Goal: Information Seeking & Learning: Check status

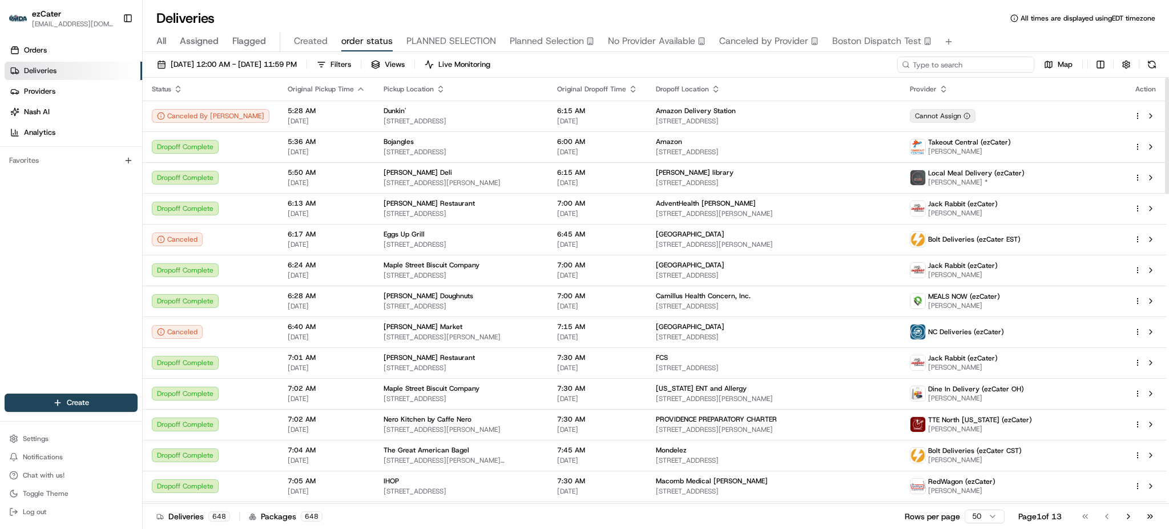
click at [964, 58] on input at bounding box center [966, 65] width 137 height 16
paste input "UG0T6Z"
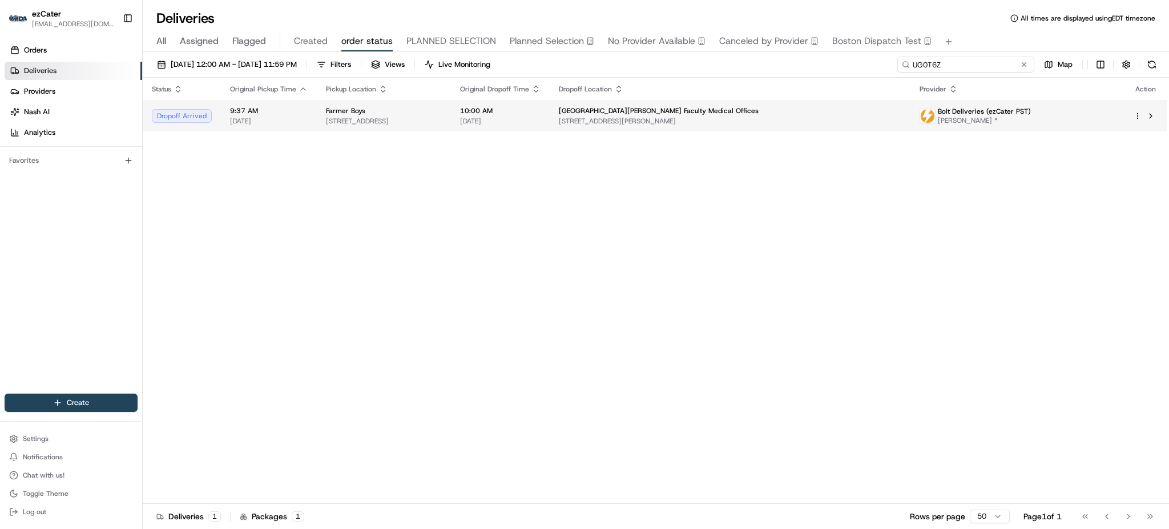
type input "UG0T6Z"
click at [911, 129] on td "[GEOGRAPHIC_DATA][PERSON_NAME] Faculty Medical Offices [STREET_ADDRESS][PERSON_…" at bounding box center [730, 116] width 361 height 31
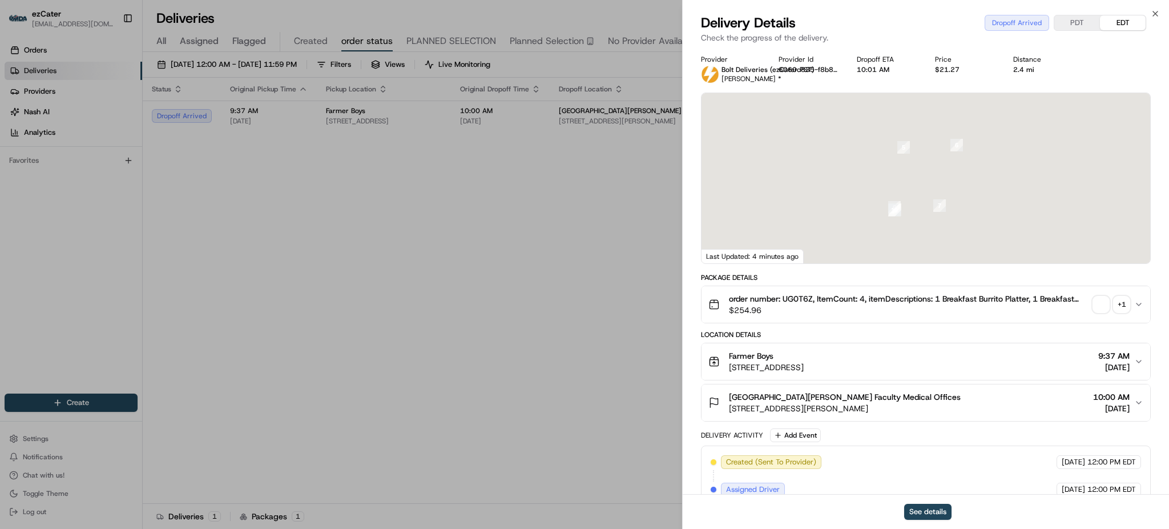
scroll to position [183, 0]
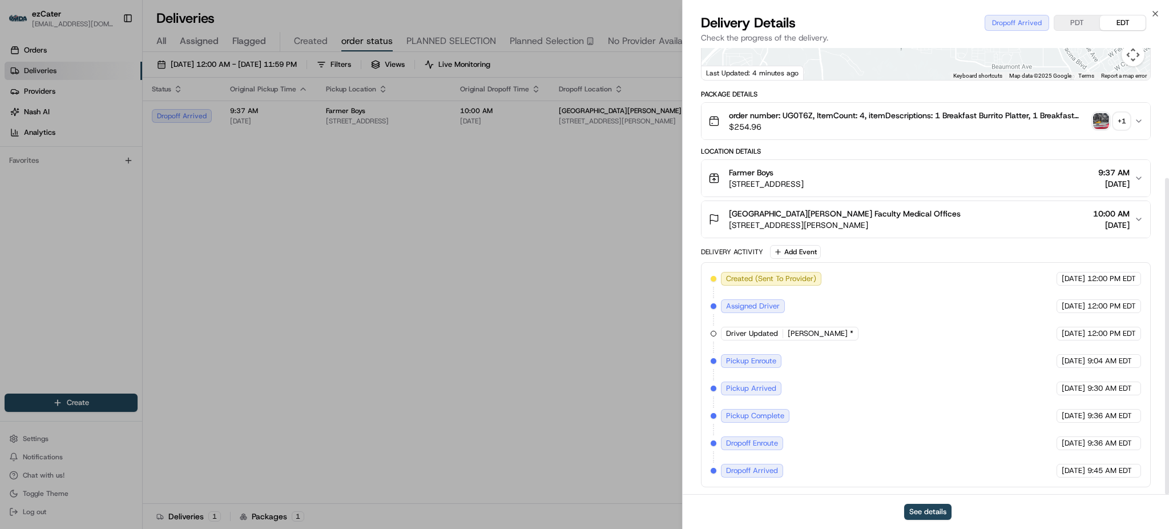
click at [908, 228] on span "[STREET_ADDRESS][PERSON_NAME]" at bounding box center [845, 224] width 232 height 11
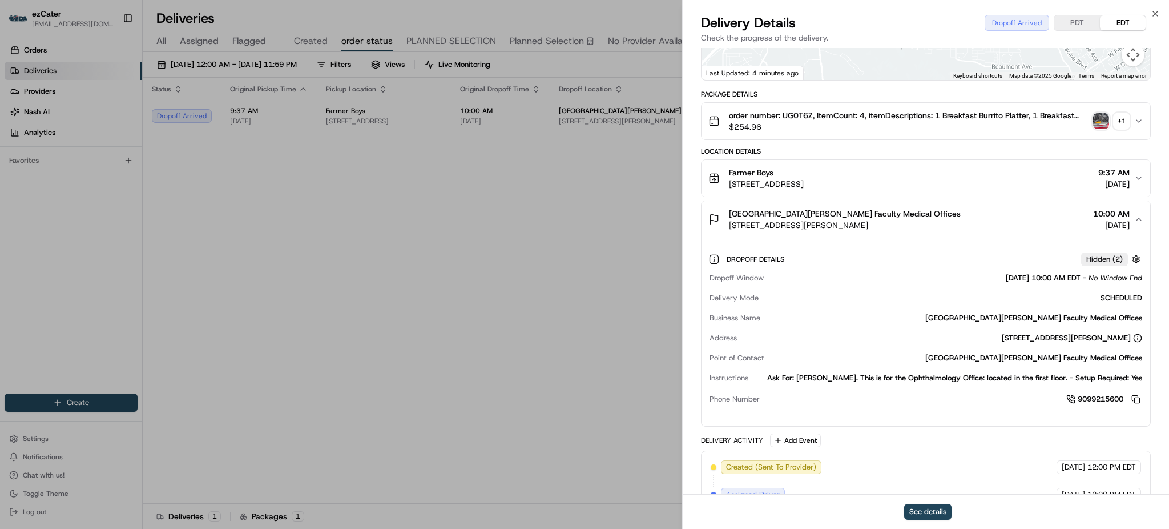
click at [1108, 119] on img "button" at bounding box center [1102, 121] width 16 height 16
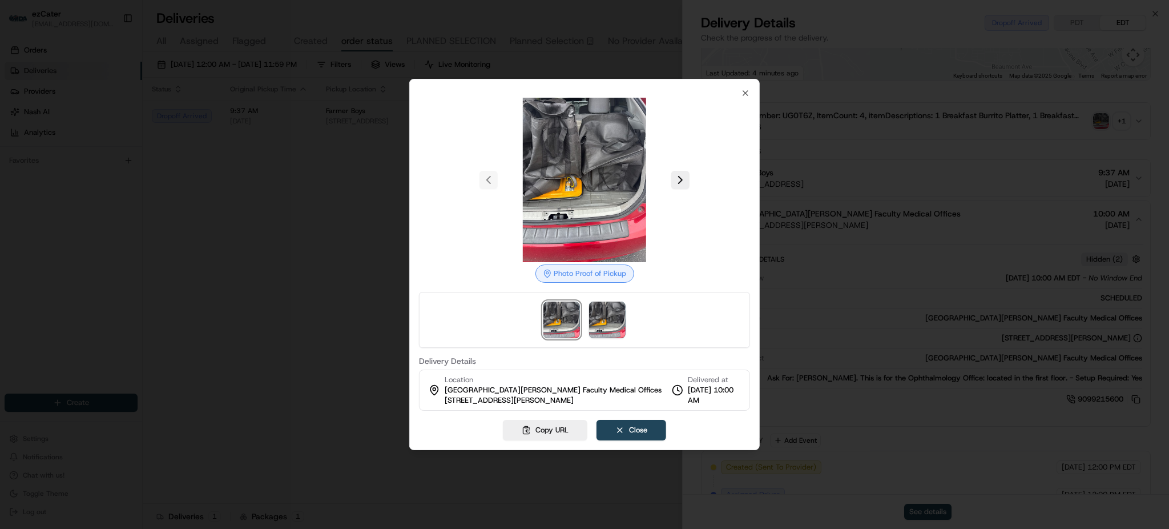
click at [680, 180] on button at bounding box center [681, 180] width 18 height 18
click at [491, 180] on button at bounding box center [489, 180] width 18 height 18
click at [313, 167] on div at bounding box center [584, 264] width 1169 height 529
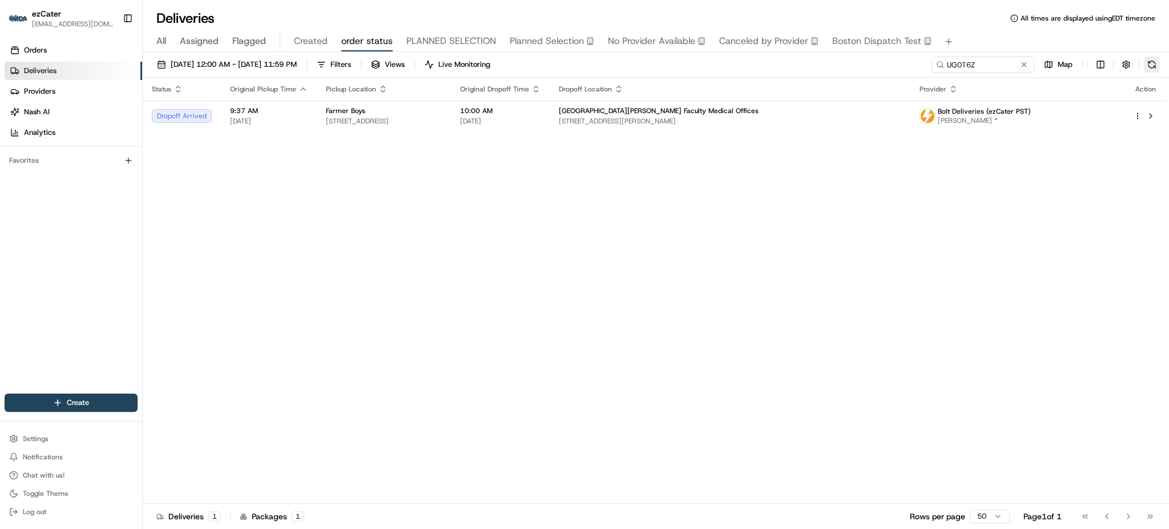
click at [1145, 65] on button at bounding box center [1152, 65] width 16 height 16
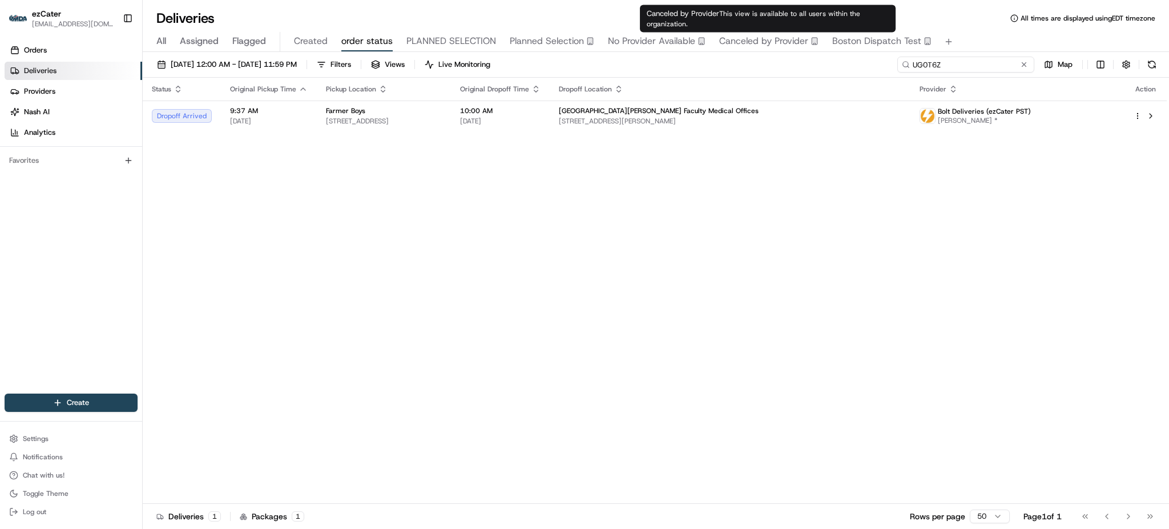
click at [987, 71] on input "UG0T6Z" at bounding box center [966, 65] width 137 height 16
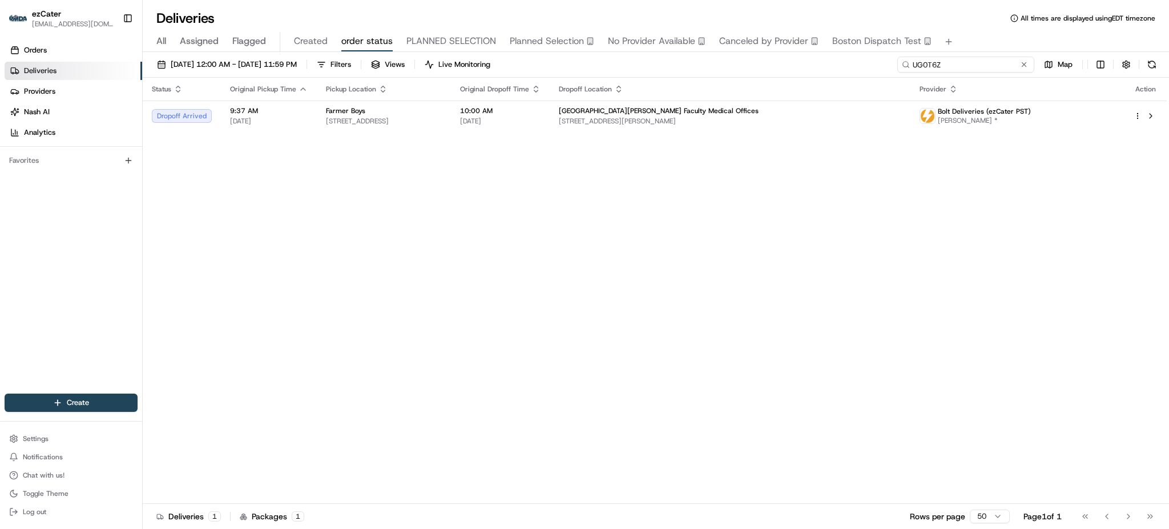
paste input "QGFMX4"
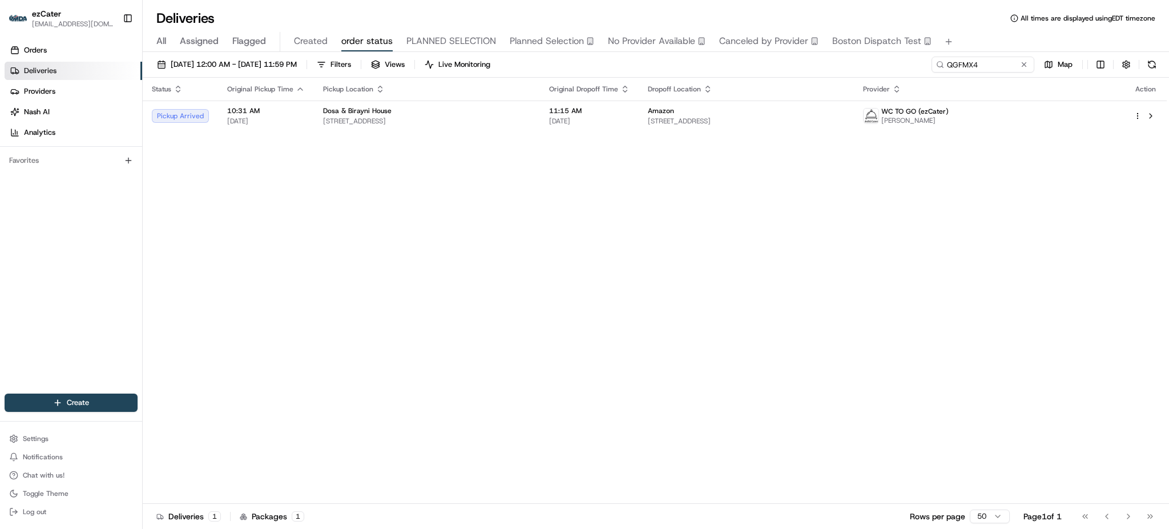
click at [956, 23] on div "Deliveries All times are displayed using EDT timezone" at bounding box center [656, 18] width 1027 height 18
click at [606, 158] on div "Status Original Pickup Time Pickup Location Original Dropoff Time Dropoff Locat…" at bounding box center [655, 291] width 1024 height 426
click at [594, 132] on div "Status Original Pickup Time Pickup Location Original Dropoff Time Dropoff Locat…" at bounding box center [655, 291] width 1024 height 426
click at [594, 123] on span "[DATE]" at bounding box center [589, 120] width 81 height 9
click at [1031, 160] on div "Status Original Pickup Time Pickup Location Original Dropoff Time Dropoff Locat…" at bounding box center [655, 291] width 1024 height 426
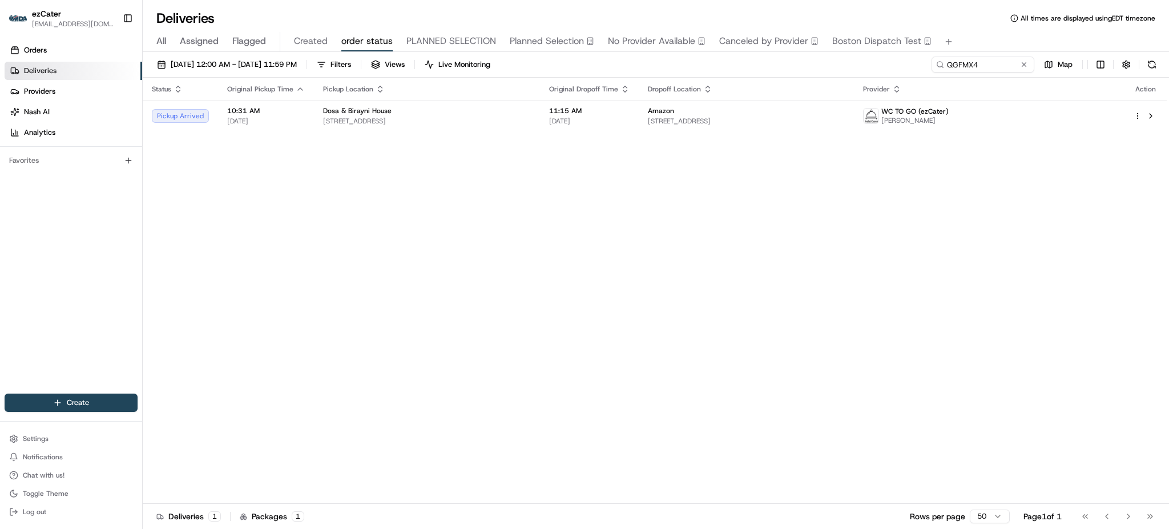
drag, startPoint x: 1135, startPoint y: 337, endPoint x: 1120, endPoint y: 344, distance: 16.6
click at [1131, 336] on div "Status Original Pickup Time Pickup Location Original Dropoff Time Dropoff Locat…" at bounding box center [655, 291] width 1024 height 426
click at [962, 232] on div "Status Original Pickup Time Pickup Location Original Dropoff Time Dropoff Locat…" at bounding box center [655, 291] width 1024 height 426
click at [1008, 67] on input "QGFMX4" at bounding box center [966, 65] width 137 height 16
paste input "792WGC"
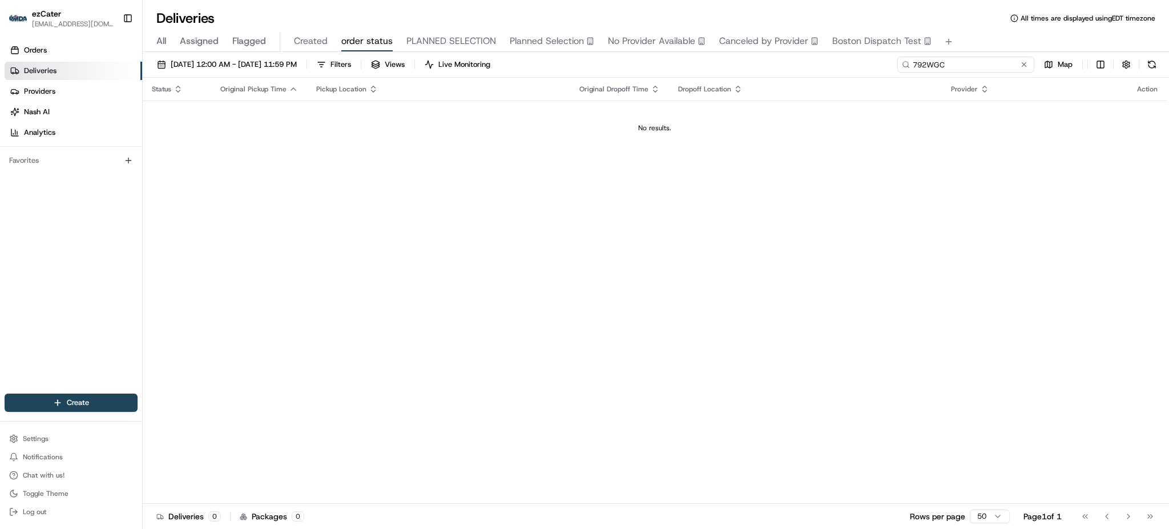
type input "792WGC"
click at [991, 34] on div "All Assigned Flagged Created order status PLANNED SELECTION Planned Selection N…" at bounding box center [656, 42] width 1027 height 20
click at [155, 42] on div "All Assigned Flagged Created order status PLANNED SELECTION Planned Selection N…" at bounding box center [656, 42] width 1027 height 20
click at [159, 41] on span "All" at bounding box center [161, 41] width 10 height 14
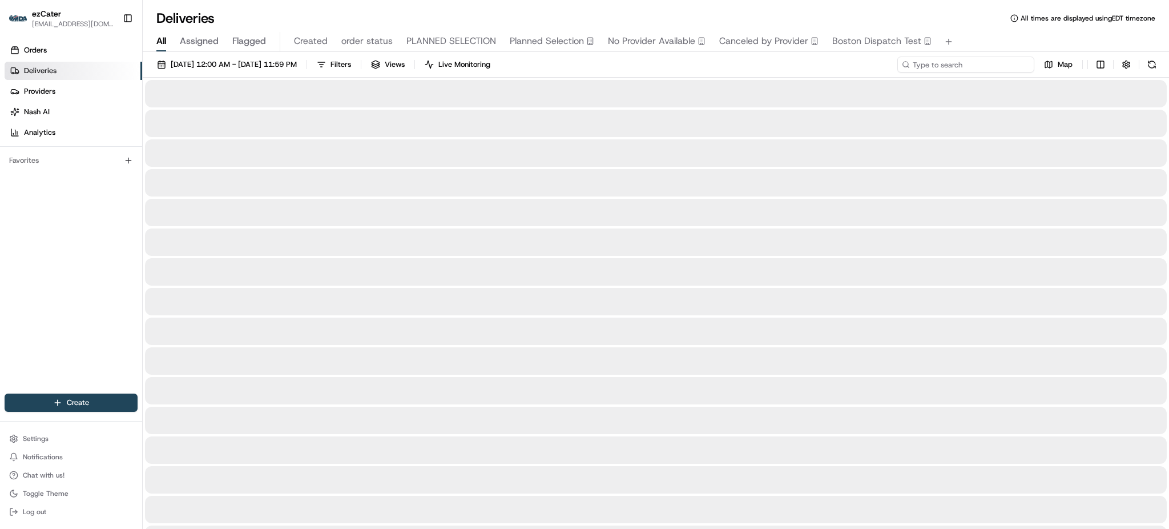
click at [972, 59] on input at bounding box center [966, 65] width 137 height 16
paste input "792WGC"
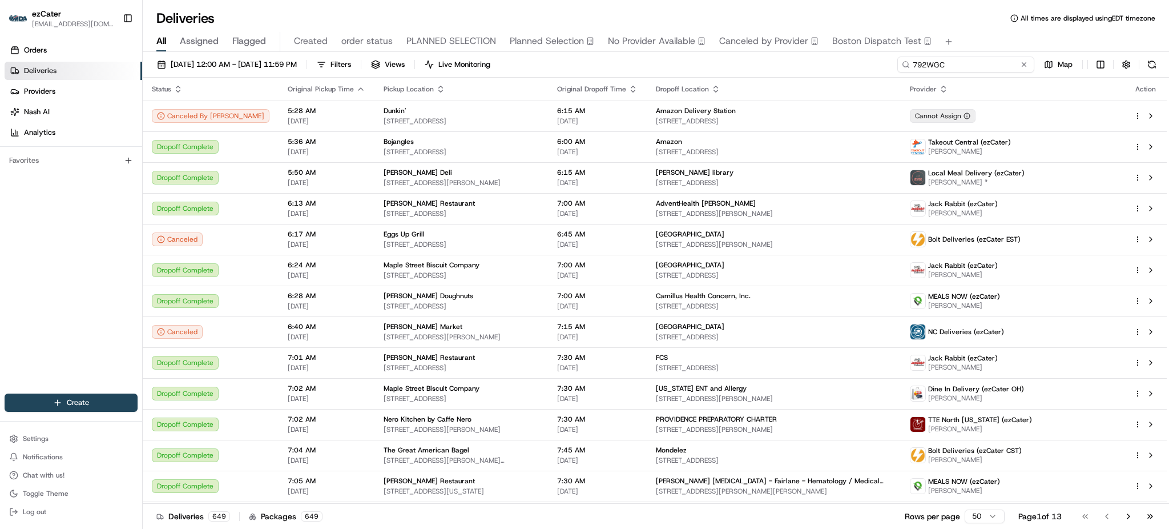
click at [973, 68] on input "792WGC" at bounding box center [966, 65] width 137 height 16
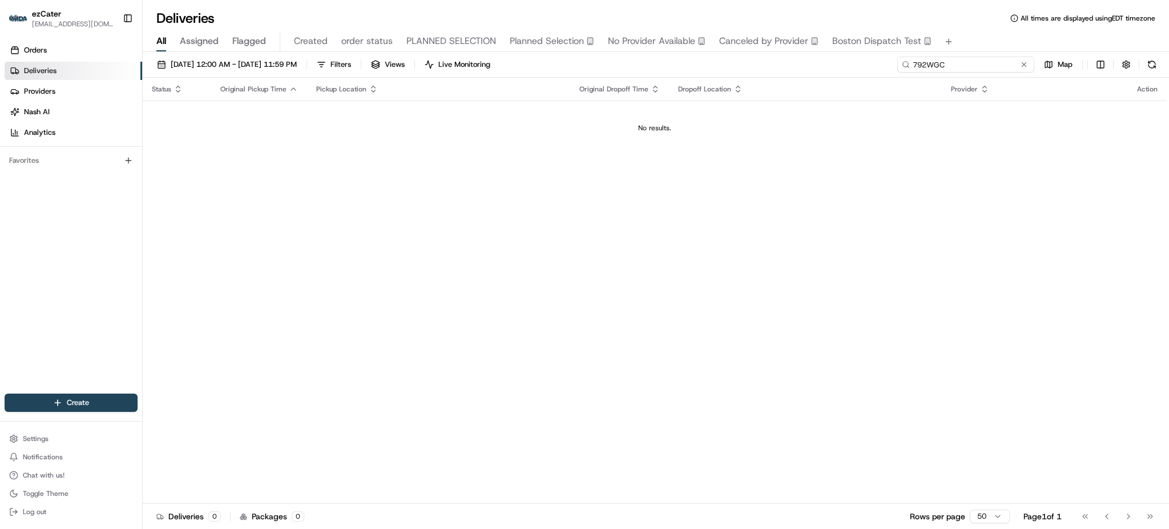
type input "792WGC"
click at [767, 70] on div "08/15/2025 12:00 AM - 08/15/2025 11:59 PM Filters Views Live Monitoring 792WGC …" at bounding box center [656, 67] width 1027 height 21
click at [297, 67] on span "[DATE] 12:00 AM - [DATE] 11:59 PM" at bounding box center [234, 64] width 126 height 10
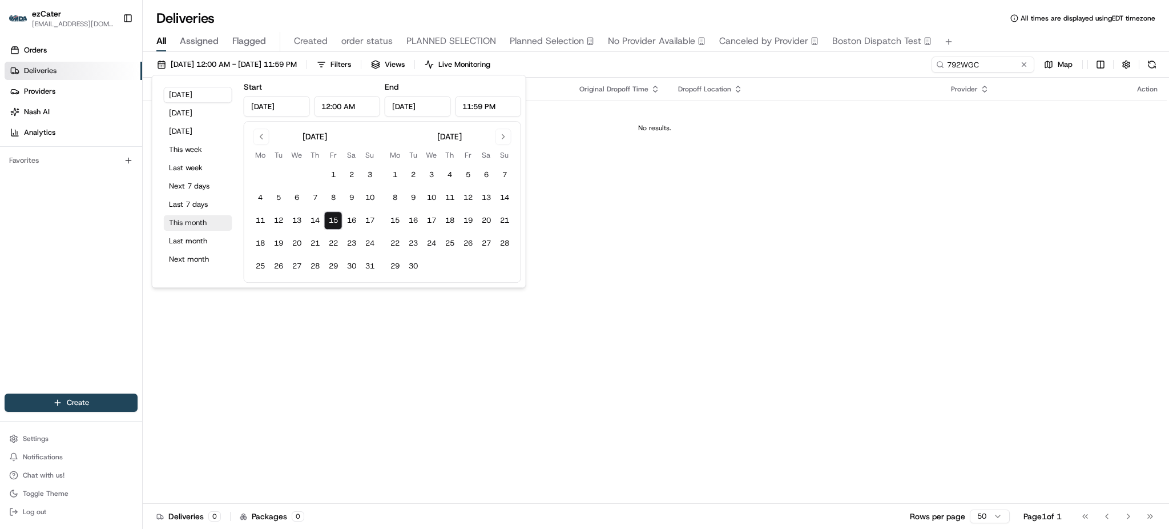
click at [216, 224] on button "This month" at bounding box center [198, 223] width 69 height 16
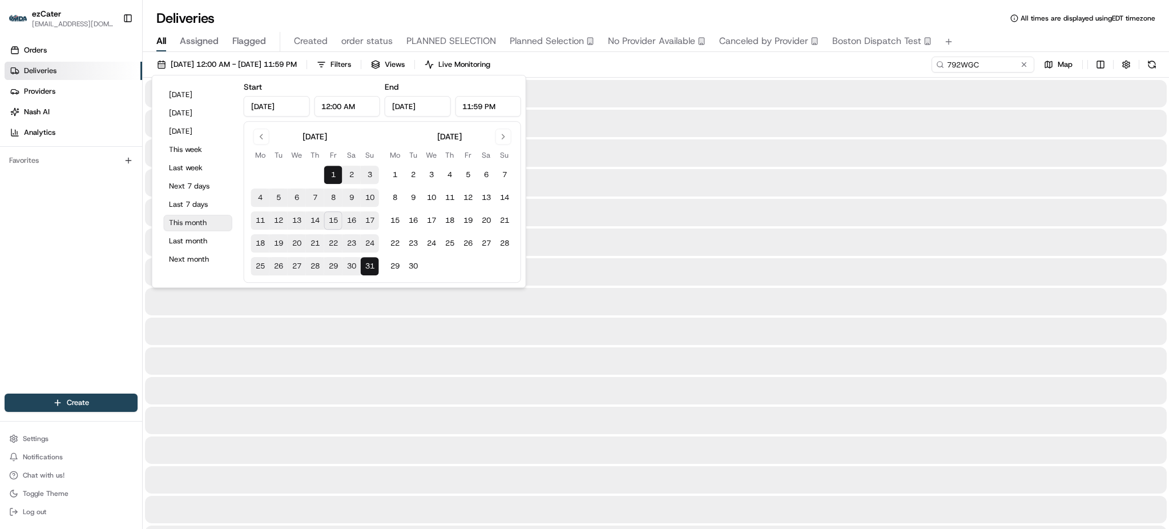
type input "[DATE]"
click at [672, 65] on div "08/01/2025 12:00 AM - 08/31/2025 11:59 PM Filters Views Live Monitoring 792WGC …" at bounding box center [656, 67] width 1027 height 21
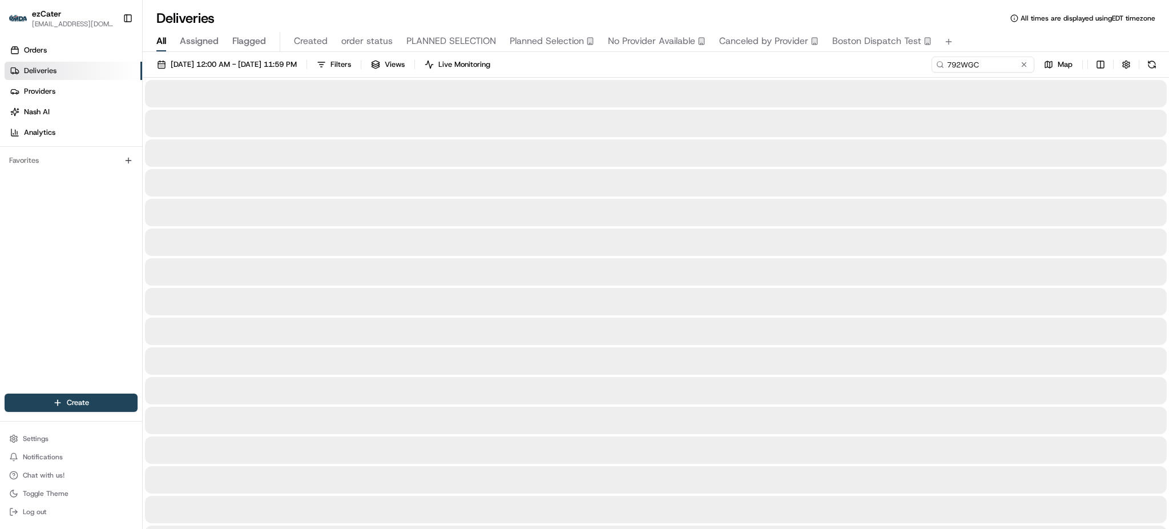
click at [672, 65] on div "08/01/2025 12:00 AM - 08/31/2025 11:59 PM Filters Views Live Monitoring 792WGC …" at bounding box center [656, 67] width 1027 height 21
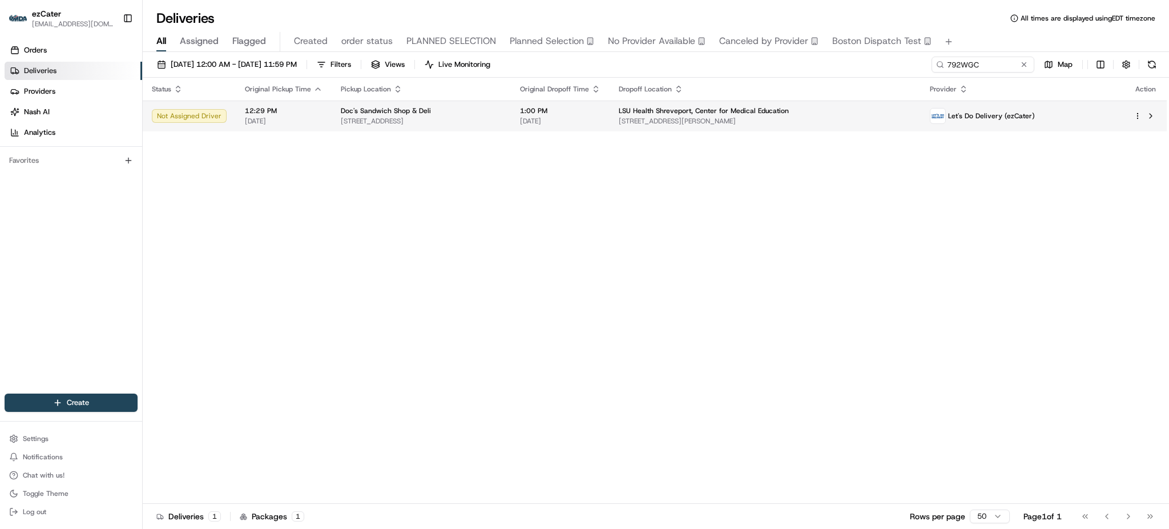
click at [617, 131] on div "Status Original Pickup Time Pickup Location Original Dropoff Time Dropoff Locat…" at bounding box center [655, 291] width 1024 height 426
click at [610, 131] on td "1:00 PM 08/16/2025" at bounding box center [560, 116] width 99 height 31
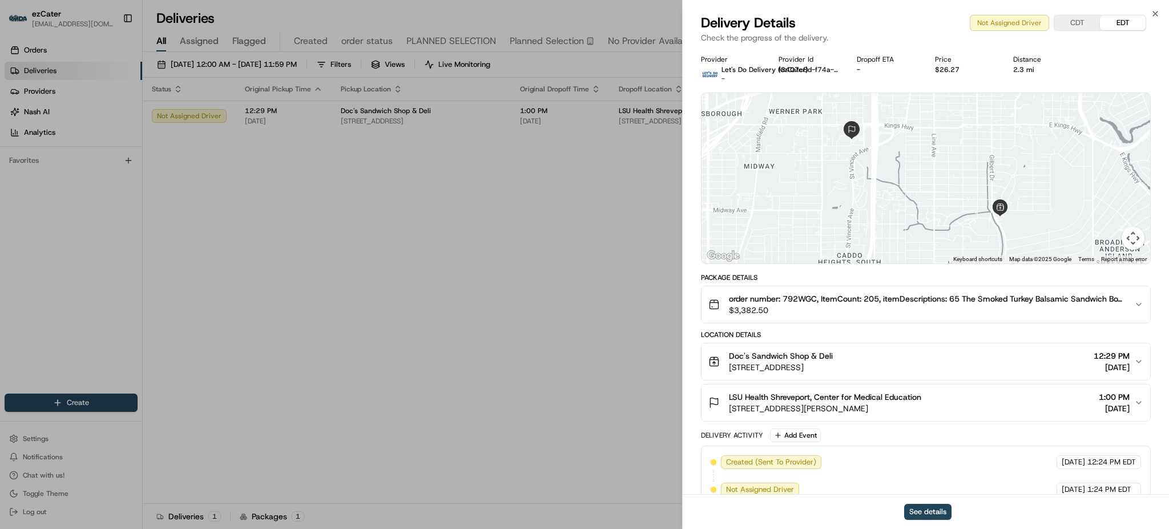
click at [798, 316] on button "order number: 792WGC, ItemCount: 205, itemDescriptions: 65 The Smoked Turkey Ba…" at bounding box center [926, 304] width 449 height 37
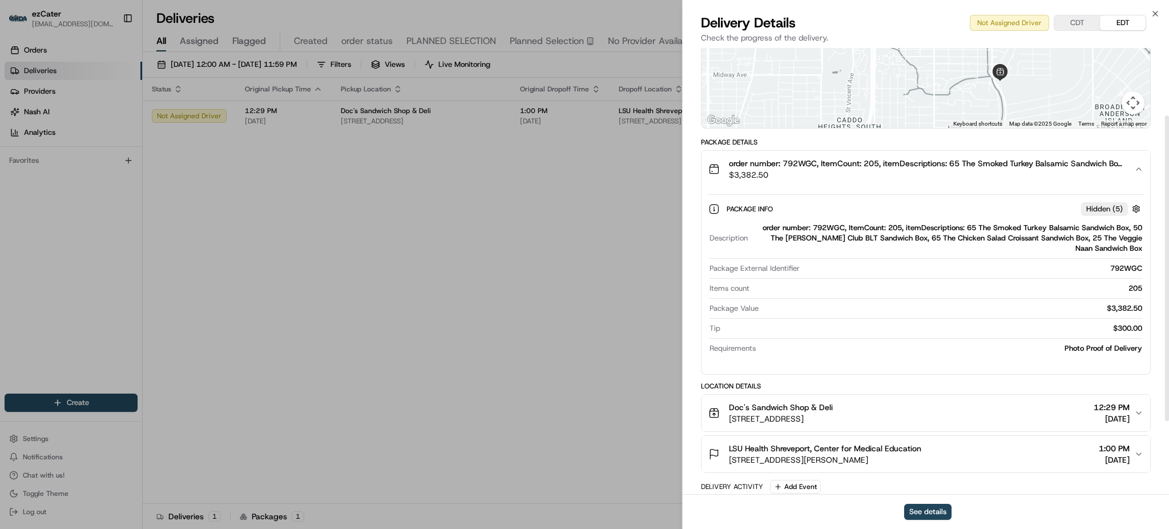
scroll to position [152, 0]
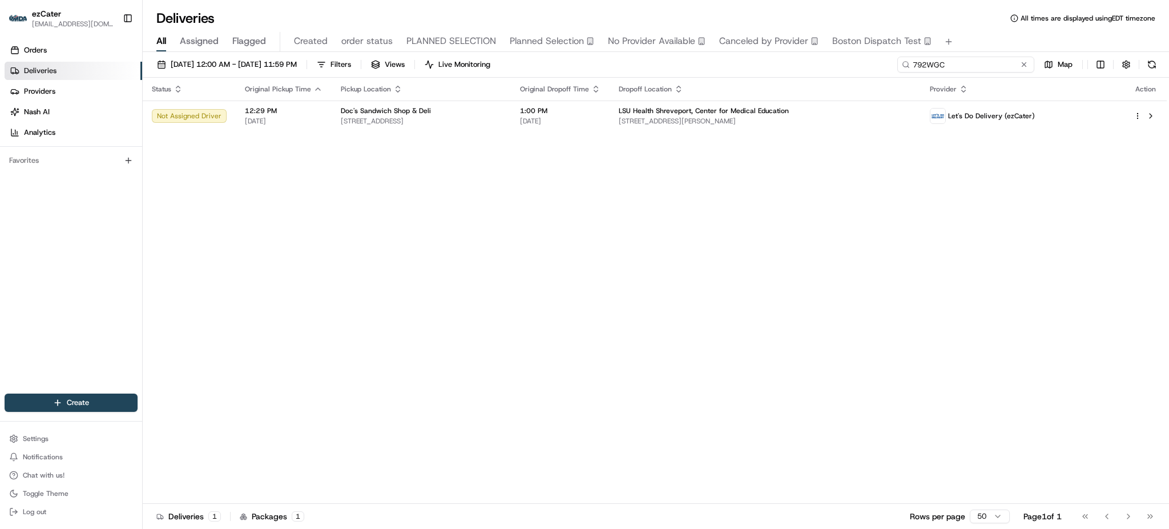
click at [998, 65] on input "792WGC" at bounding box center [966, 65] width 137 height 16
paste input "42F-ZR0"
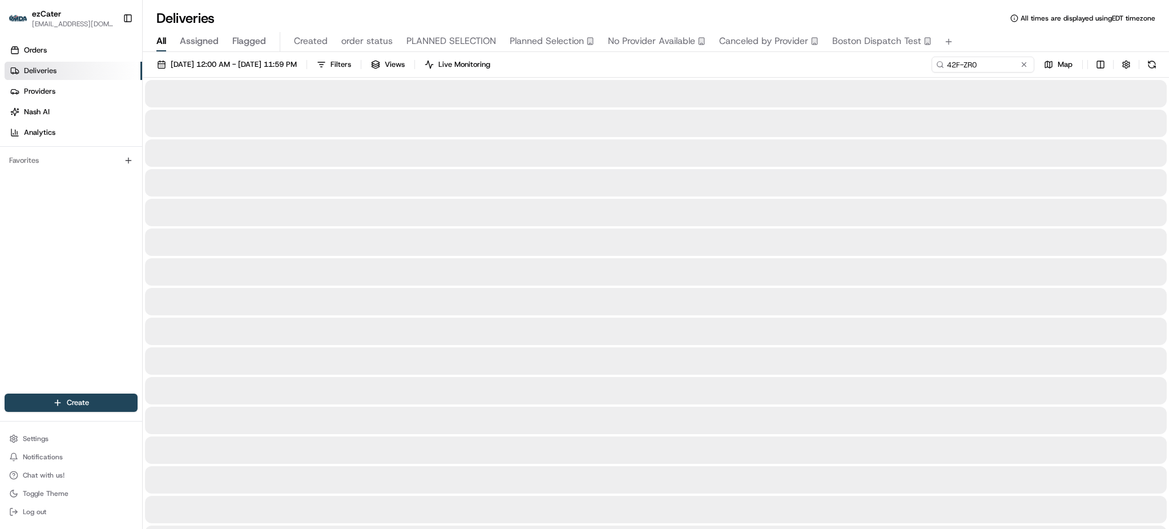
click at [988, 35] on div "All Assigned Flagged Created order status PLANNED SELECTION Planned Selection N…" at bounding box center [656, 42] width 1027 height 20
click at [720, 67] on div "08/01/2025 12:00 AM - 08/31/2025 11:59 PM Filters Views Live Monitoring 42F-ZR0…" at bounding box center [656, 67] width 1027 height 21
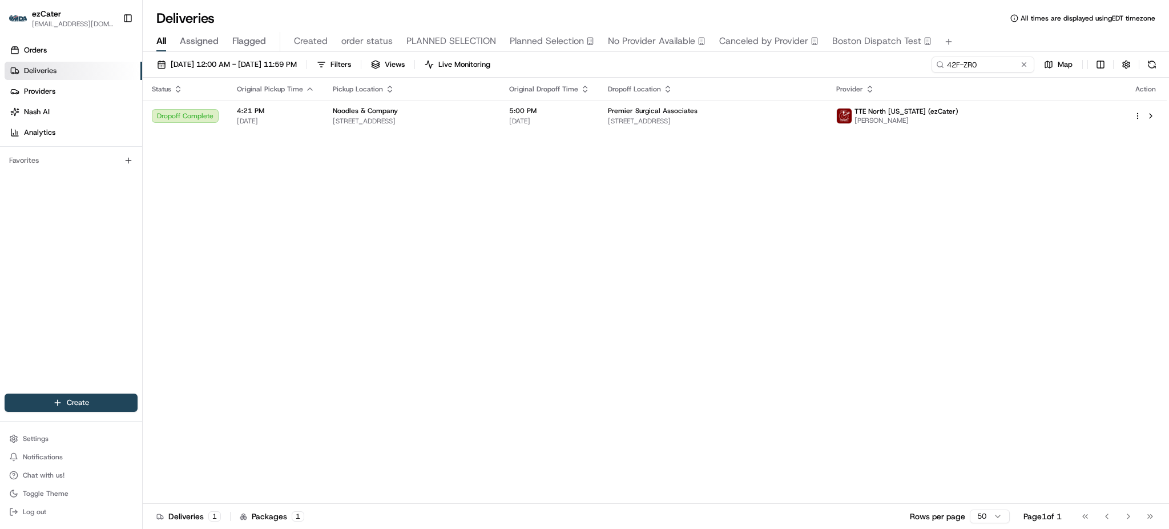
click at [590, 122] on span "[DATE]" at bounding box center [549, 120] width 81 height 9
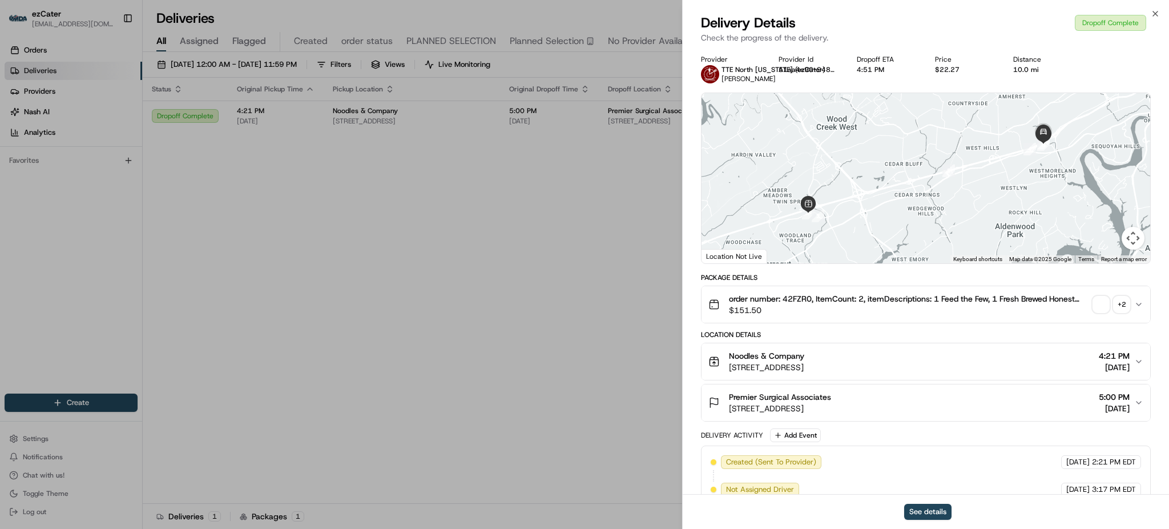
click at [918, 328] on div "Package Details order number: 42FZR0, ItemCount: 2, itemDescriptions: 1 Feed th…" at bounding box center [926, 499] width 450 height 452
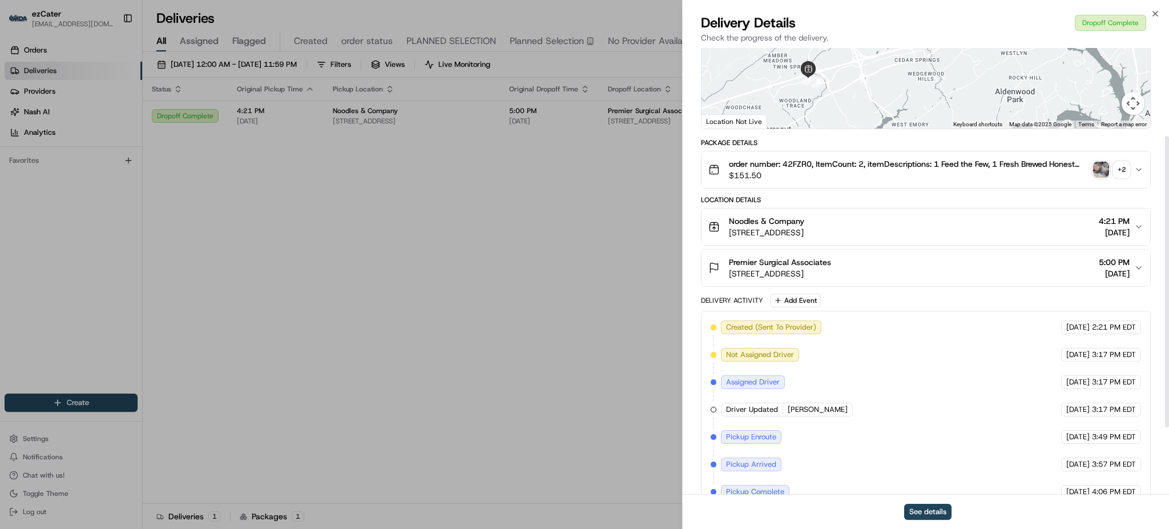
scroll to position [10, 0]
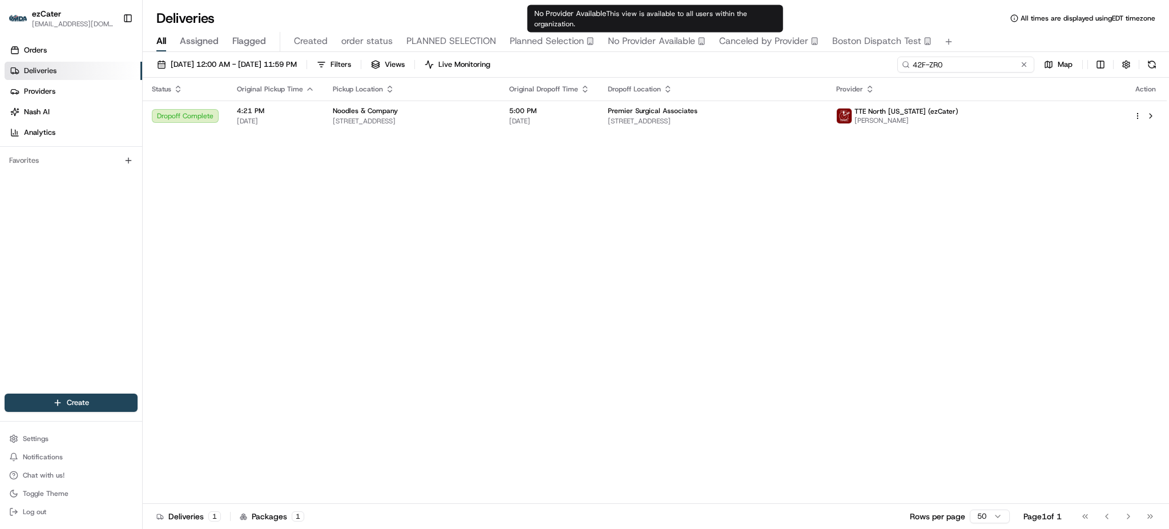
click at [983, 67] on input "42F-ZR0" at bounding box center [966, 65] width 137 height 16
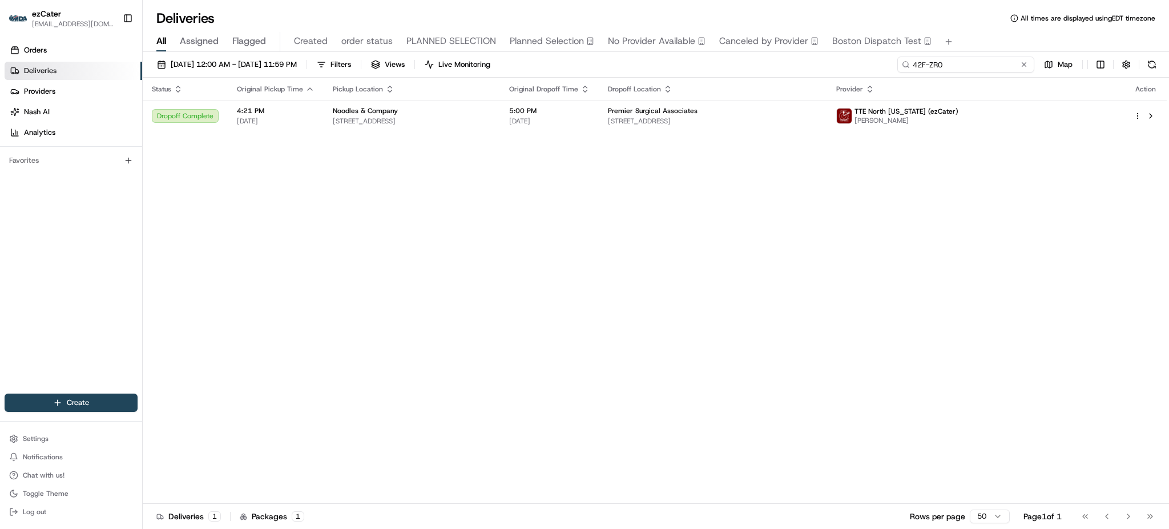
paste input "RRT-MKK"
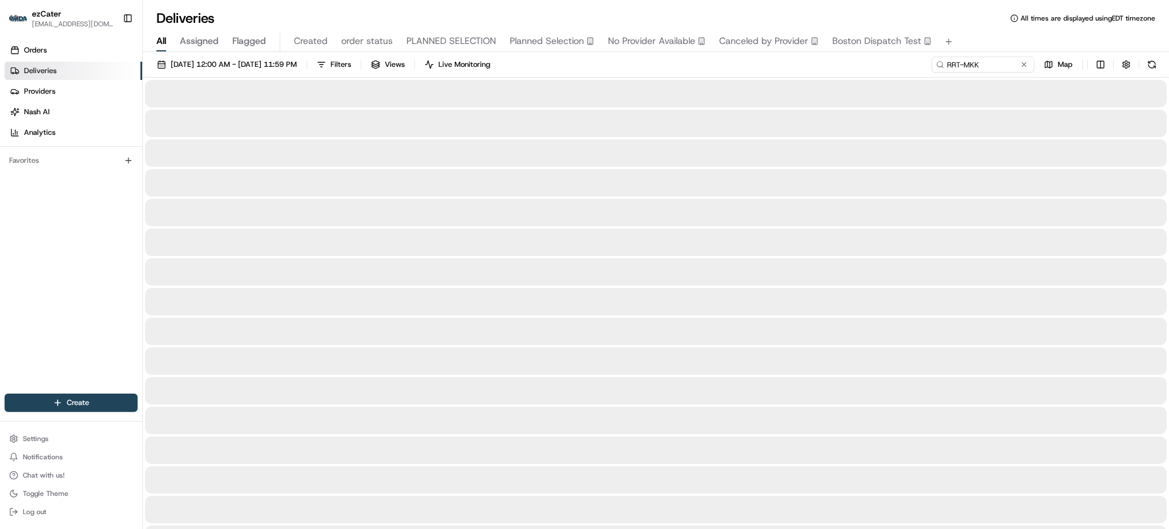
click at [852, 62] on div "08/01/2025 12:00 AM - 08/31/2025 11:59 PM Filters Views Live Monitoring RRT-MKK…" at bounding box center [656, 67] width 1027 height 21
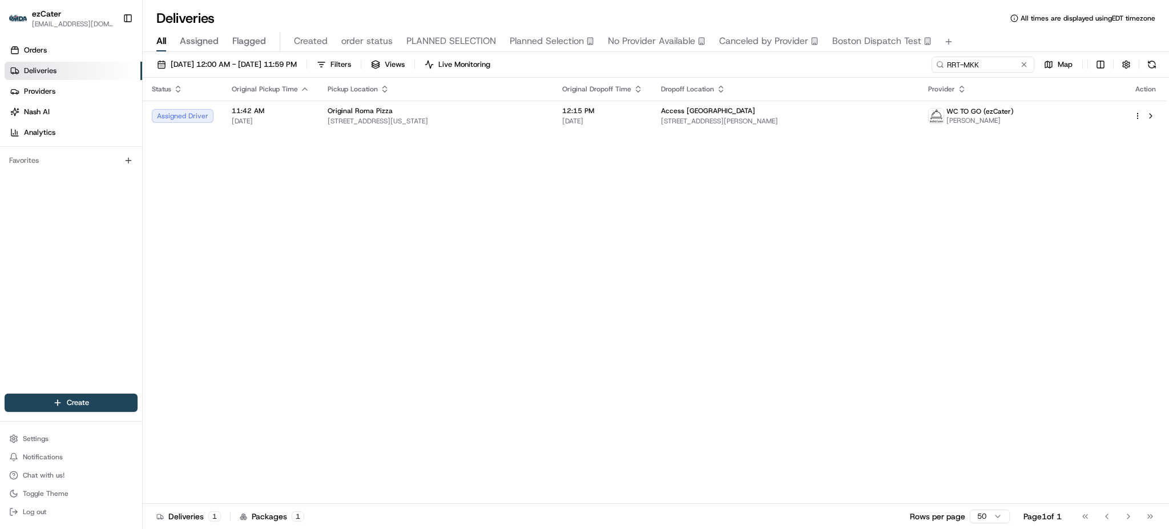
click at [955, 174] on div "Status Original Pickup Time Pickup Location Original Dropoff Time Dropoff Locat…" at bounding box center [655, 291] width 1024 height 426
click at [536, 126] on td "Original Roma Pizza 1562 3rd Ave, New York, NY 10128, USA" at bounding box center [436, 116] width 235 height 31
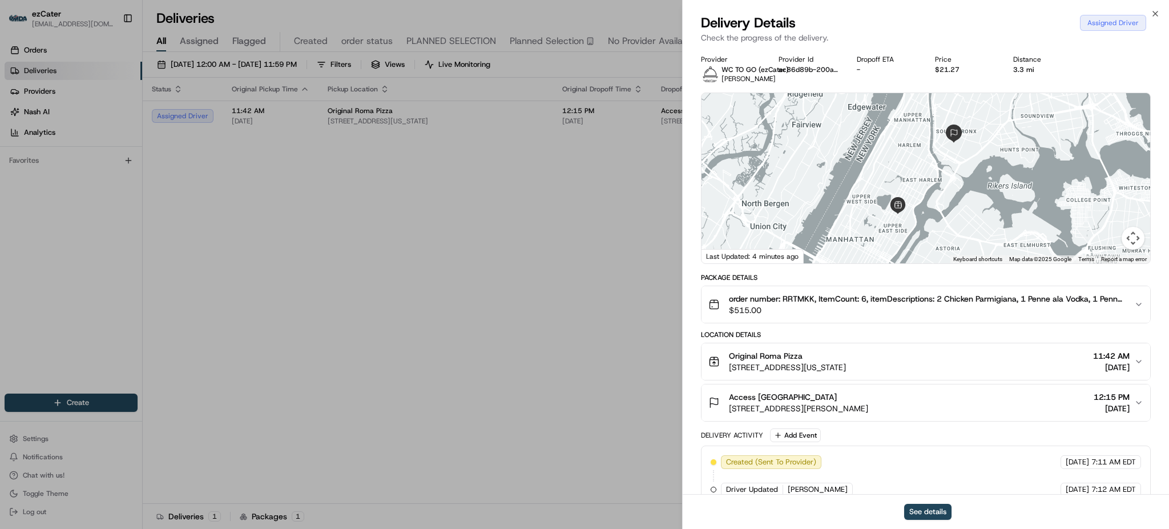
click at [881, 325] on div "Package Details order number: RRTMKK, ItemCount: 6, itemDescriptions: 2 Chicken…" at bounding box center [926, 417] width 450 height 288
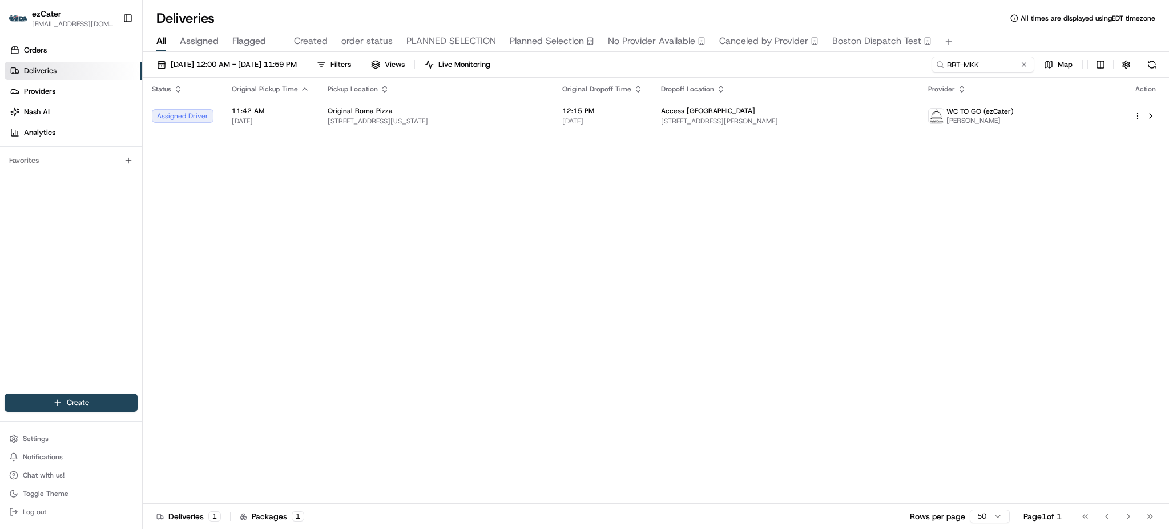
click at [798, 304] on div "Status Original Pickup Time Pickup Location Original Dropoff Time Dropoff Locat…" at bounding box center [655, 291] width 1024 height 426
click at [901, 232] on div "Status Original Pickup Time Pickup Location Original Dropoff Time Dropoff Locat…" at bounding box center [655, 291] width 1024 height 426
click at [992, 68] on input "RRT-MKK" at bounding box center [966, 65] width 137 height 16
paste input "FEYQ67"
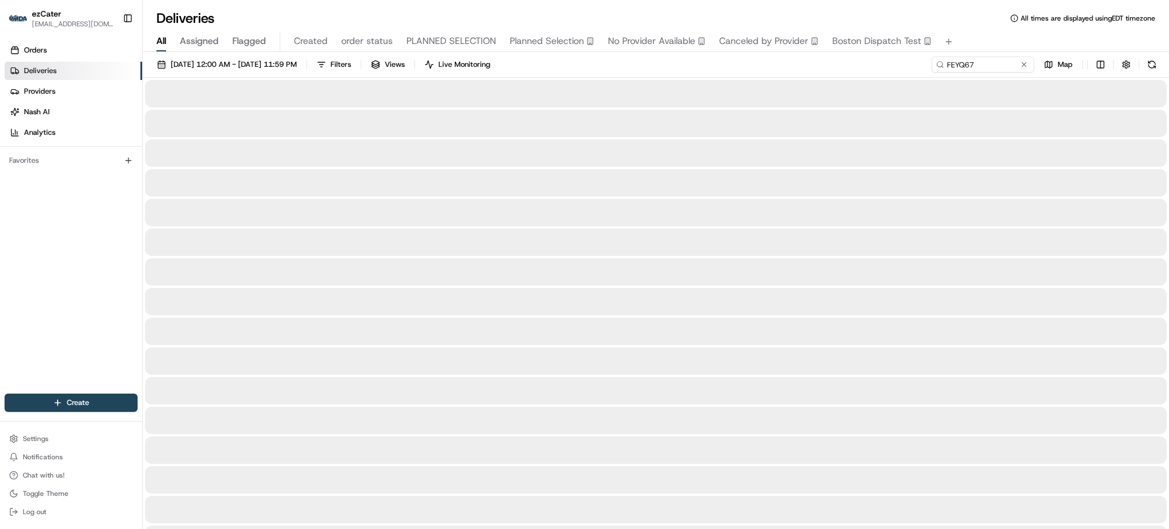
click at [989, 44] on div "All Assigned Flagged Created order status PLANNED SELECTION Planned Selection N…" at bounding box center [656, 42] width 1027 height 20
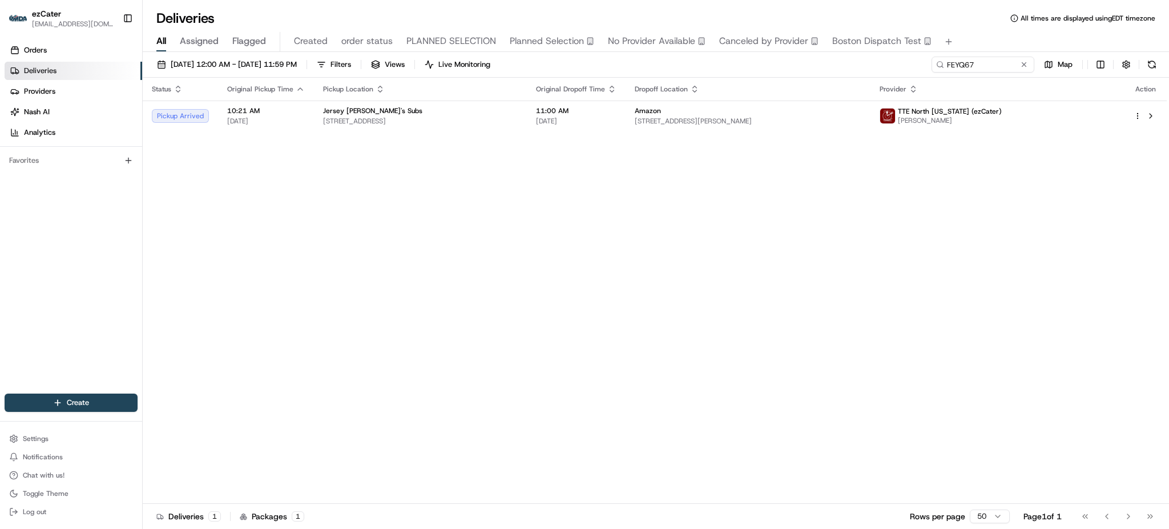
click at [863, 81] on th "Dropoff Location" at bounding box center [748, 89] width 245 height 23
click at [775, 126] on td "Amazon 800 John Quincy Adams Rd, Taunton, MA 02780, USA" at bounding box center [748, 116] width 245 height 31
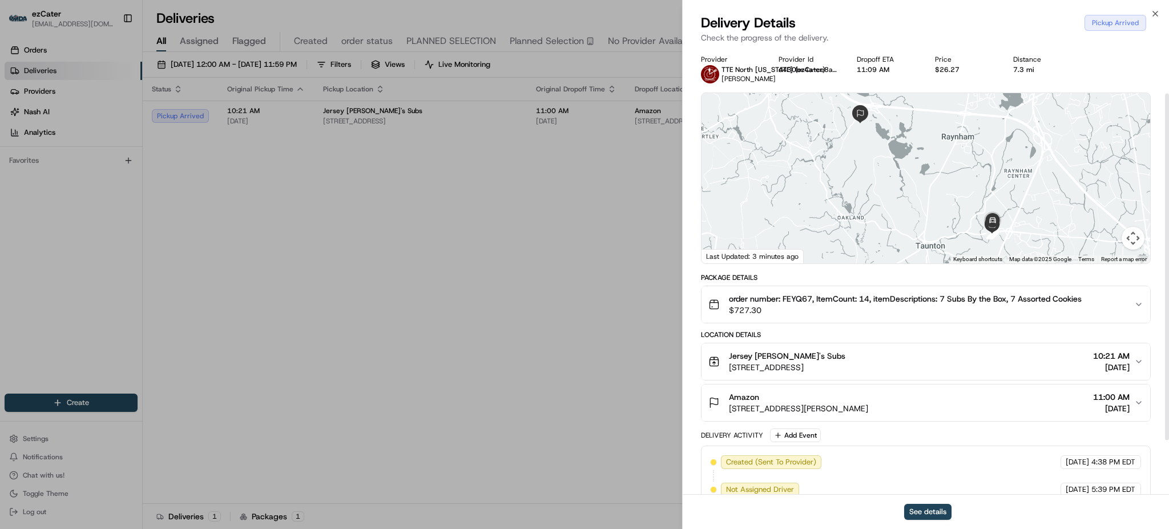
scroll to position [128, 0]
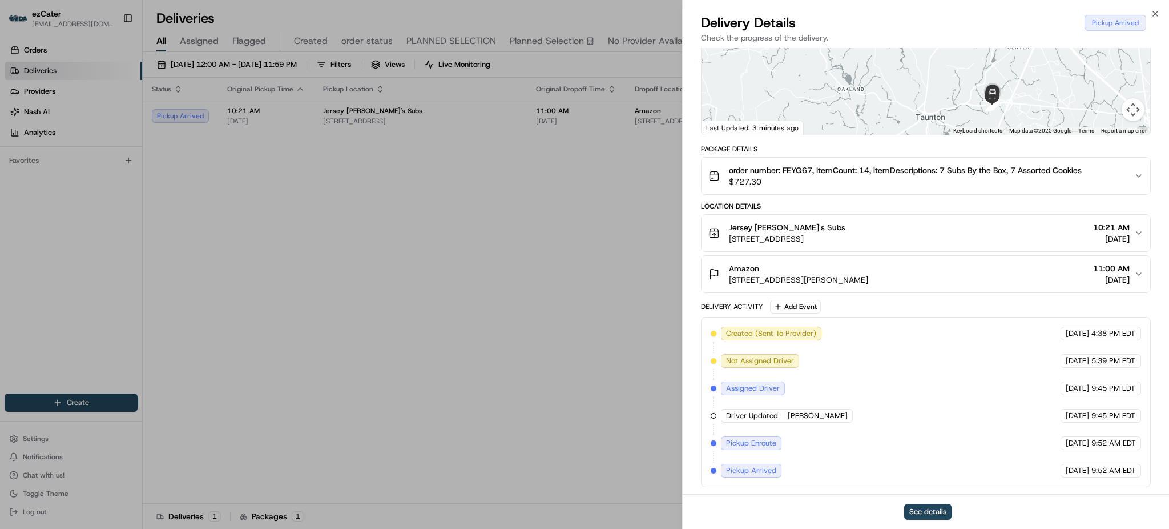
click at [687, 365] on div "Provider TTE North Alabama (ezCater) Moises Marte Provider Id d430be4a-ce8a-f78…" at bounding box center [926, 206] width 487 height 574
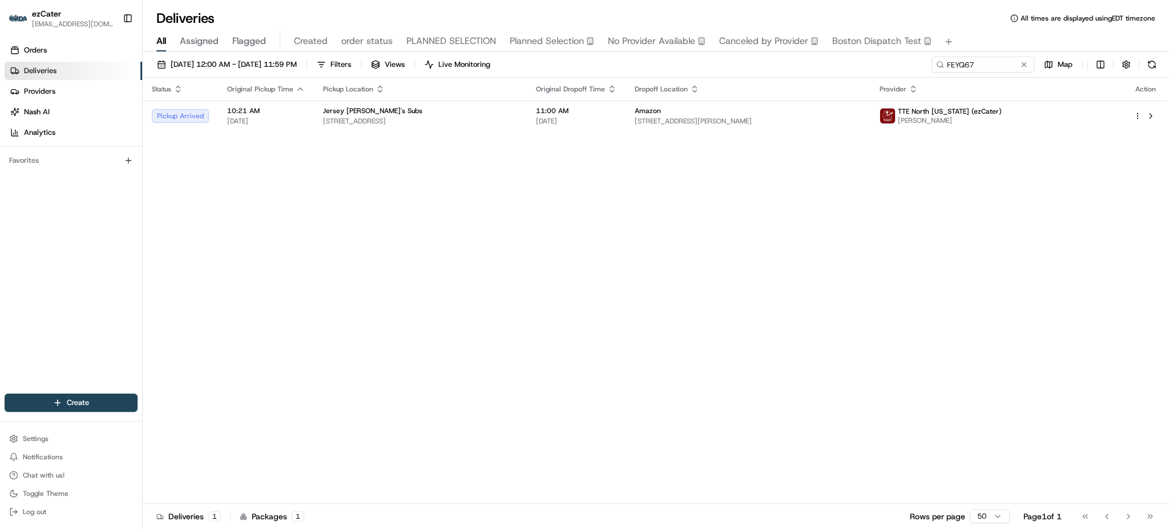
click at [974, 218] on div "Status Original Pickup Time Pickup Location Original Dropoff Time Dropoff Locat…" at bounding box center [655, 291] width 1024 height 426
click at [966, 52] on div "08/01/2025 12:00 AM - 08/31/2025 11:59 PM Filters Views Live Monitoring FEYQ67 …" at bounding box center [656, 291] width 1027 height 479
click at [801, 98] on th "Dropoff Location" at bounding box center [748, 89] width 245 height 23
click at [793, 113] on div "Amazon" at bounding box center [748, 110] width 227 height 9
click at [938, 247] on div "Status Original Pickup Time Pickup Location Original Dropoff Time Dropoff Locat…" at bounding box center [655, 291] width 1024 height 426
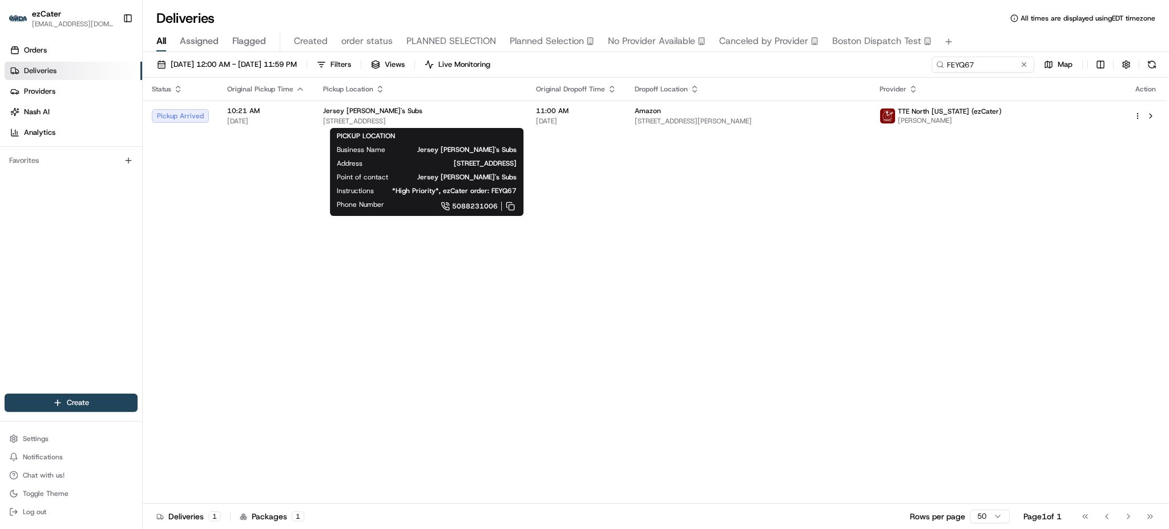
click at [1035, 164] on div "Status Original Pickup Time Pickup Location Original Dropoff Time Dropoff Locat…" at bounding box center [655, 291] width 1024 height 426
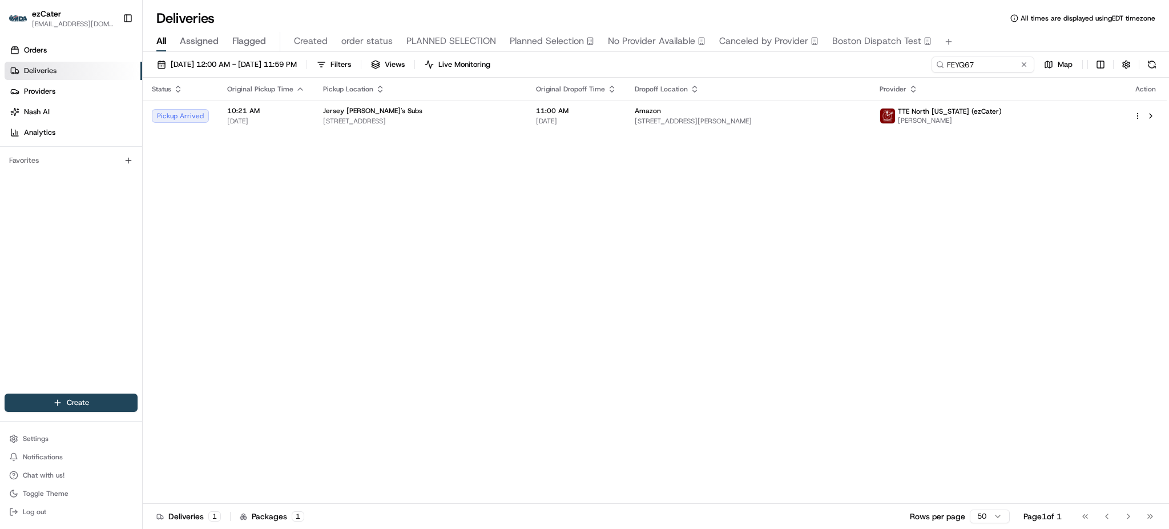
click at [1100, 178] on div "Status Original Pickup Time Pickup Location Original Dropoff Time Dropoff Locat…" at bounding box center [655, 291] width 1024 height 426
click at [661, 109] on span "Amazon" at bounding box center [648, 110] width 26 height 9
click at [969, 71] on input "FEYQ67" at bounding box center [966, 65] width 137 height 16
paste input "RRT-MKK"
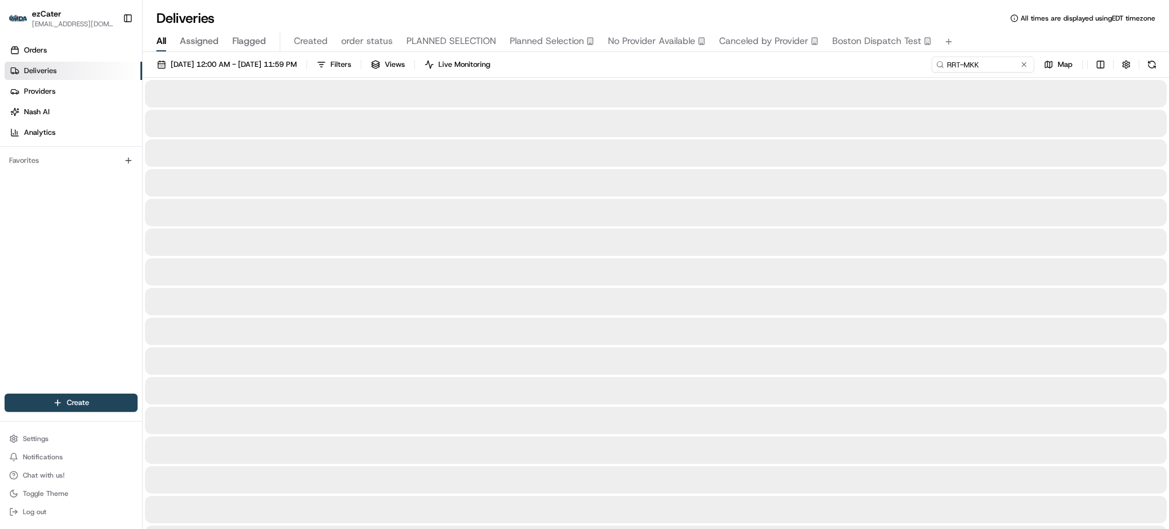
click at [905, 67] on div "08/01/2025 12:00 AM - 08/31/2025 11:59 PM Filters Views Live Monitoring RRT-MKK…" at bounding box center [656, 67] width 1027 height 21
click at [744, 116] on div at bounding box center [656, 123] width 1022 height 27
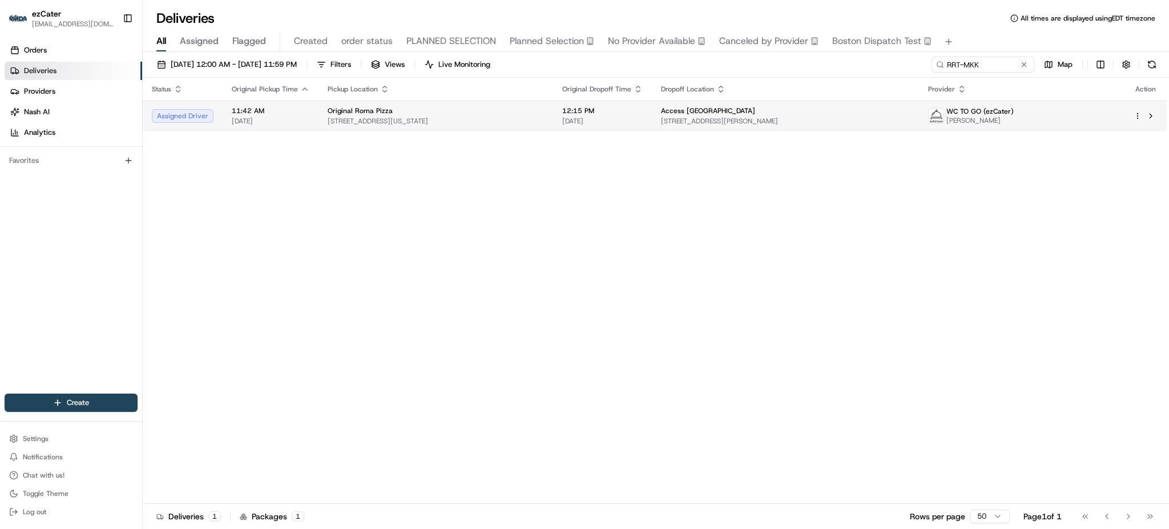
click at [745, 112] on span "Access Bronx Charter School" at bounding box center [708, 110] width 94 height 9
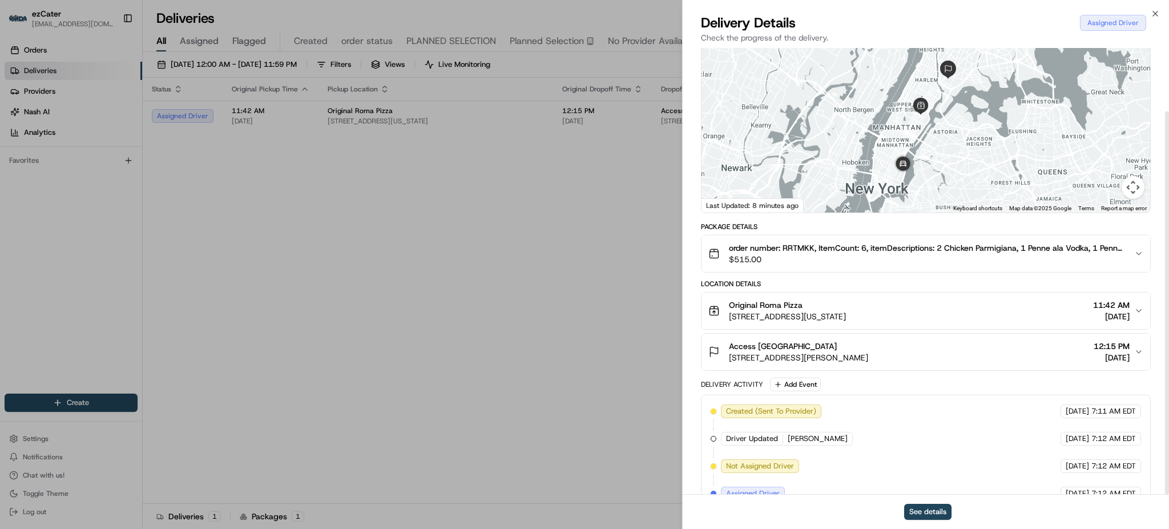
scroll to position [74, 0]
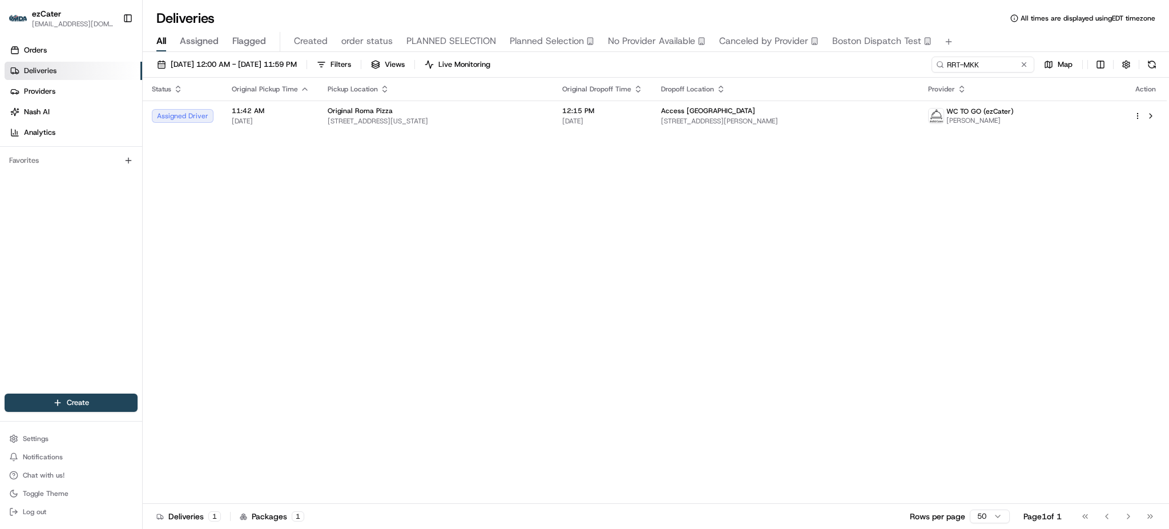
click at [684, 144] on div "Status Original Pickup Time Pickup Location Original Dropoff Time Dropoff Locat…" at bounding box center [655, 291] width 1024 height 426
click at [652, 129] on td "12:15 PM 08/15/2025" at bounding box center [602, 116] width 99 height 31
click at [1044, 180] on div "Status Original Pickup Time Pickup Location Original Dropoff Time Dropoff Locat…" at bounding box center [655, 291] width 1024 height 426
click at [986, 58] on input "RRT-MKK" at bounding box center [966, 65] width 137 height 16
paste input "WVK-QJP"
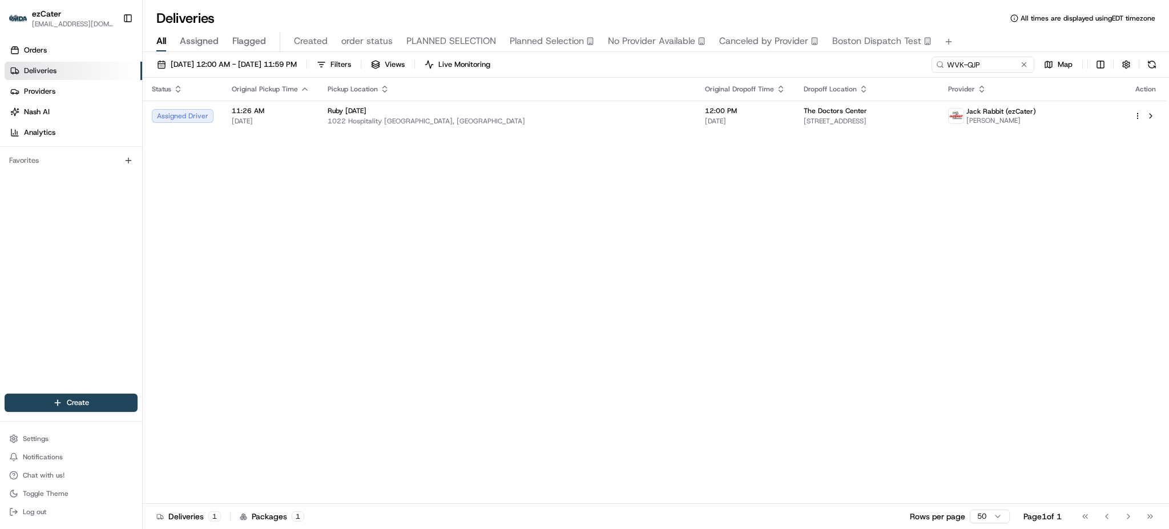
click at [759, 240] on div "Status Original Pickup Time Pickup Location Original Dropoff Time Dropoff Locat…" at bounding box center [655, 291] width 1024 height 426
click at [917, 224] on div "Status Original Pickup Time Pickup Location Original Dropoff Time Dropoff Locat…" at bounding box center [655, 291] width 1024 height 426
click at [850, 195] on div "Status Original Pickup Time Pickup Location Original Dropoff Time Dropoff Locat…" at bounding box center [655, 291] width 1024 height 426
click at [705, 118] on span "[DATE]" at bounding box center [745, 120] width 81 height 9
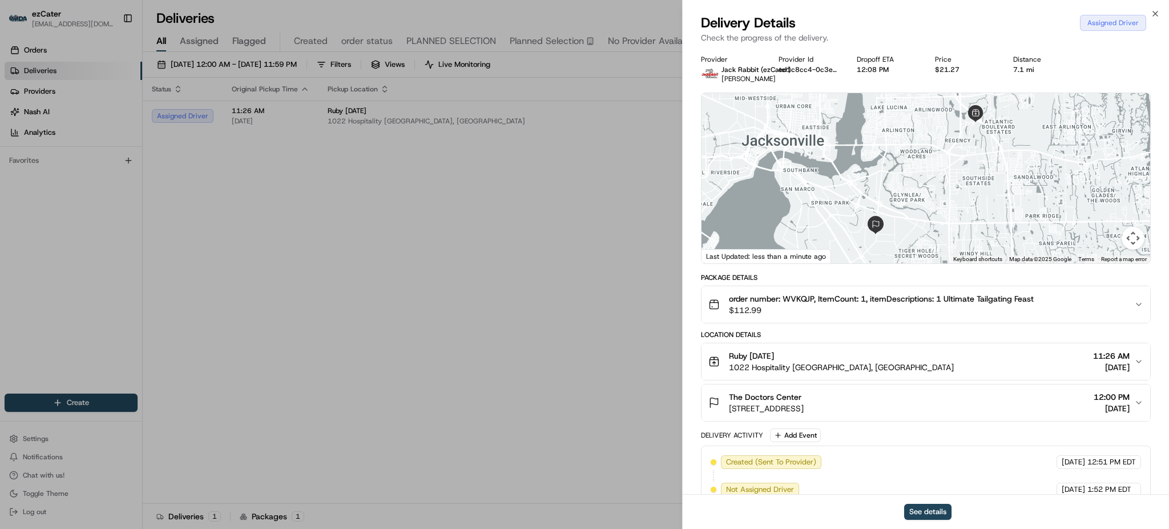
scroll to position [74, 0]
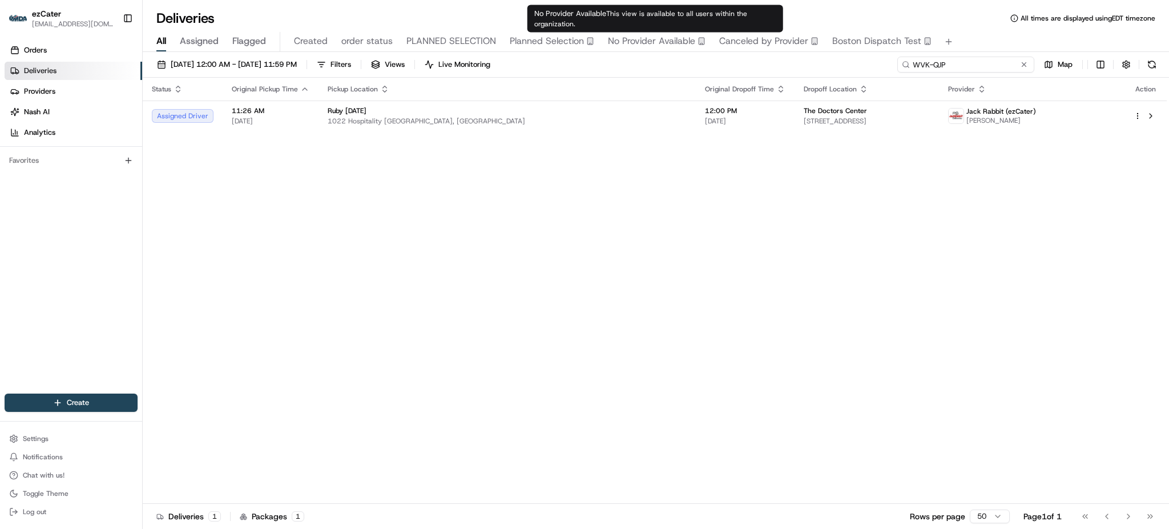
click at [1000, 63] on input "WVK-QJP" at bounding box center [966, 65] width 137 height 16
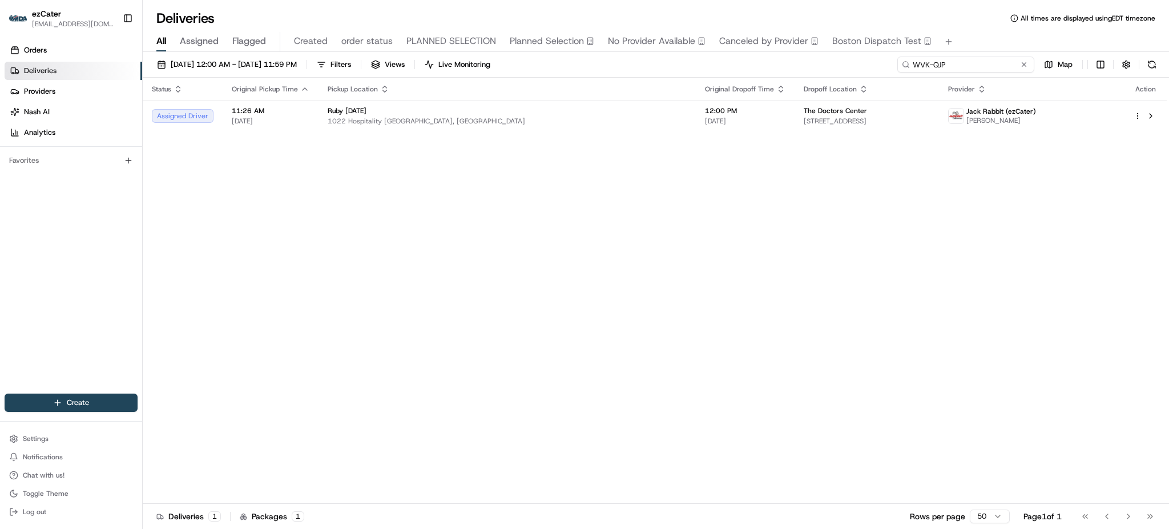
paste input "7TA969"
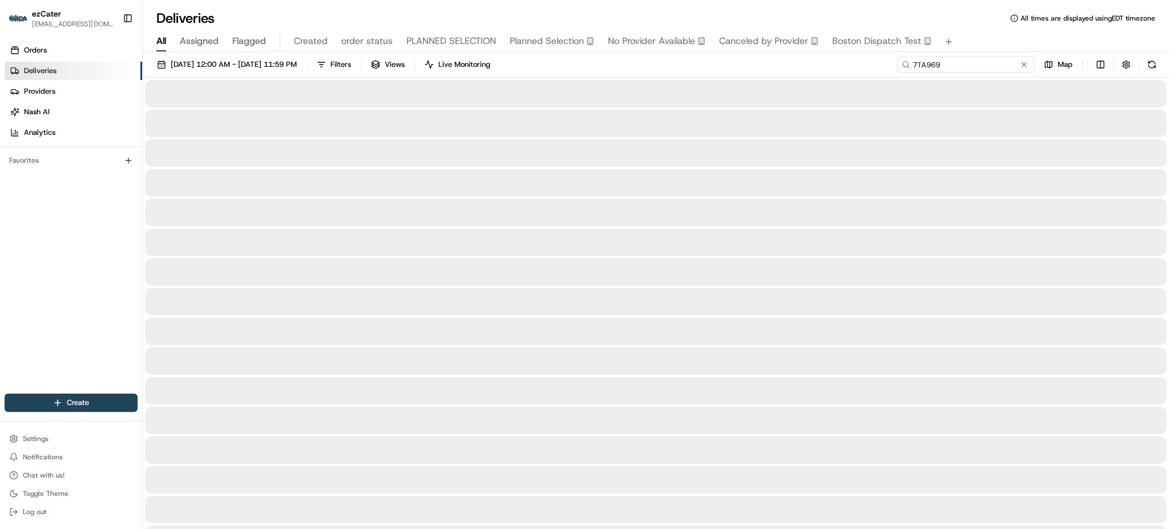
click at [1000, 63] on input "7TA969" at bounding box center [966, 65] width 137 height 16
click at [829, 69] on div "08/01/2025 12:00 AM - 08/31/2025 11:59 PM Filters Views Live Monitoring 7TA969 …" at bounding box center [656, 67] width 1027 height 21
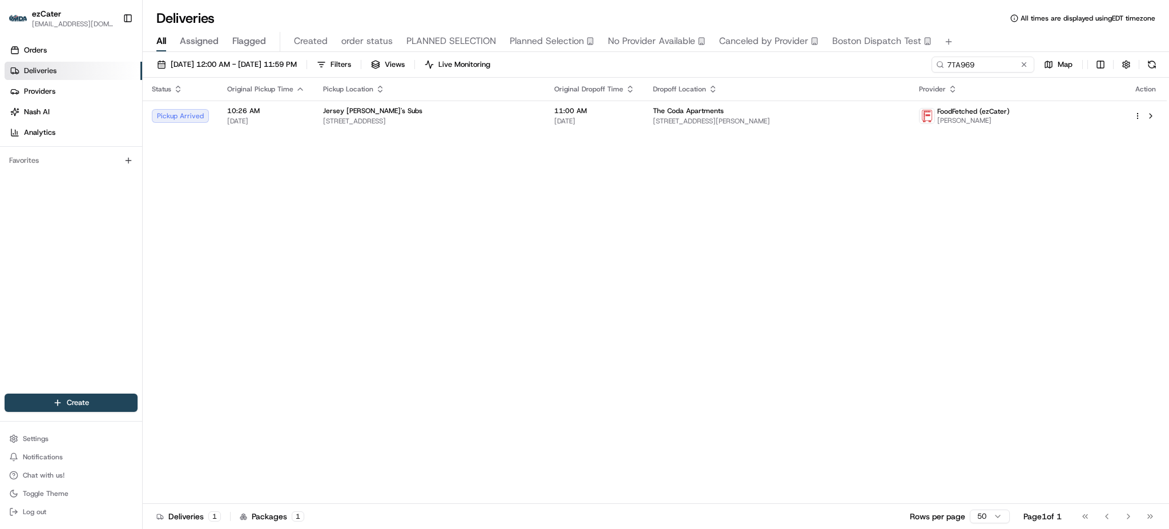
click at [732, 63] on div "08/01/2025 12:00 AM - 08/31/2025 11:59 PM Filters Views Live Monitoring 7TA969 …" at bounding box center [656, 67] width 1027 height 21
click at [747, 115] on div "The Coda Apartments 399 S Crouse Ave, Syracuse, NY 13210, USA" at bounding box center [777, 115] width 248 height 19
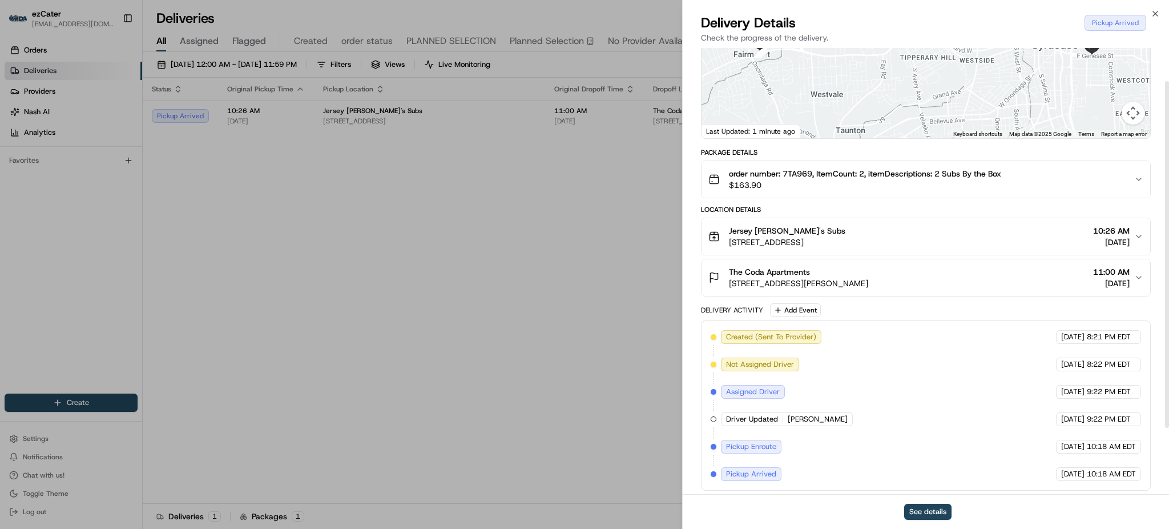
scroll to position [128, 0]
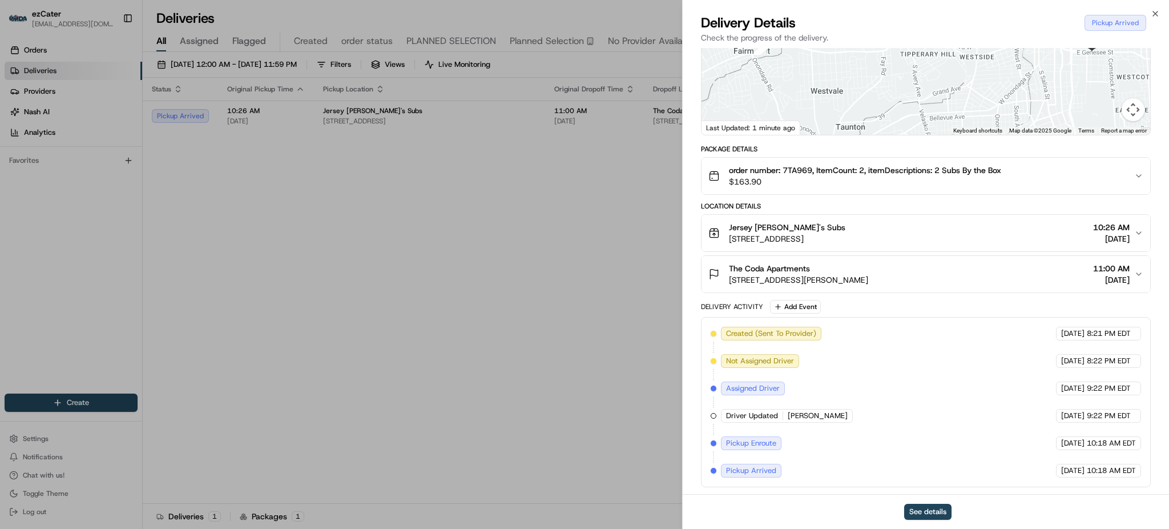
click at [1088, 473] on span "10:18 AM EDT" at bounding box center [1111, 470] width 49 height 10
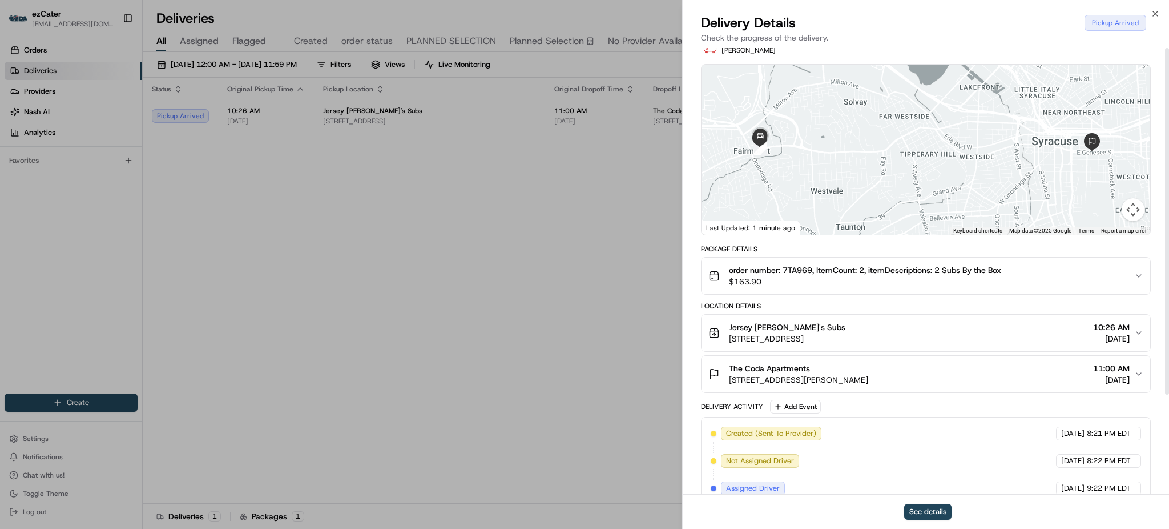
scroll to position [0, 0]
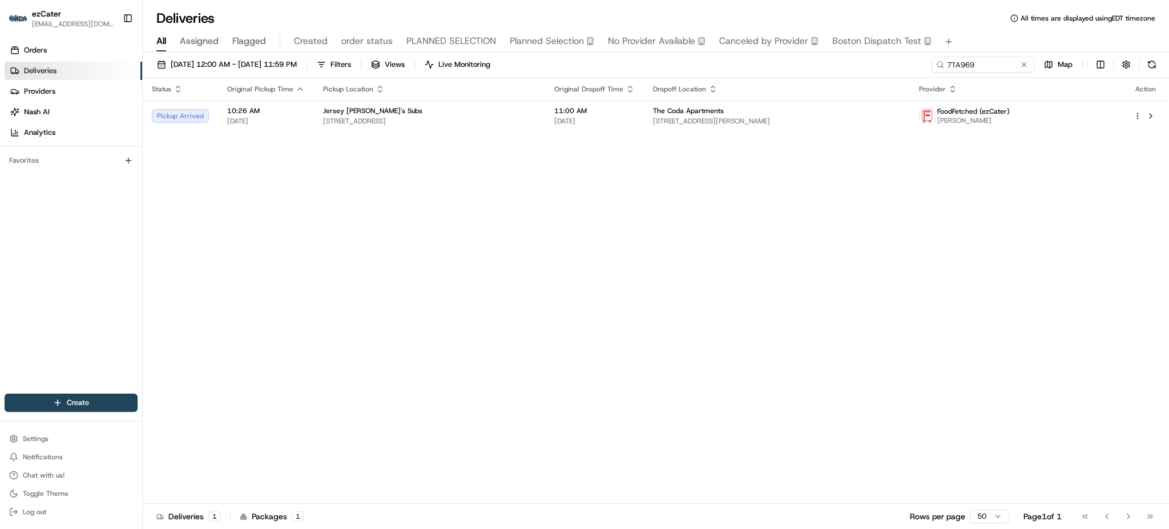
click at [1009, 54] on div "08/01/2025 12:00 AM - 08/31/2025 11:59 PM Filters Views Live Monitoring 7TA969 …" at bounding box center [656, 291] width 1027 height 479
click at [1007, 58] on input "7TA969" at bounding box center [966, 65] width 137 height 16
paste input "27QE68"
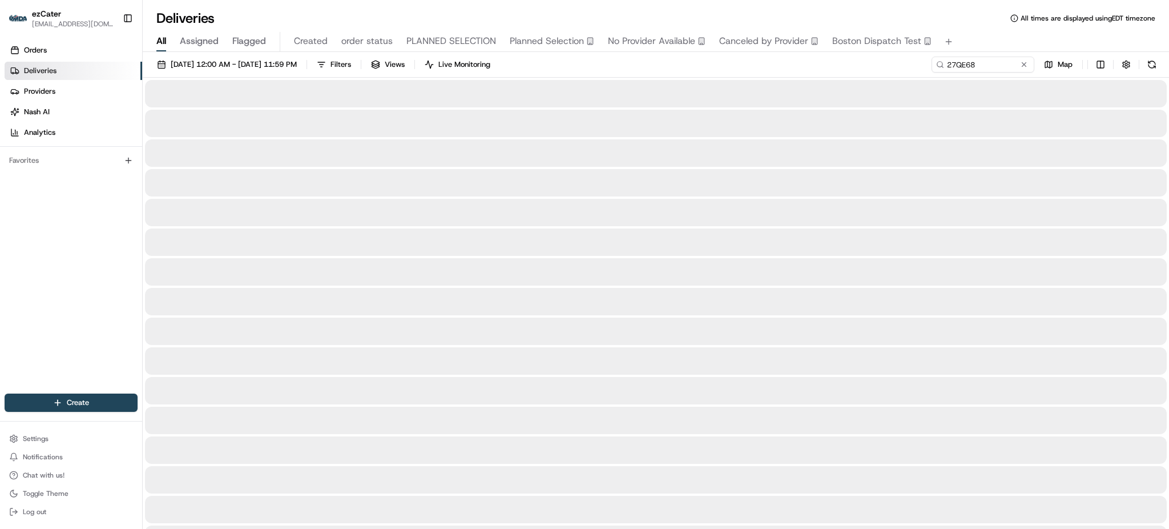
click at [982, 49] on div "All Assigned Flagged Created order status PLANNED SELECTION Planned Selection N…" at bounding box center [656, 42] width 1027 height 20
click at [898, 70] on div "08/01/2025 12:00 AM - 08/31/2025 11:59 PM Filters Views Live Monitoring 27QE68 …" at bounding box center [656, 67] width 1027 height 21
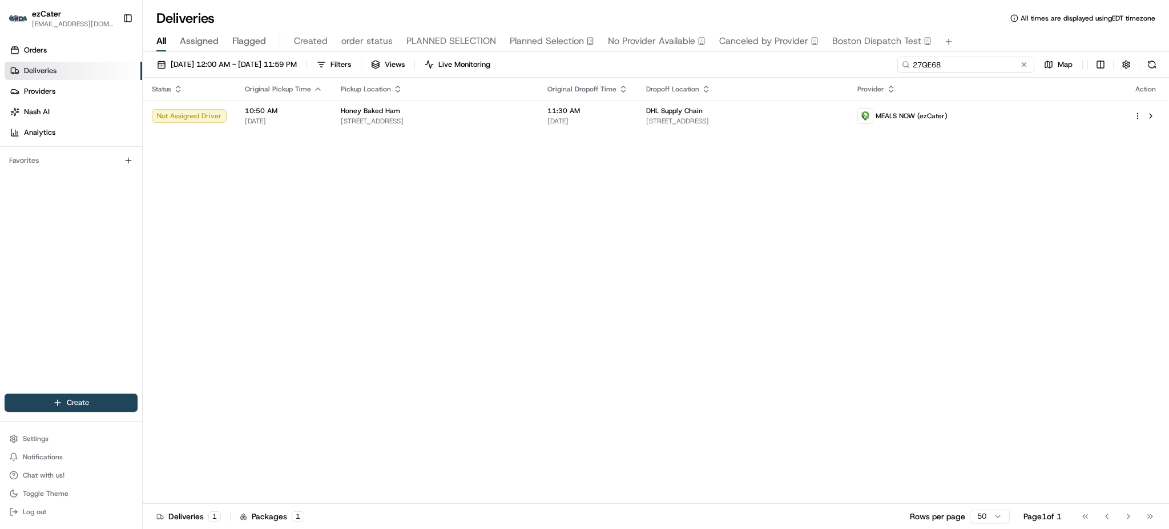
click at [988, 58] on input "27QE68" at bounding box center [966, 65] width 137 height 16
paste input "FEYQ67"
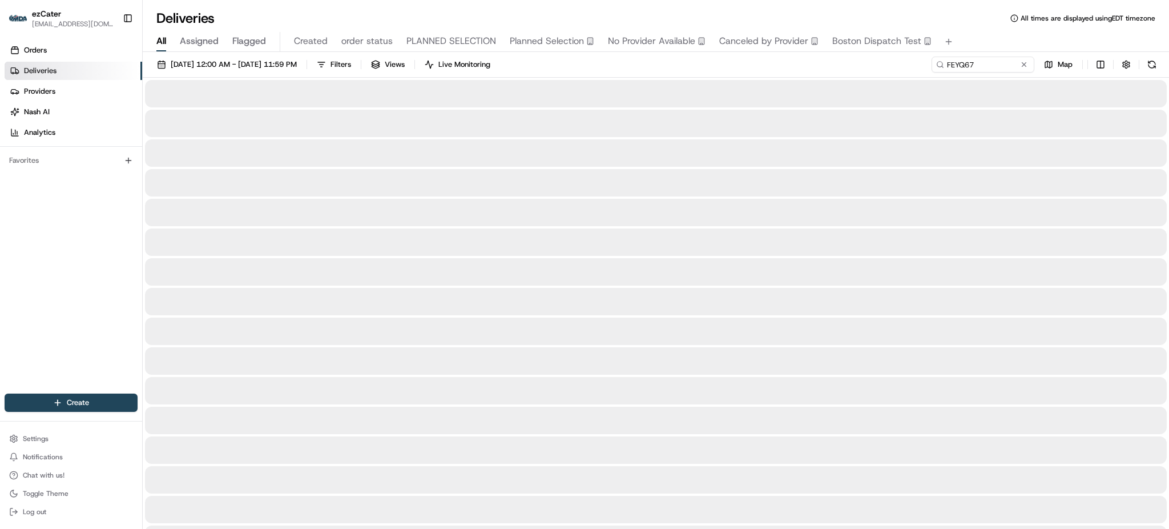
click at [872, 77] on div "08/01/2025 12:00 AM - 08/31/2025 11:59 PM Filters Views Live Monitoring FEYQ67 …" at bounding box center [656, 67] width 1027 height 21
click at [872, 70] on div "08/01/2025 12:00 AM - 08/31/2025 11:59 PM Filters Views Live Monitoring FEYQ67 …" at bounding box center [656, 67] width 1027 height 21
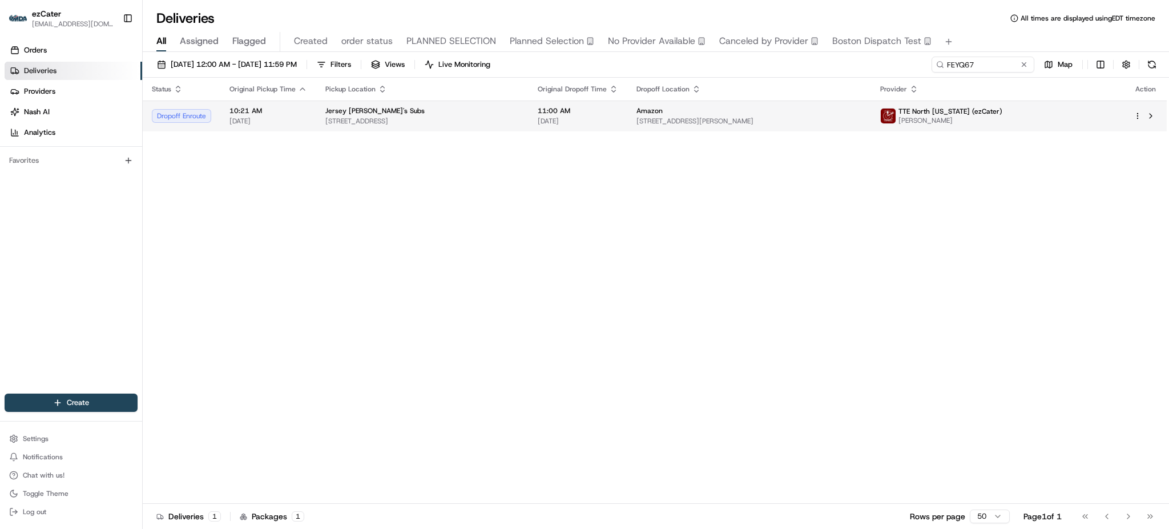
click at [872, 105] on td "Amazon 800 John Quincy Adams Rd, Taunton, MA 02780, USA" at bounding box center [750, 116] width 244 height 31
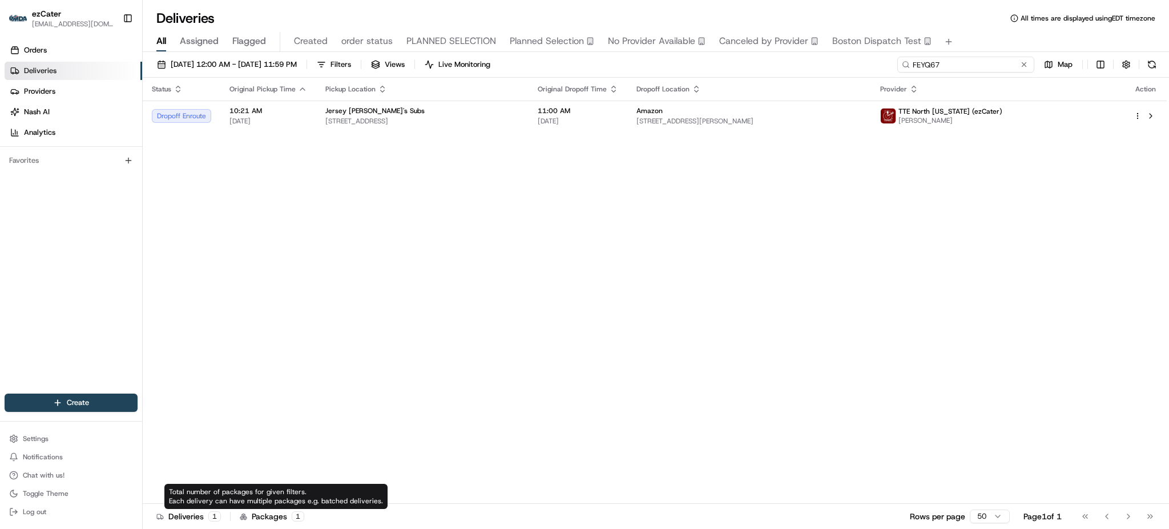
click at [987, 68] on input "FEYQ67" at bounding box center [966, 65] width 137 height 16
paste input "WVK-QJP"
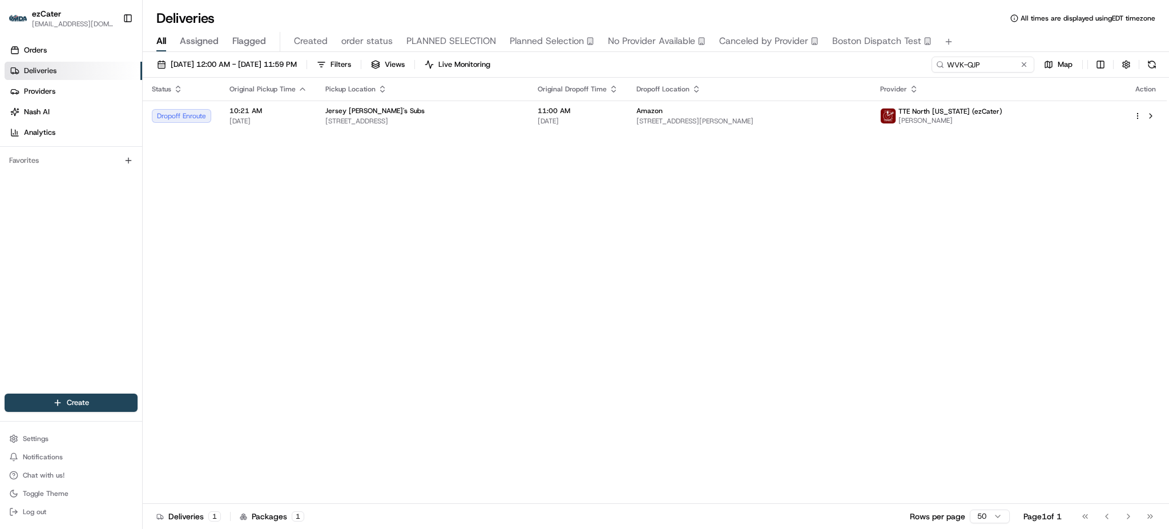
click at [987, 40] on div "All Assigned Flagged Created order status PLANNED SELECTION Planned Selection N…" at bounding box center [656, 42] width 1027 height 20
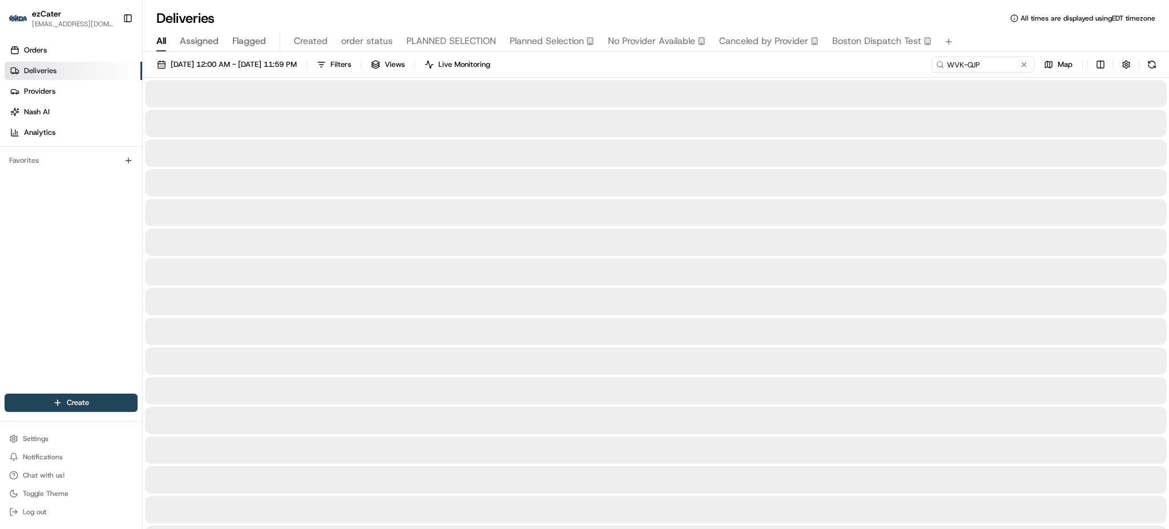
click at [901, 63] on div "08/01/2025 12:00 AM - 08/31/2025 11:59 PM Filters Views Live Monitoring WVK-QJP…" at bounding box center [656, 67] width 1027 height 21
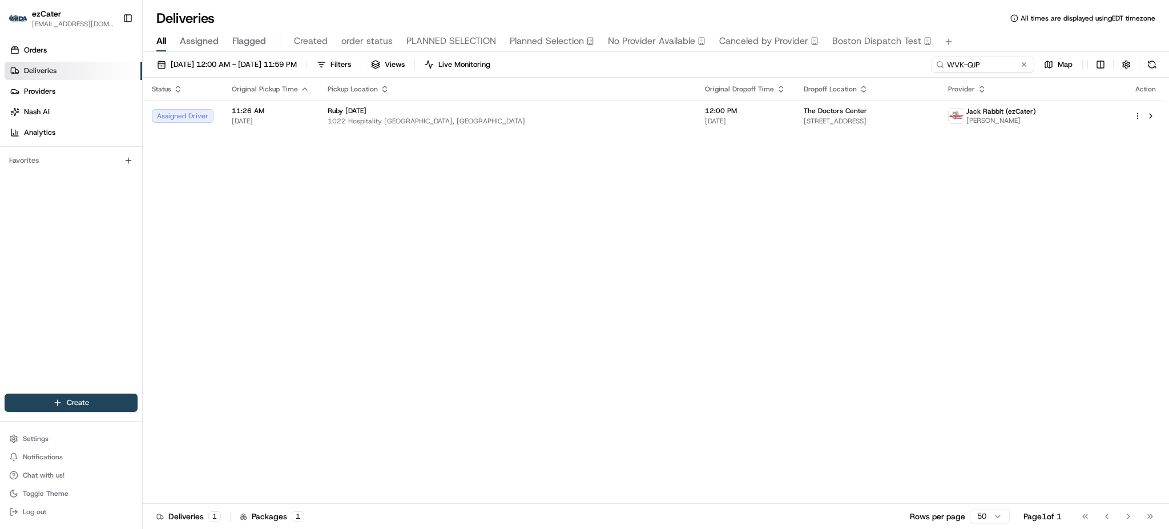
drag, startPoint x: 1080, startPoint y: 230, endPoint x: 1051, endPoint y: 219, distance: 31.6
click at [1080, 230] on div "Status Original Pickup Time Pickup Location Original Dropoff Time Dropoff Locat…" at bounding box center [655, 291] width 1024 height 426
click at [795, 128] on td "The Doctors Center 4160 University Blvd S, Jacksonville, FL 32216, USA" at bounding box center [867, 116] width 144 height 31
click at [978, 70] on input "WVK-QJP" at bounding box center [966, 65] width 137 height 16
paste input "27Q-E68"
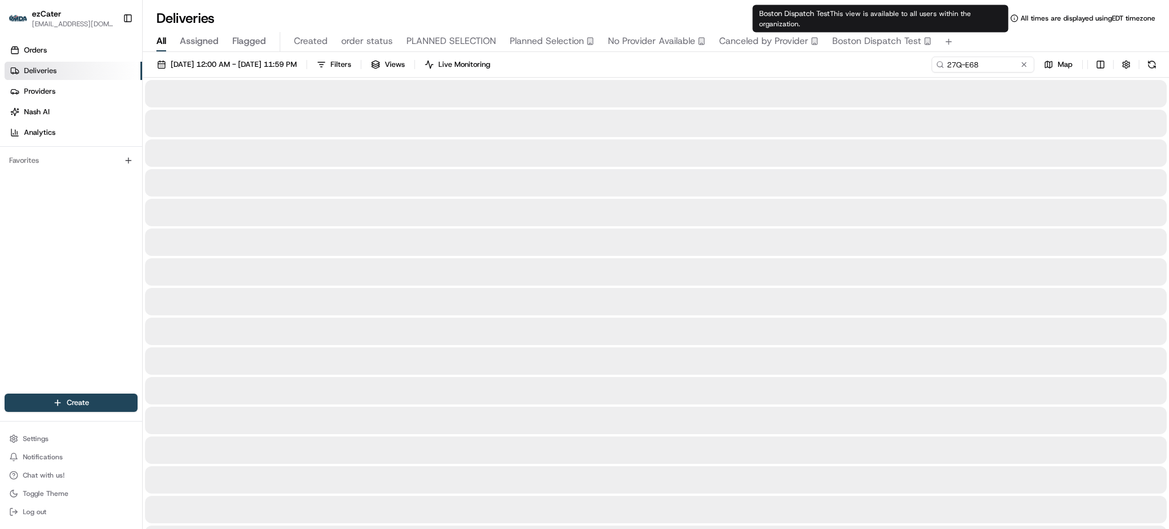
click at [841, 63] on div "08/01/2025 12:00 AM - 08/31/2025 11:59 PM Filters Views Live Monitoring 27Q-E68…" at bounding box center [656, 67] width 1027 height 21
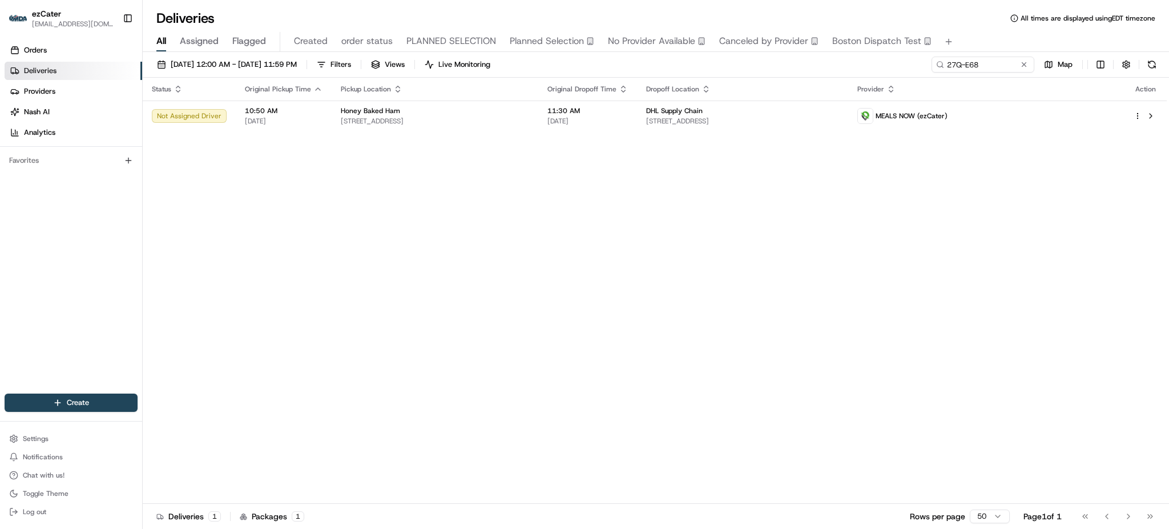
click at [841, 63] on div "08/01/2025 12:00 AM - 08/31/2025 11:59 PM Filters Views Live Monitoring 27Q-E68…" at bounding box center [656, 67] width 1027 height 21
click at [859, 242] on div "Status Original Pickup Time Pickup Location Original Dropoff Time Dropoff Locat…" at bounding box center [655, 291] width 1024 height 426
click at [321, 176] on div "Status Original Pickup Time Pickup Location Original Dropoff Time Dropoff Locat…" at bounding box center [655, 291] width 1024 height 426
click at [1151, 69] on button at bounding box center [1152, 65] width 16 height 16
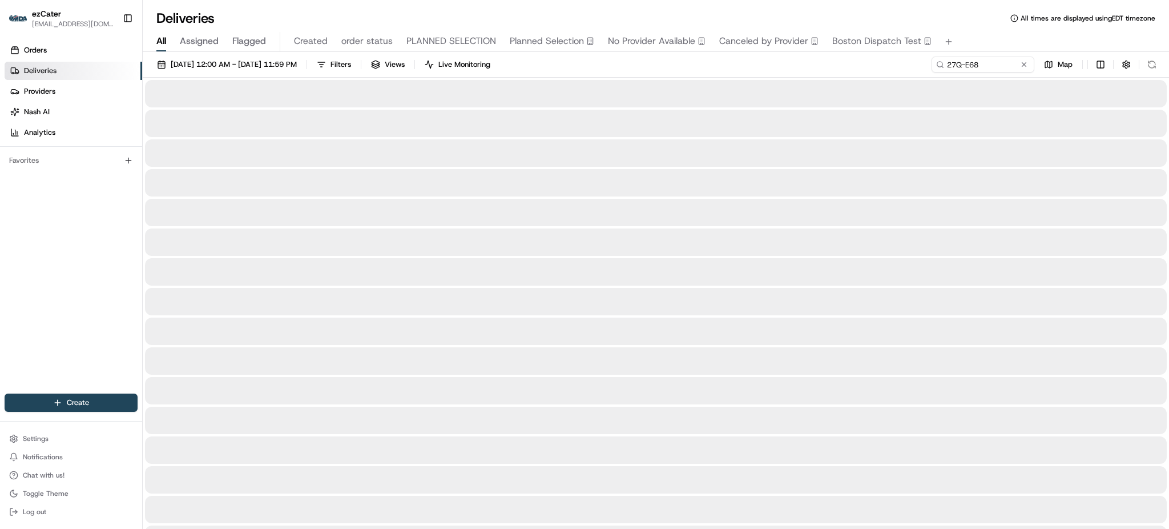
click at [669, 71] on div "08/01/2025 12:00 AM - 08/31/2025 11:59 PM Filters Views Live Monitoring 27Q-E68…" at bounding box center [656, 67] width 1027 height 21
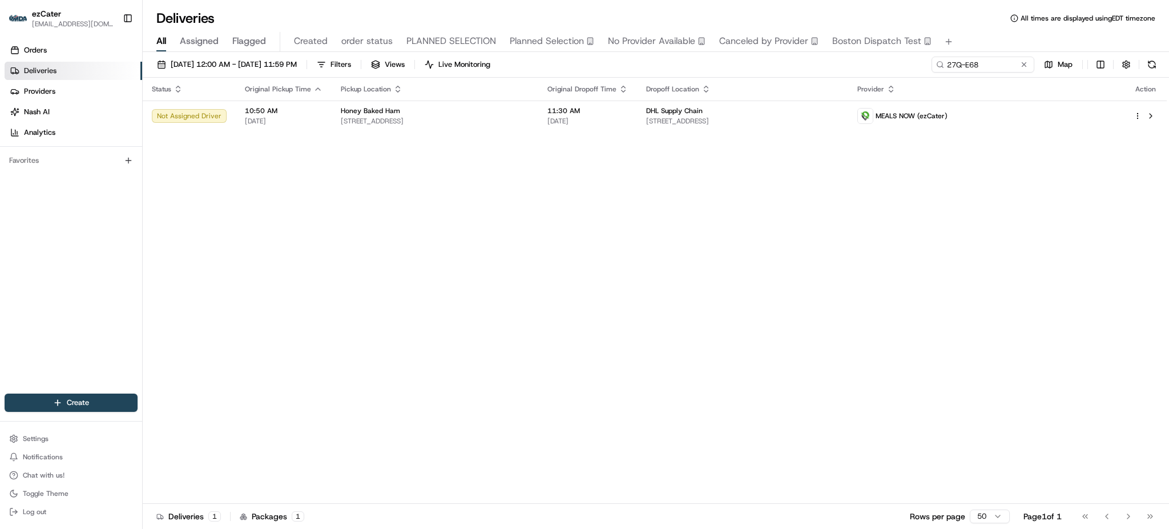
click at [1084, 276] on div "Status Original Pickup Time Pickup Location Original Dropoff Time Dropoff Locat…" at bounding box center [655, 291] width 1024 height 426
click at [1152, 62] on button at bounding box center [1152, 65] width 16 height 16
click at [287, 315] on div "Status Original Pickup Time Pickup Location Original Dropoff Time Dropoff Locat…" at bounding box center [655, 291] width 1024 height 426
click at [817, 202] on div "Status Original Pickup Time Pickup Location Original Dropoff Time Dropoff Locat…" at bounding box center [655, 291] width 1024 height 426
click at [1146, 67] on button at bounding box center [1152, 65] width 16 height 16
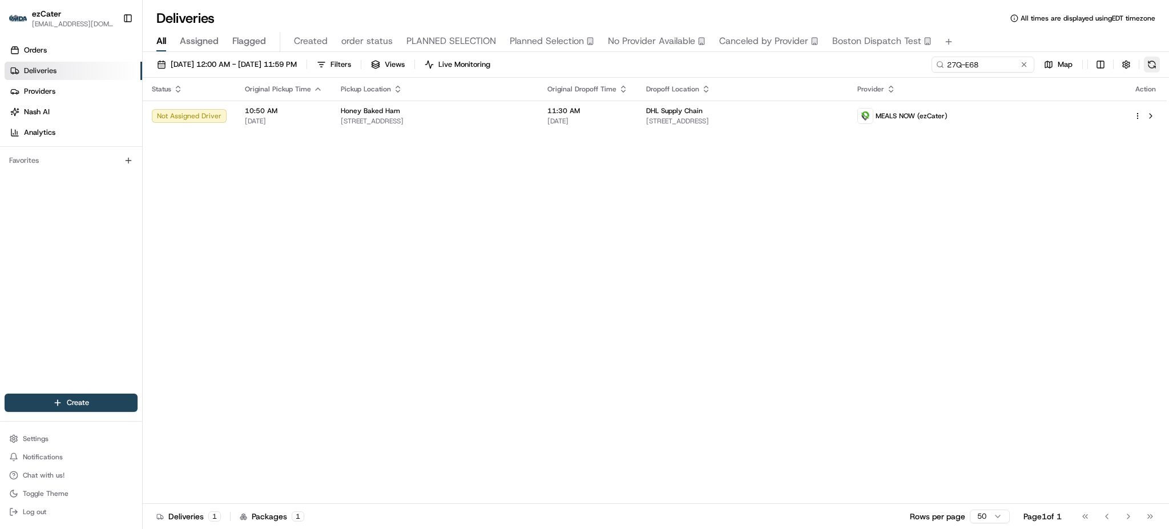
click at [1146, 67] on div "27Q-E68 Map" at bounding box center [1046, 65] width 228 height 16
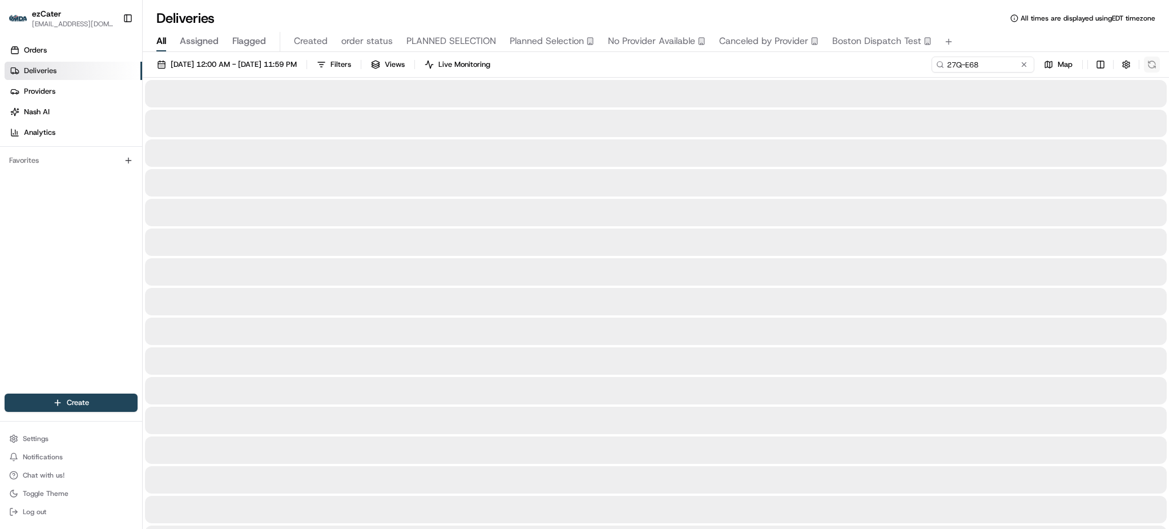
click at [1146, 67] on div "27Q-E68 Map" at bounding box center [1046, 65] width 228 height 16
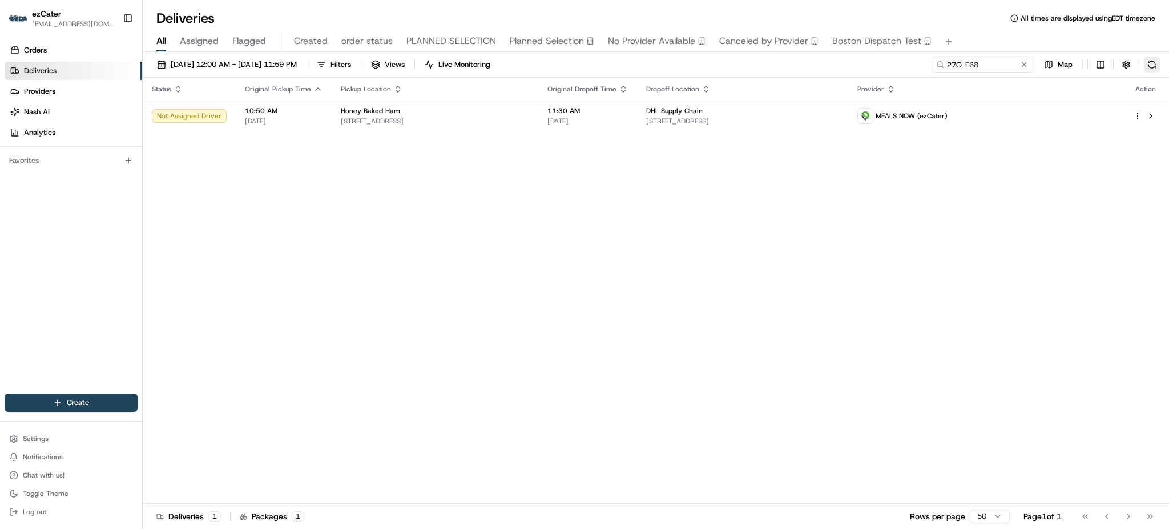
click at [1146, 66] on button at bounding box center [1152, 65] width 16 height 16
click at [1058, 201] on div "Status Original Pickup Time Pickup Location Original Dropoff Time Dropoff Locat…" at bounding box center [655, 291] width 1024 height 426
click at [1155, 63] on button at bounding box center [1152, 65] width 16 height 16
click at [1155, 63] on div "27Q-E68 Map" at bounding box center [1046, 65] width 228 height 16
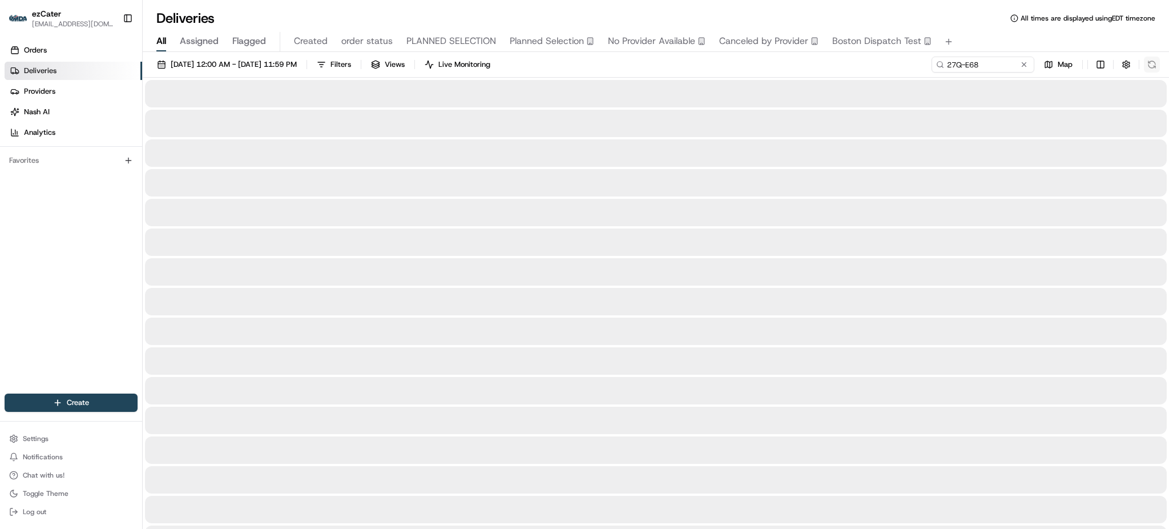
click at [1155, 63] on div "27Q-E68 Map" at bounding box center [1046, 65] width 228 height 16
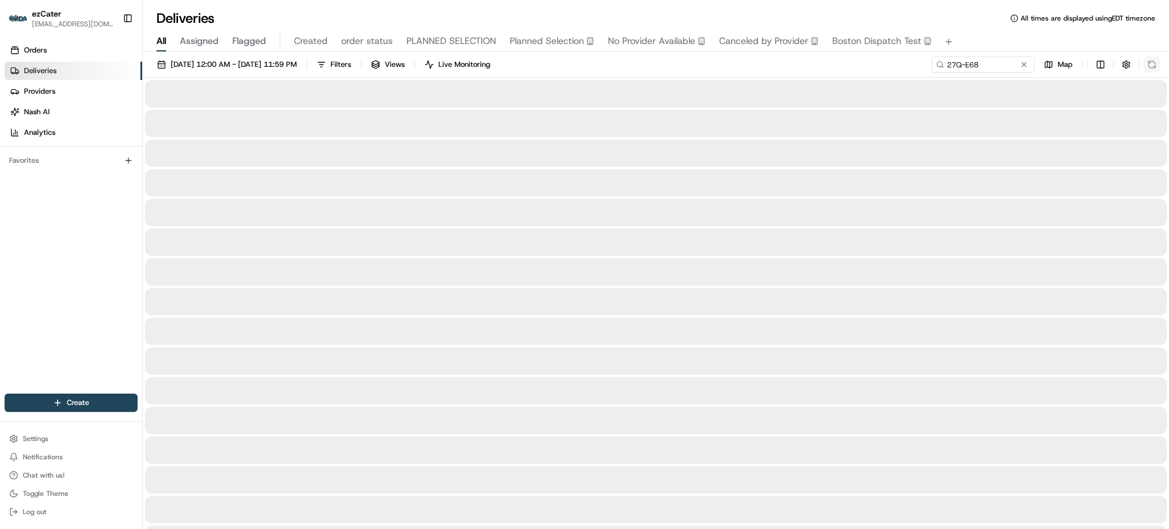
click at [1155, 63] on div "27Q-E68 Map" at bounding box center [1046, 65] width 228 height 16
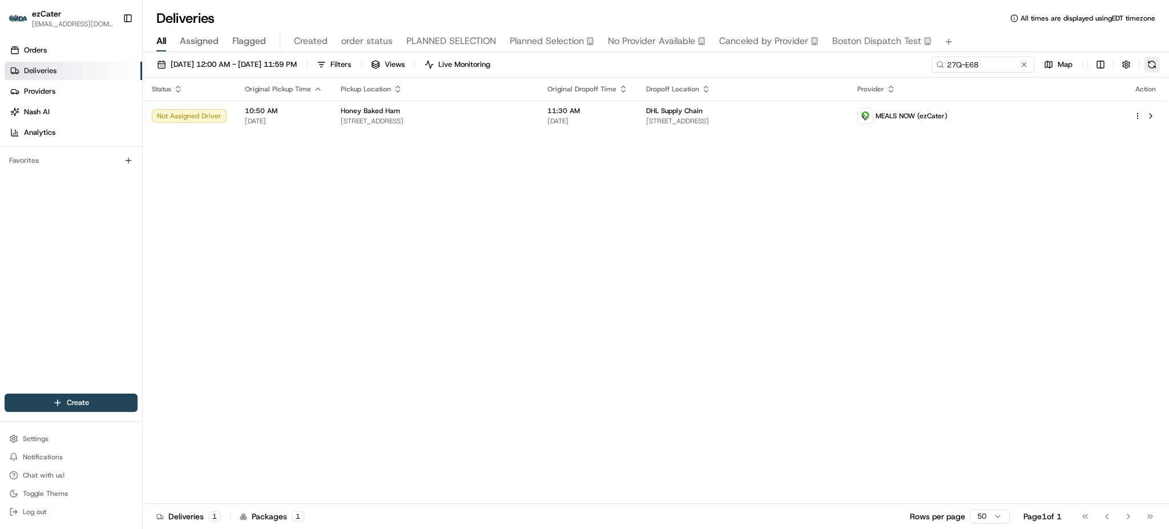
click at [1155, 63] on button at bounding box center [1152, 65] width 16 height 16
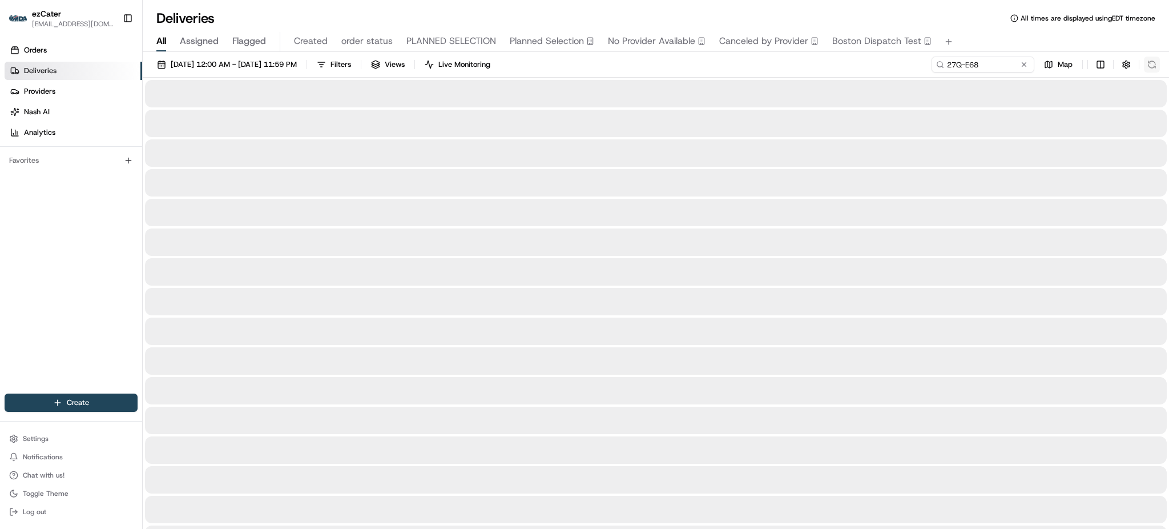
click at [1155, 63] on div "27Q-E68 Map" at bounding box center [1046, 65] width 228 height 16
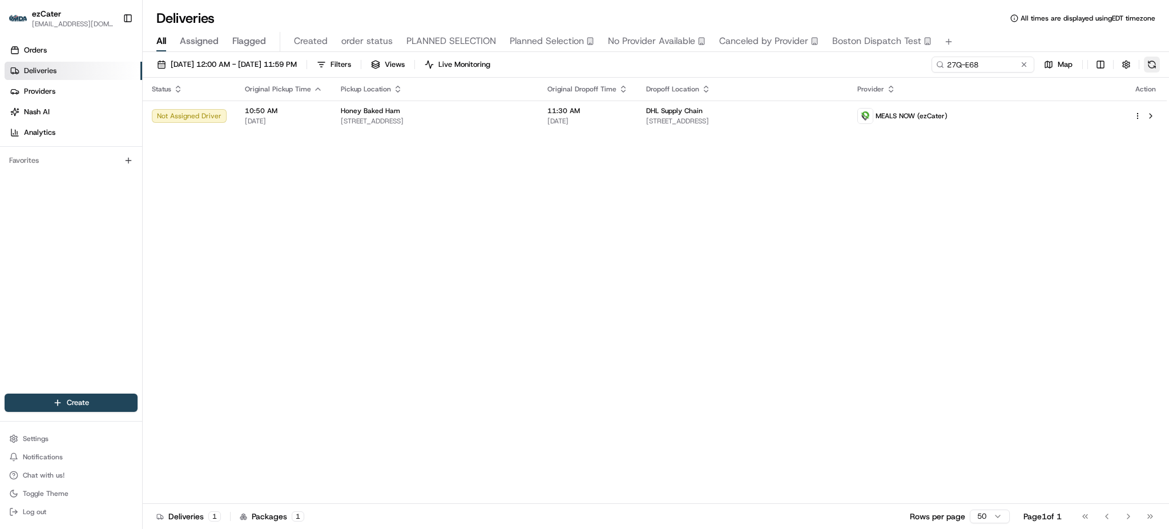
click at [1155, 63] on button at bounding box center [1152, 65] width 16 height 16
click at [1168, 238] on div "Status Original Pickup Time Pickup Location Original Dropoff Time Dropoff Locat…" at bounding box center [656, 291] width 1027 height 426
click at [1157, 67] on button at bounding box center [1152, 65] width 16 height 16
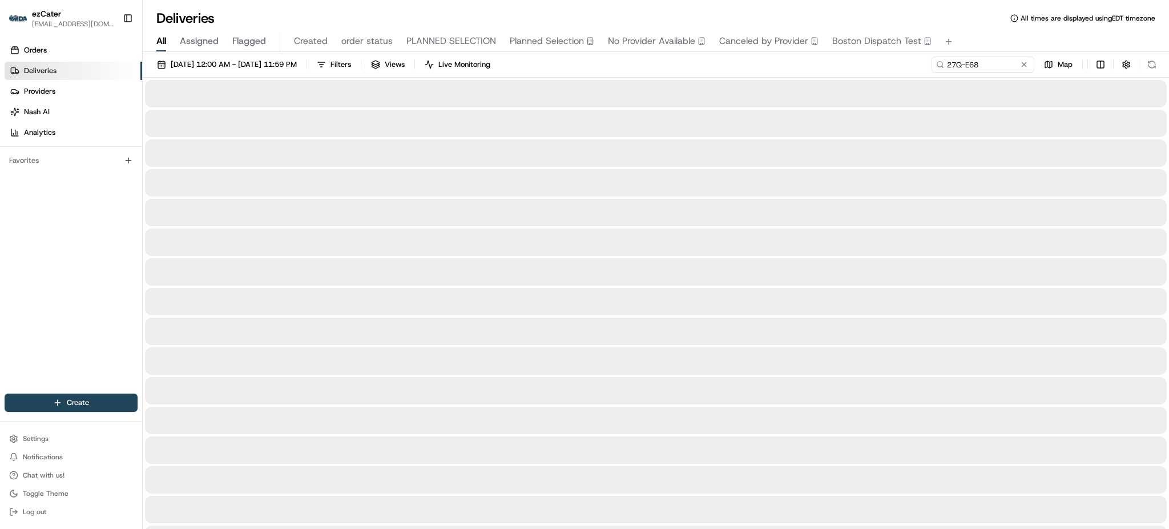
click at [901, 67] on div "08/01/2025 12:00 AM - 08/31/2025 11:59 PM Filters Views Live Monitoring 27Q-E68…" at bounding box center [656, 67] width 1027 height 21
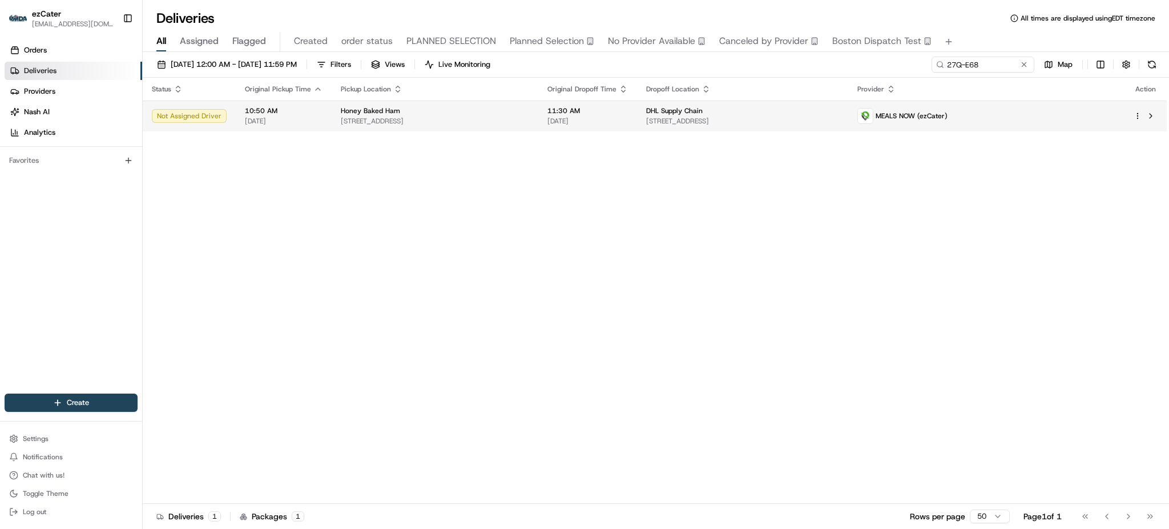
click at [838, 122] on span "700 Palmetto Logistics Pkwy a, Palmetto, GA 30268, USA" at bounding box center [742, 120] width 193 height 9
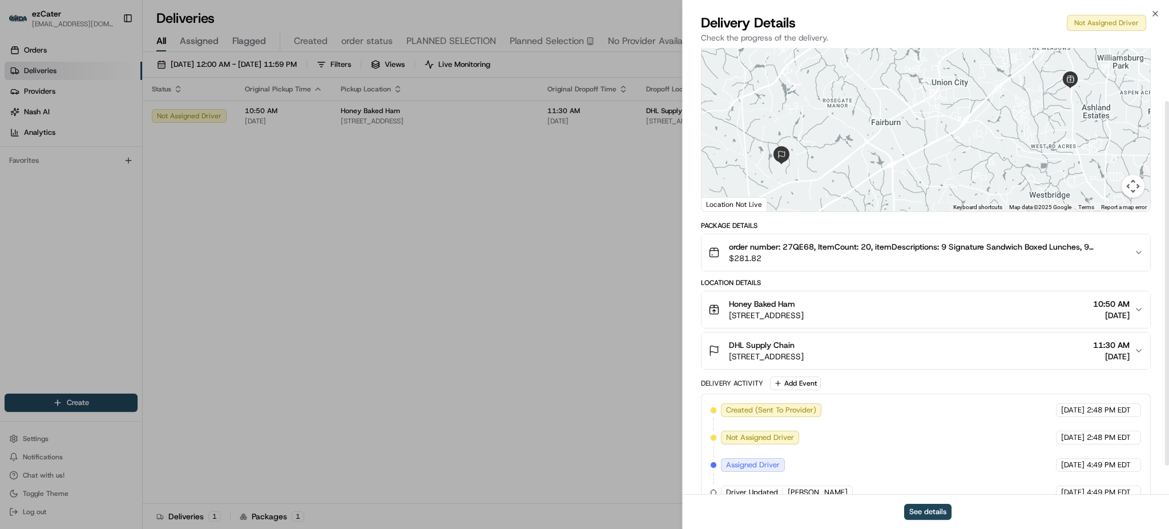
scroll to position [101, 0]
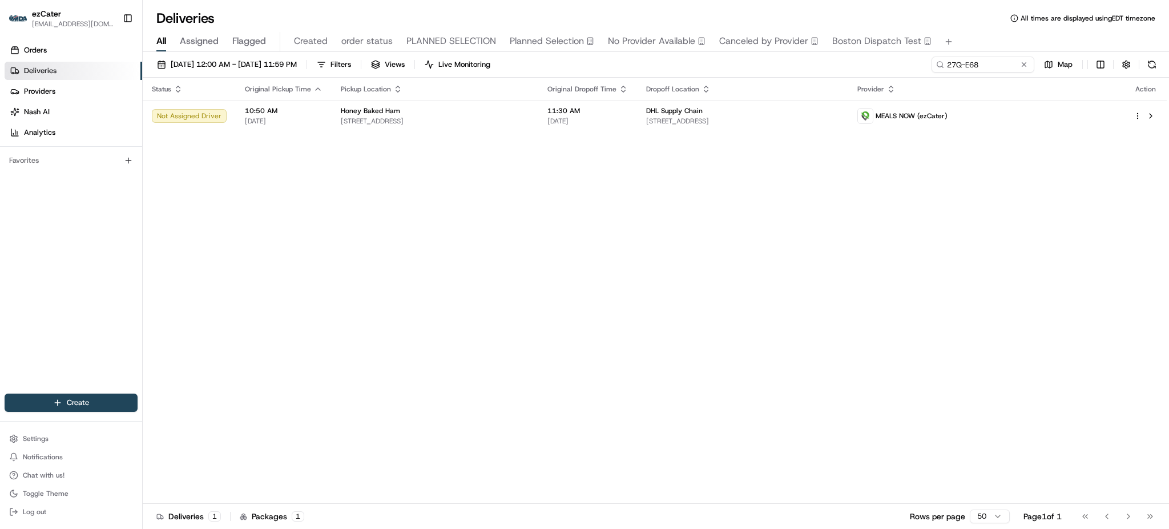
drag, startPoint x: 944, startPoint y: 172, endPoint x: 1047, endPoint y: 142, distance: 107.5
click at [946, 172] on div "Status Original Pickup Time Pickup Location Original Dropoff Time Dropoff Locat…" at bounding box center [655, 291] width 1024 height 426
click at [1153, 60] on button at bounding box center [1152, 65] width 16 height 16
click at [801, 219] on div "Status Original Pickup Time Pickup Location Original Dropoff Time Dropoff Locat…" at bounding box center [655, 291] width 1024 height 426
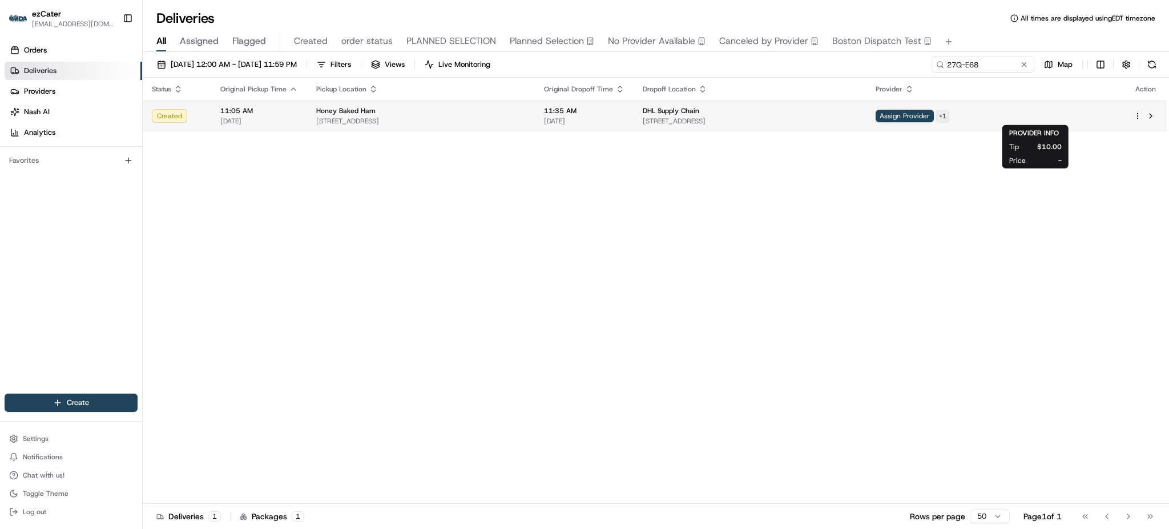
click at [1063, 116] on html "ezCater matabangchristiankyle@gmail.com Toggle Sidebar Orders Deliveries Provid…" at bounding box center [584, 264] width 1169 height 529
click at [791, 262] on div "Status Original Pickup Time Pickup Location Original Dropoff Time Dropoff Locat…" at bounding box center [655, 291] width 1024 height 426
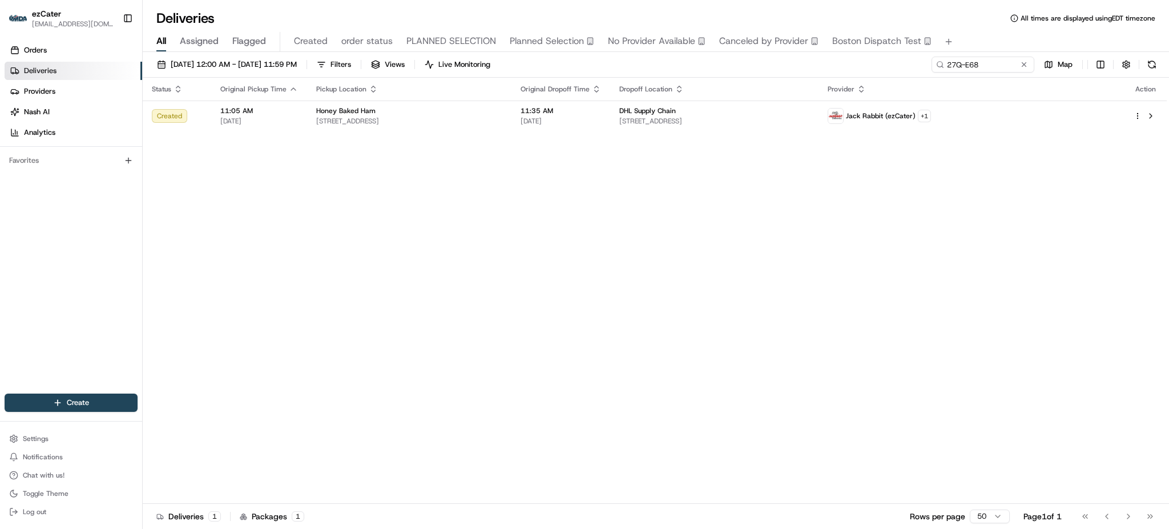
click at [433, 179] on div "Status Original Pickup Time Pickup Location Original Dropoff Time Dropoff Locat…" at bounding box center [655, 291] width 1024 height 426
click at [1151, 62] on button at bounding box center [1152, 65] width 16 height 16
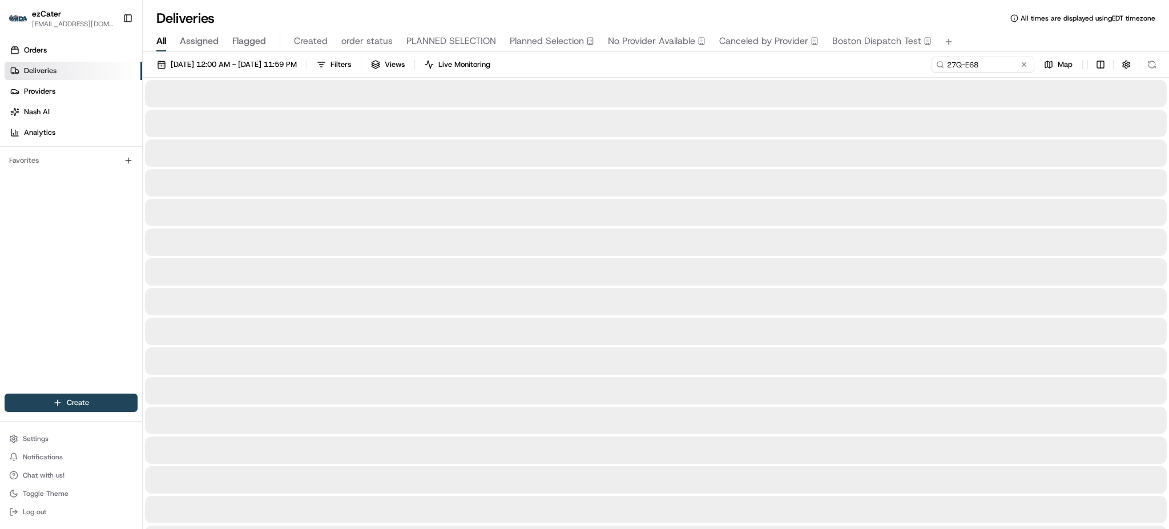
click at [683, 69] on div "08/01/2025 12:00 AM - 08/31/2025 11:59 PM Filters Views Live Monitoring 27Q-E68…" at bounding box center [656, 67] width 1027 height 21
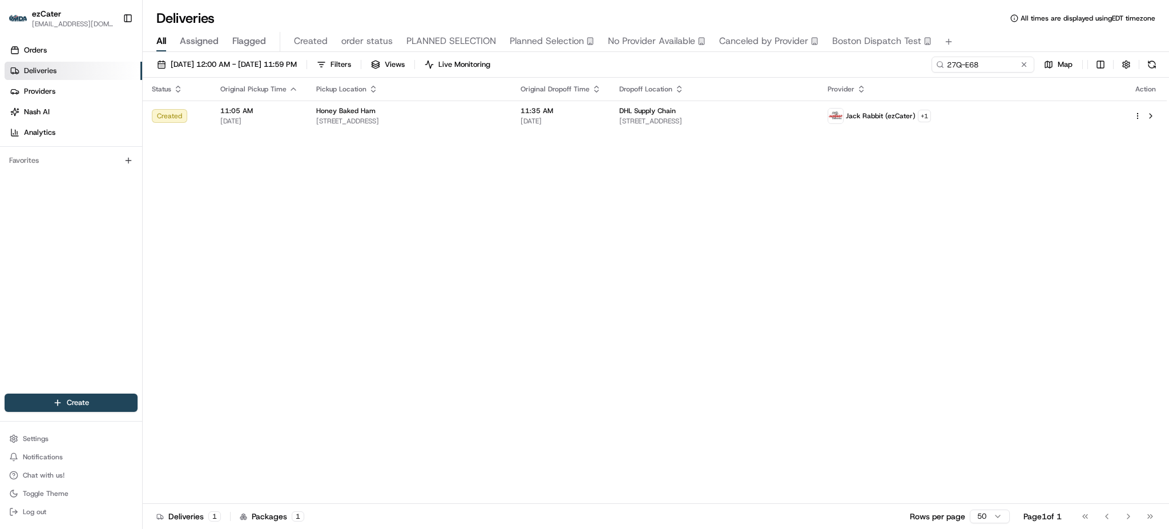
click at [1067, 203] on div "Status Original Pickup Time Pickup Location Original Dropoff Time Dropoff Locat…" at bounding box center [655, 291] width 1024 height 426
click at [714, 103] on td "DHL Supply Chain 700 Palmetto Logistics Pkwy a, Palmetto, GA 30268, USA" at bounding box center [714, 116] width 208 height 31
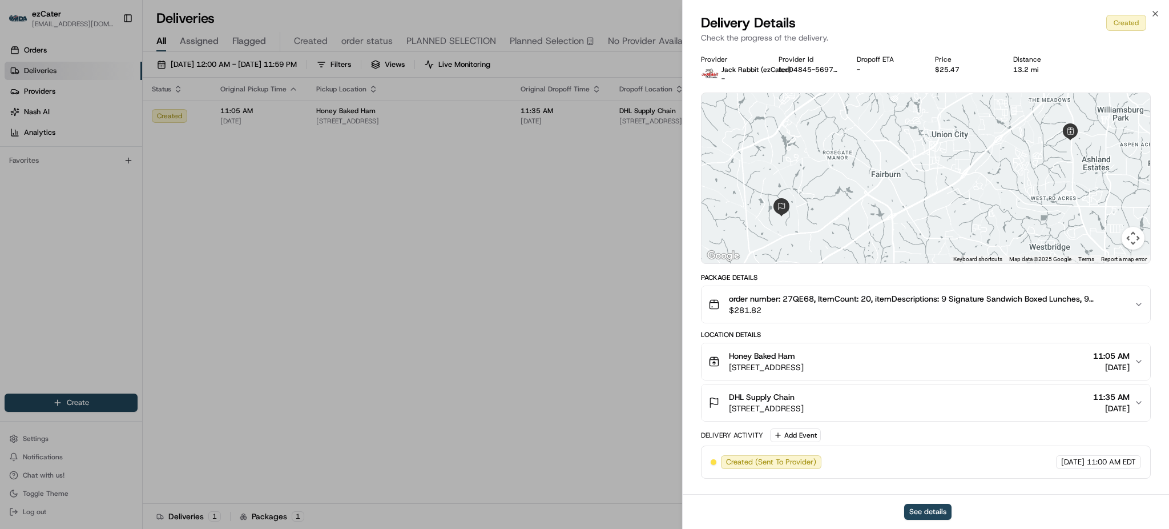
click at [942, 332] on div "Location Details" at bounding box center [926, 334] width 450 height 9
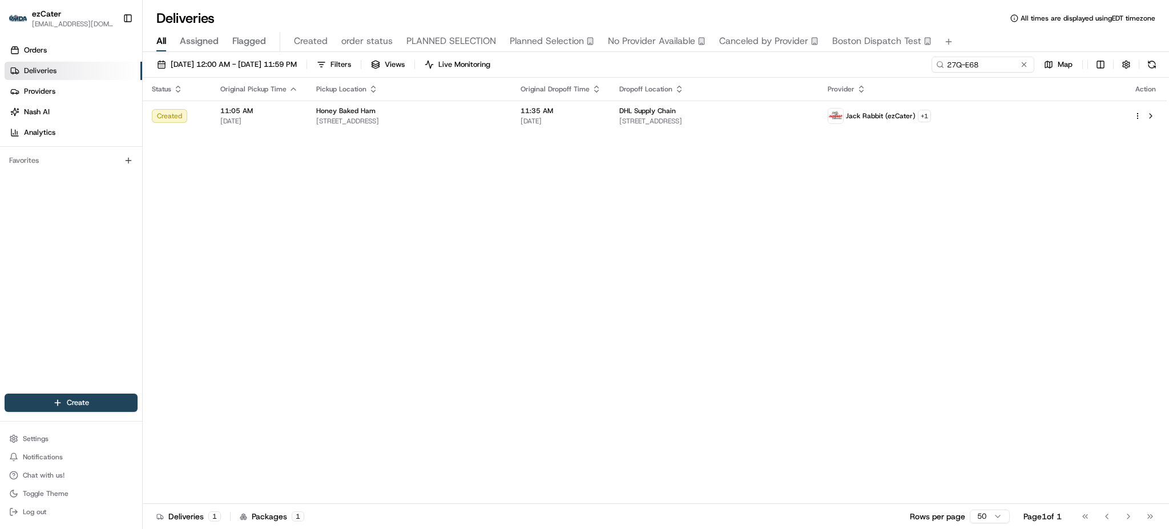
click at [849, 235] on div "Status Original Pickup Time Pickup Location Original Dropoff Time Dropoff Locat…" at bounding box center [655, 291] width 1024 height 426
click at [1090, 161] on div "Status Original Pickup Time Pickup Location Original Dropoff Time Dropoff Locat…" at bounding box center [655, 291] width 1024 height 426
click at [999, 67] on input "27Q-E68" at bounding box center [966, 65] width 137 height 16
paste input "WVK-QJP"
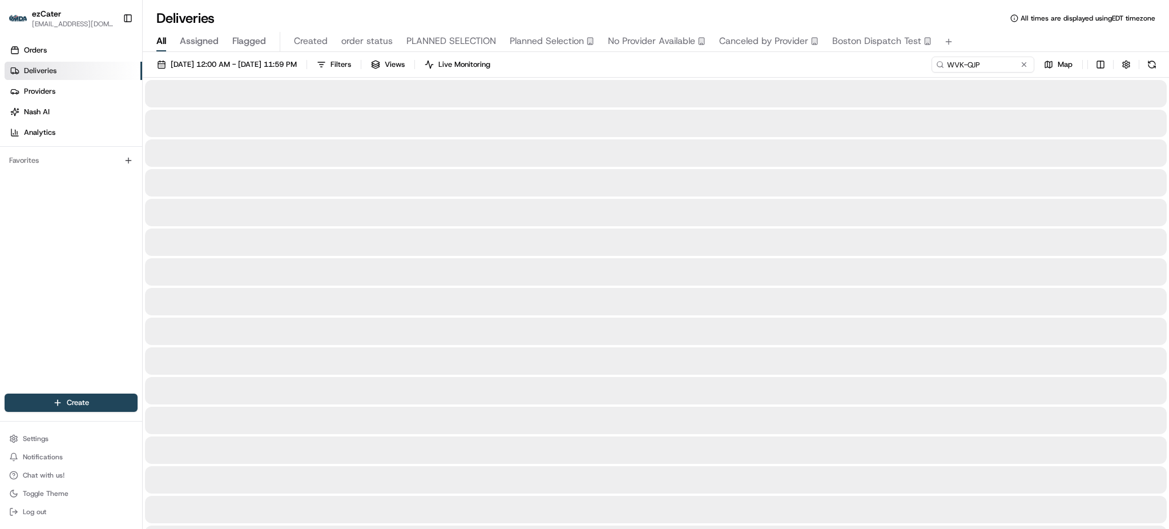
click at [871, 65] on div "08/01/2025 12:00 AM - 08/31/2025 11:59 PM Filters Views Live Monitoring WVK-QJP…" at bounding box center [656, 67] width 1027 height 21
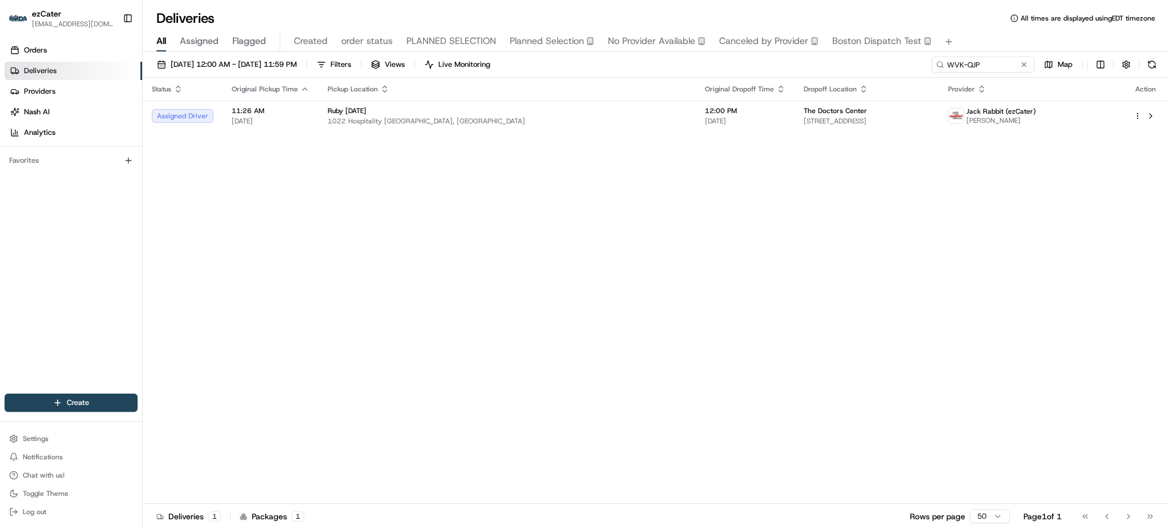
click at [1095, 274] on div "Status Original Pickup Time Pickup Location Original Dropoff Time Dropoff Locat…" at bounding box center [655, 291] width 1024 height 426
click at [1008, 65] on input "WVK-QJP" at bounding box center [966, 65] width 137 height 16
paste input "VHPYXY"
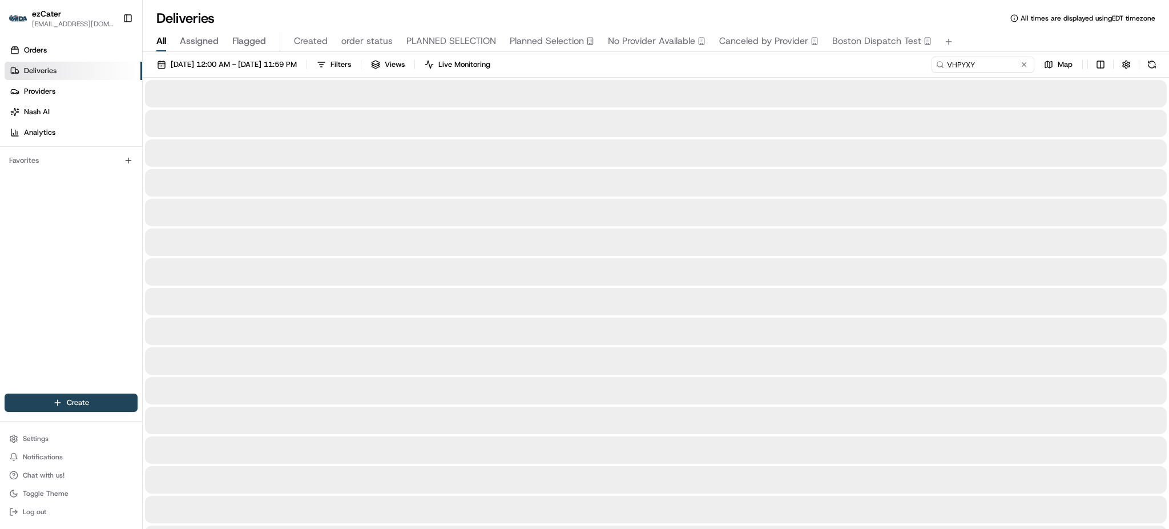
click at [914, 66] on div "08/01/2025 12:00 AM - 08/31/2025 11:59 PM Filters Views Live Monitoring VHPYXY …" at bounding box center [656, 67] width 1027 height 21
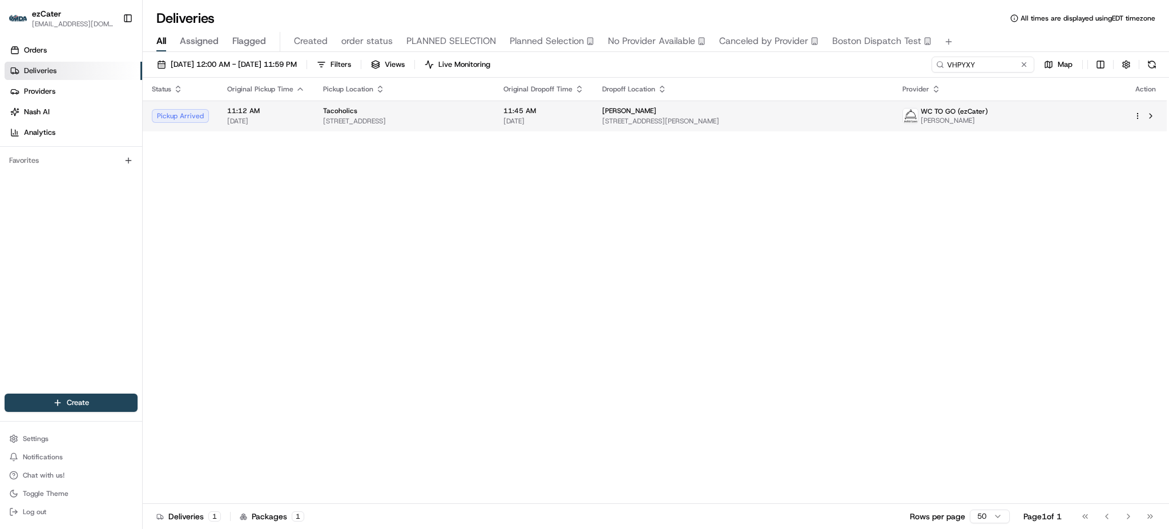
click at [785, 106] on td "Dr. Swartz 999 Palmer Ave #6, Holmdel, NJ 07733, USA" at bounding box center [743, 116] width 301 height 31
click at [980, 61] on input "VHPYXY" at bounding box center [966, 65] width 137 height 16
paste input "WVK-QJP"
type input "WVK-QJP"
click at [979, 31] on div "All Assigned Flagged Created order status PLANNED SELECTION Planned Selection N…" at bounding box center [656, 39] width 1027 height 25
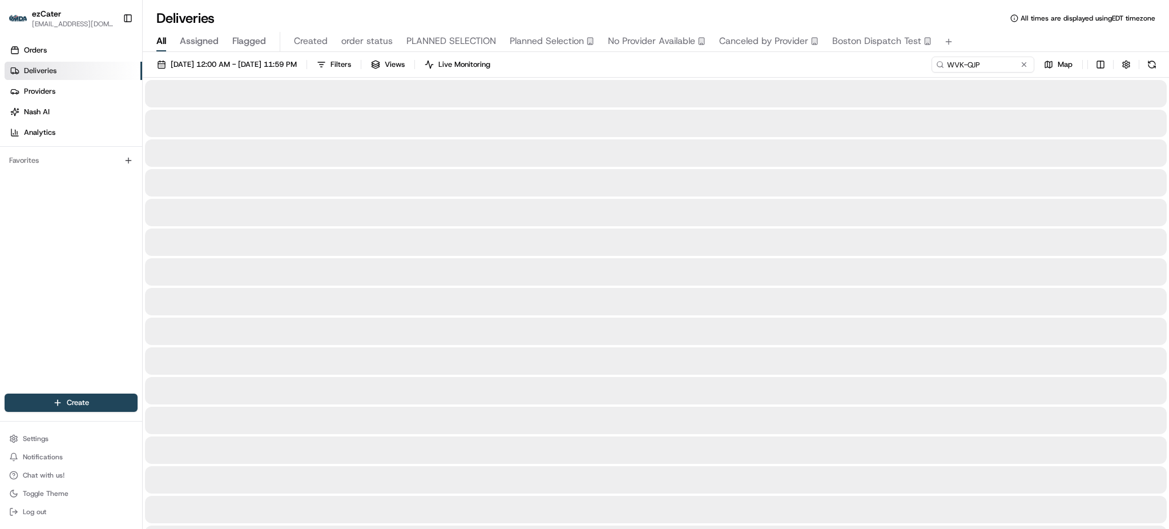
click at [890, 195] on div at bounding box center [656, 182] width 1022 height 27
click at [842, 69] on div "08/01/2025 12:00 AM - 08/31/2025 11:59 PM Filters Views Live Monitoring WVK-QJP…" at bounding box center [656, 67] width 1027 height 21
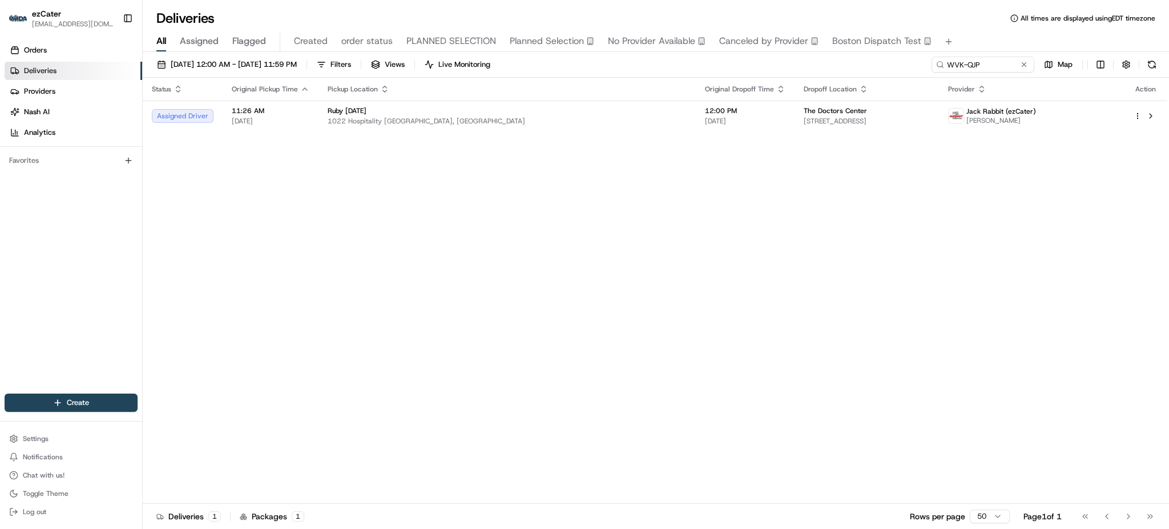
click at [919, 225] on div "Status Original Pickup Time Pickup Location Original Dropoff Time Dropoff Locat…" at bounding box center [655, 291] width 1024 height 426
click at [804, 120] on span "4160 University Blvd S, Jacksonville, FL 32216, USA" at bounding box center [867, 120] width 126 height 9
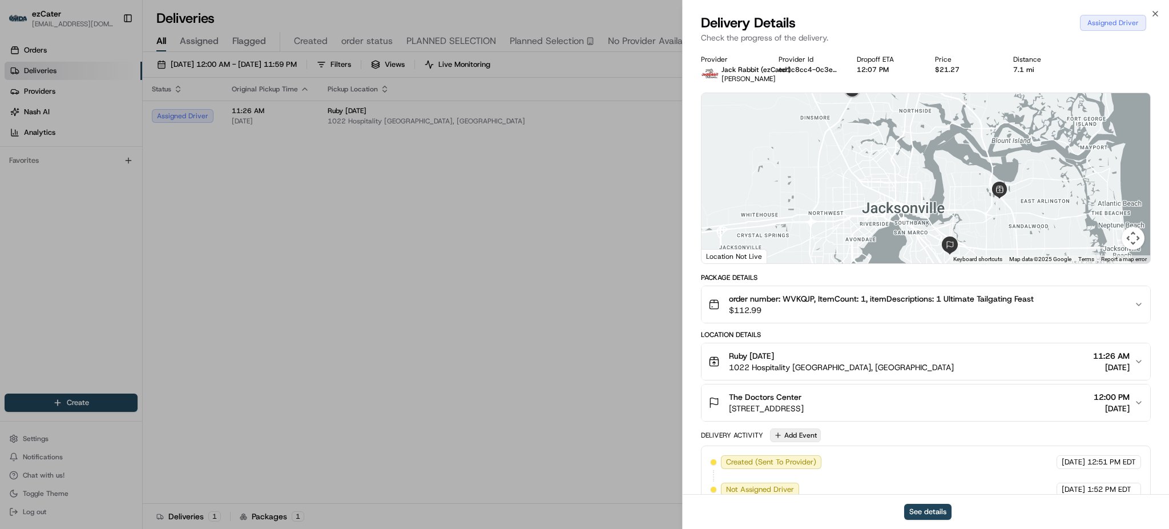
click at [798, 432] on button "Add Event" at bounding box center [795, 435] width 51 height 14
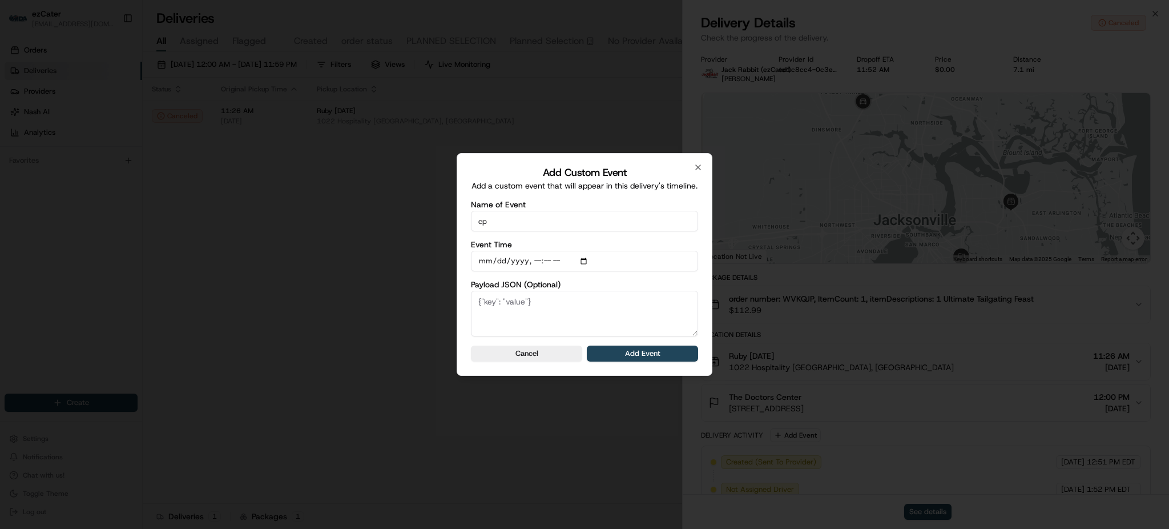
type input "CP is not ready"
click at [646, 359] on button "Add Event" at bounding box center [642, 353] width 111 height 16
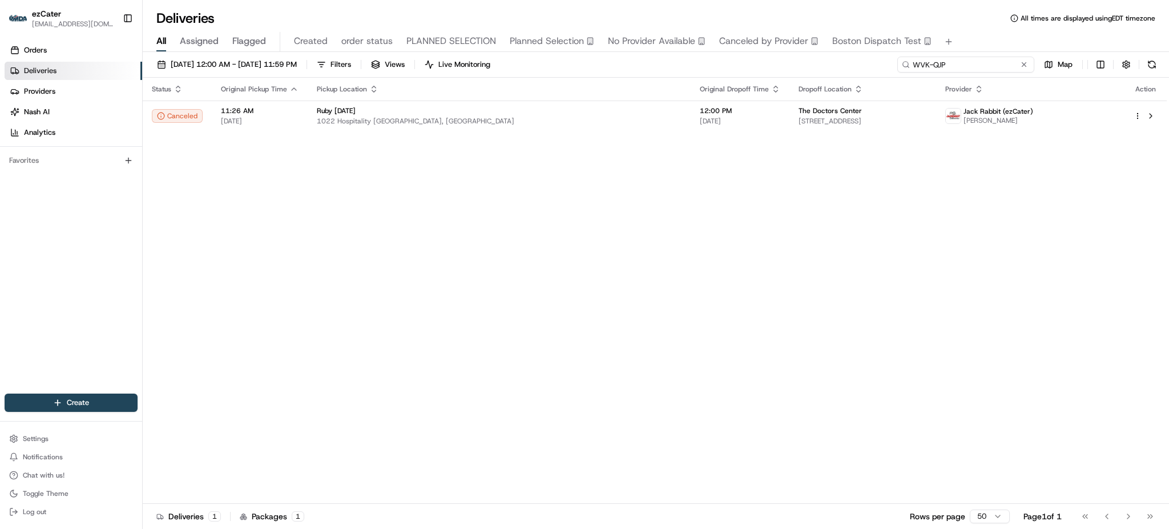
click at [965, 66] on input "WVK-QJP" at bounding box center [966, 65] width 137 height 16
paste input "VHPYXY"
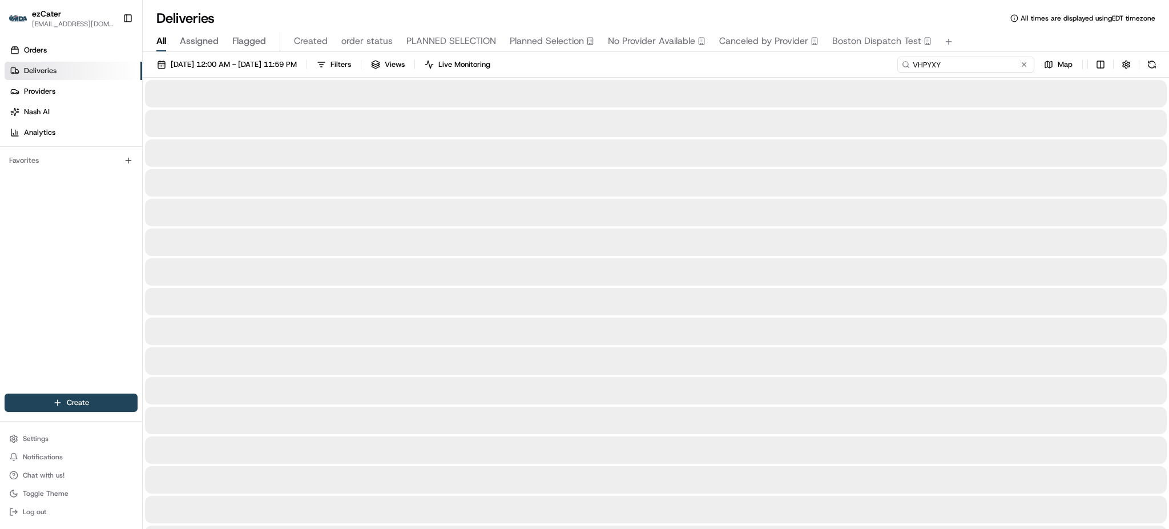
click at [983, 63] on input "VHPYXY" at bounding box center [966, 65] width 137 height 16
type input "VHPYXY"
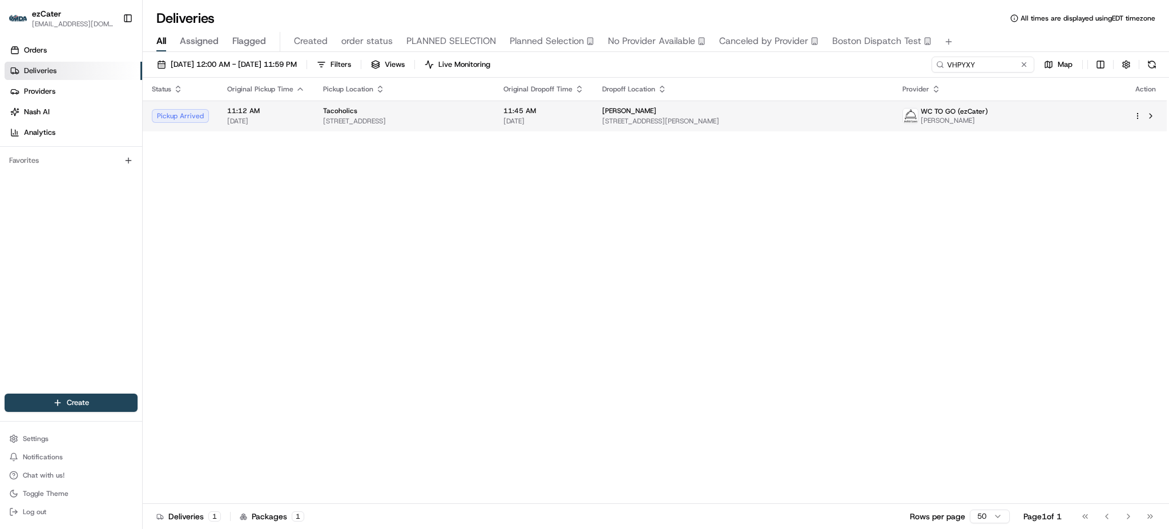
click at [735, 123] on span "999 Palmer Ave #6, Holmdel, NJ 07733, USA" at bounding box center [743, 120] width 283 height 9
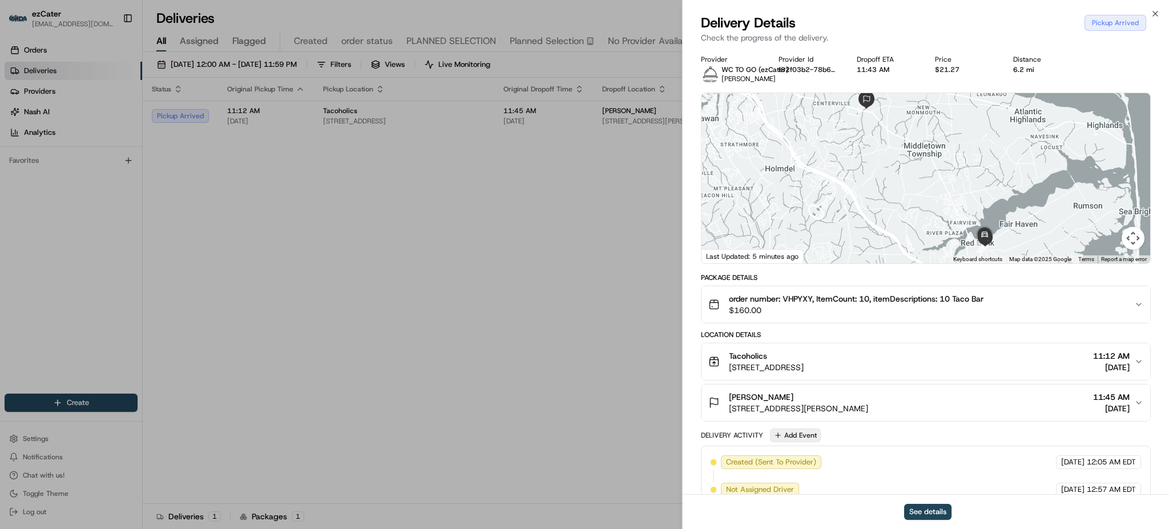
click at [791, 429] on button "Add Event" at bounding box center [795, 435] width 51 height 14
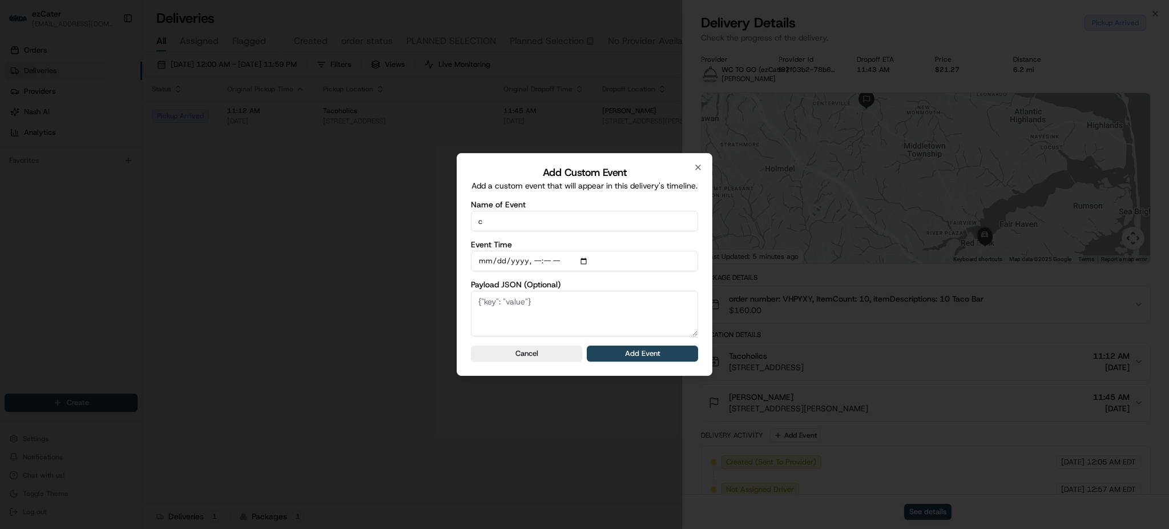
type input "CP is not ready"
click at [635, 356] on button "Add Event" at bounding box center [642, 353] width 111 height 16
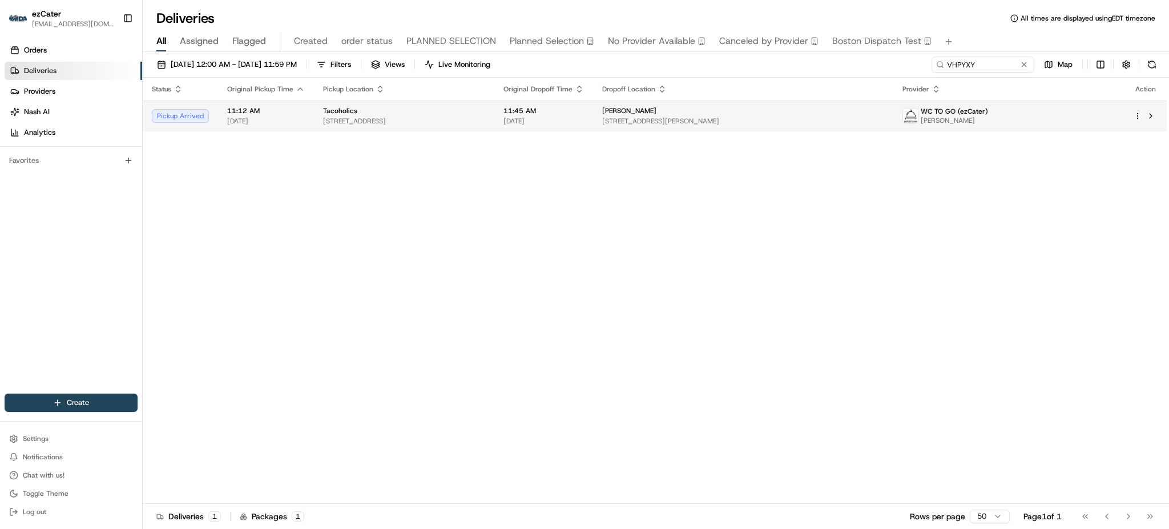
click at [773, 116] on span "999 Palmer Ave #6, Holmdel, NJ 07733, USA" at bounding box center [743, 120] width 283 height 9
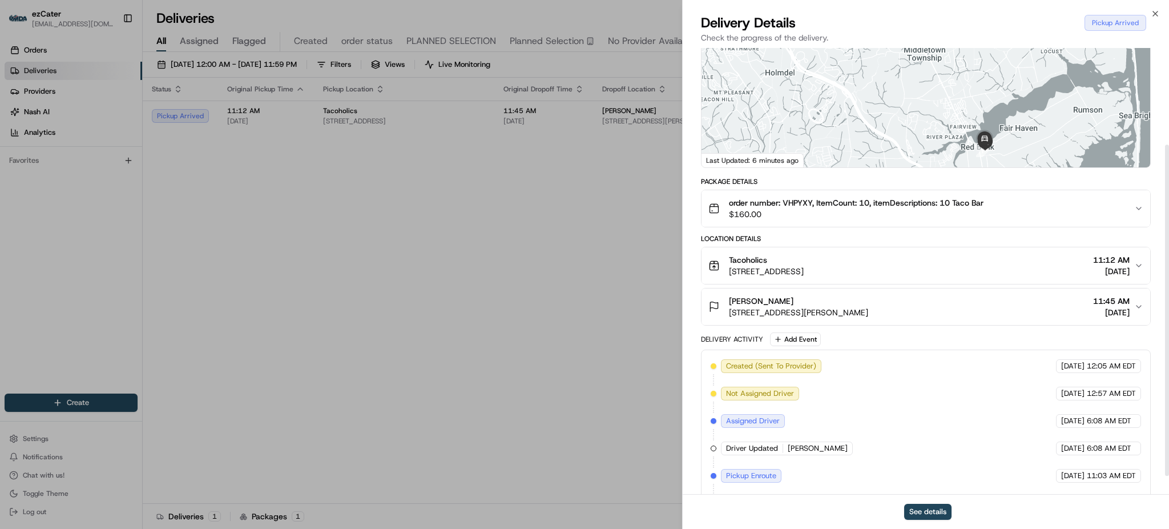
scroll to position [156, 0]
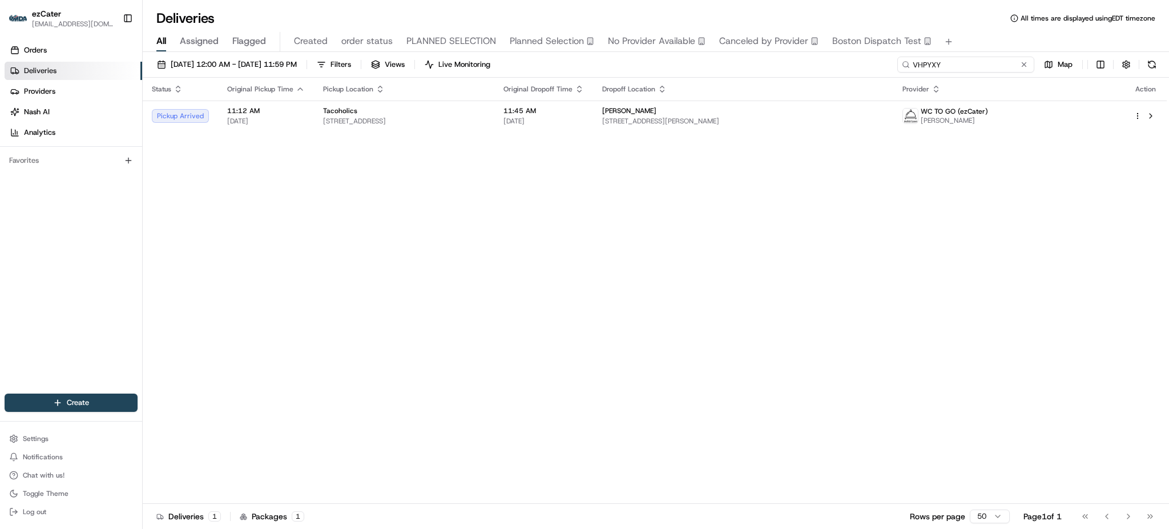
click at [981, 66] on input "VHPYXY" at bounding box center [966, 65] width 137 height 16
paste input "AEG7U7"
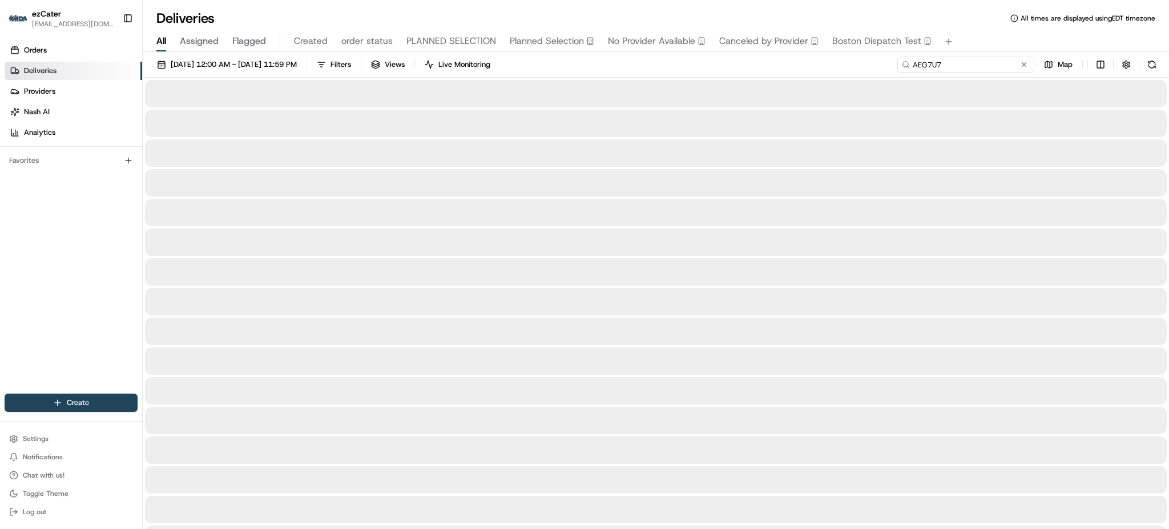
type input "AEG7U7"
click at [981, 41] on div "All Assigned Flagged Created order status PLANNED SELECTION Planned Selection N…" at bounding box center [656, 42] width 1027 height 20
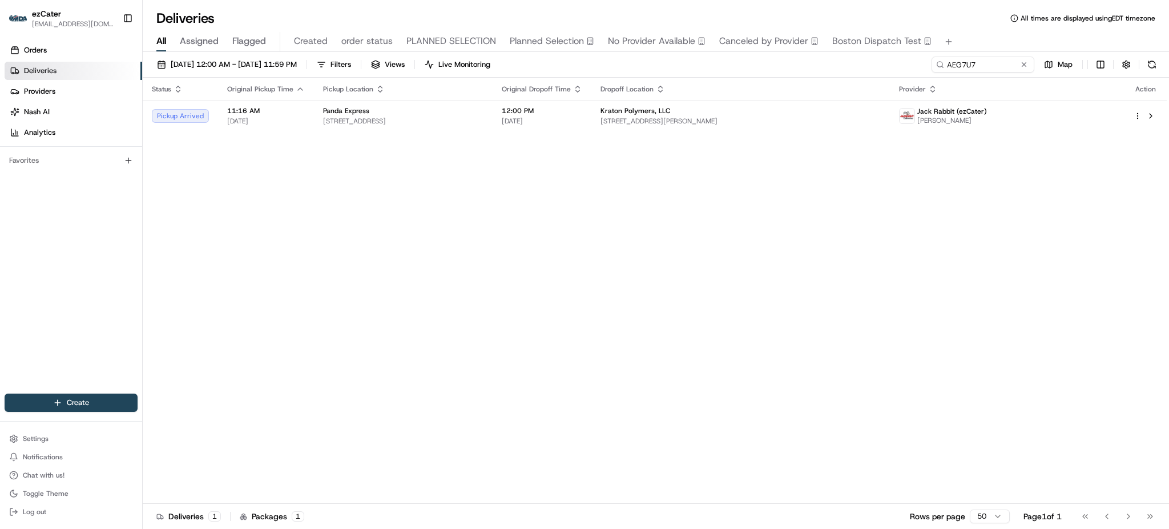
click at [858, 240] on div "Status Original Pickup Time Pickup Location Original Dropoff Time Dropoff Locat…" at bounding box center [655, 291] width 1024 height 426
click at [484, 119] on span "15485 Panama City Beach Pkwy, Panama City Beach, FL 32407, USA" at bounding box center [403, 120] width 160 height 9
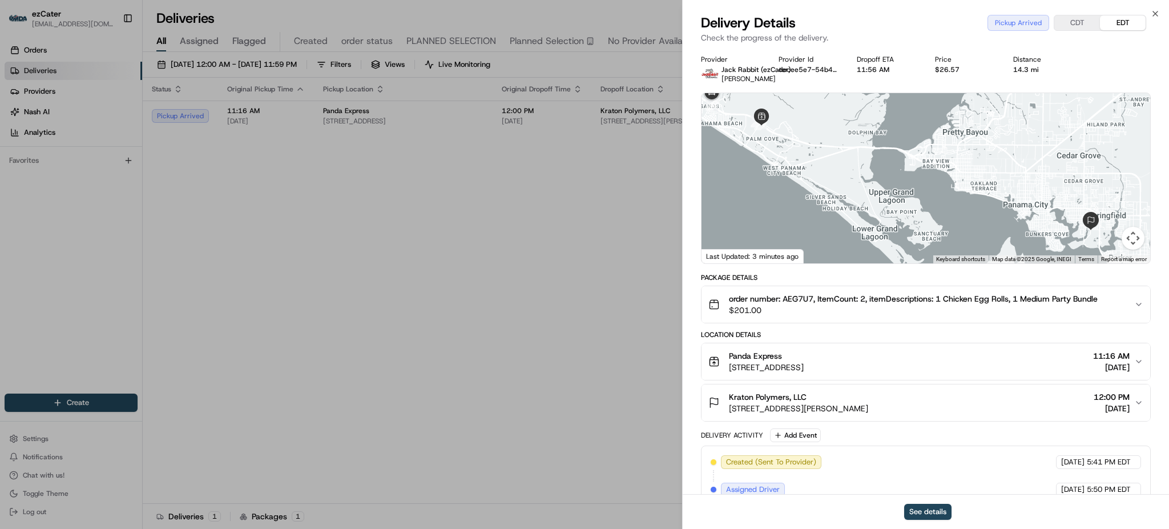
click at [804, 363] on span "15485 Panama City Beach Pkwy, Panama City Beach, FL 32407, USA" at bounding box center [766, 366] width 75 height 11
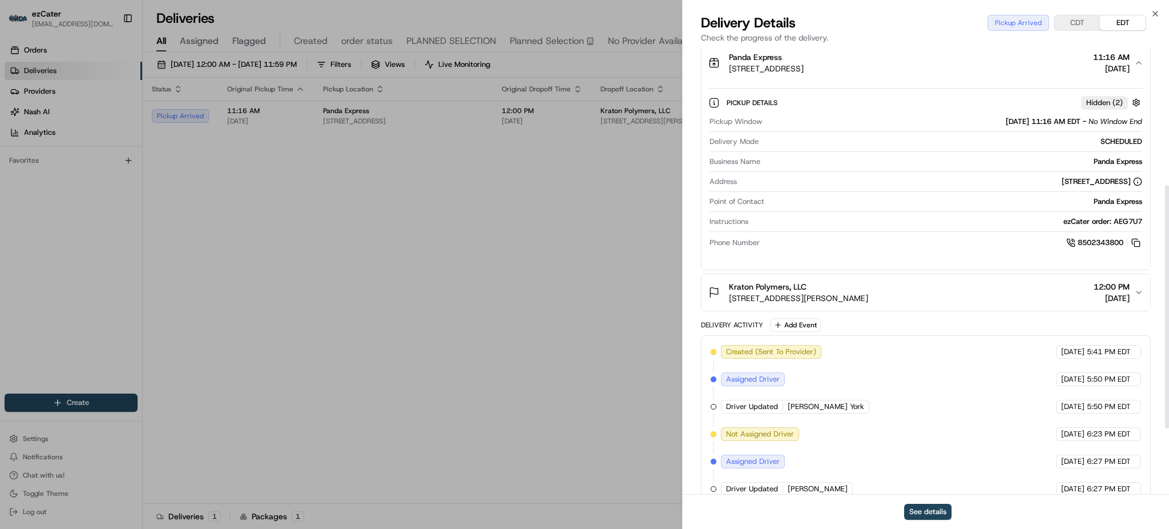
scroll to position [304, 0]
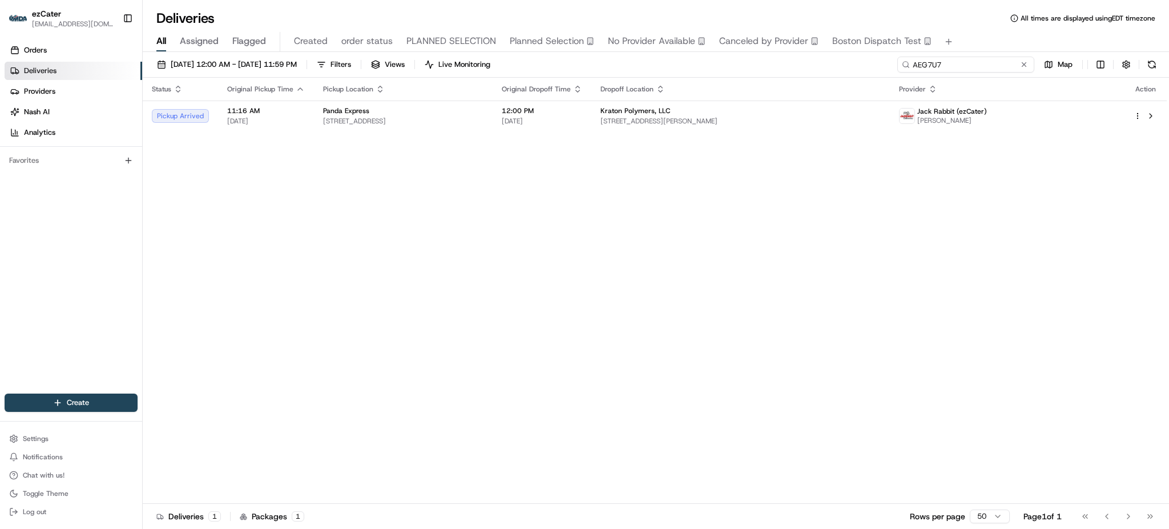
click at [974, 66] on input "AEG7U7" at bounding box center [966, 65] width 137 height 16
paste input "91CV3V"
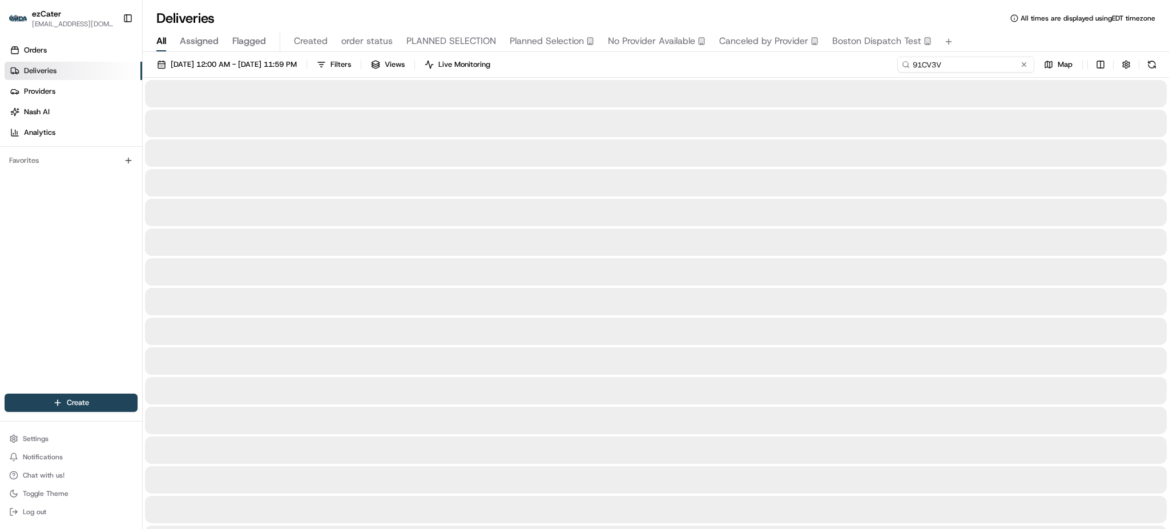
click at [990, 64] on input "91CV3V" at bounding box center [966, 65] width 137 height 16
type input "91CV3V"
click at [992, 64] on input "91CV3V" at bounding box center [966, 65] width 137 height 16
click at [741, 61] on div "08/01/2025 12:00 AM - 08/31/2025 11:59 PM Filters Views Live Monitoring 91CV3V …" at bounding box center [656, 67] width 1027 height 21
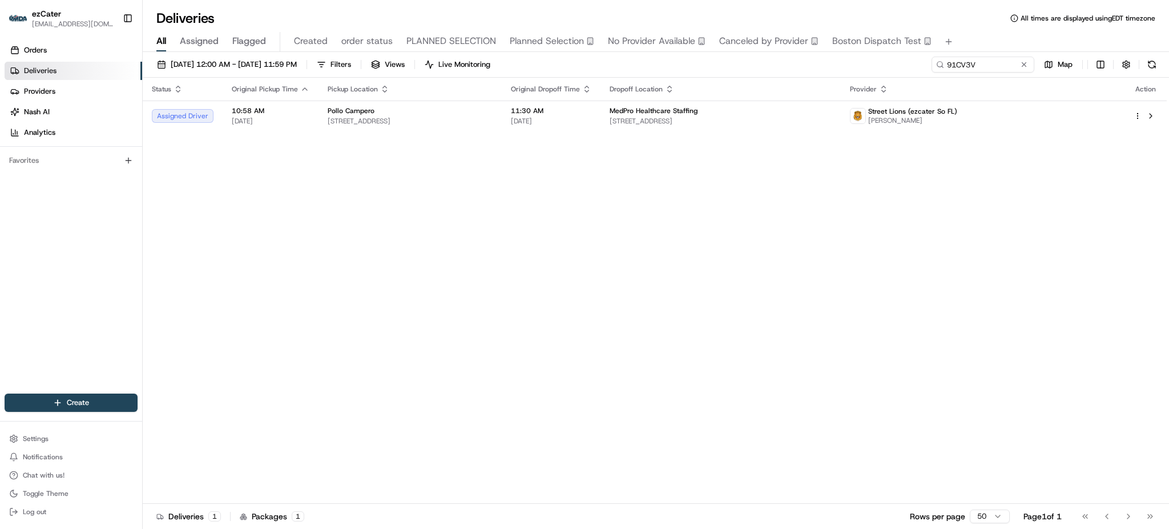
click at [576, 211] on div "Status Original Pickup Time Pickup Location Original Dropoff Time Dropoff Locat…" at bounding box center [655, 291] width 1024 height 426
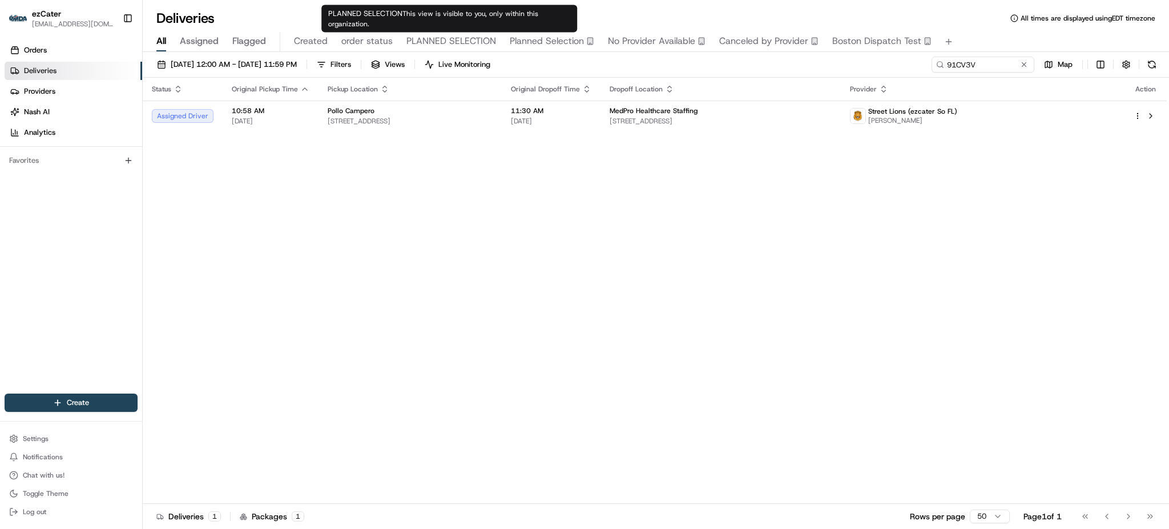
click at [431, 219] on div "Status Original Pickup Time Pickup Location Original Dropoff Time Dropoff Locat…" at bounding box center [655, 291] width 1024 height 426
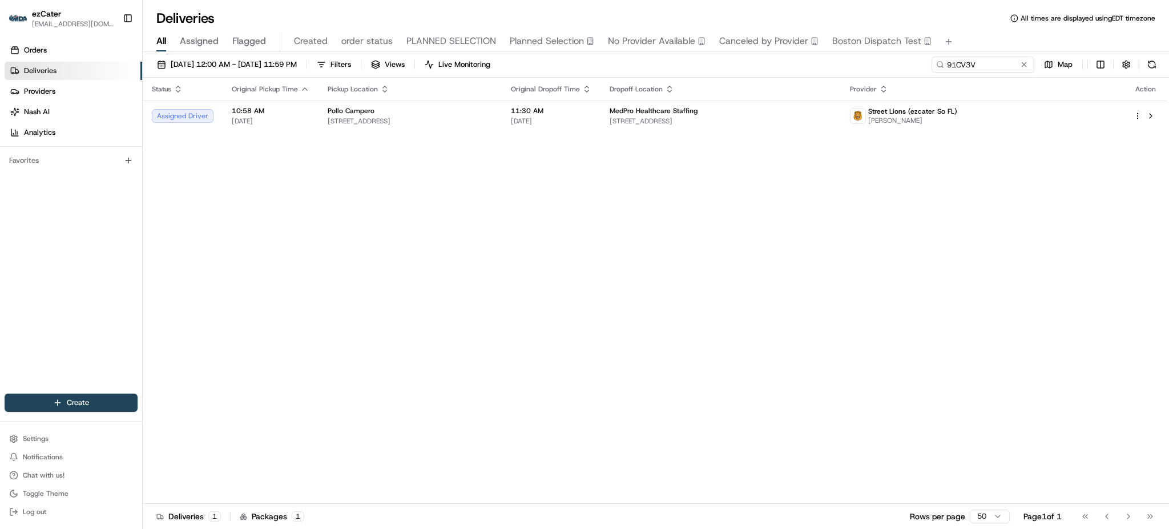
click at [782, 280] on div "Status Original Pickup Time Pickup Location Original Dropoff Time Dropoff Locat…" at bounding box center [655, 291] width 1024 height 426
click at [971, 59] on input "91CV3V" at bounding box center [966, 65] width 137 height 16
paste input "TVWYXX"
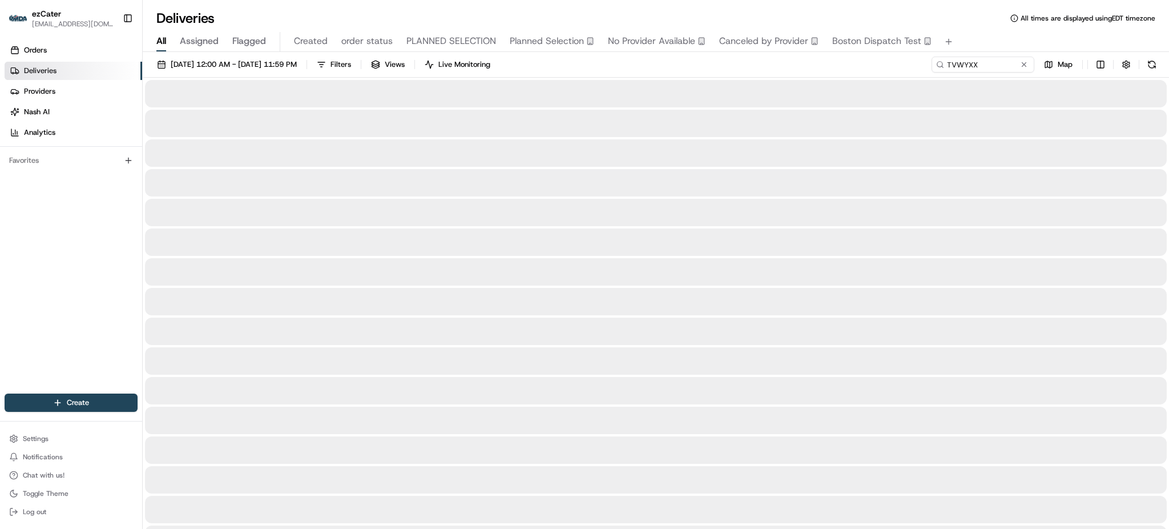
click at [827, 76] on div "08/01/2025 12:00 AM - 08/31/2025 11:59 PM Filters Views Live Monitoring TVWYXX …" at bounding box center [656, 67] width 1027 height 21
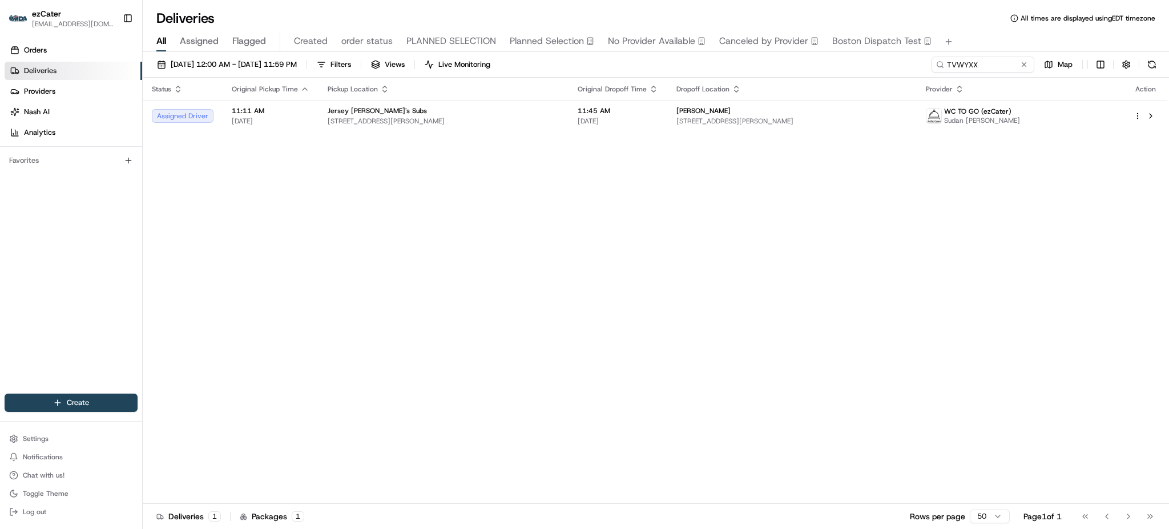
click at [626, 204] on div "Status Original Pickup Time Pickup Location Original Dropoff Time Dropoff Locat…" at bounding box center [655, 291] width 1024 height 426
click at [546, 126] on td "Jersey Mike's Subs 683 W Edgar Rd, Linden, NJ 07036, USA" at bounding box center [444, 116] width 250 height 31
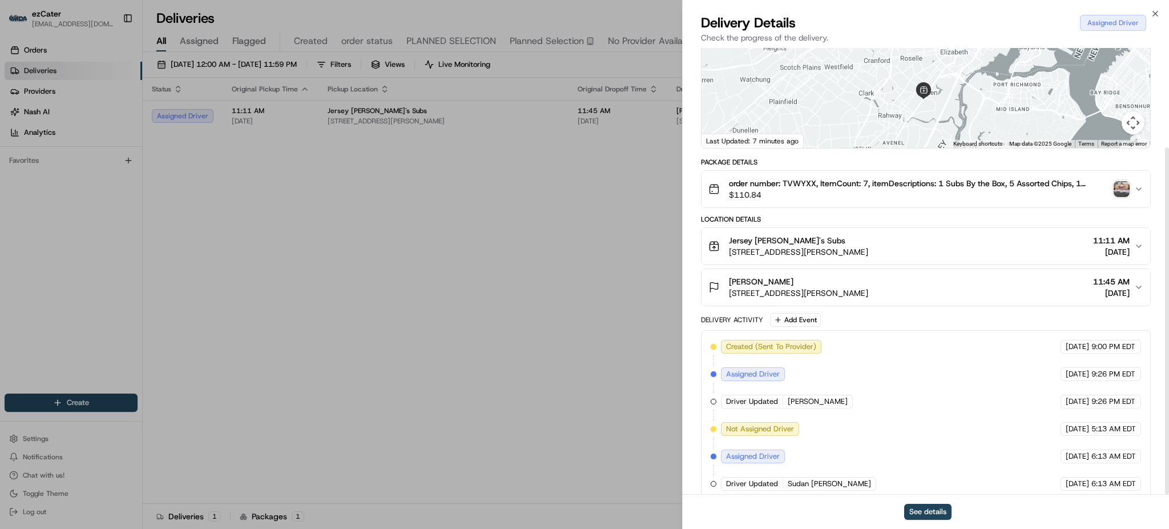
scroll to position [128, 0]
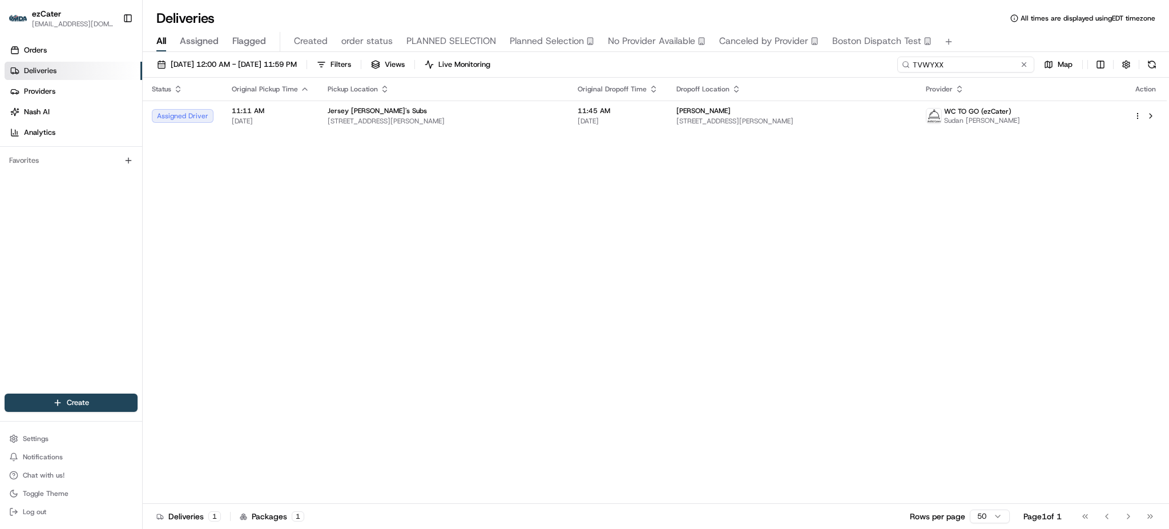
click at [984, 62] on input "TVWYXX" at bounding box center [966, 65] width 137 height 16
paste input "AEG7U7"
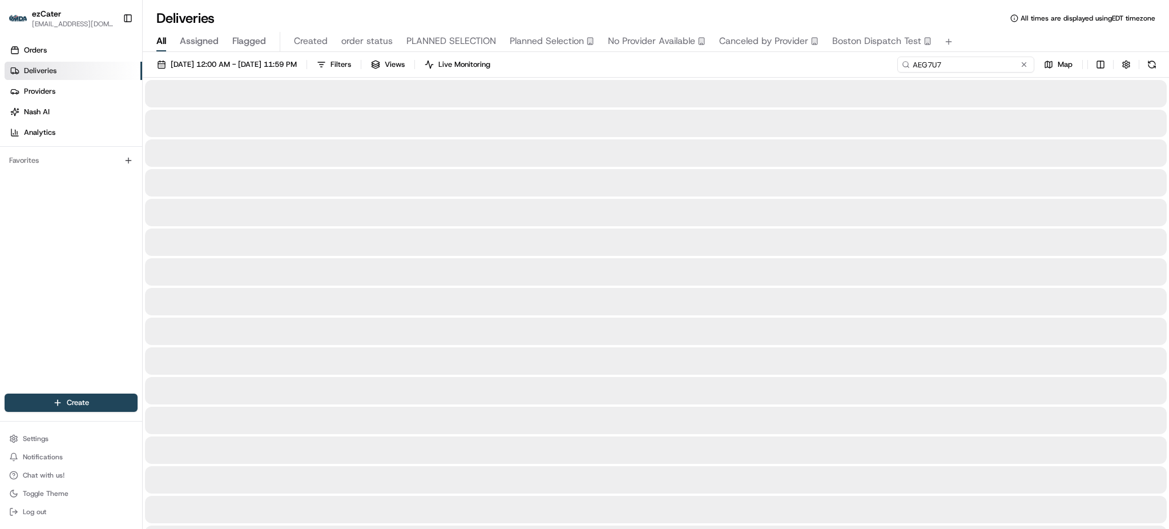
type input "AEG7U7"
click at [727, 62] on div "08/01/2025 12:00 AM - 08/31/2025 11:59 PM Filters Views Live Monitoring AEG7U7 …" at bounding box center [656, 67] width 1027 height 21
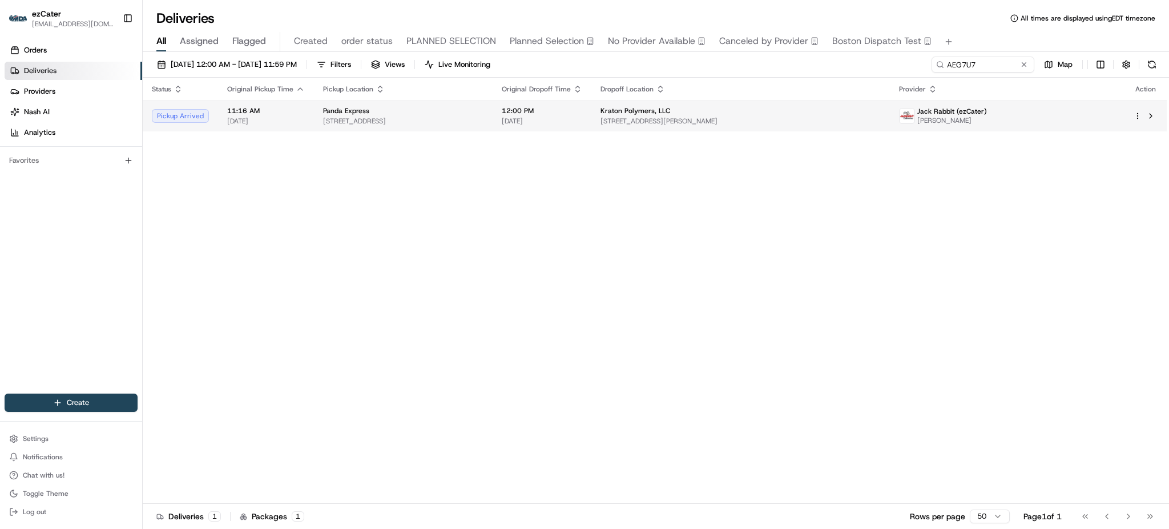
click at [582, 110] on span "12:00 PM" at bounding box center [542, 110] width 81 height 9
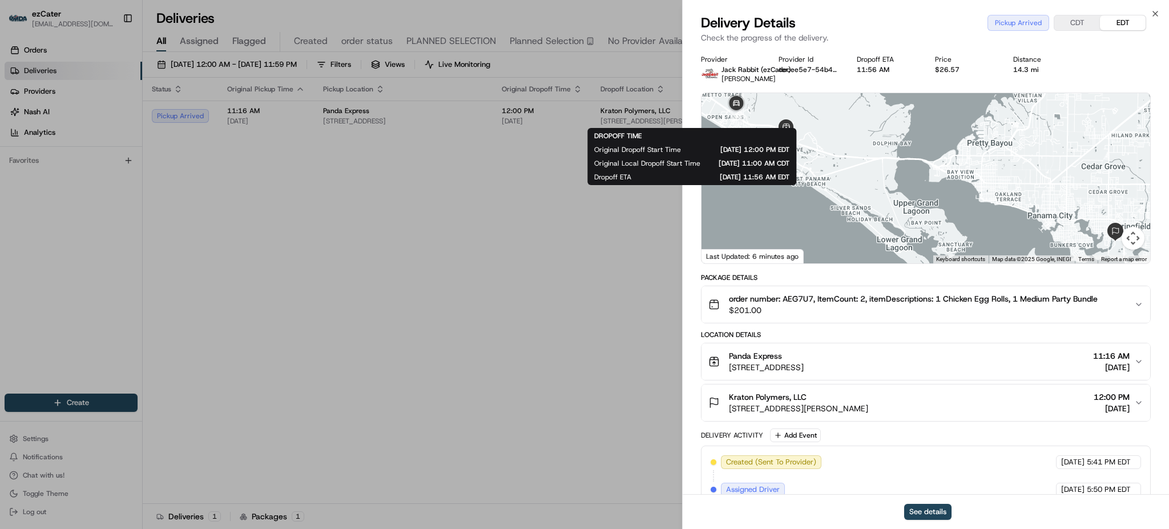
click at [804, 364] on span "15485 Panama City Beach Pkwy, Panama City Beach, FL 32407, USA" at bounding box center [766, 366] width 75 height 11
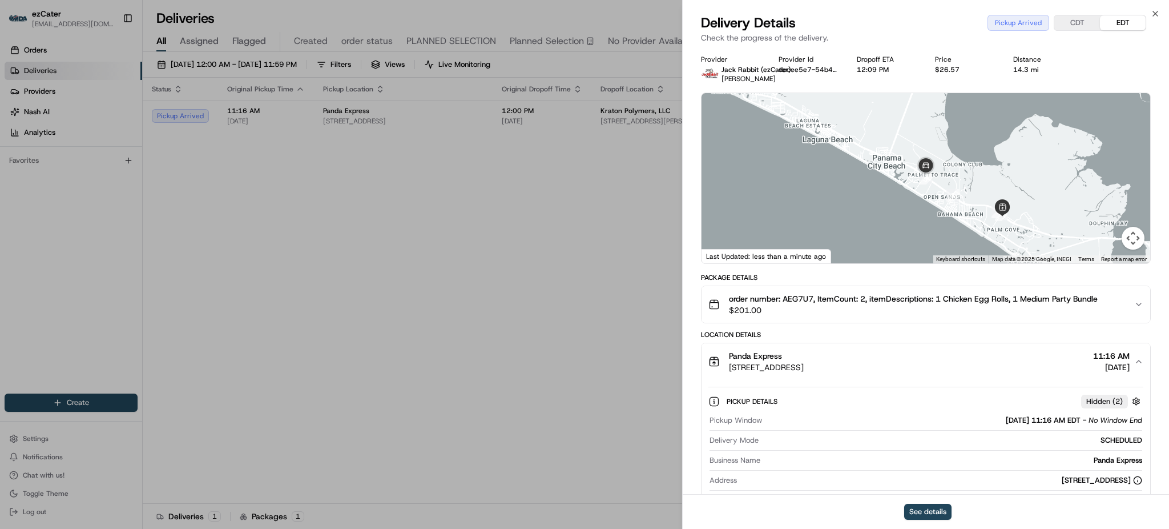
click at [1027, 356] on div "Panda Express 15485 Panama City Beach Pkwy, Panama City Beach, FL 32407, USA 11…" at bounding box center [922, 361] width 426 height 23
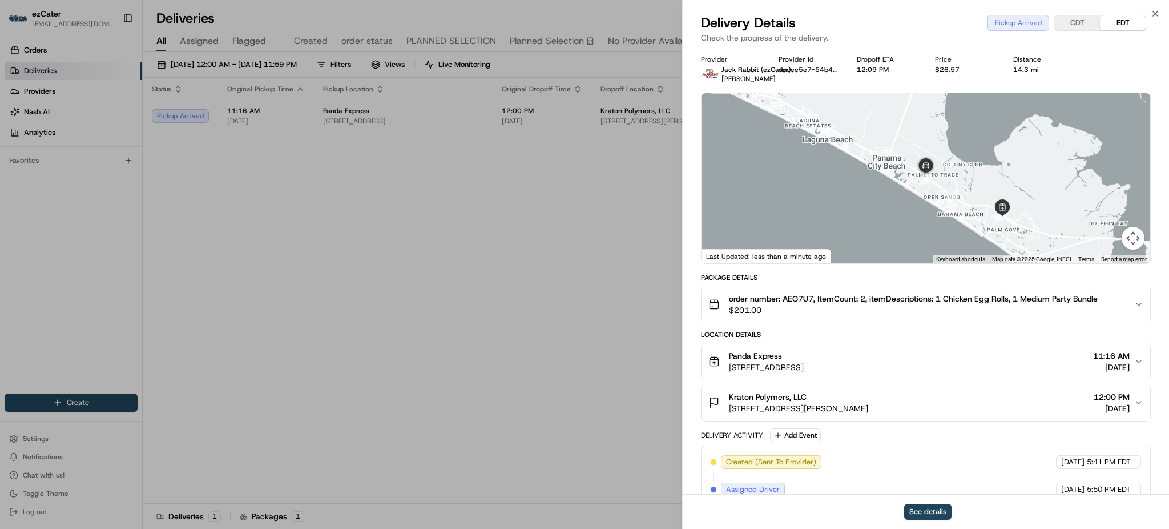
click at [1027, 356] on div "Panda Express 15485 Panama City Beach Pkwy, Panama City Beach, FL 32407, USA 11…" at bounding box center [922, 361] width 426 height 23
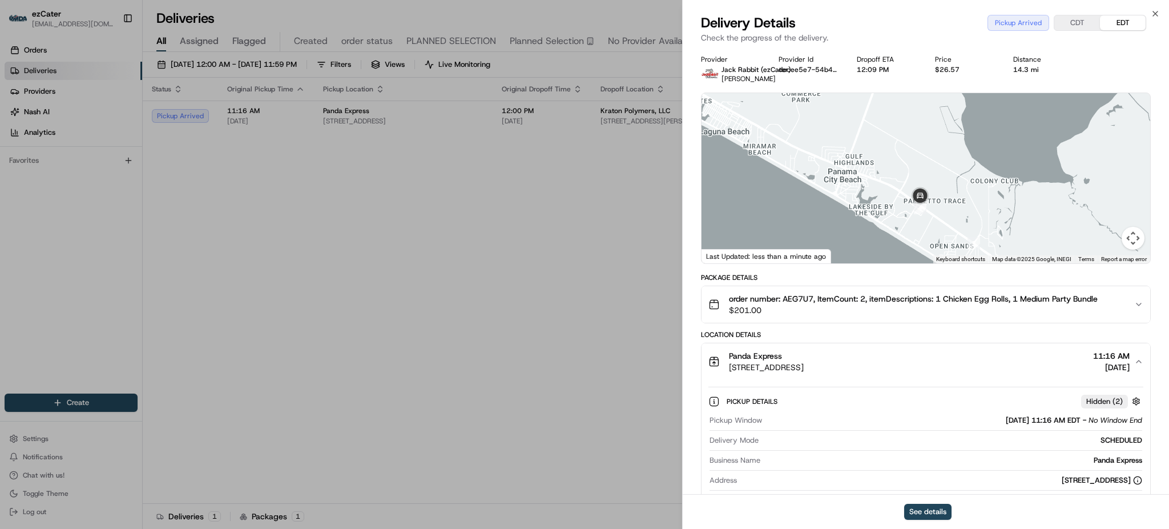
drag, startPoint x: 635, startPoint y: 219, endPoint x: 649, endPoint y: 218, distance: 14.3
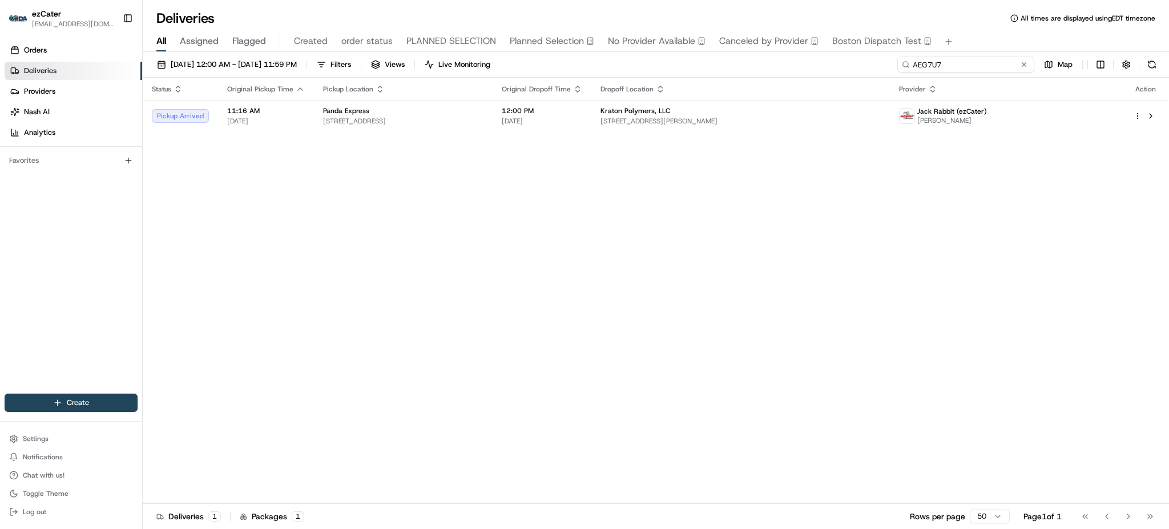
click at [974, 69] on input "AEG7U7" at bounding box center [966, 65] width 137 height 16
paste input "WVK-QJP"
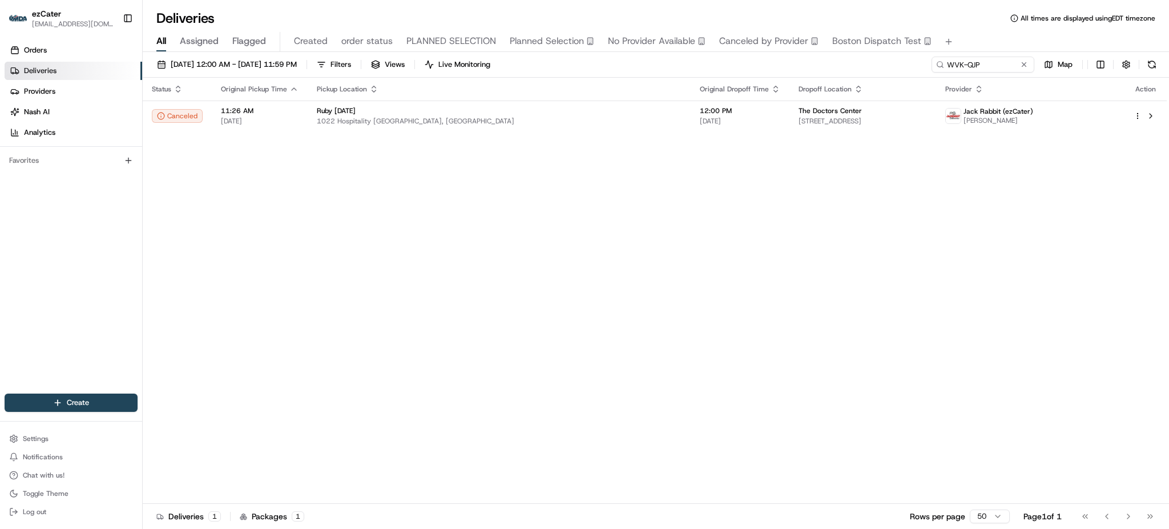
click at [790, 97] on th "Dropoff Location" at bounding box center [863, 89] width 147 height 23
click at [799, 114] on span "The Doctors Center" at bounding box center [830, 110] width 63 height 9
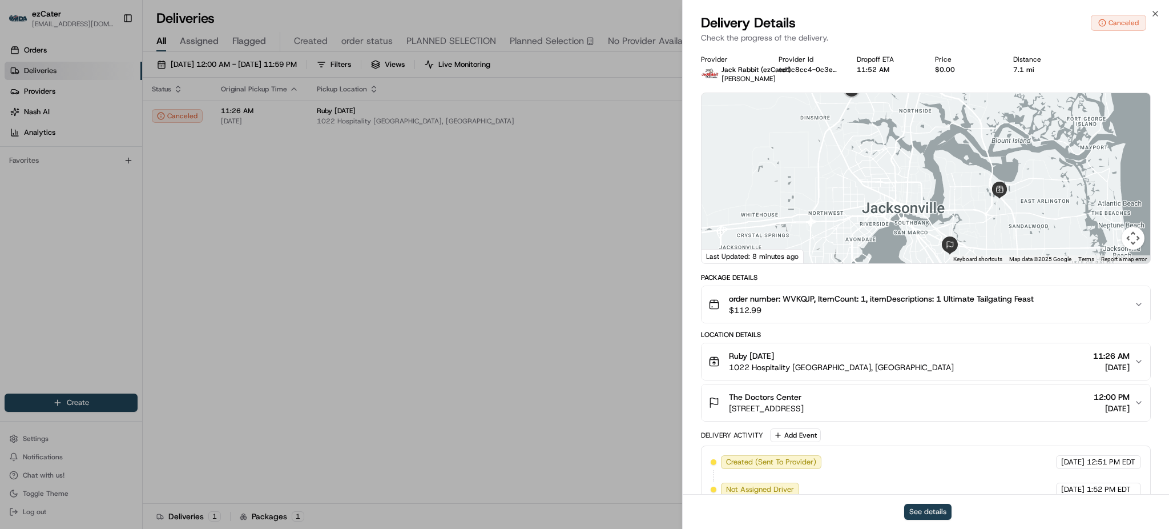
click at [915, 507] on button "See details" at bounding box center [928, 512] width 47 height 16
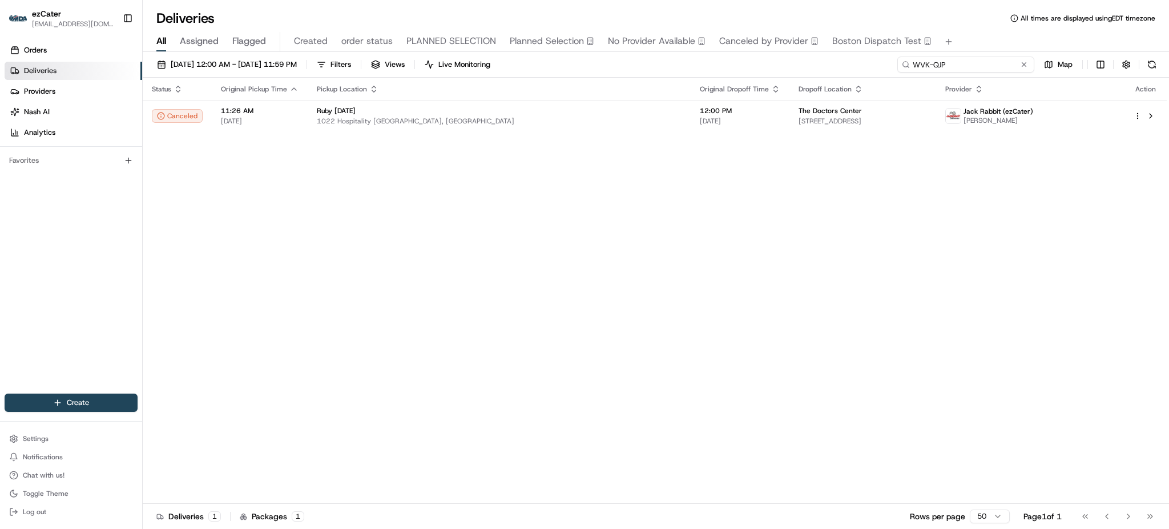
click at [996, 63] on input "WVK-QJP" at bounding box center [966, 65] width 137 height 16
paste input "AEG7U7"
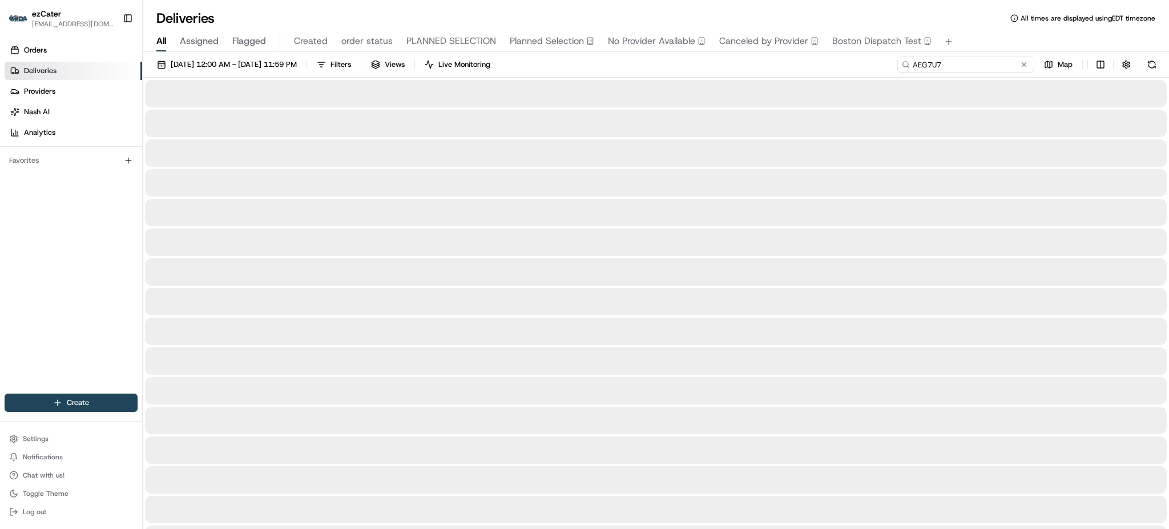
click at [996, 64] on input "AEG7U7" at bounding box center [966, 65] width 137 height 16
type input "AEG7U7"
click at [765, 70] on div "08/01/2025 12:00 AM - 08/31/2025 11:59 PM Filters Views Live Monitoring AEG7U7 …" at bounding box center [656, 67] width 1027 height 21
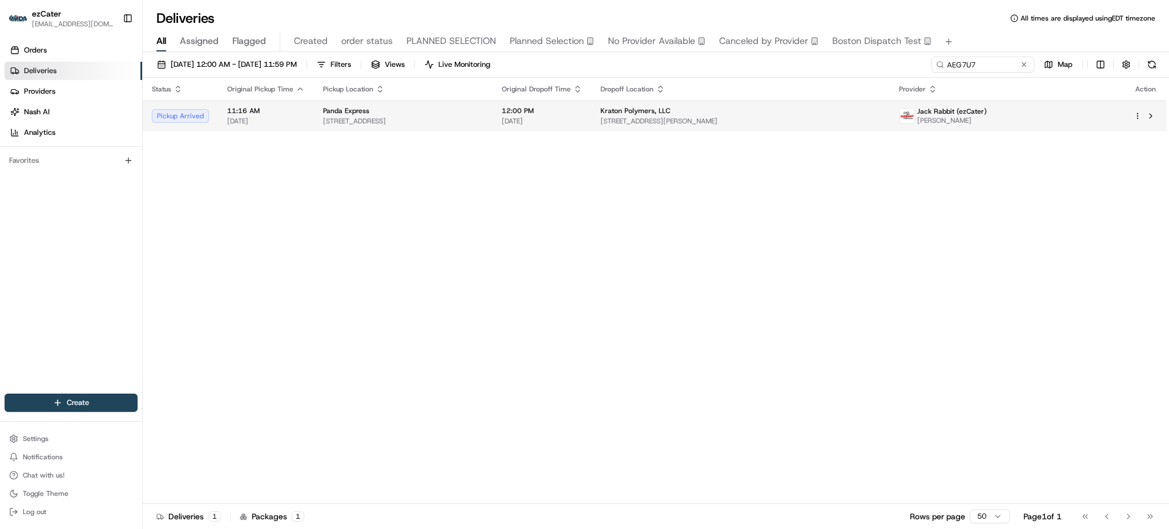
click at [484, 108] on div "Panda Express" at bounding box center [403, 110] width 160 height 9
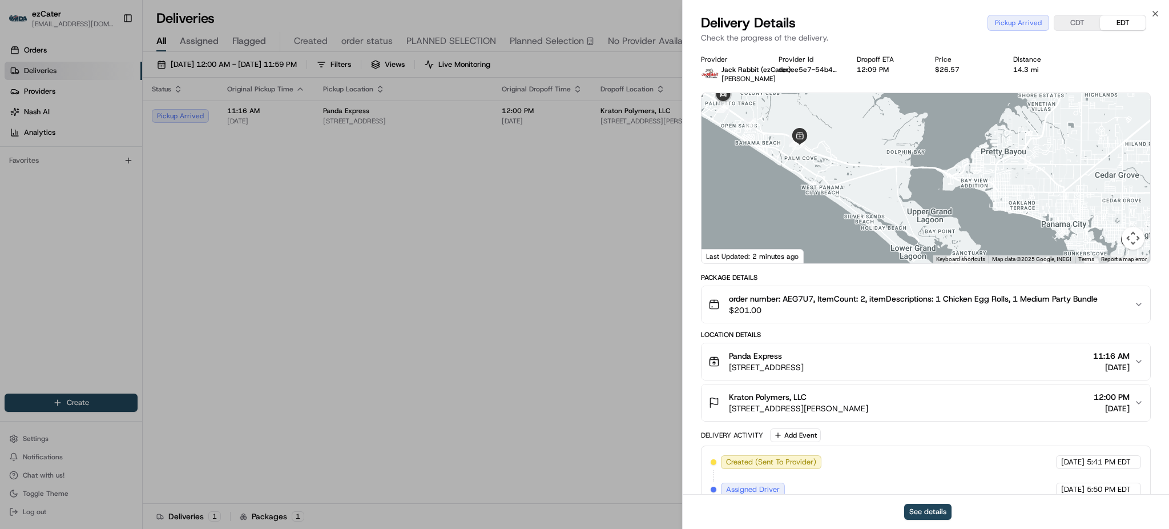
click at [804, 366] on span "15485 Panama City Beach Pkwy, Panama City Beach, FL 32407, USA" at bounding box center [766, 366] width 75 height 11
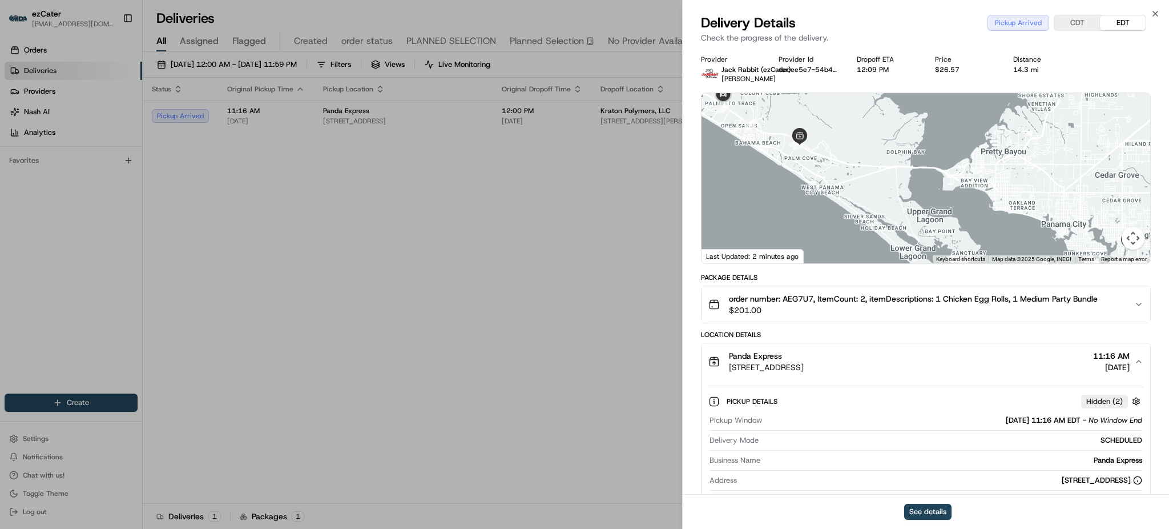
click at [804, 366] on span "15485 Panama City Beach Pkwy, Panama City Beach, FL 32407, USA" at bounding box center [766, 366] width 75 height 11
copy span "15485 Panama City Beach Pkwy, Panama City Beach, FL 32407, USA"
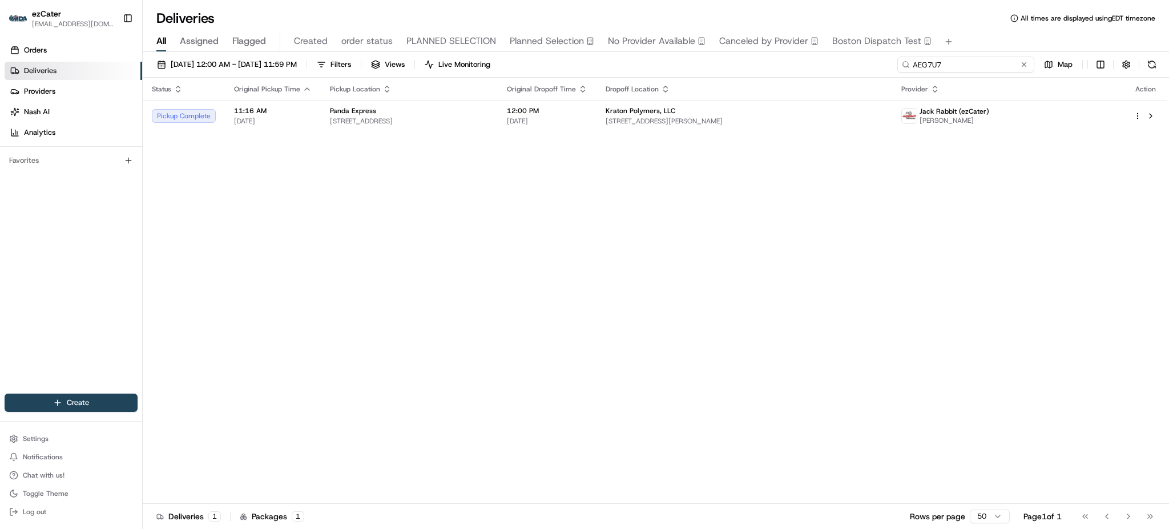
click at [955, 59] on input "AEG7U7" at bounding box center [966, 65] width 137 height 16
paste input "3A2UMT"
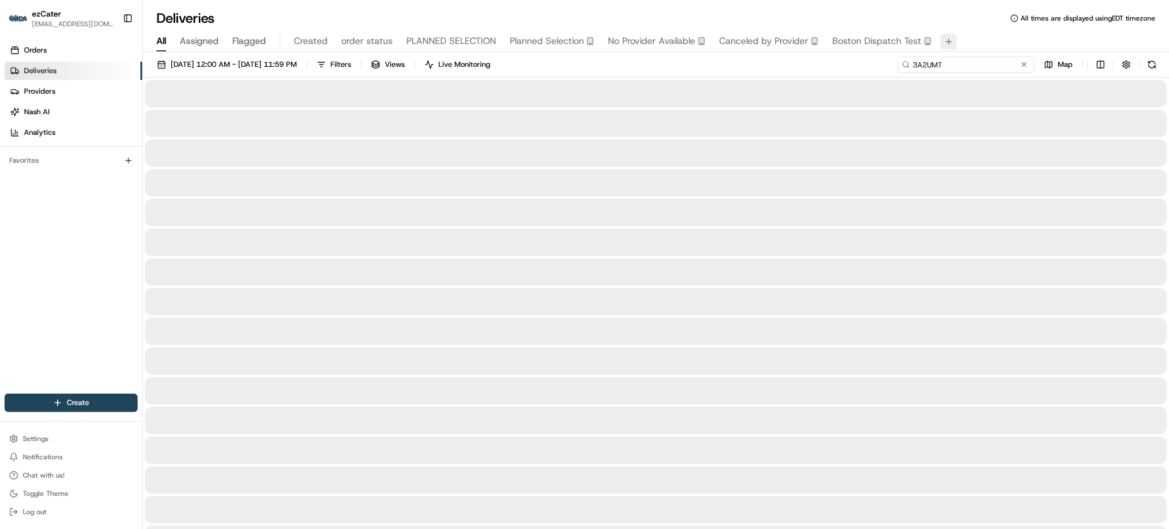
type input "3A2UMT"
click at [894, 51] on button "Boston Dispatch Test" at bounding box center [882, 41] width 99 height 19
click at [163, 43] on span "All" at bounding box center [161, 41] width 10 height 14
click at [991, 67] on input at bounding box center [966, 65] width 137 height 16
paste input "3A2UMT"
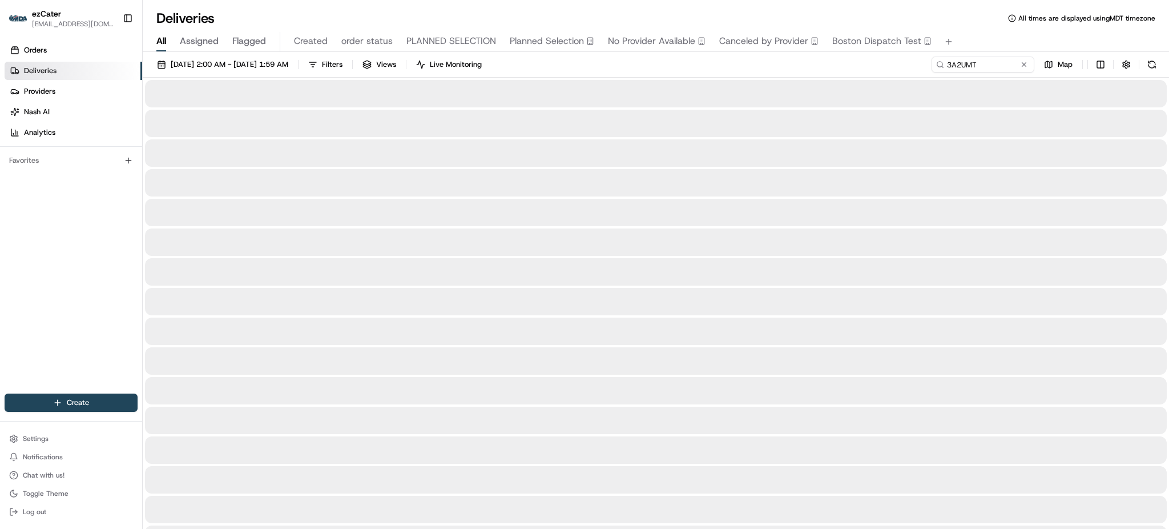
click at [971, 27] on div "All Assigned Flagged Created order status PLANNED SELECTION Planned Selection N…" at bounding box center [656, 39] width 1027 height 25
click at [992, 63] on input "3A2UMT" at bounding box center [966, 65] width 137 height 16
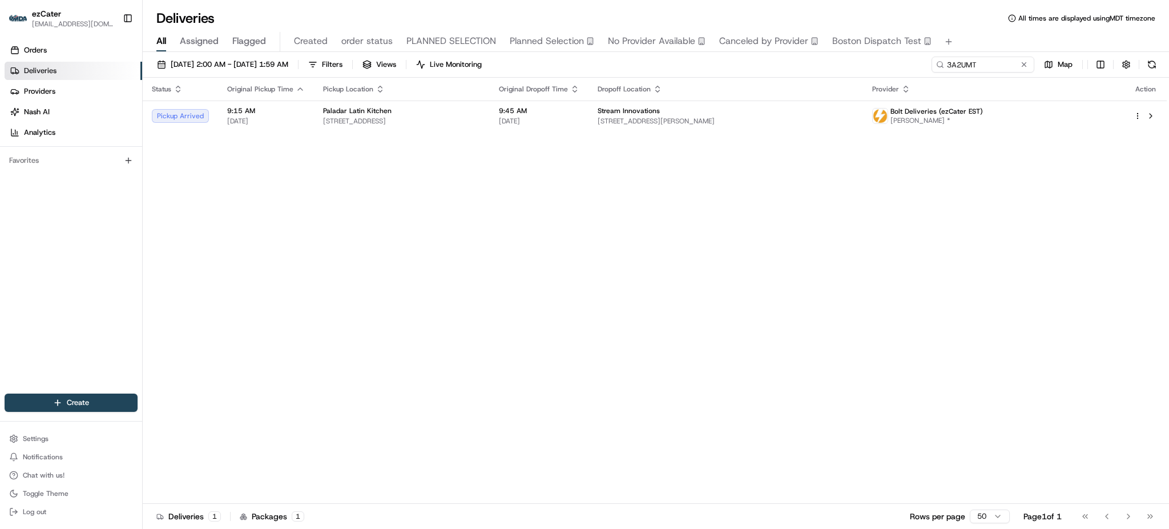
click at [640, 182] on div "Status Original Pickup Time Pickup Location Original Dropoff Time Dropoff Locat…" at bounding box center [655, 291] width 1024 height 426
click at [619, 131] on div "Status Original Pickup Time Pickup Location Original Dropoff Time Dropoff Locat…" at bounding box center [655, 291] width 1024 height 426
click at [580, 119] on span "[DATE]" at bounding box center [539, 120] width 81 height 9
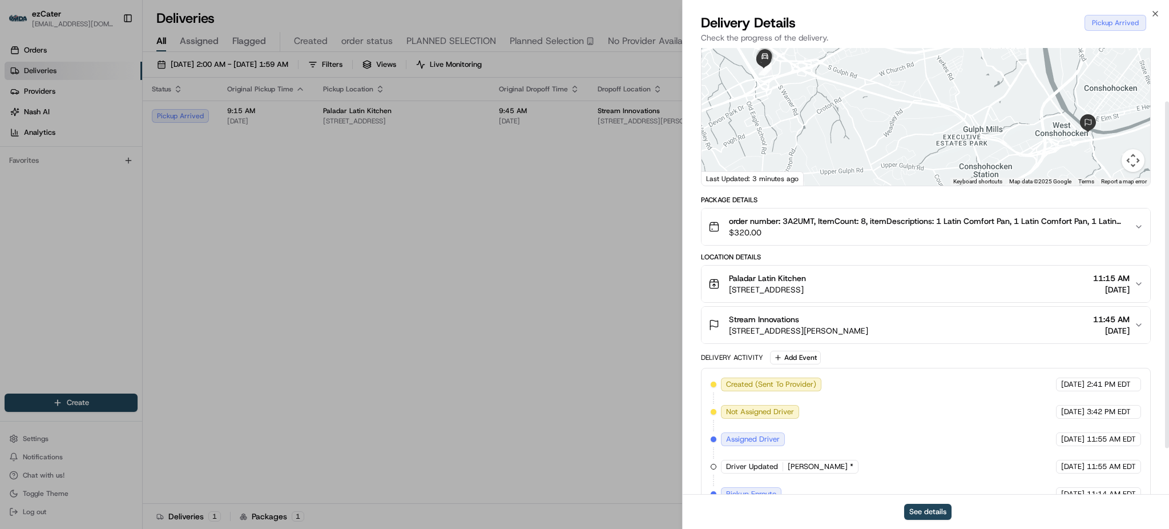
scroll to position [52, 0]
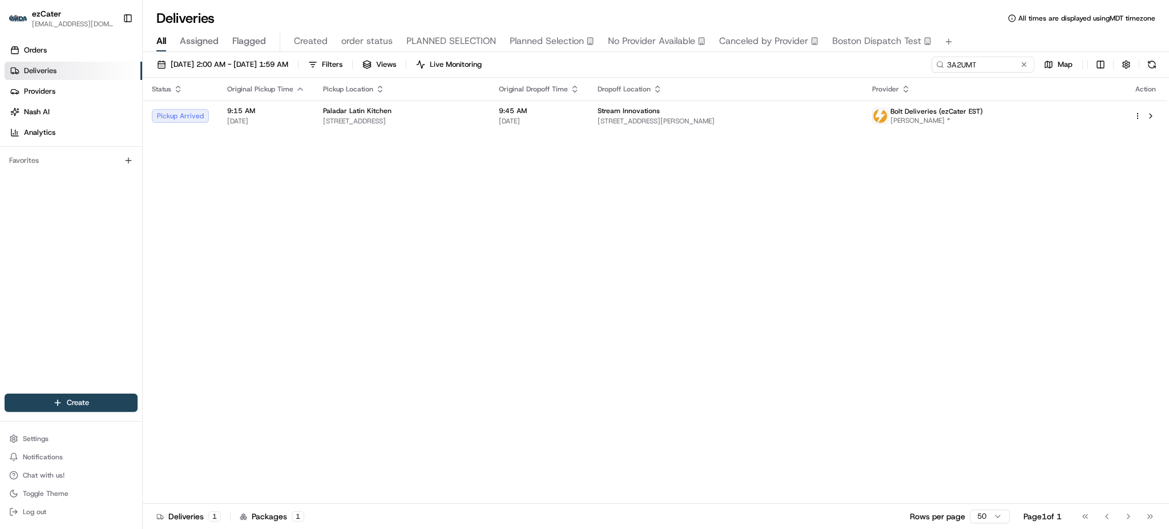
click at [650, 133] on div "Status Original Pickup Time Pickup Location Original Dropoff Time Dropoff Locat…" at bounding box center [655, 291] width 1024 height 426
click at [589, 122] on td "9:45 AM 08/15/2025" at bounding box center [539, 116] width 99 height 31
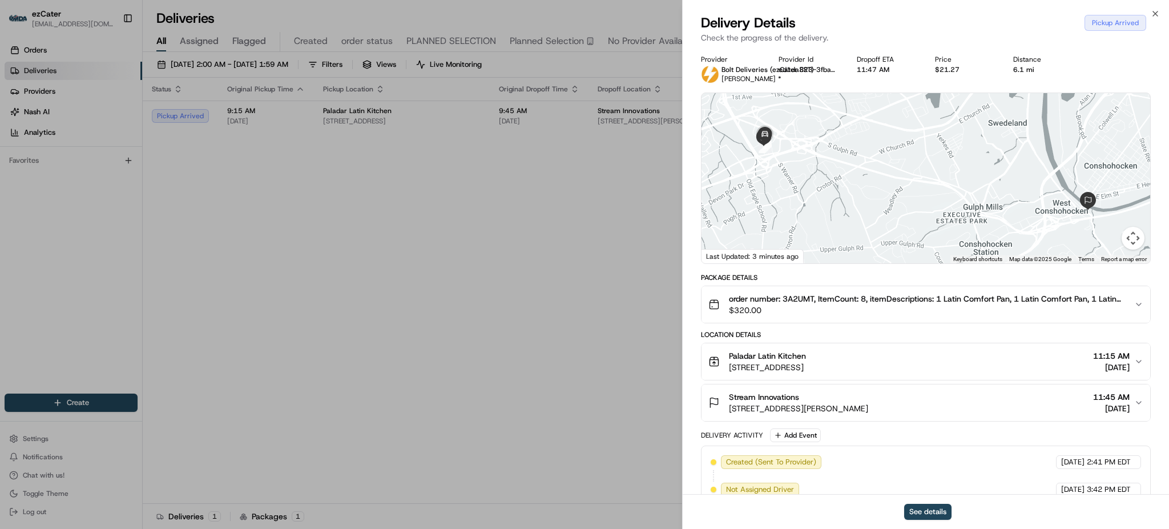
scroll to position [128, 0]
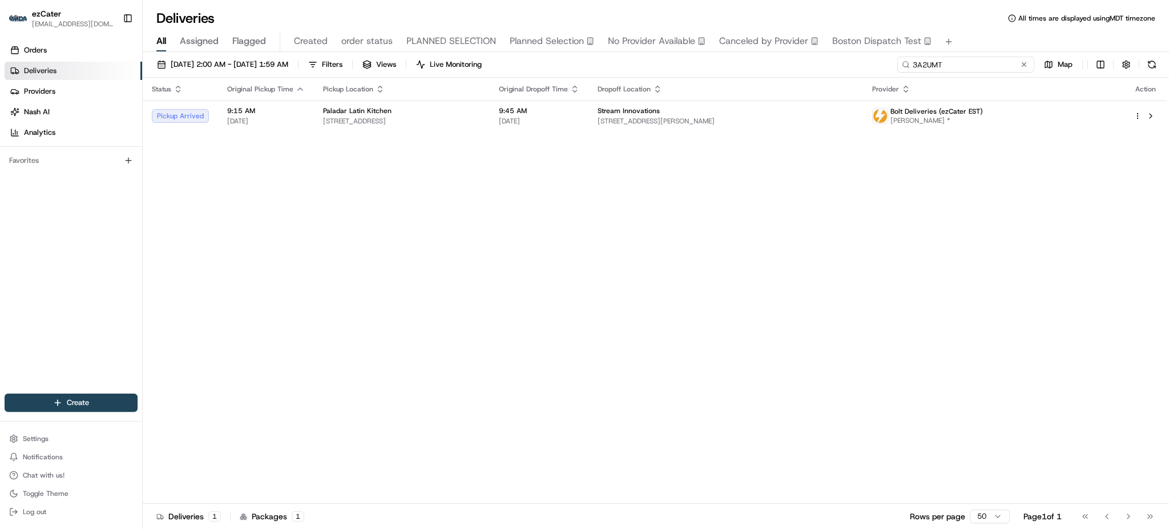
click at [992, 61] on input "3A2UMT" at bounding box center [966, 65] width 137 height 16
paste input "M6CQZ"
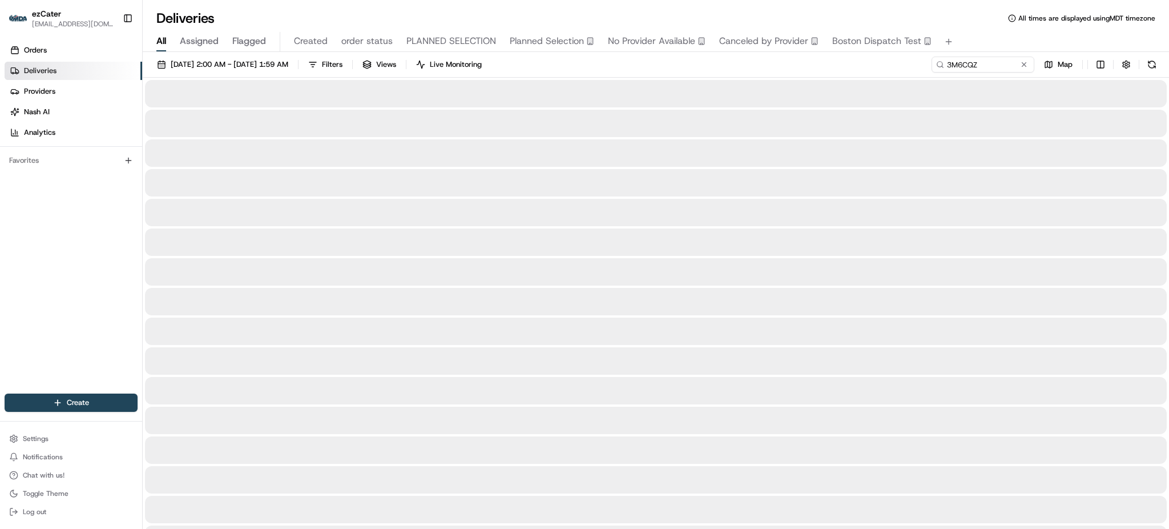
click at [889, 71] on div "07/28/2025 2:00 AM - 09/01/2025 1:59 AM Filters Views Live Monitoring 3M6CQZ Map" at bounding box center [656, 67] width 1027 height 21
click at [886, 75] on div "07/28/2025 2:00 AM - 09/01/2025 1:59 AM Filters Views Live Monitoring 3M6CQZ Map" at bounding box center [656, 67] width 1027 height 21
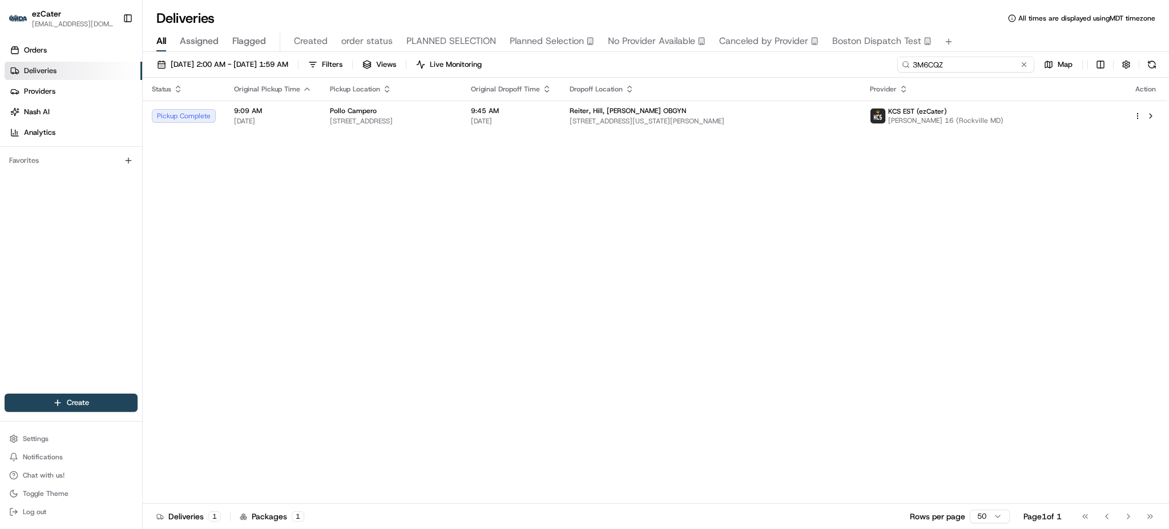
click at [987, 69] on input "3M6CQZ" at bounding box center [966, 65] width 137 height 16
paste input "4CJ-E3H"
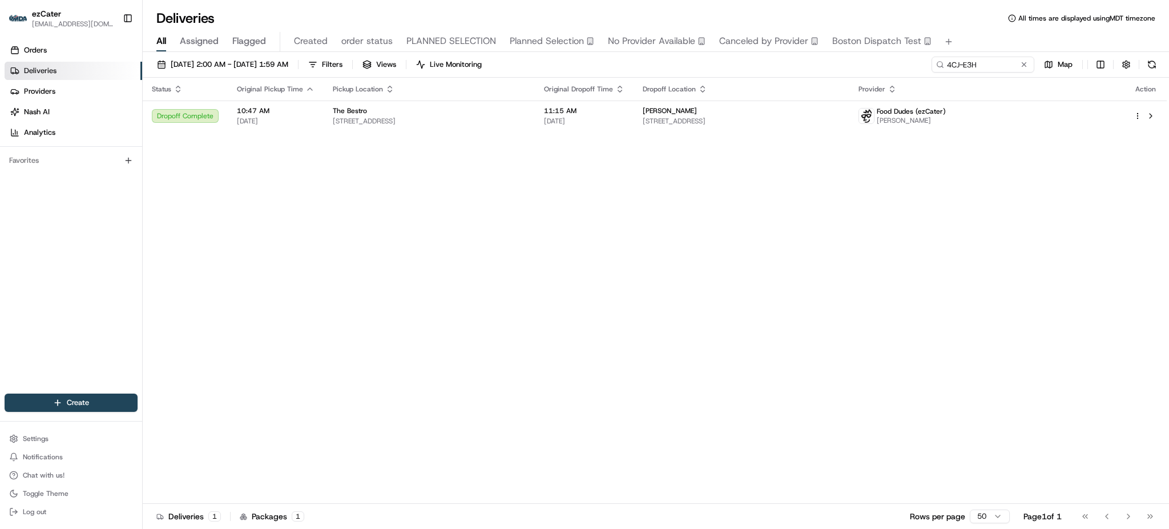
click at [994, 37] on div "All Assigned Flagged Created order status PLANNED SELECTION Planned Selection N…" at bounding box center [656, 42] width 1027 height 20
click at [1000, 67] on input "4CJ-E3H" at bounding box center [966, 65] width 137 height 16
paste input "URG-20P"
type input "URG-20P"
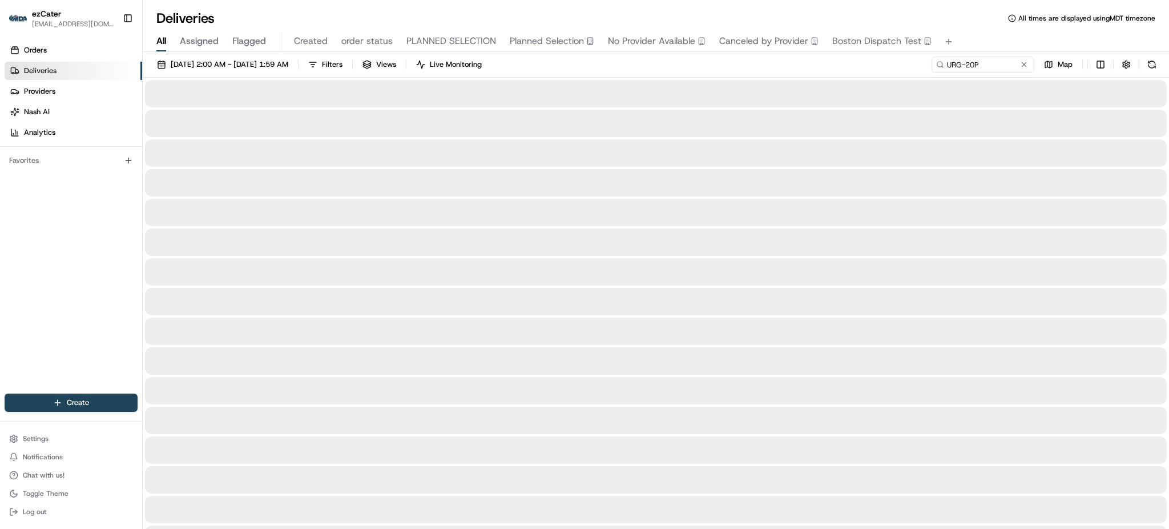
click at [889, 71] on div "07/28/2025 2:00 AM - 09/01/2025 1:59 AM Filters Views Live Monitoring URG-20P M…" at bounding box center [656, 67] width 1027 height 21
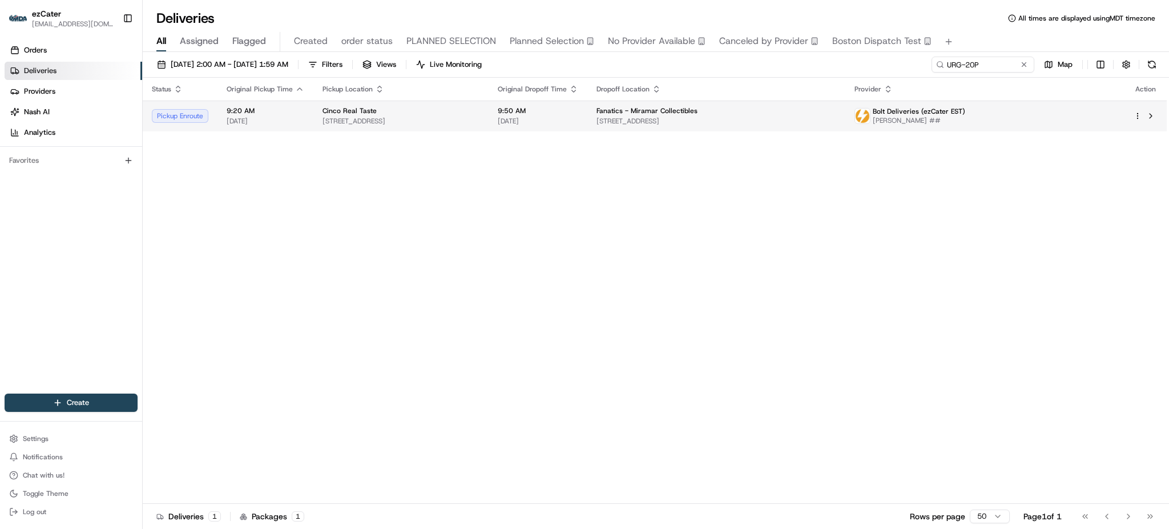
click at [366, 122] on span "7601 W 32nd Ave, Hialeah, FL 33018, USA" at bounding box center [401, 120] width 157 height 9
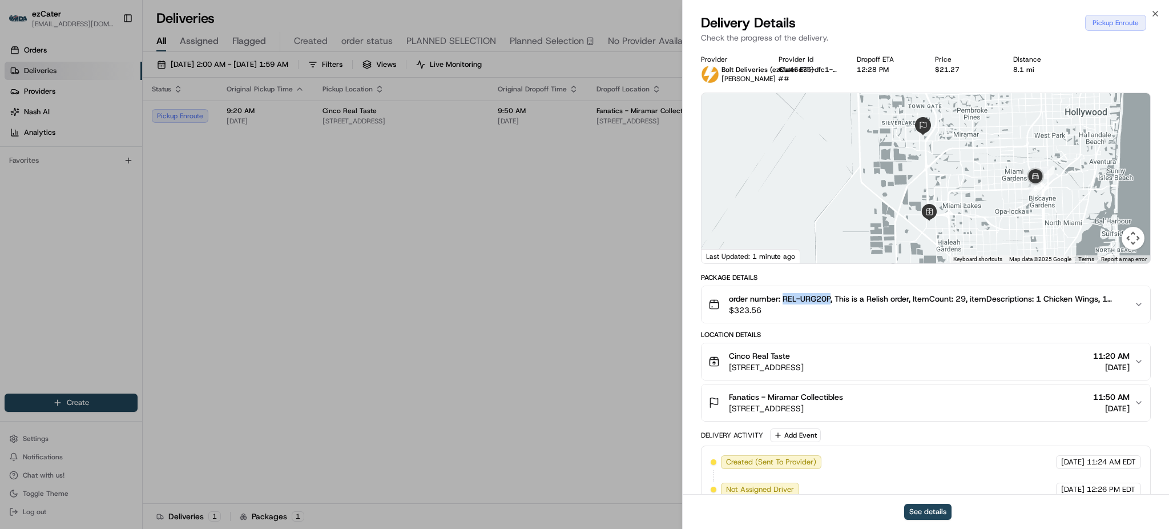
drag, startPoint x: 786, startPoint y: 296, endPoint x: 832, endPoint y: 299, distance: 46.3
click at [832, 299] on span "order number: REL-URG20P, This is a Relish order, ItemCount: 29, itemDescriptio…" at bounding box center [927, 298] width 396 height 11
copy span "REL-URG20P"
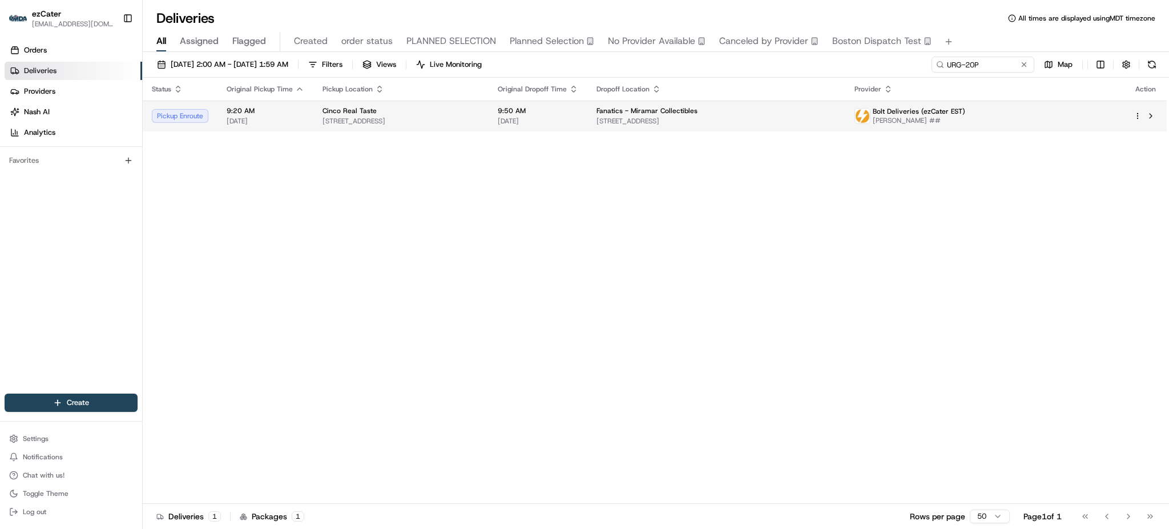
click at [480, 119] on span "7601 W 32nd Ave, Hialeah, FL 33018, USA" at bounding box center [401, 120] width 157 height 9
click at [449, 123] on span "7601 W 32nd Ave, Hialeah, FL 33018, USA" at bounding box center [401, 120] width 157 height 9
click at [758, 201] on div "Status Original Pickup Time Pickup Location Original Dropoff Time Dropoff Locat…" at bounding box center [655, 291] width 1024 height 426
click at [578, 122] on span "[DATE]" at bounding box center [538, 120] width 81 height 9
click at [1126, 66] on button "button" at bounding box center [1127, 65] width 16 height 16
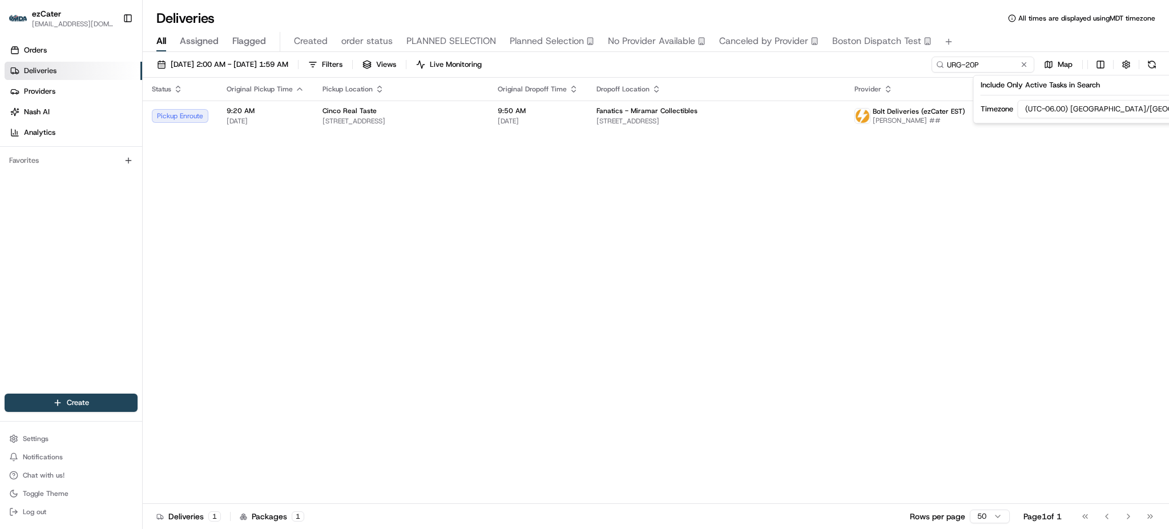
click at [1100, 85] on label "Include Only Active Tasks in Search" at bounding box center [1040, 85] width 119 height 10
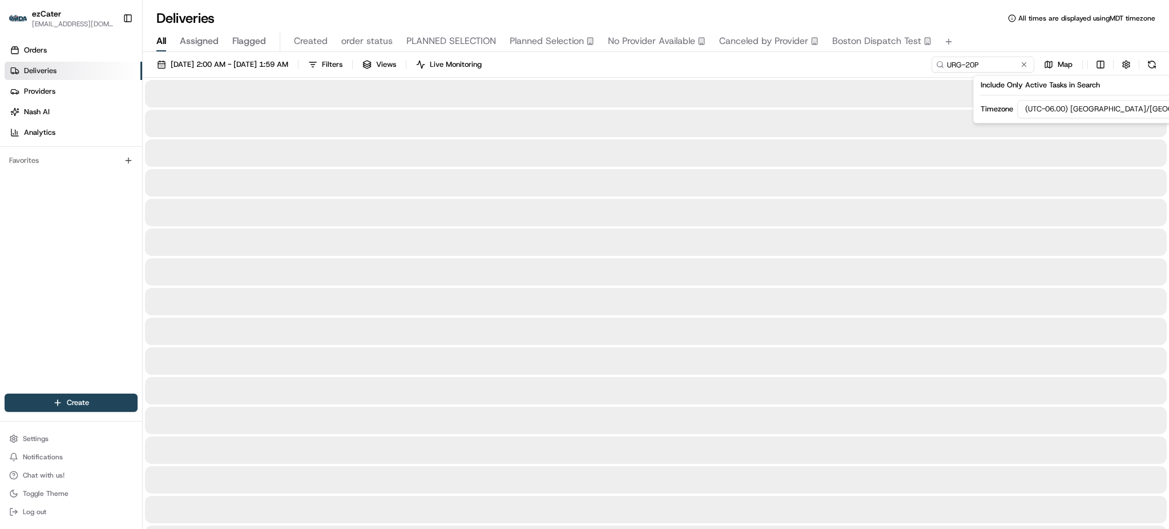
click at [1120, 89] on div "Include Only Active Tasks in Search" at bounding box center [1120, 85] width 279 height 10
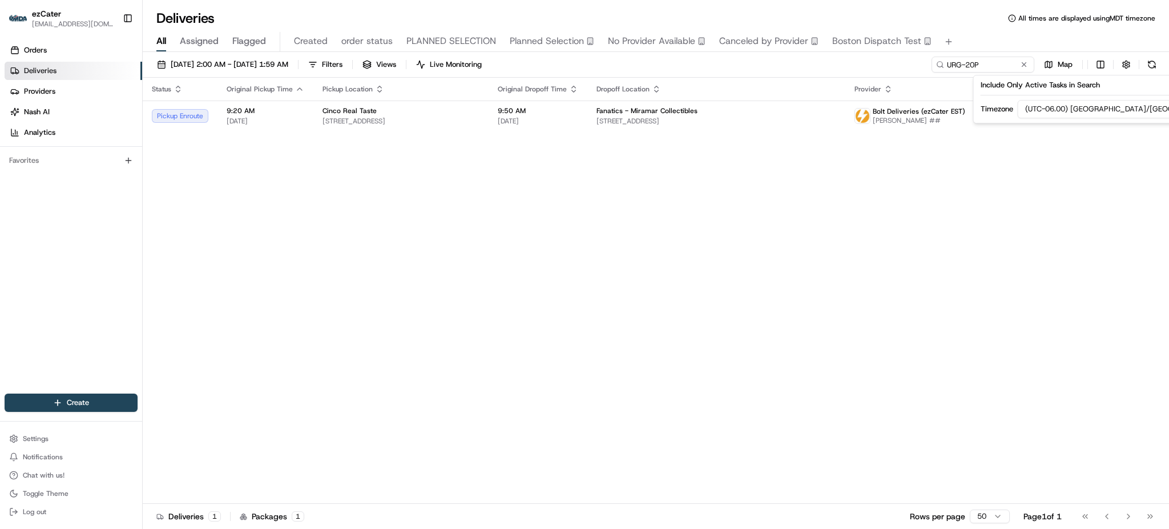
click at [1138, 100] on html "ezCater matabangchristiankyle@gmail.com Toggle Sidebar Orders Deliveries Provid…" at bounding box center [584, 264] width 1169 height 529
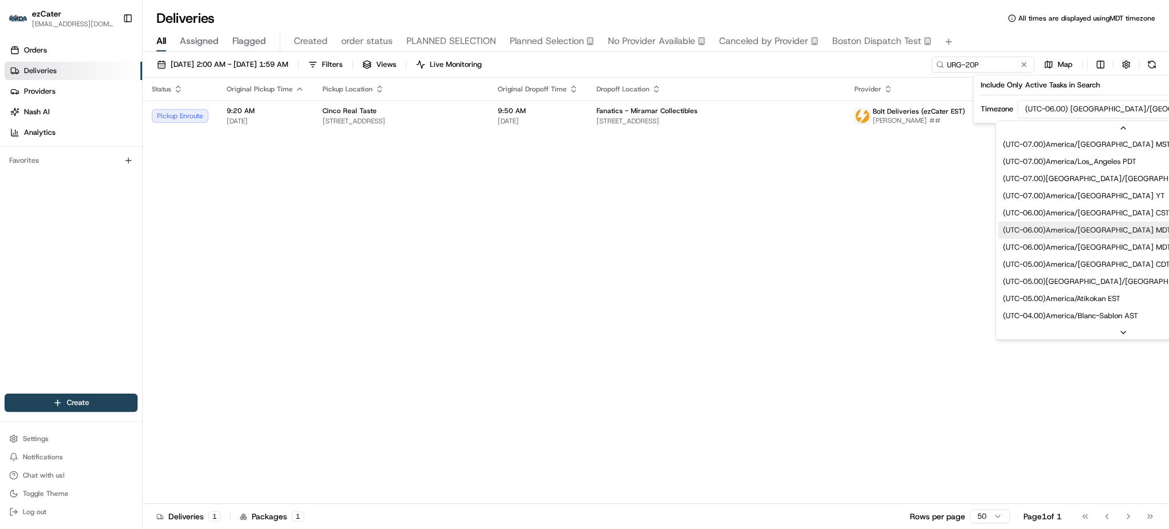
scroll to position [76, 0]
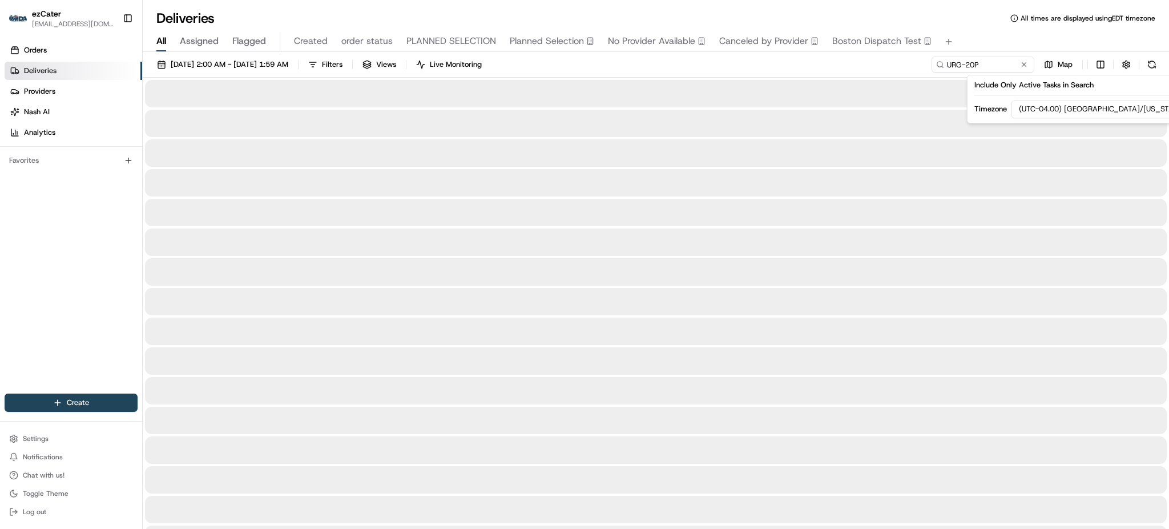
click at [752, 71] on div "07/28/2025 2:00 AM - 09/01/2025 1:59 AM Filters Views Live Monitoring URG-20P M…" at bounding box center [656, 67] width 1027 height 21
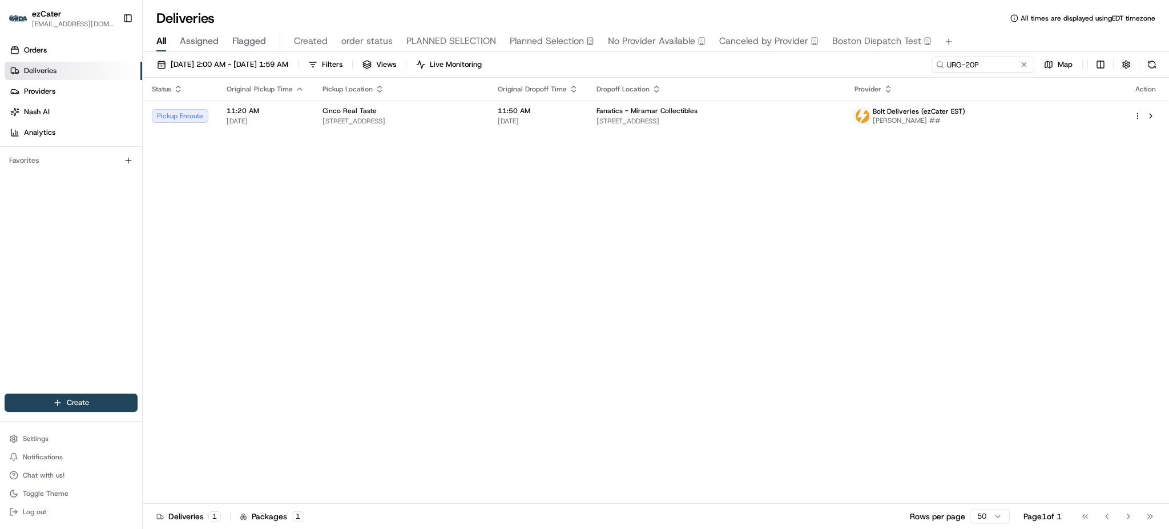
click at [872, 255] on div "Status Original Pickup Time Pickup Location Original Dropoff Time Dropoff Locat…" at bounding box center [655, 291] width 1024 height 426
click at [870, 211] on div "Status Original Pickup Time Pickup Location Original Dropoff Time Dropoff Locat…" at bounding box center [655, 291] width 1024 height 426
click at [991, 62] on input "URG-20P" at bounding box center [966, 65] width 137 height 16
paste input "9JX883"
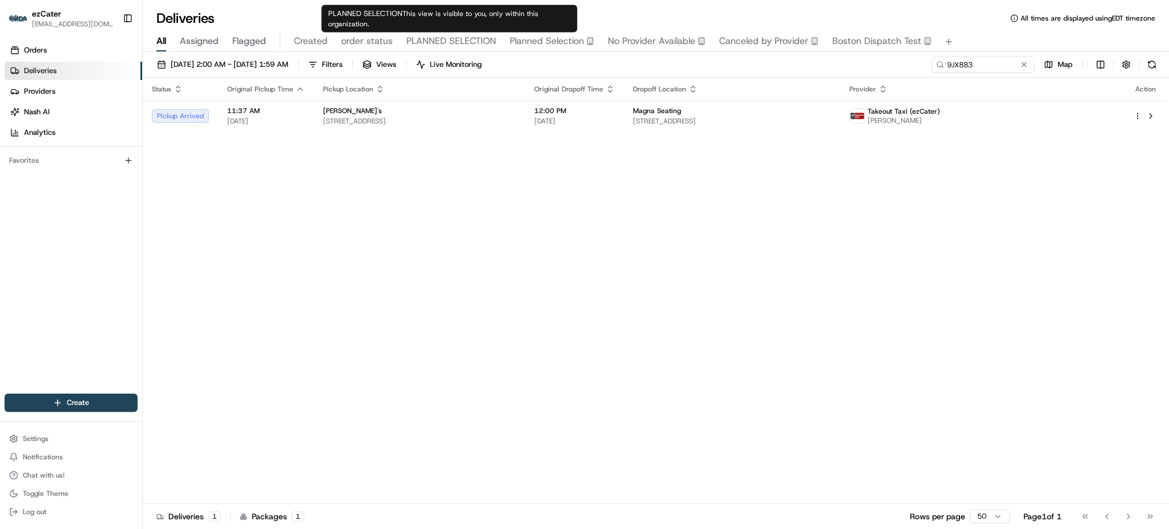
click at [463, 196] on div "Status Original Pickup Time Pickup Location Original Dropoff Time Dropoff Locat…" at bounding box center [655, 291] width 1024 height 426
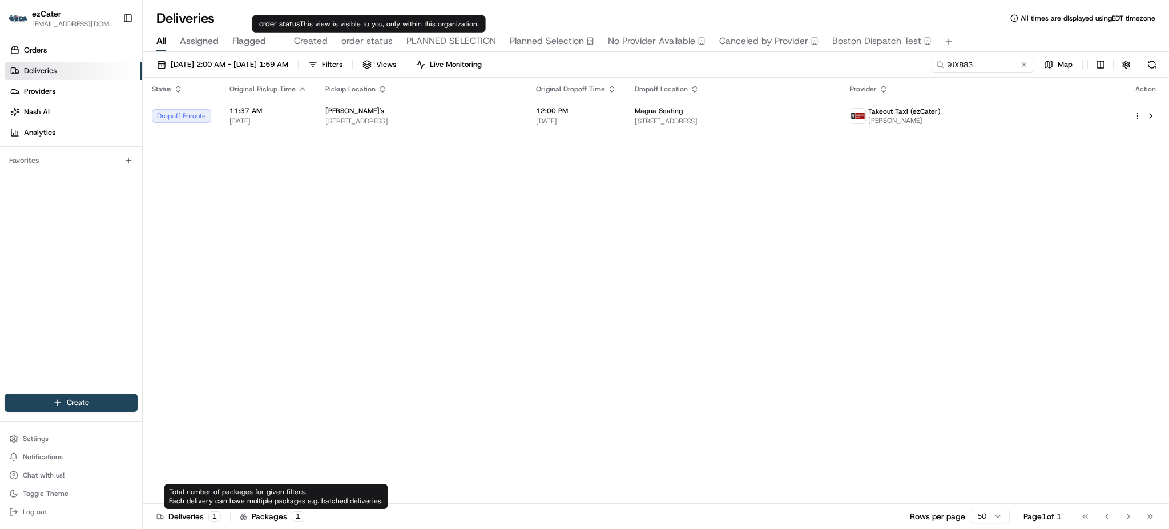
click at [369, 170] on div "Status Original Pickup Time Pickup Location Original Dropoff Time Dropoff Locat…" at bounding box center [655, 291] width 1024 height 426
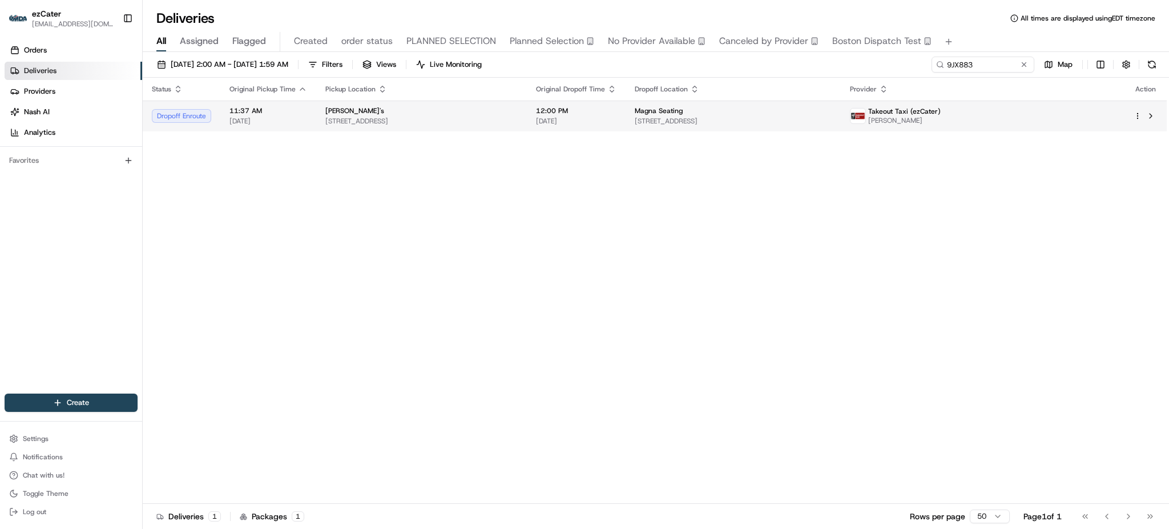
click at [838, 104] on td "Magna Seating 165 Omicron Ct, Shepherdsville, KY 40165, USA" at bounding box center [733, 116] width 215 height 31
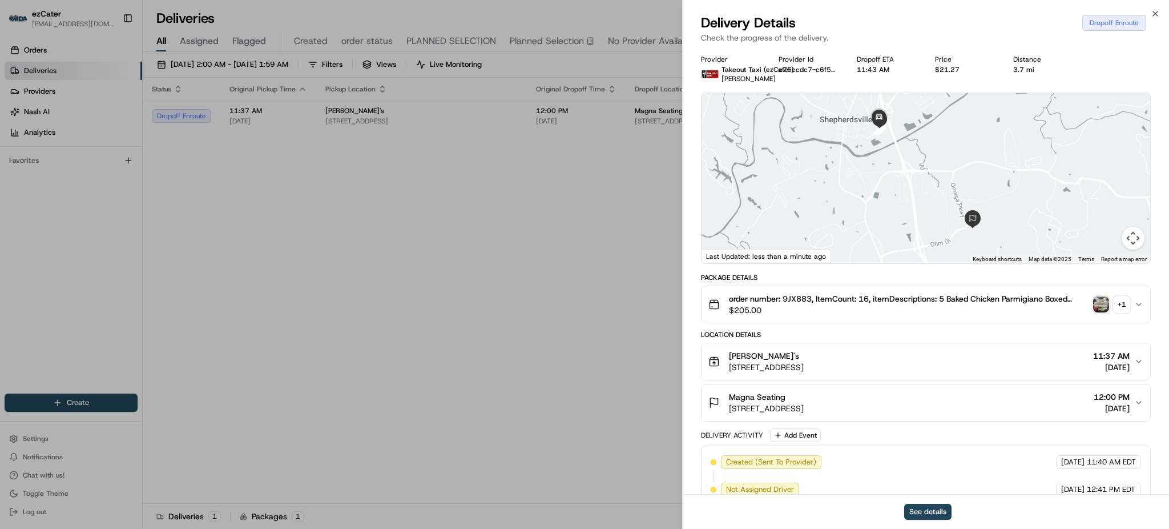
click at [1122, 306] on div "+ 1" at bounding box center [1122, 304] width 16 height 16
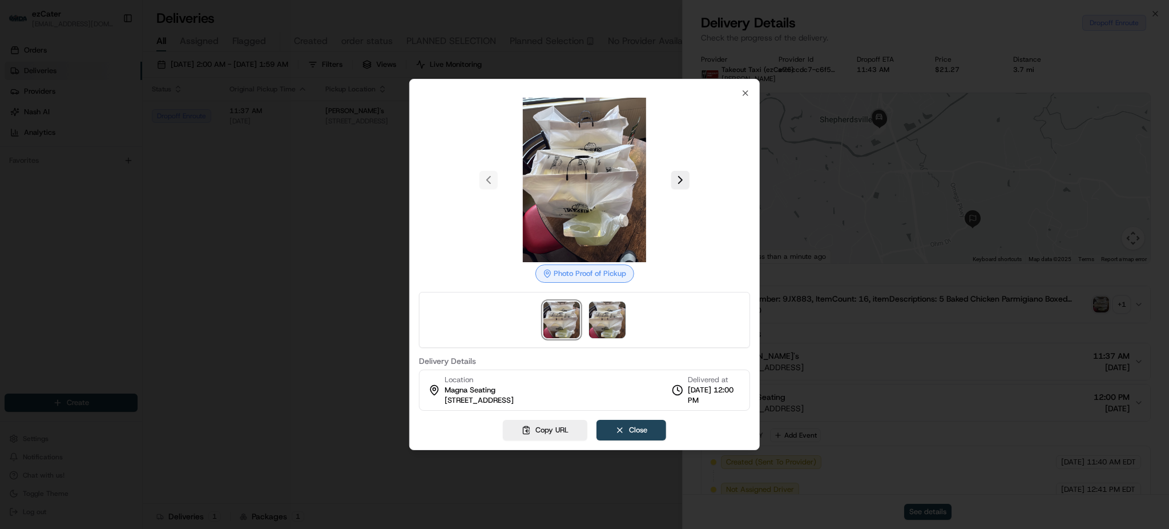
click at [678, 180] on button at bounding box center [681, 180] width 18 height 18
click at [322, 170] on div at bounding box center [584, 264] width 1169 height 529
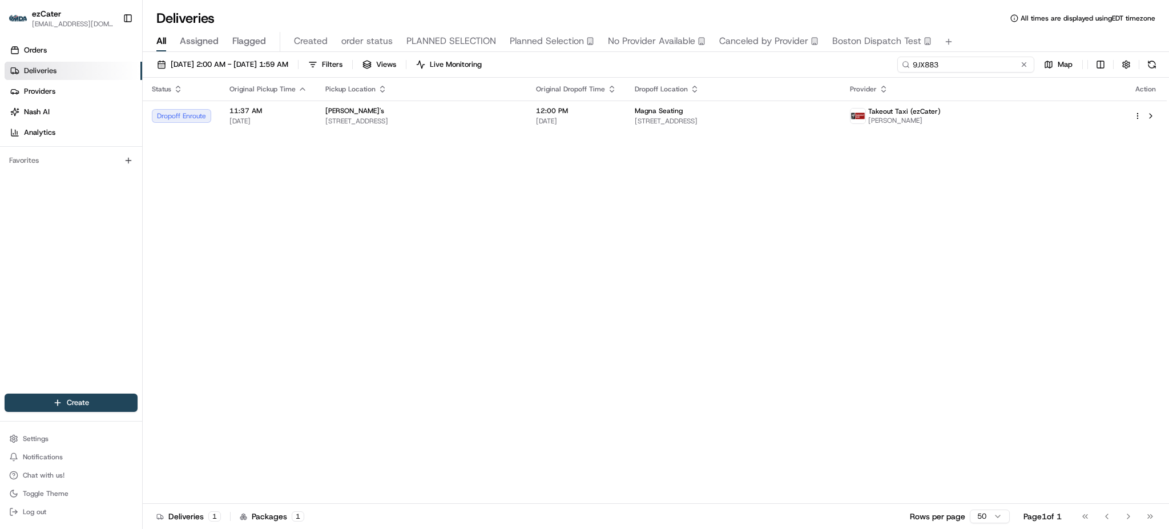
click at [998, 69] on input "9JX883" at bounding box center [966, 65] width 137 height 16
paste input "PRG-6J4"
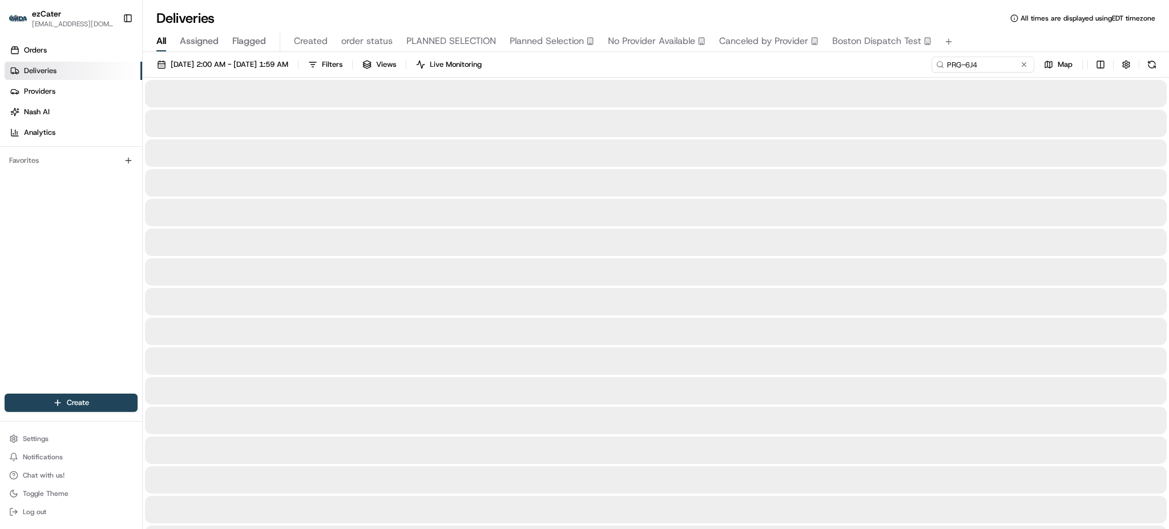
click at [753, 66] on div "07/28/2025 2:00 AM - 09/01/2025 1:59 AM Filters Views Live Monitoring PRG-6J4 M…" at bounding box center [656, 67] width 1027 height 21
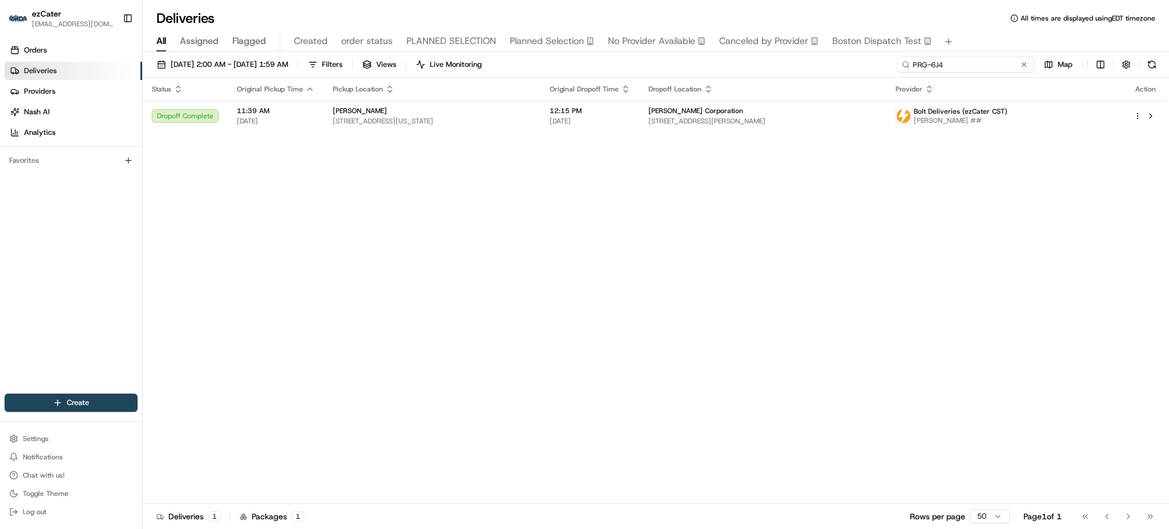
click at [976, 59] on input "PRG-6J4" at bounding box center [966, 65] width 137 height 16
paste input "R81206"
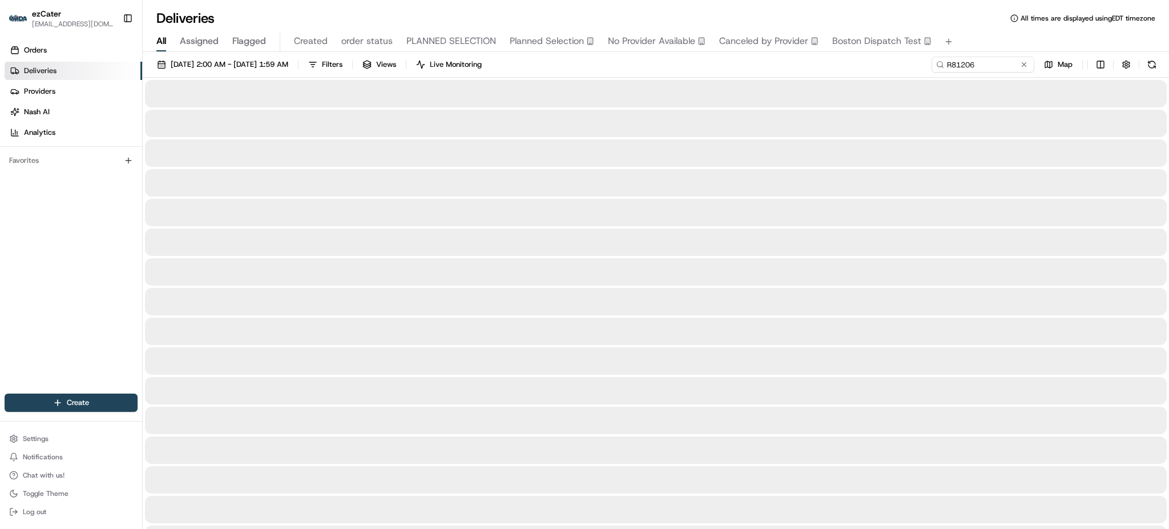
click at [867, 62] on div "07/28/2025 2:00 AM - 09/01/2025 1:59 AM Filters Views Live Monitoring R81206 Map" at bounding box center [656, 67] width 1027 height 21
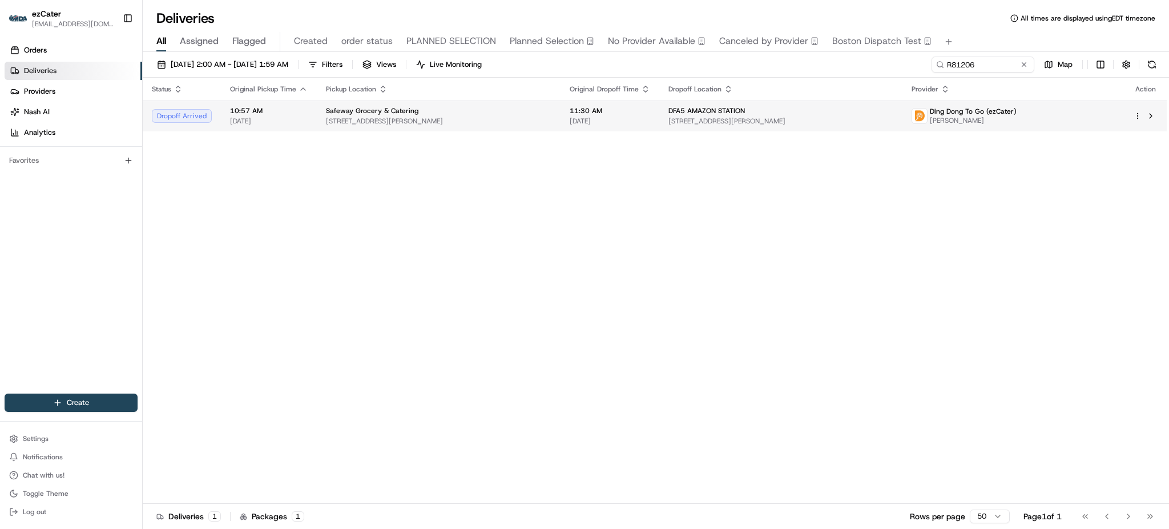
click at [742, 113] on span "DFA5 AMAZON STATION" at bounding box center [707, 110] width 77 height 9
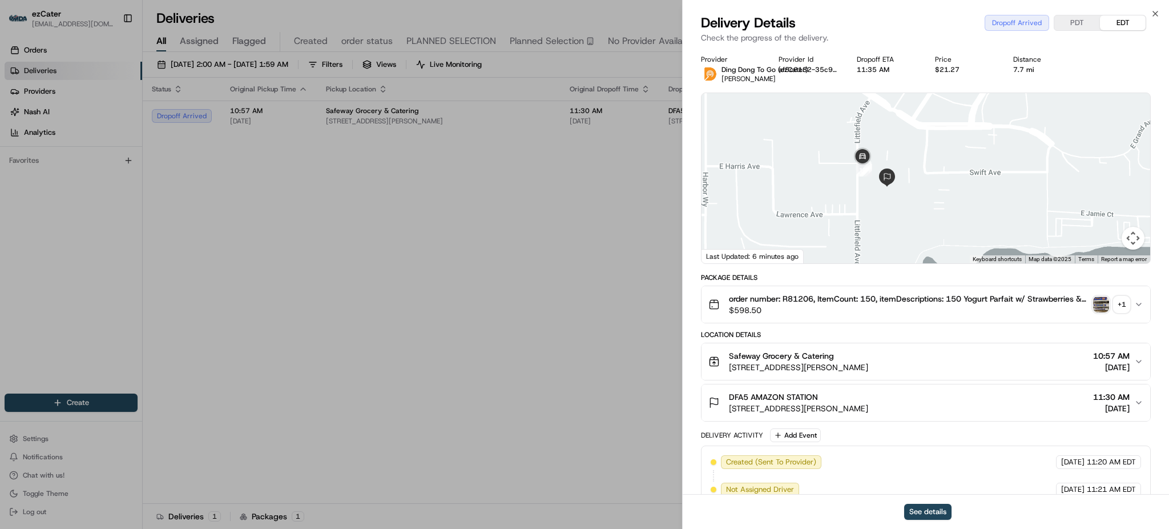
drag, startPoint x: 876, startPoint y: 210, endPoint x: 898, endPoint y: 220, distance: 24.5
click at [898, 220] on div at bounding box center [926, 178] width 449 height 170
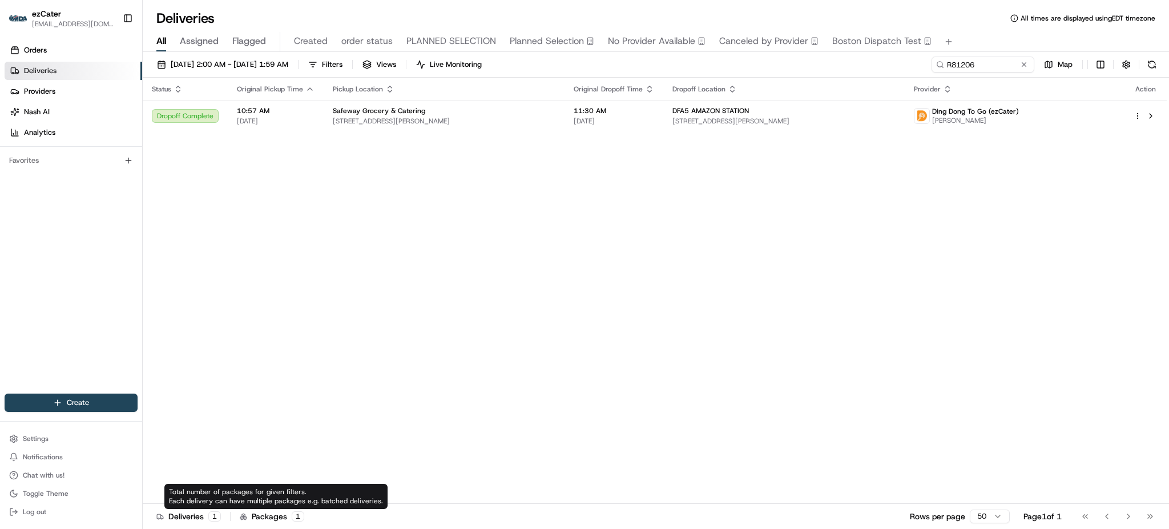
click at [978, 236] on div "Status Original Pickup Time Pickup Location Original Dropoff Time Dropoff Locat…" at bounding box center [655, 291] width 1024 height 426
click at [976, 55] on div "07/28/2025 2:00 AM - 09/01/2025 1:59 AM Filters Views Live Monitoring R81206 Ma…" at bounding box center [656, 291] width 1027 height 479
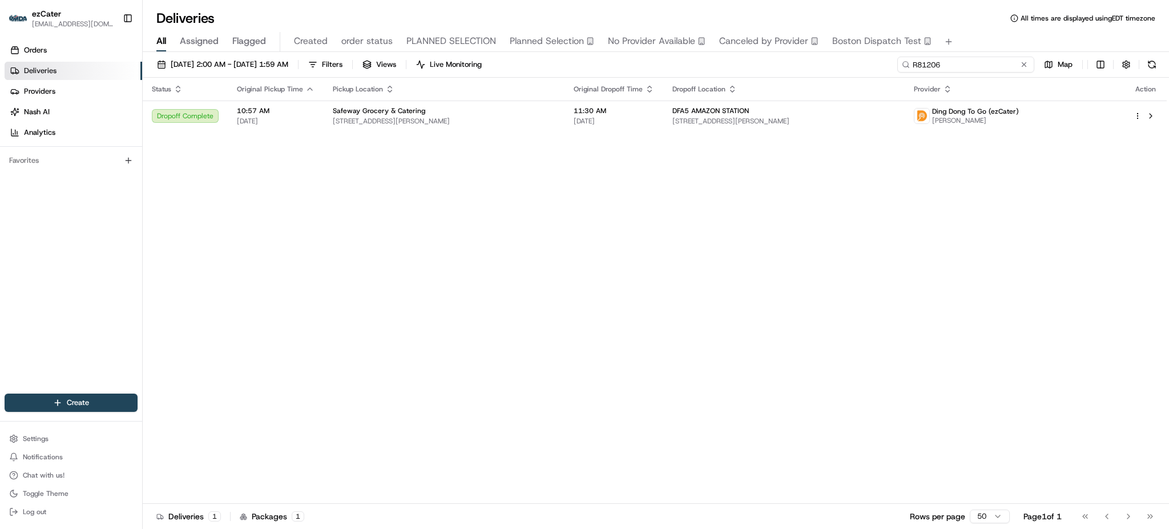
click at [984, 64] on input "R81206" at bounding box center [966, 65] width 137 height 16
paste input "K4MXHE"
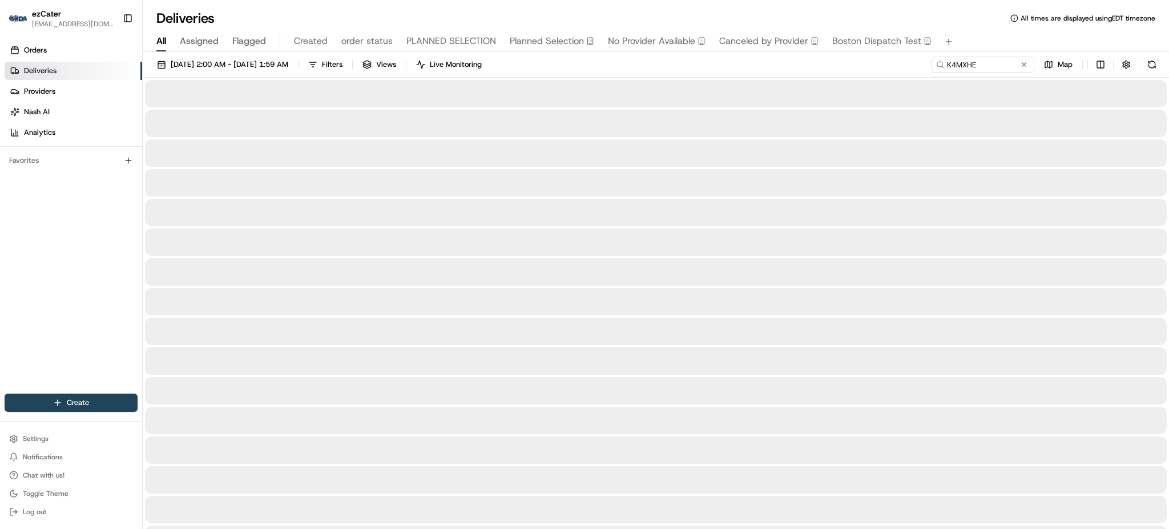
click at [984, 44] on div "All Assigned Flagged Created order status PLANNED SELECTION Planned Selection N…" at bounding box center [656, 42] width 1027 height 20
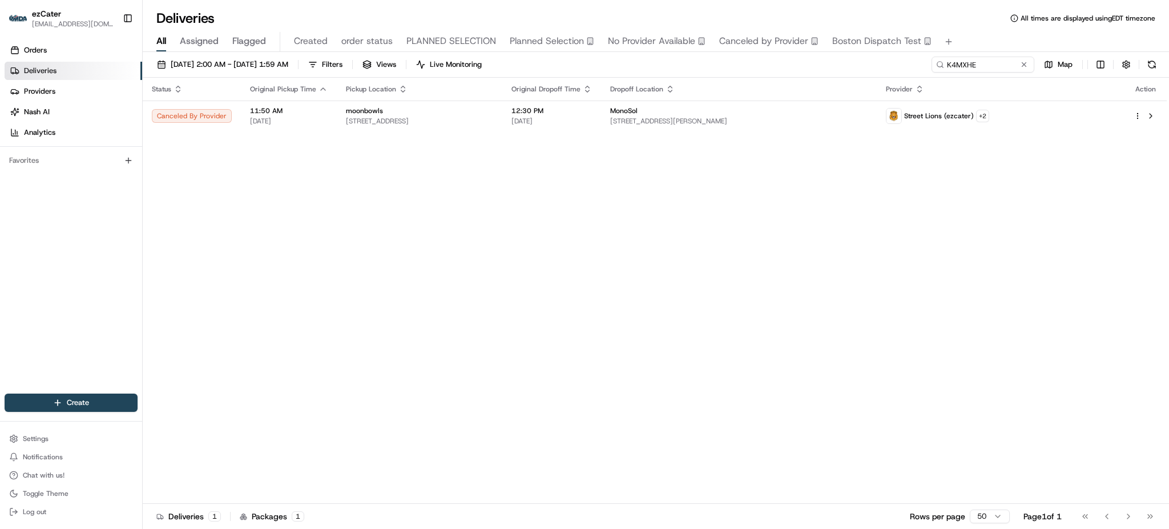
click at [853, 217] on div "Status Original Pickup Time Pickup Location Original Dropoff Time Dropoff Locat…" at bounding box center [655, 291] width 1024 height 426
click at [970, 57] on input "K4MXHE" at bounding box center [966, 65] width 137 height 16
paste input "MRQHKF"
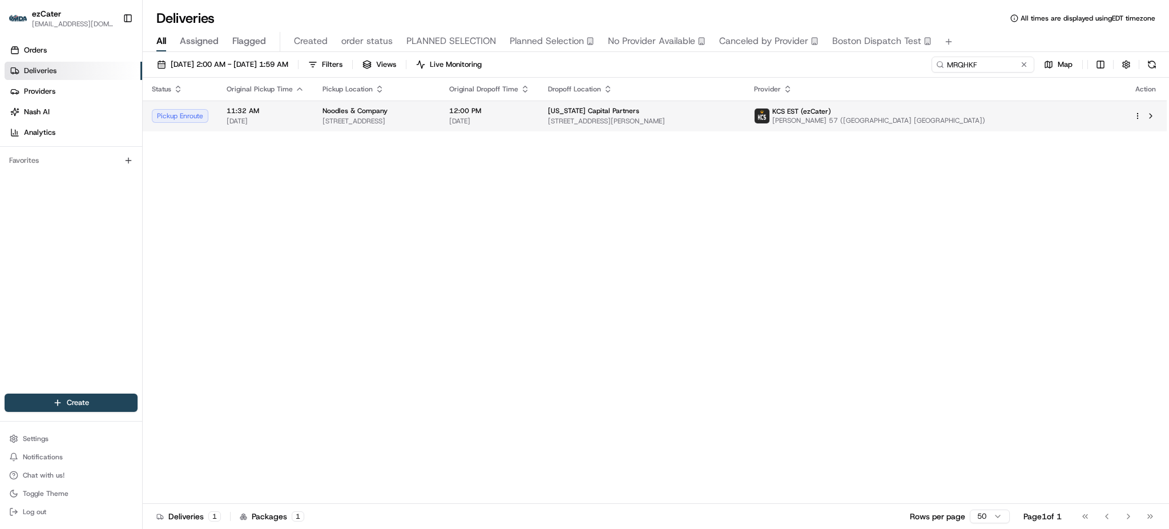
click at [672, 123] on td "Washington Capital Partners 8401 Greensboro Dr Suite 960, McLean, VA 22102, USA" at bounding box center [642, 116] width 206 height 31
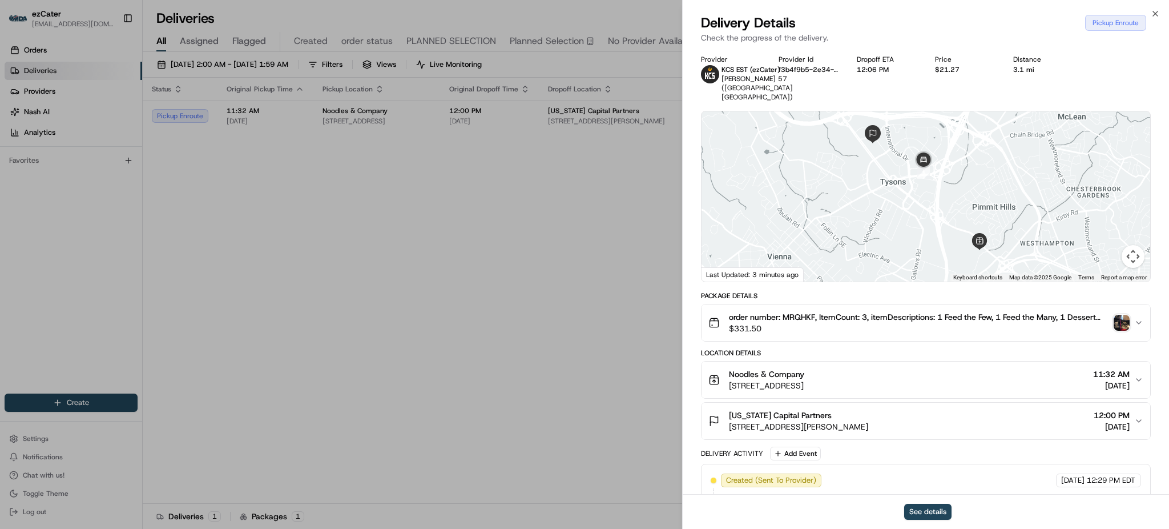
click at [1124, 315] on img "button" at bounding box center [1122, 323] width 16 height 16
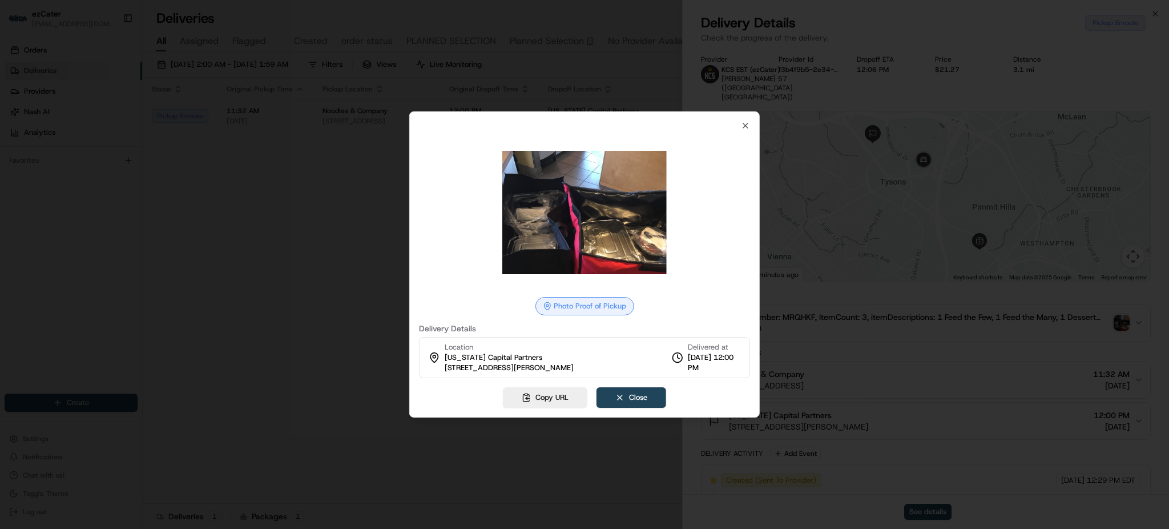
click at [275, 239] on div at bounding box center [584, 264] width 1169 height 529
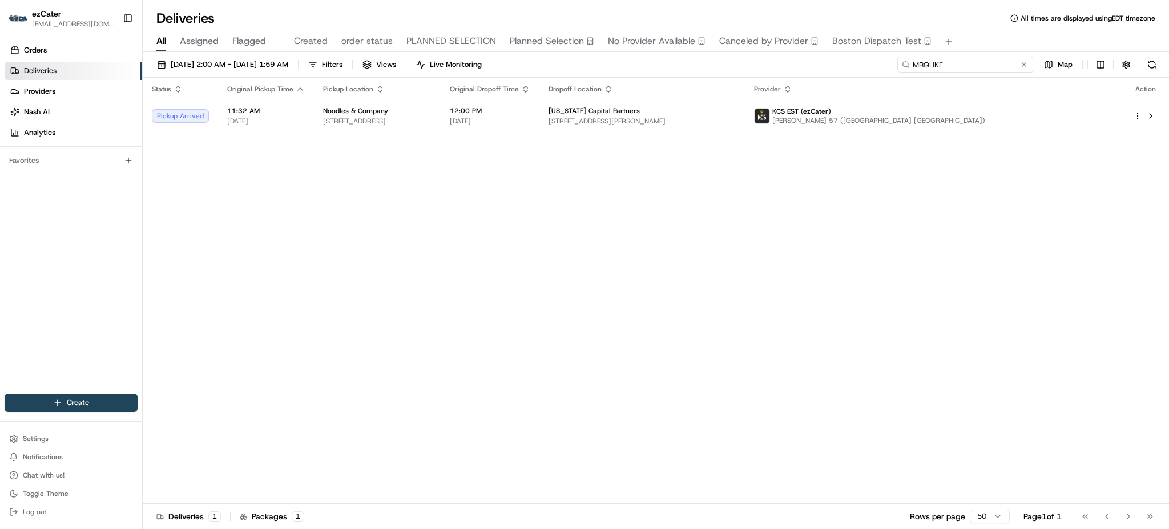
click at [1015, 64] on input "MRQHKF" at bounding box center [966, 65] width 137 height 16
paste input "4RWHTH"
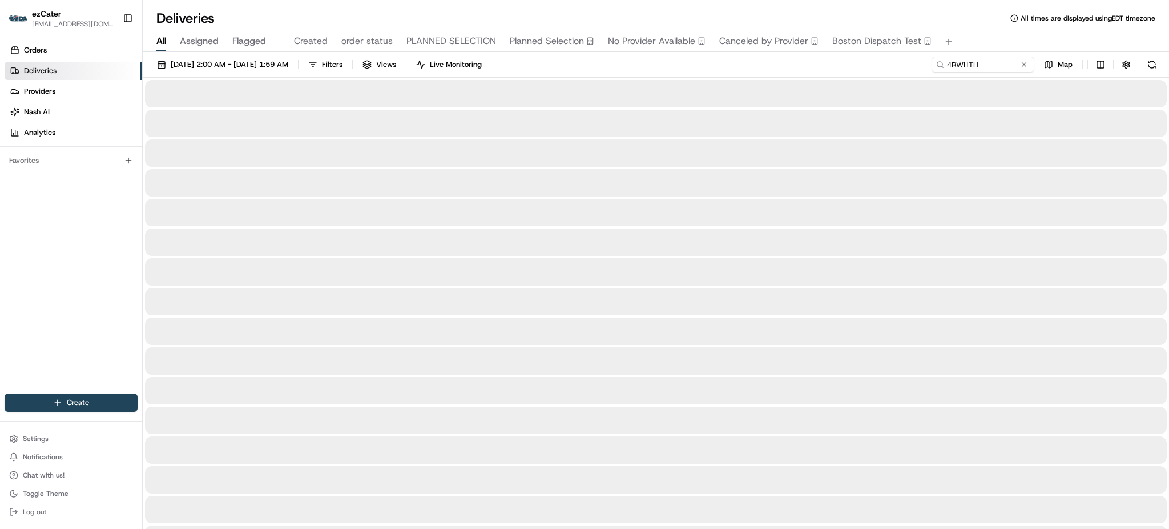
click at [984, 35] on div "All Assigned Flagged Created order status PLANNED SELECTION Planned Selection N…" at bounding box center [656, 42] width 1027 height 20
click at [645, 69] on div "07/28/2025 2:00 AM - 09/01/2025 1:59 AM Filters Views Live Monitoring 4RWHTH Map" at bounding box center [656, 67] width 1027 height 21
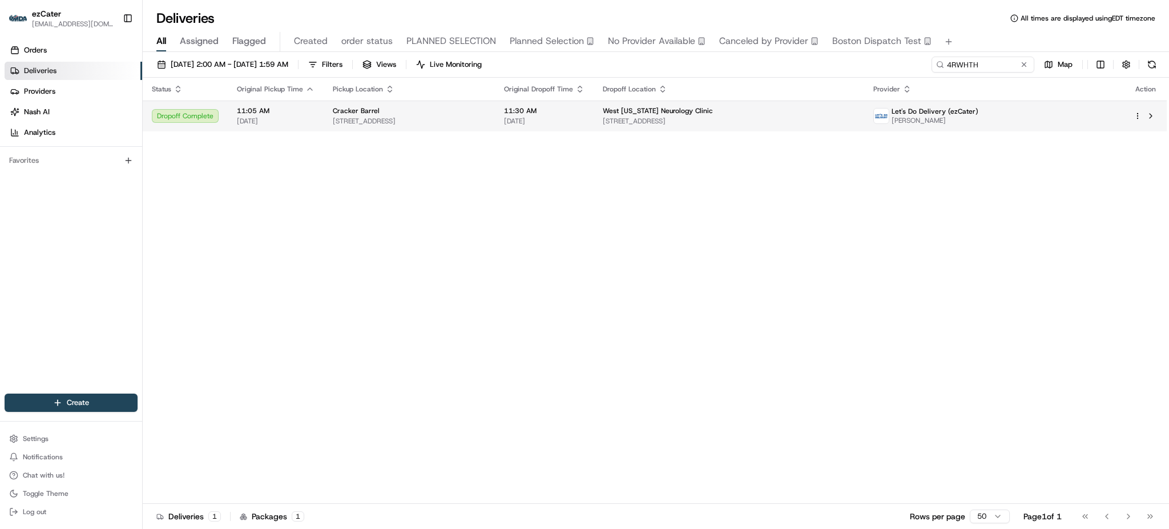
click at [585, 113] on span "11:30 AM" at bounding box center [544, 110] width 81 height 9
click at [828, 218] on div "Status Original Pickup Time Pickup Location Original Dropoff Time Dropoff Locat…" at bounding box center [655, 291] width 1024 height 426
click at [998, 69] on input "4RWHTH" at bounding box center [966, 65] width 137 height 16
paste input "G8G326"
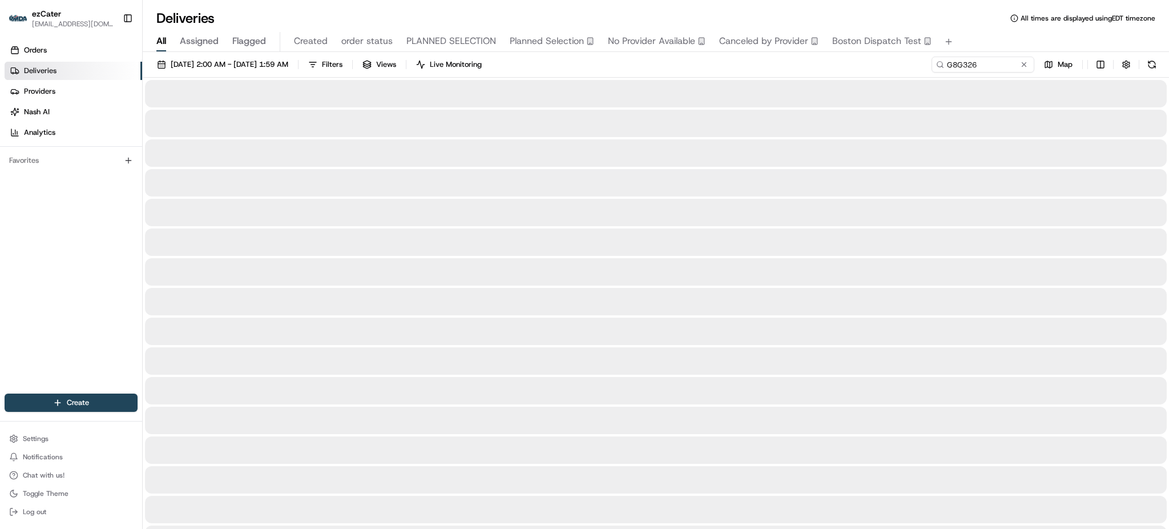
click at [818, 72] on div "07/28/2025 2:00 AM - 09/01/2025 1:59 AM Filters Views Live Monitoring G8G326 Map" at bounding box center [656, 67] width 1027 height 21
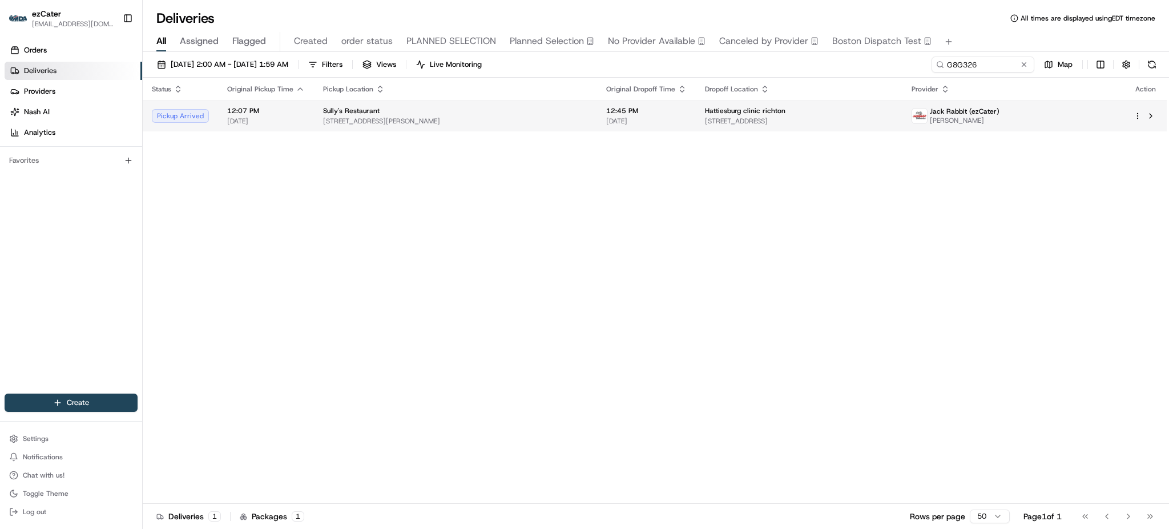
click at [657, 127] on td "12:45 PM 08/15/2025" at bounding box center [646, 116] width 99 height 31
click at [754, 132] on div "Status Original Pickup Time Pickup Location Original Dropoff Time Dropoff Locat…" at bounding box center [655, 291] width 1024 height 426
click at [754, 123] on span "201 Bay Ave, Richton, MS 39476, USA" at bounding box center [799, 120] width 188 height 9
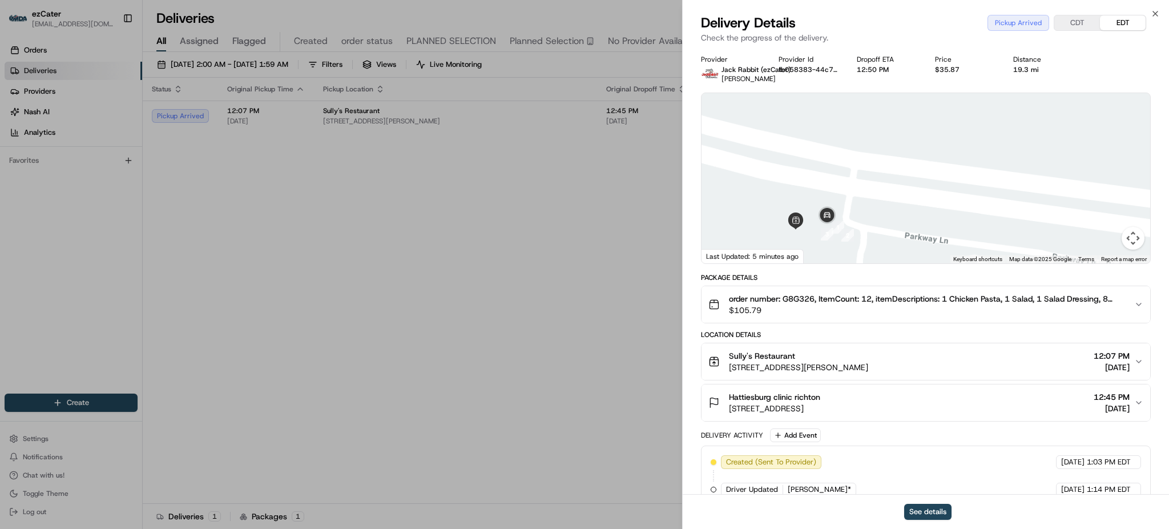
drag, startPoint x: 838, startPoint y: 154, endPoint x: 843, endPoint y: 137, distance: 17.3
click at [843, 139] on div at bounding box center [926, 178] width 449 height 170
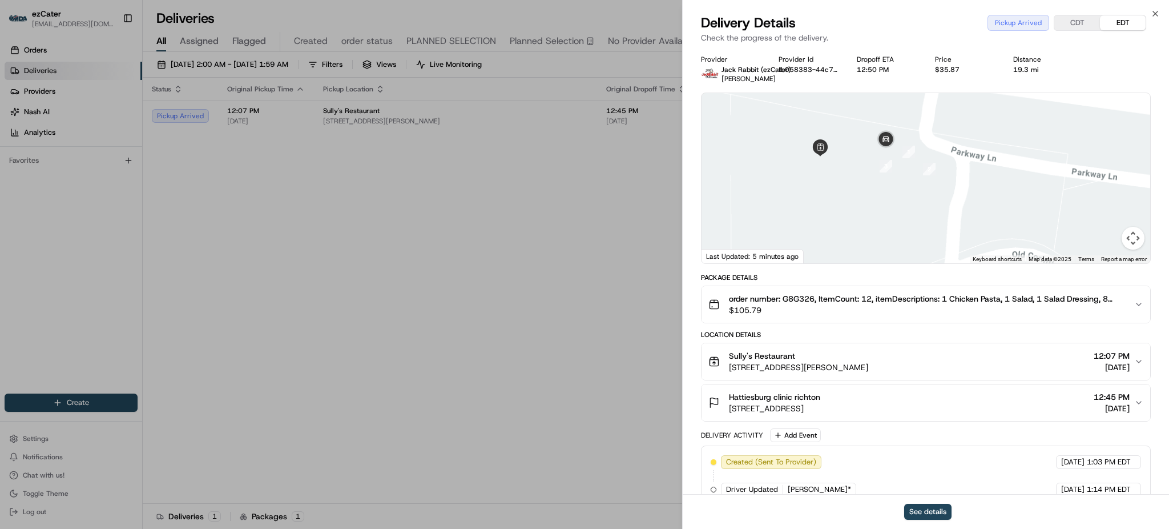
drag, startPoint x: 845, startPoint y: 132, endPoint x: 859, endPoint y: 219, distance: 88.0
click at [859, 218] on div at bounding box center [926, 178] width 449 height 170
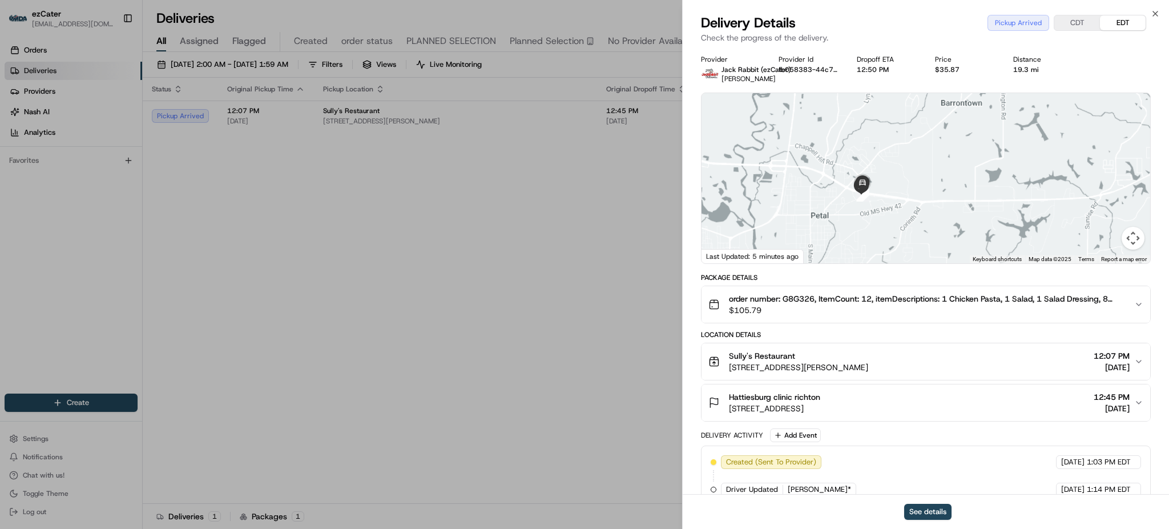
click at [1013, 212] on div at bounding box center [926, 178] width 449 height 170
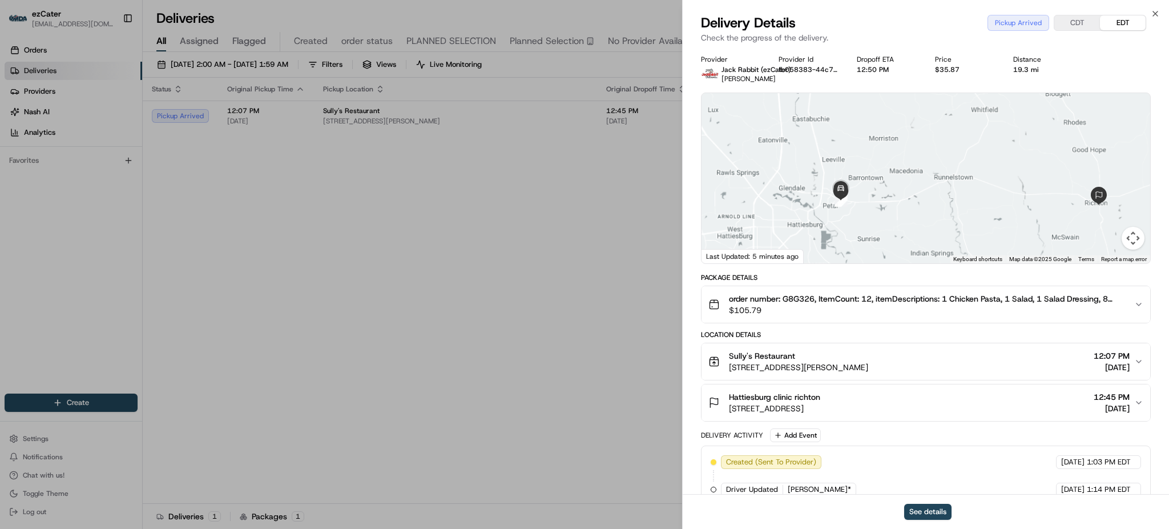
drag, startPoint x: 987, startPoint y: 208, endPoint x: 909, endPoint y: 201, distance: 78.6
click at [909, 201] on div at bounding box center [926, 178] width 449 height 170
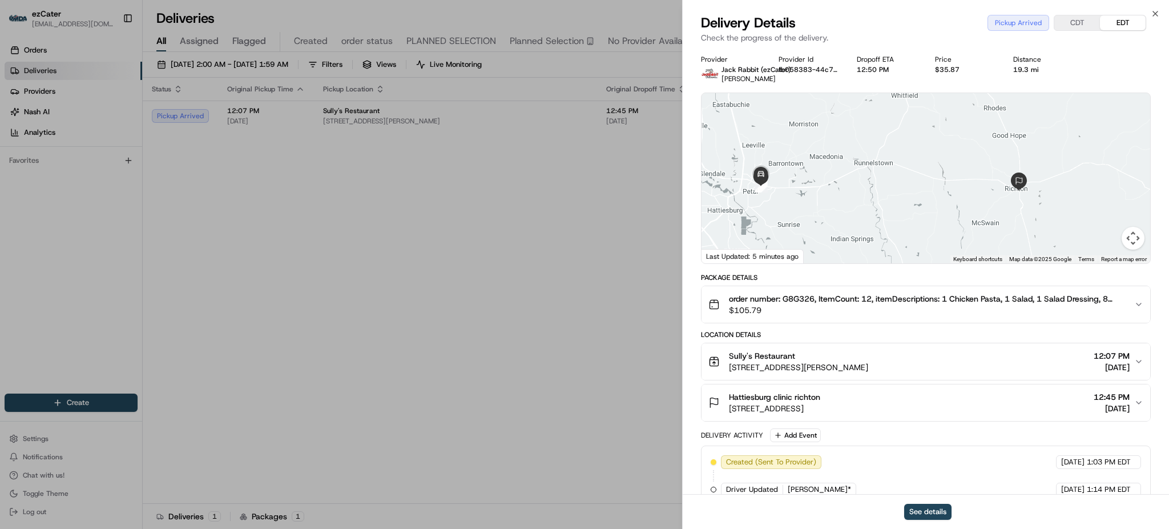
drag, startPoint x: 873, startPoint y: 201, endPoint x: 922, endPoint y: 202, distance: 48.6
click at [922, 202] on div at bounding box center [926, 178] width 449 height 170
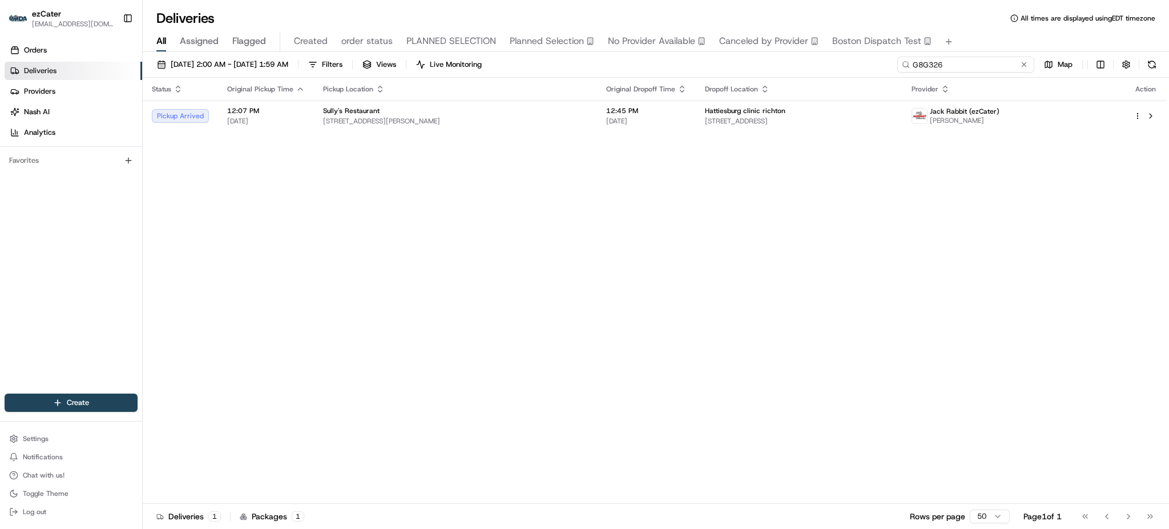
click at [980, 59] on input "G8G326" at bounding box center [966, 65] width 137 height 16
paste input "TY7RKF"
type input "TY7RKF"
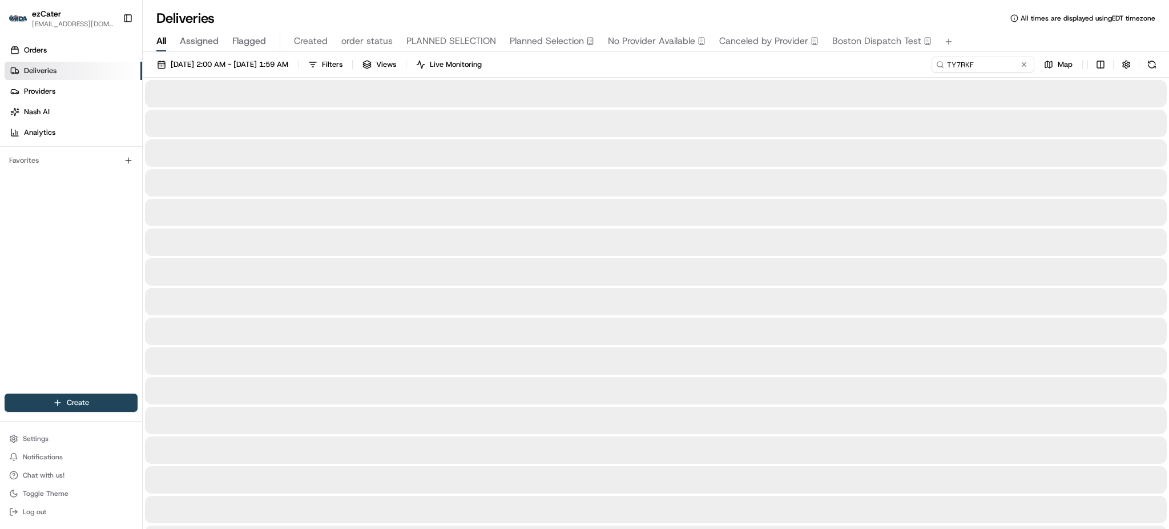
click at [826, 64] on div "07/28/2025 2:00 AM - 09/01/2025 1:59 AM Filters Views Live Monitoring TY7RKF Map" at bounding box center [656, 67] width 1027 height 21
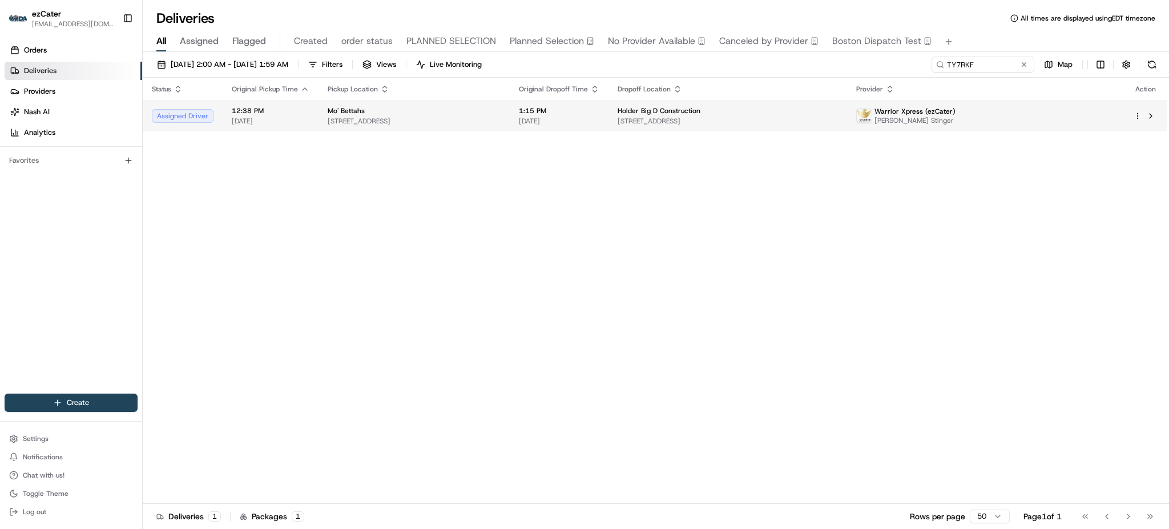
click at [766, 123] on span "4051 W Terminal Dr, Salt Lake City, UT 84122, USA" at bounding box center [728, 120] width 220 height 9
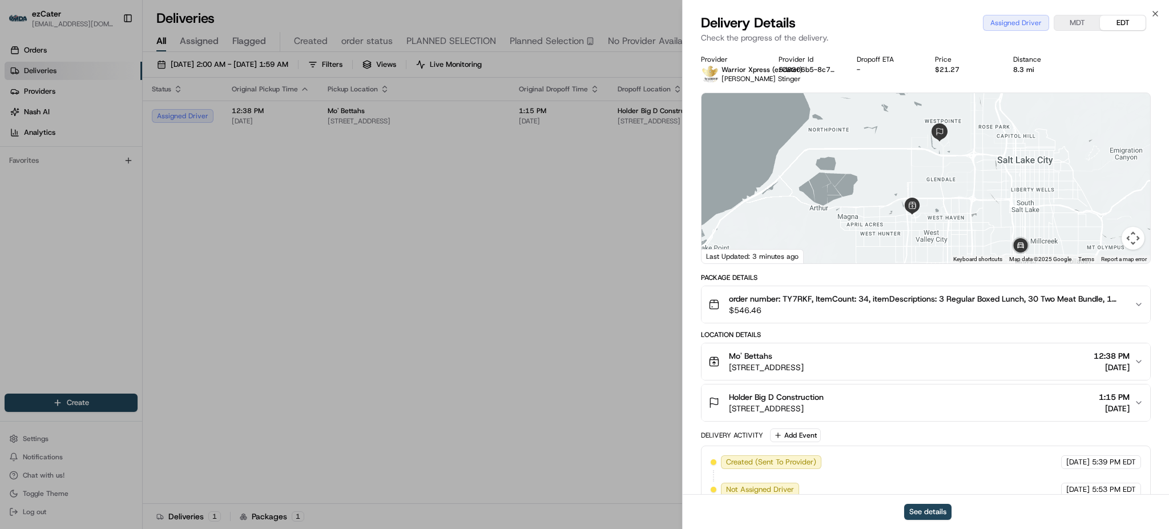
click at [824, 406] on span "4051 W Terminal Dr, Salt Lake City, UT 84122, USA" at bounding box center [776, 408] width 95 height 11
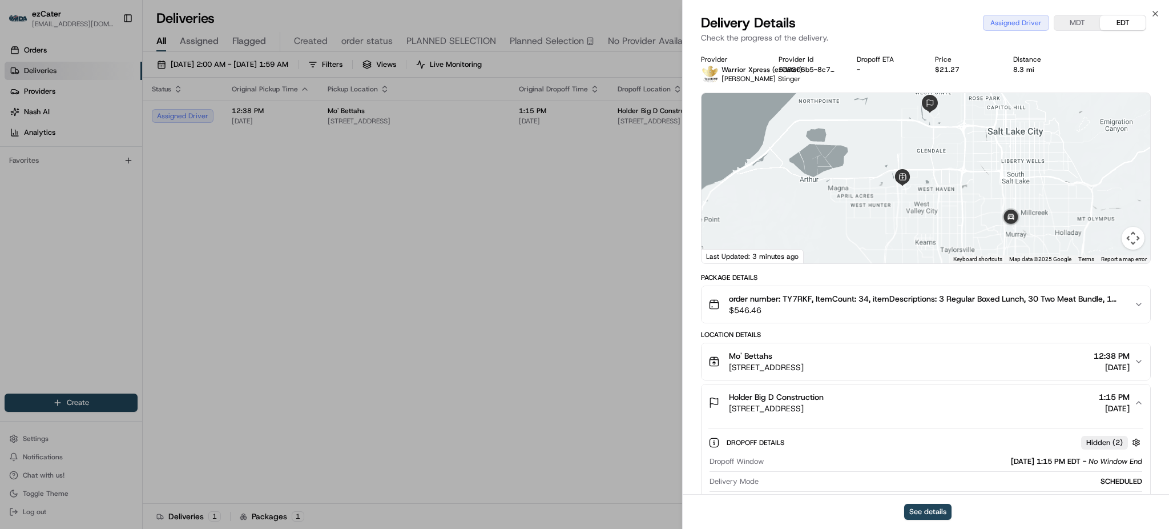
drag, startPoint x: 949, startPoint y: 217, endPoint x: 939, endPoint y: 184, distance: 34.5
click at [939, 186] on div at bounding box center [926, 178] width 449 height 170
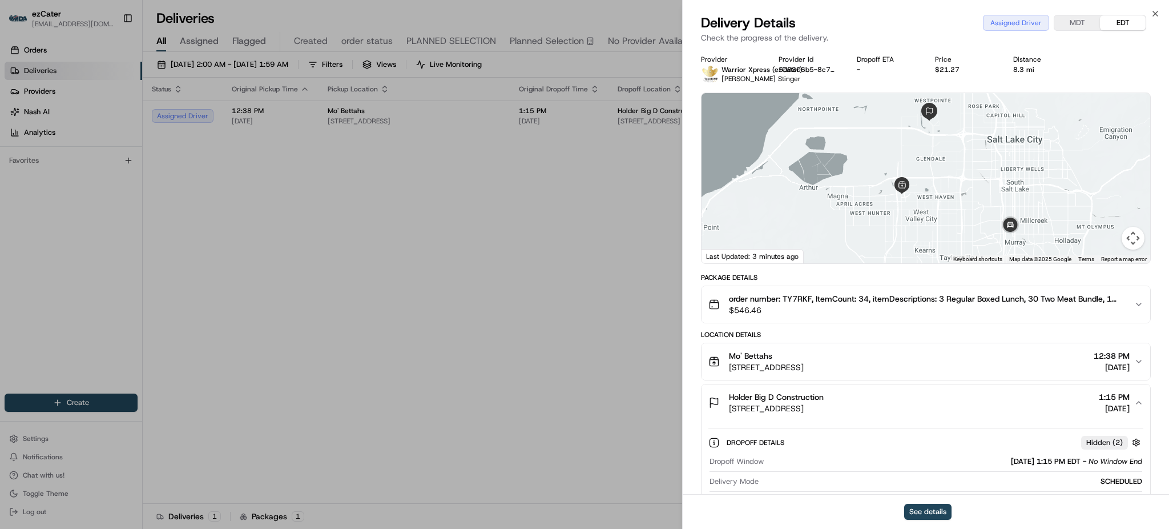
drag, startPoint x: 944, startPoint y: 183, endPoint x: 945, endPoint y: 195, distance: 12.6
click at [945, 195] on div at bounding box center [926, 178] width 449 height 170
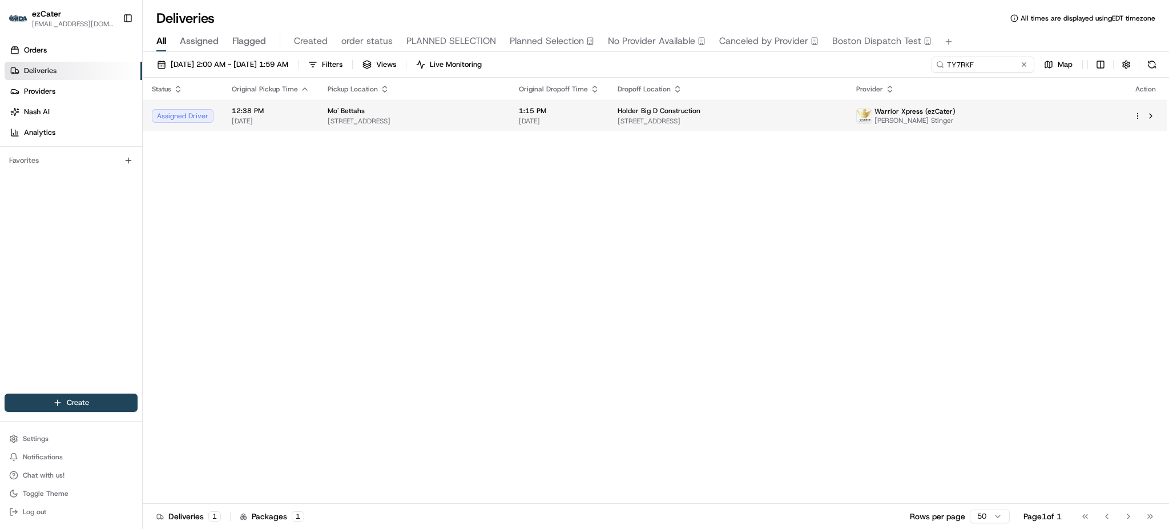
click at [704, 127] on td "Holder Big D Construction 4051 W Terminal Dr, Salt Lake City, UT 84122, USA" at bounding box center [728, 116] width 239 height 31
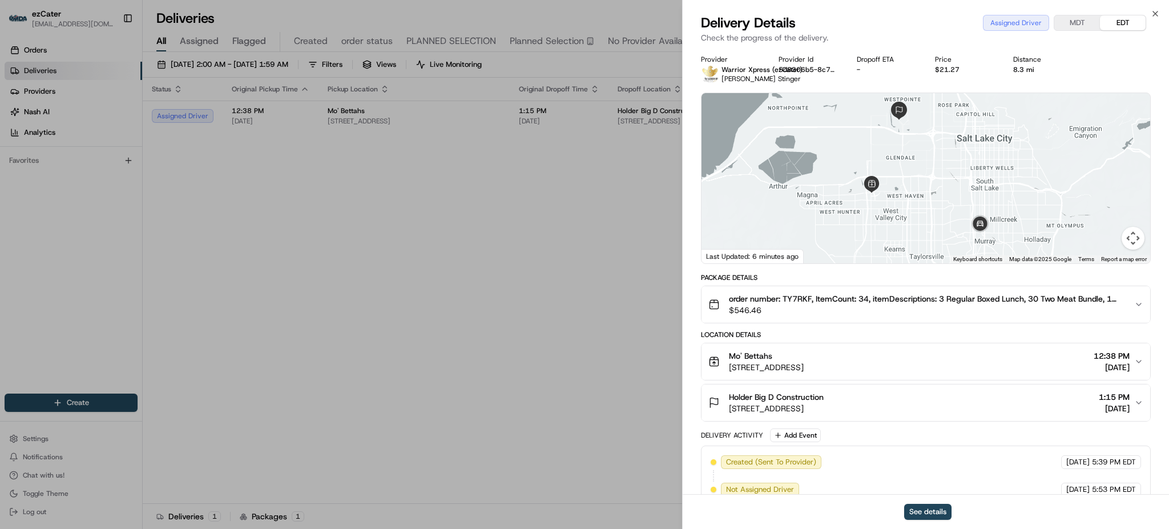
click at [824, 407] on span "4051 W Terminal Dr, Salt Lake City, UT 84122, USA" at bounding box center [776, 408] width 95 height 11
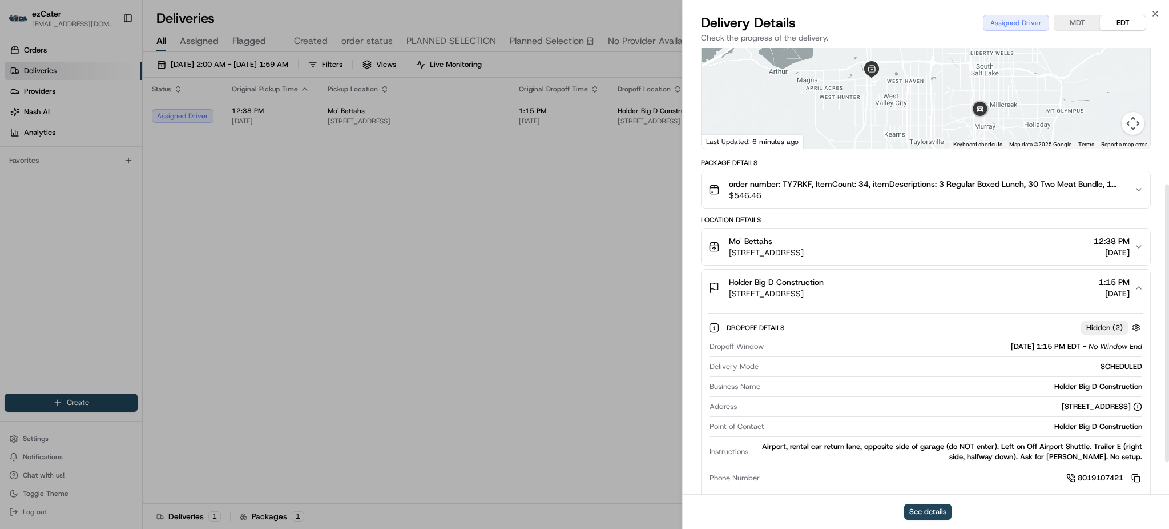
scroll to position [228, 0]
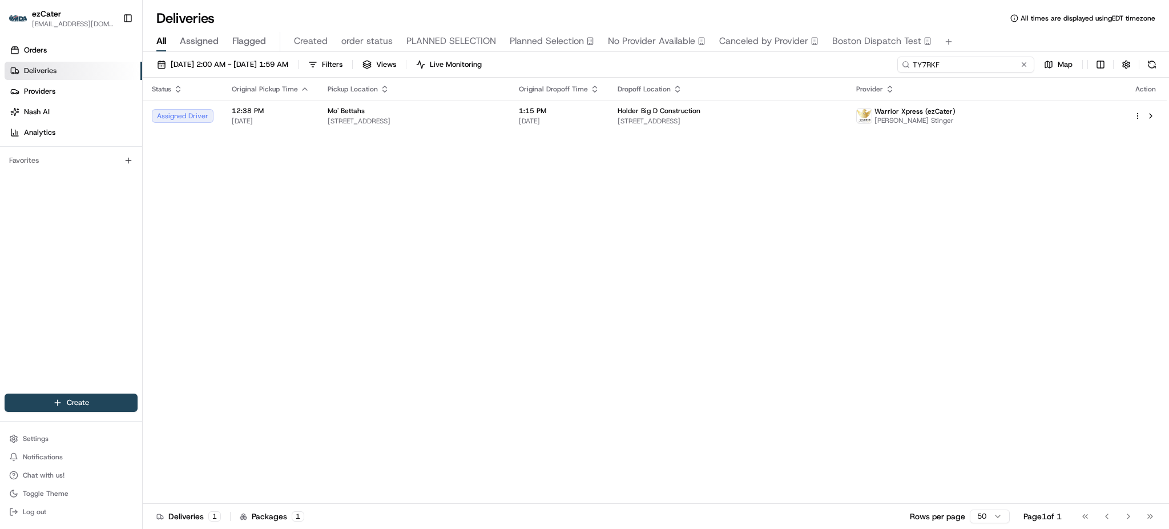
click at [1015, 58] on input "TY7RKF" at bounding box center [966, 65] width 137 height 16
paste input "4TZ2FH"
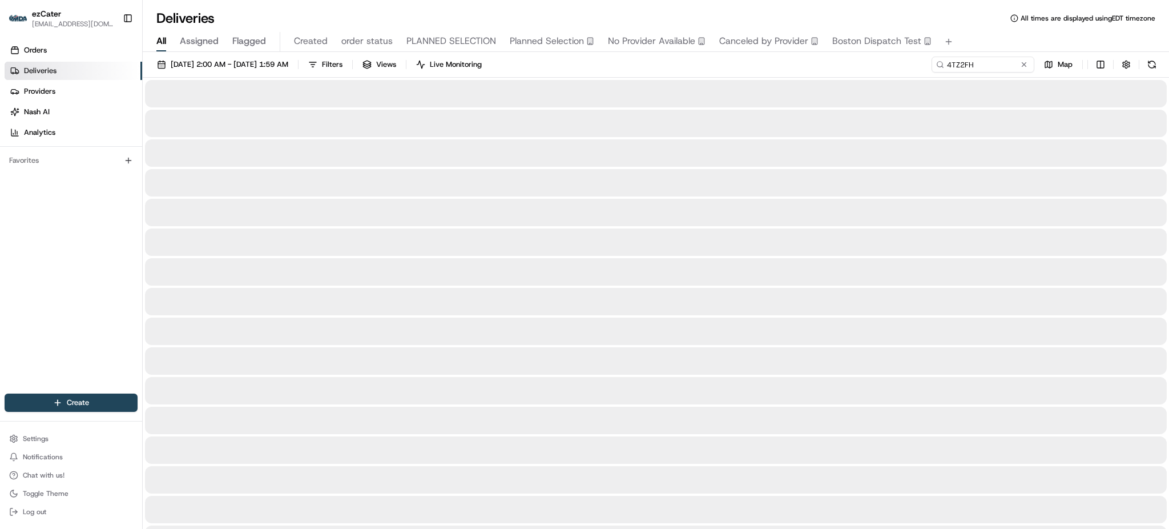
click at [794, 73] on div "07/28/2025 2:00 AM - 09/01/2025 1:59 AM Filters Views Live Monitoring 4TZ2FH Map" at bounding box center [656, 67] width 1027 height 21
click at [748, 60] on div "07/28/2025 2:00 AM - 09/01/2025 1:59 AM Filters Views Live Monitoring 4TZ2FH Map" at bounding box center [656, 67] width 1027 height 21
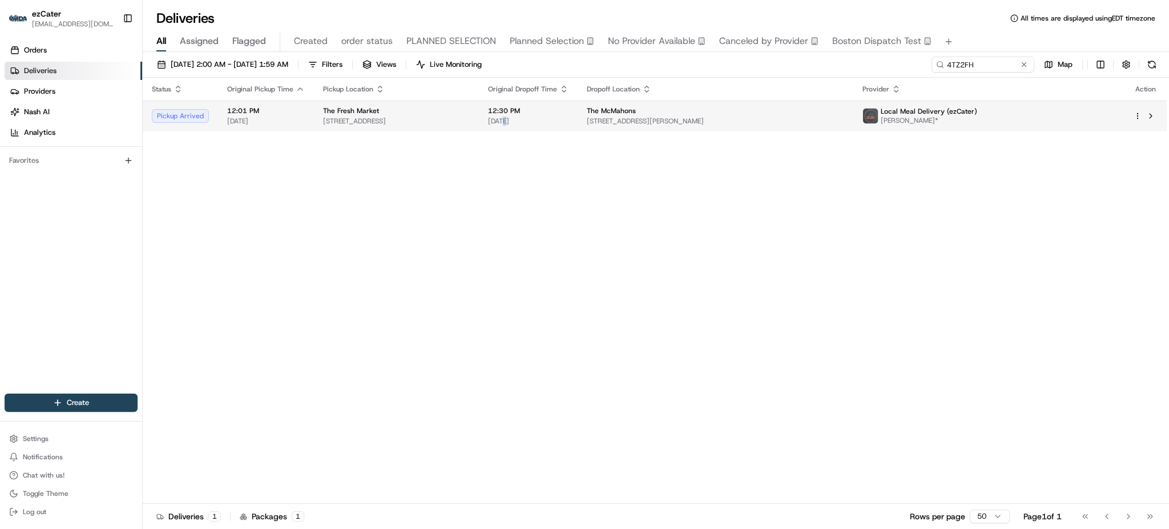
click at [569, 122] on span "[DATE]" at bounding box center [528, 120] width 81 height 9
click at [470, 108] on div "The Fresh Market" at bounding box center [396, 110] width 147 height 9
click at [1001, 63] on input "4TZ2FH" at bounding box center [966, 65] width 137 height 16
paste input "PVK5A5"
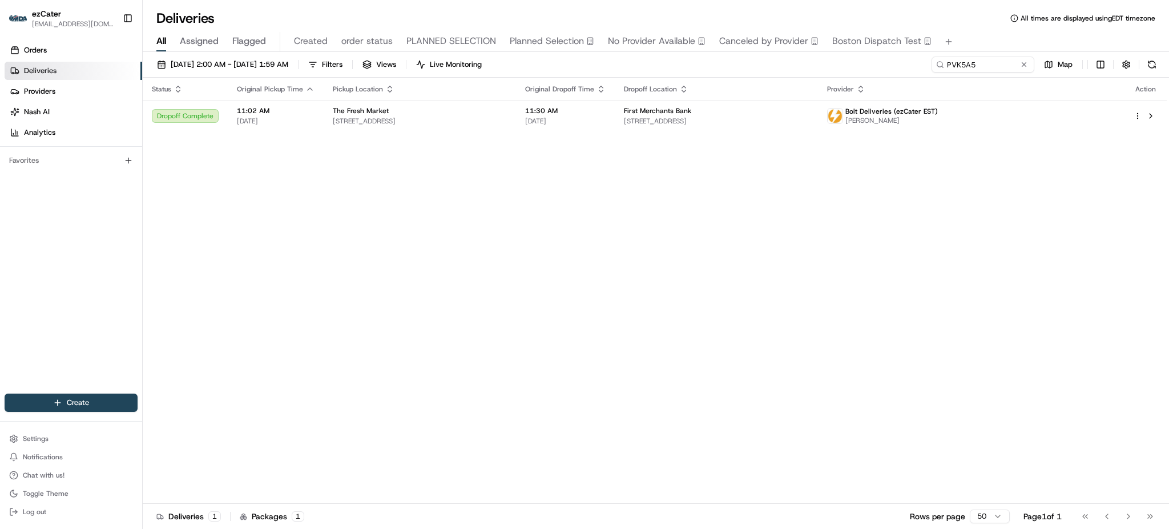
click at [547, 242] on div "Status Original Pickup Time Pickup Location Original Dropoff Time Dropoff Locat…" at bounding box center [655, 291] width 1024 height 426
click at [975, 63] on input "PVK5A5" at bounding box center [966, 65] width 137 height 16
paste input "4TZ2FH"
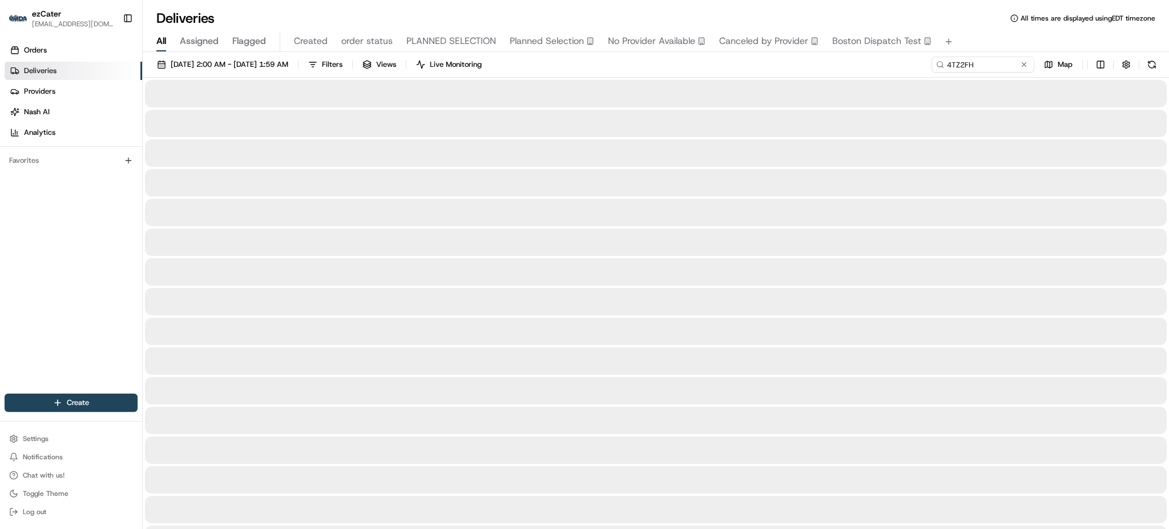
click at [803, 67] on div "07/28/2025 2:00 AM - 09/01/2025 1:59 AM Filters Views Live Monitoring 4TZ2FH Map" at bounding box center [656, 67] width 1027 height 21
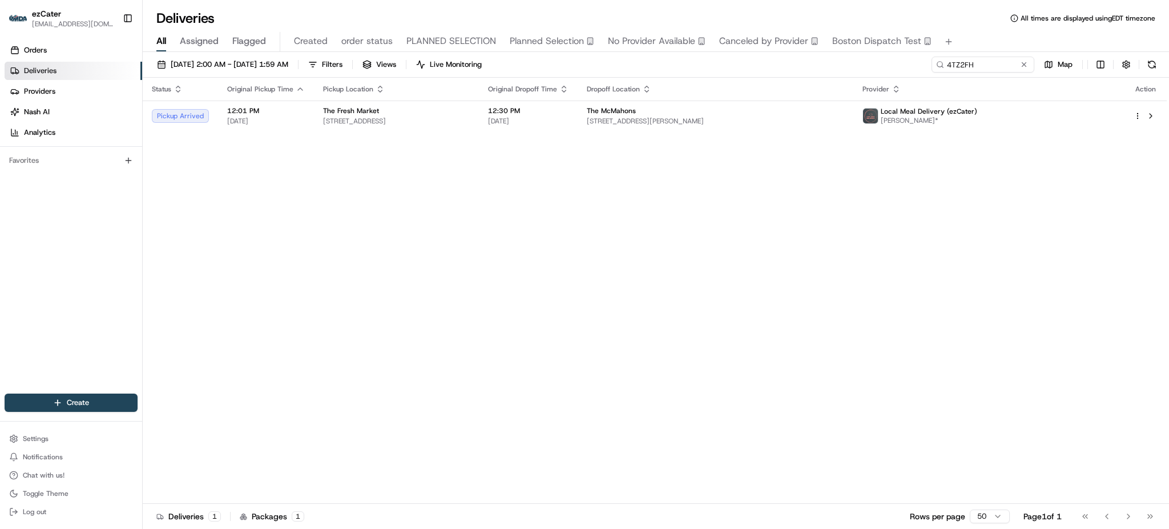
click at [838, 320] on div "Status Original Pickup Time Pickup Location Original Dropoff Time Dropoff Locat…" at bounding box center [655, 291] width 1024 height 426
click at [791, 256] on div "Status Original Pickup Time Pickup Location Original Dropoff Time Dropoff Locat…" at bounding box center [655, 291] width 1024 height 426
click at [955, 250] on div "Status Original Pickup Time Pickup Location Original Dropoff Time Dropoff Locat…" at bounding box center [655, 291] width 1024 height 426
click at [983, 70] on input "4TZ2FH" at bounding box center [966, 65] width 137 height 16
paste input "URG-20P"
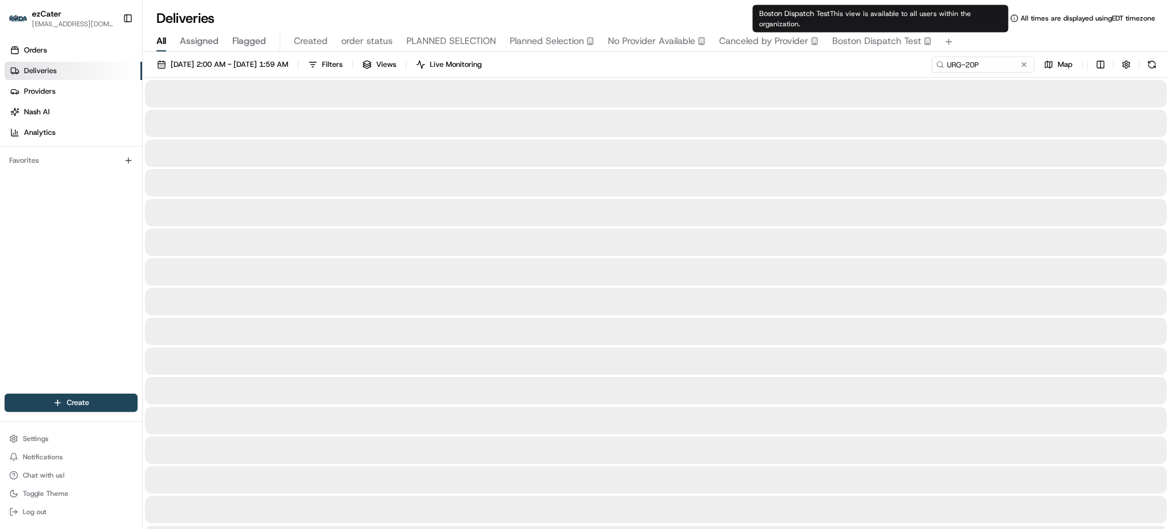
click at [843, 67] on div "07/28/2025 2:00 AM - 09/01/2025 1:59 AM Filters Views Live Monitoring URG-20P M…" at bounding box center [656, 67] width 1027 height 21
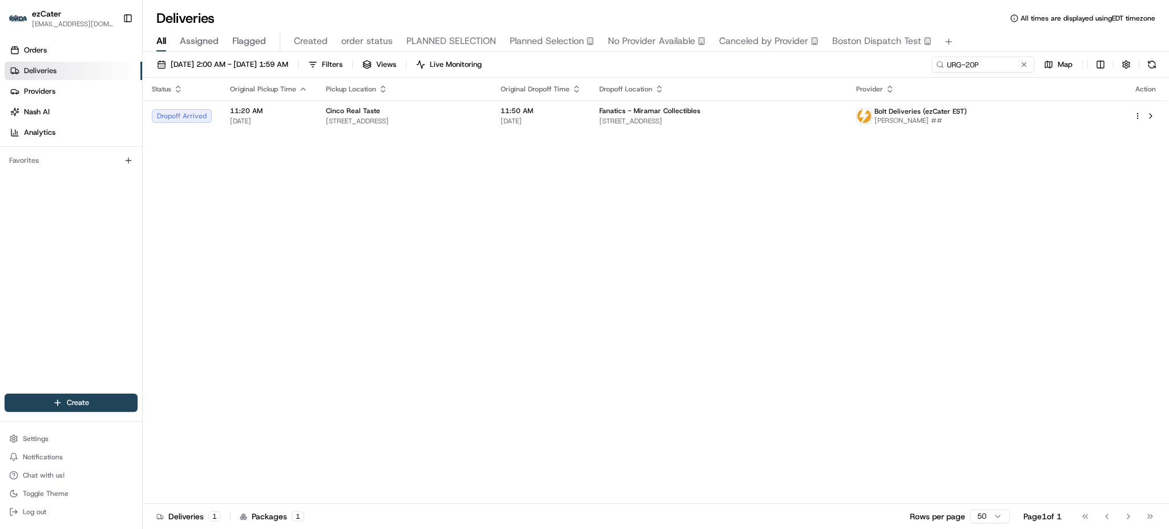
click at [837, 71] on div "07/28/2025 2:00 AM - 09/01/2025 1:59 AM Filters Views Live Monitoring URG-20P M…" at bounding box center [656, 67] width 1027 height 21
click at [731, 116] on span "15701 SW 29th St, Miramar, FL 33027, USA" at bounding box center [719, 120] width 239 height 9
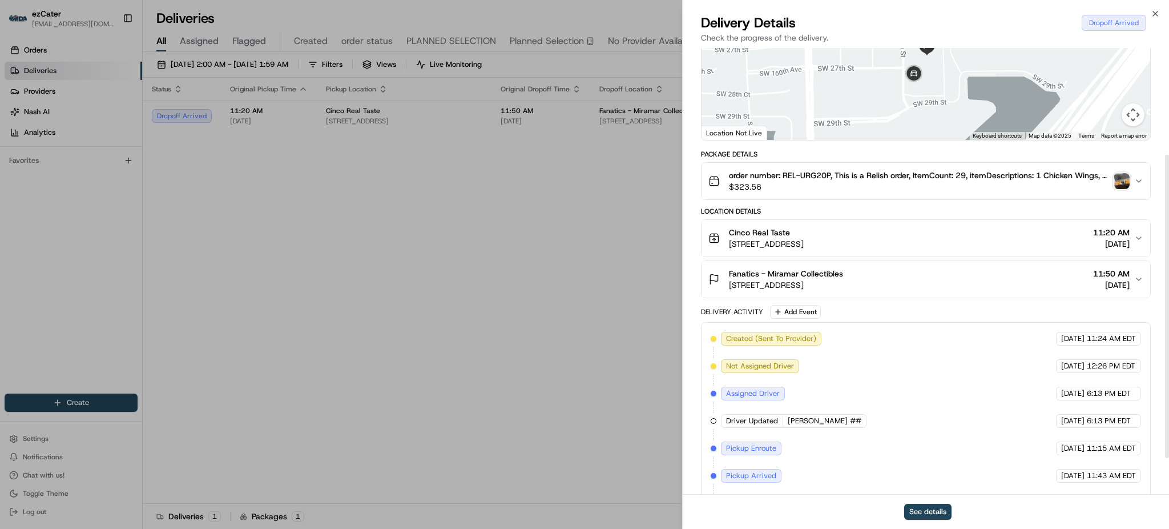
scroll to position [211, 0]
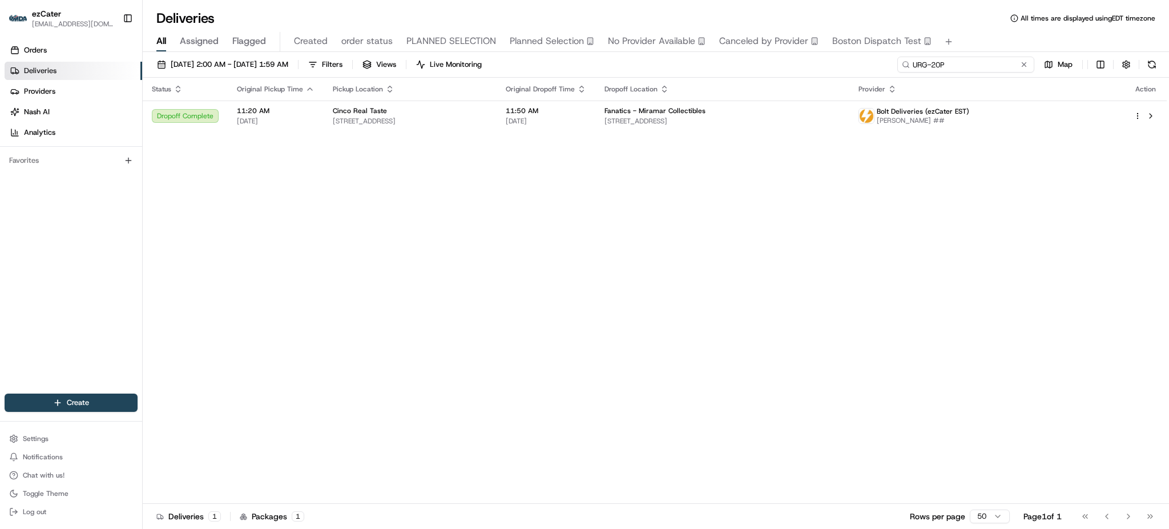
click at [1008, 64] on input "URG-20P" at bounding box center [966, 65] width 137 height 16
paste input "H6R4G1"
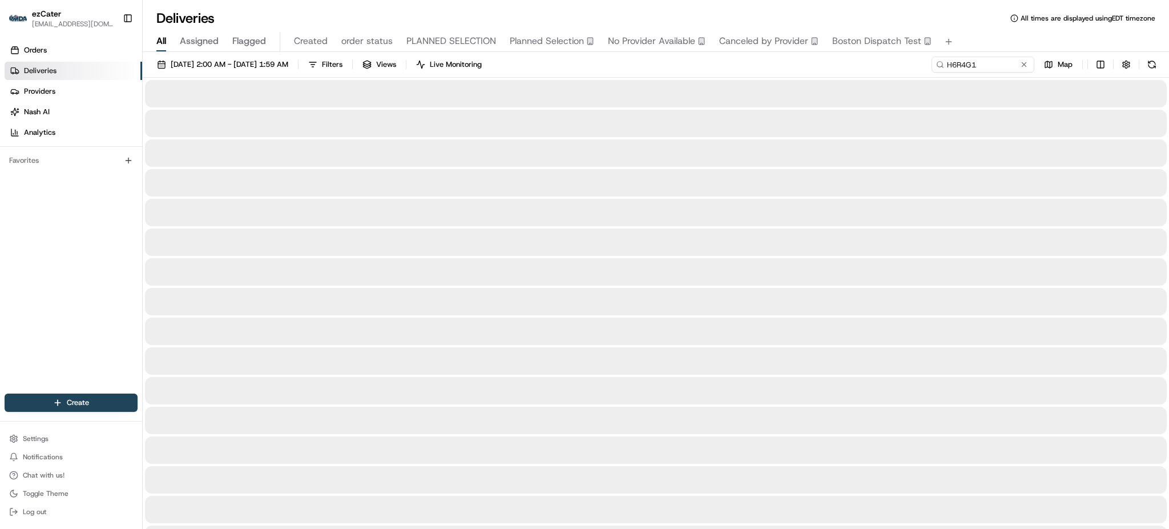
click at [853, 63] on div "07/28/2025 2:00 AM - 09/01/2025 1:59 AM Filters Views Live Monitoring H6R4G1 Map" at bounding box center [656, 67] width 1027 height 21
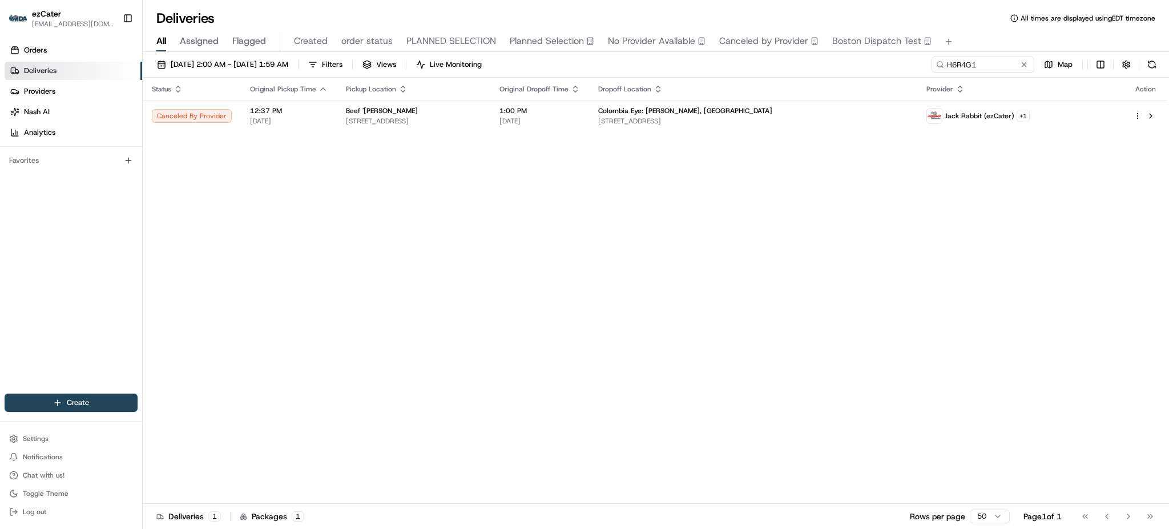
click at [995, 214] on div "Status Original Pickup Time Pickup Location Original Dropoff Time Dropoff Locat…" at bounding box center [655, 291] width 1024 height 426
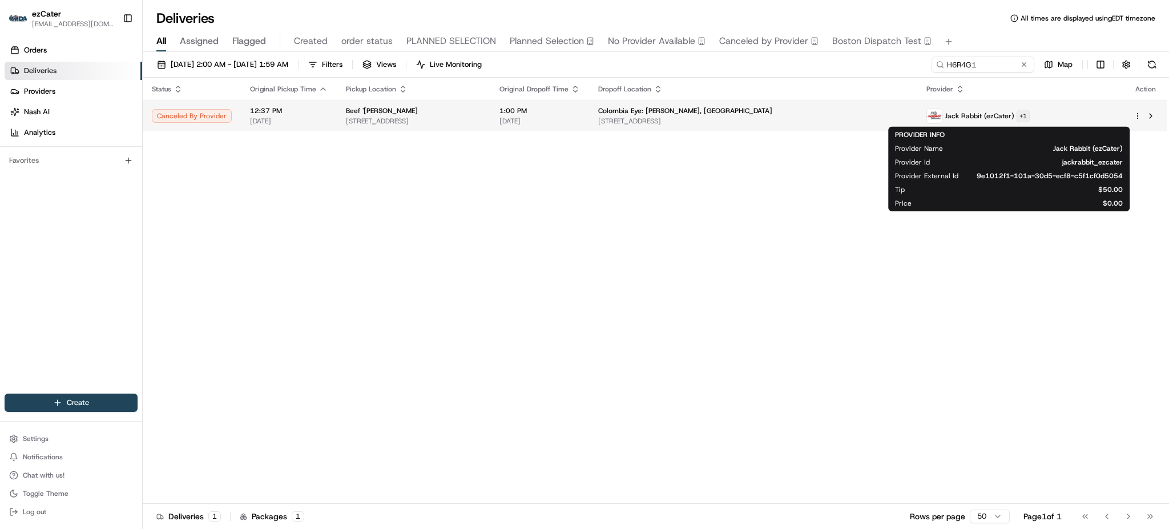
click at [1052, 114] on html "ezCater matabangchristiankyle@gmail.com Toggle Sidebar Orders Deliveries Provid…" at bounding box center [584, 264] width 1169 height 529
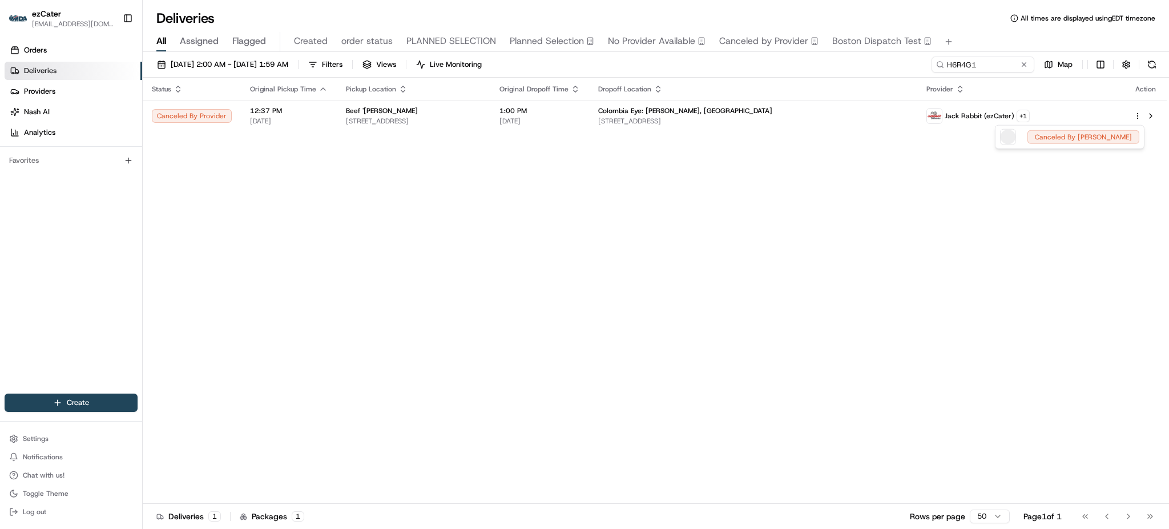
click at [618, 252] on html "ezCater matabangchristiankyle@gmail.com Toggle Sidebar Orders Deliveries Provid…" at bounding box center [584, 264] width 1169 height 529
click at [1008, 55] on div "07/28/2025 2:00 AM - 09/01/2025 1:59 AM Filters Views Live Monitoring H6R4G1 Ma…" at bounding box center [656, 291] width 1027 height 479
click at [1007, 58] on input "H6R4G1" at bounding box center [966, 65] width 137 height 16
paste input "UUR604"
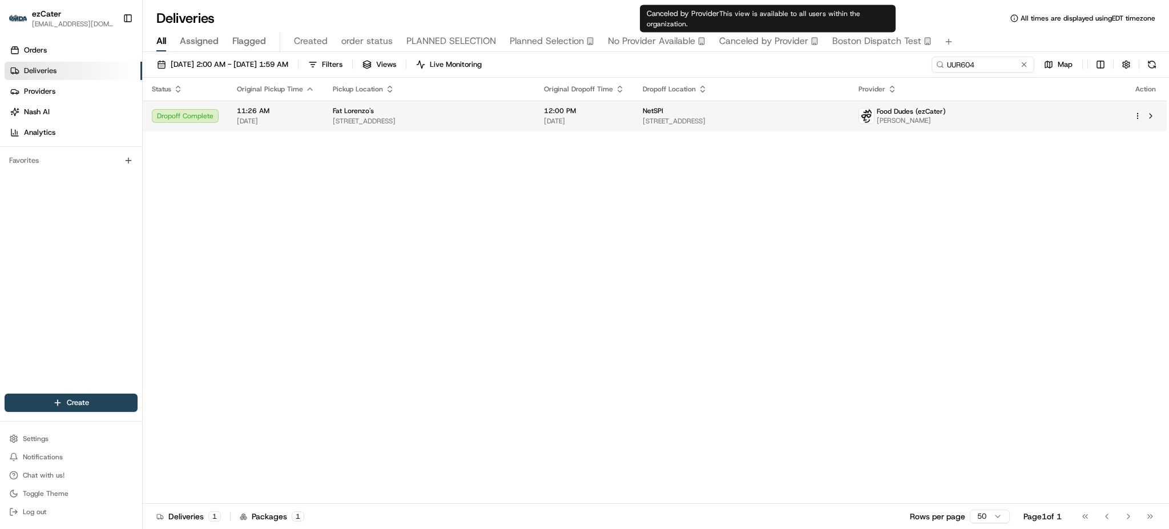
click at [814, 117] on span "241 N 5th Ave #1200, Minneapolis, MN 55401, USA" at bounding box center [742, 120] width 198 height 9
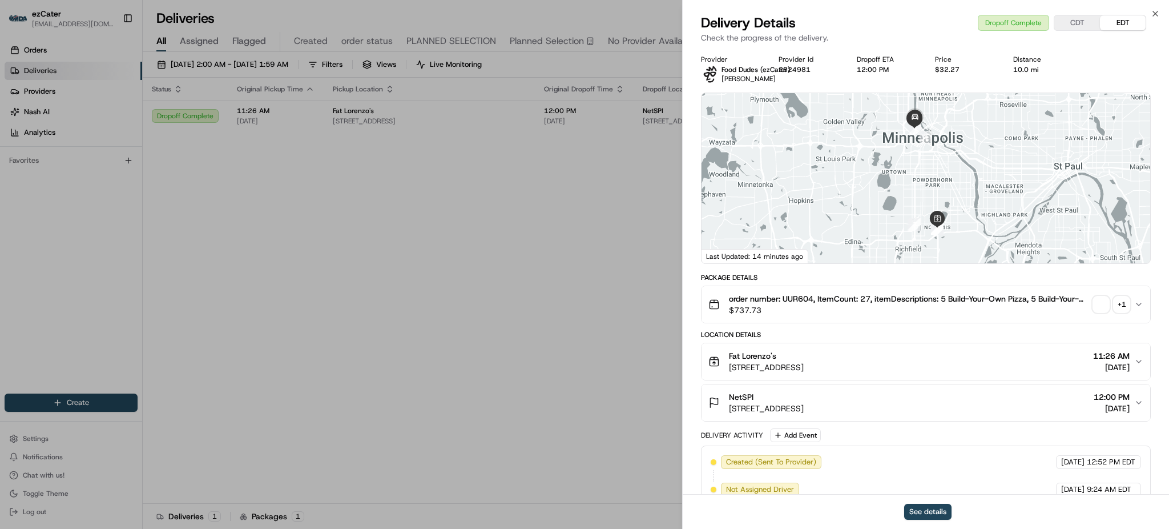
click at [889, 308] on span "$737.73" at bounding box center [909, 309] width 360 height 11
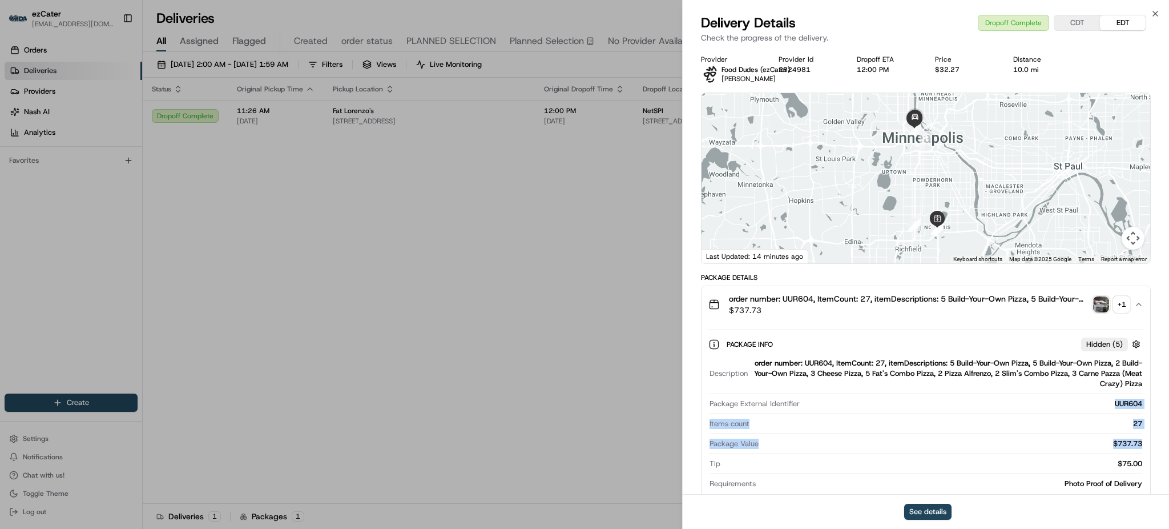
drag, startPoint x: 1104, startPoint y: 404, endPoint x: 1147, endPoint y: 451, distance: 63.0
click at [1147, 451] on div "Package Info Hidden ( 5 ) Description order number: UUR604, ItemCount: 27, item…" at bounding box center [926, 412] width 449 height 178
copy div "UUR604 Items count 27 Package Value $737.73"
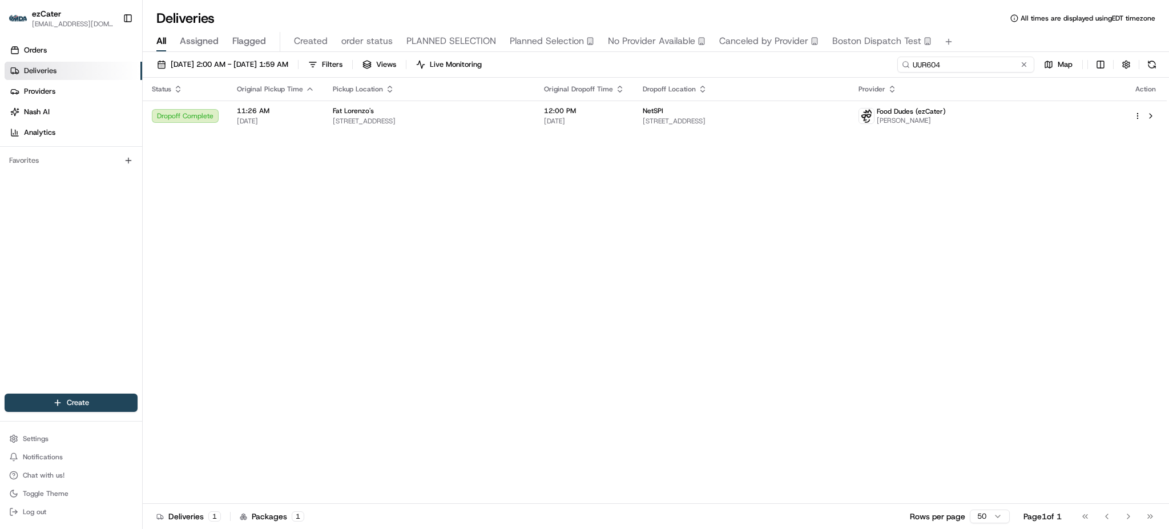
click at [965, 64] on input "UUR604" at bounding box center [966, 65] width 137 height 16
paste input "FEYQ67"
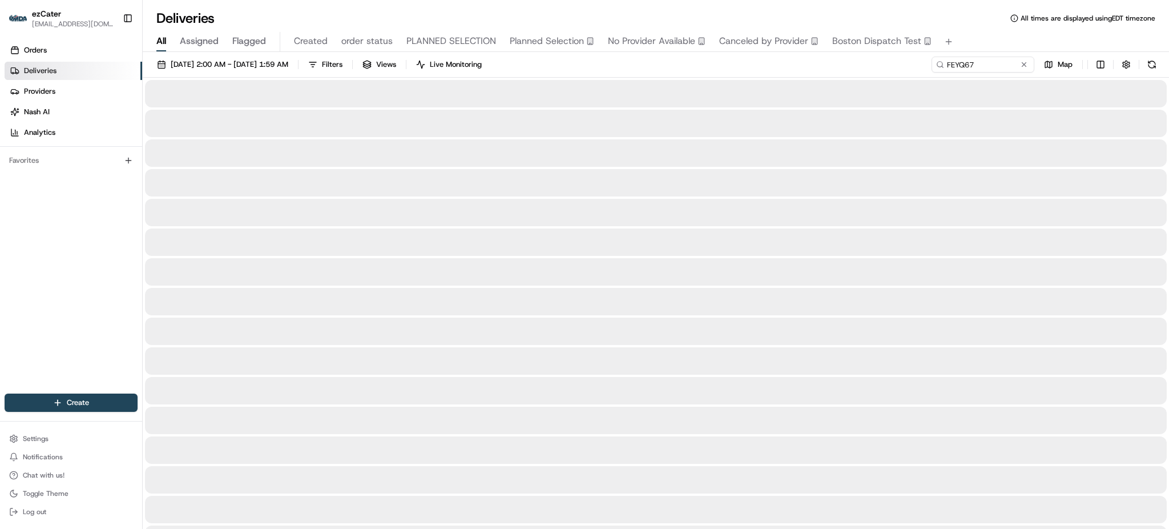
click at [720, 85] on div at bounding box center [656, 93] width 1022 height 27
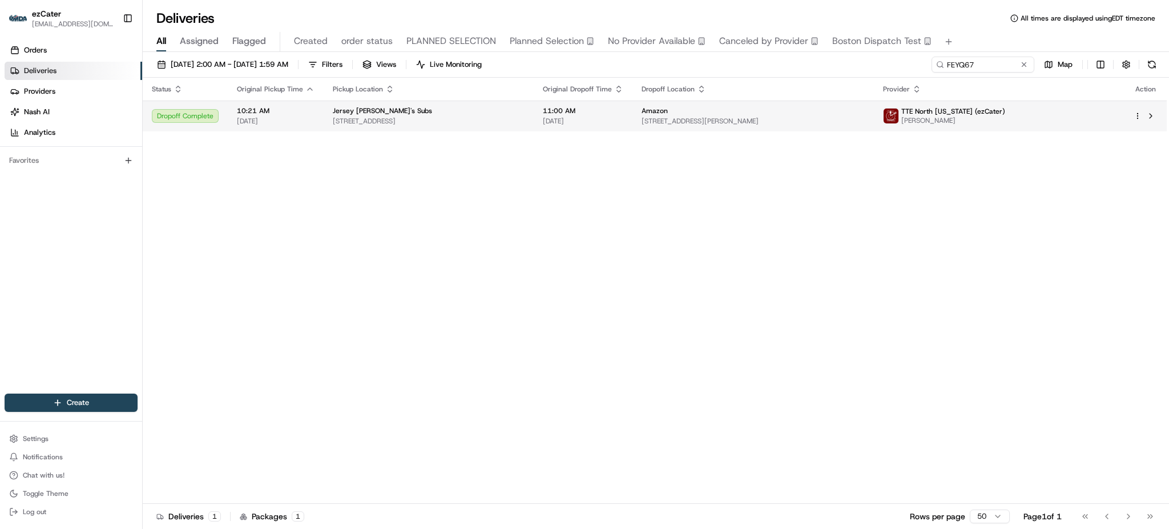
click at [668, 114] on span "Amazon" at bounding box center [655, 110] width 26 height 9
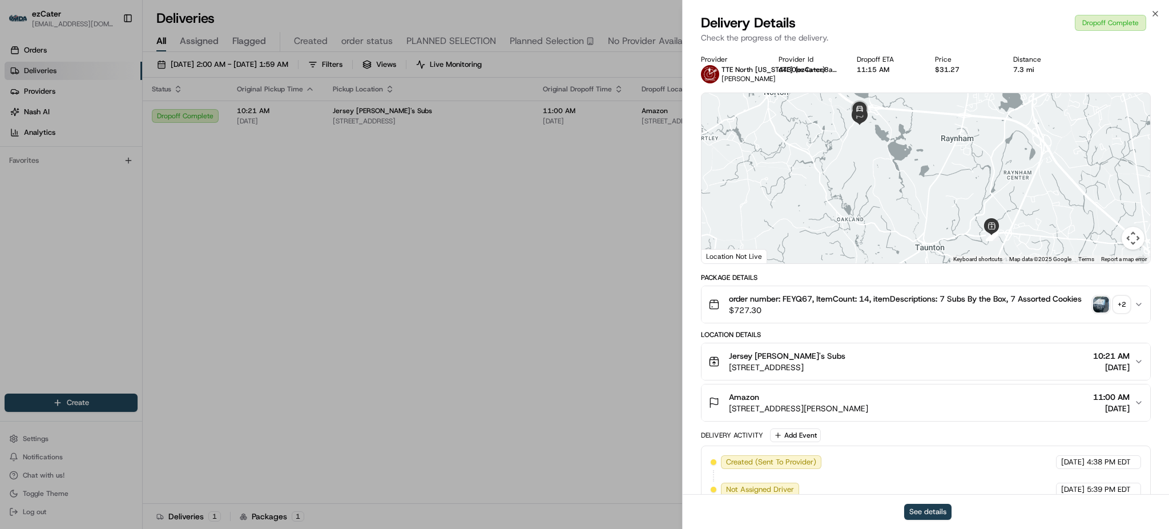
click at [930, 513] on button "See details" at bounding box center [928, 512] width 47 height 16
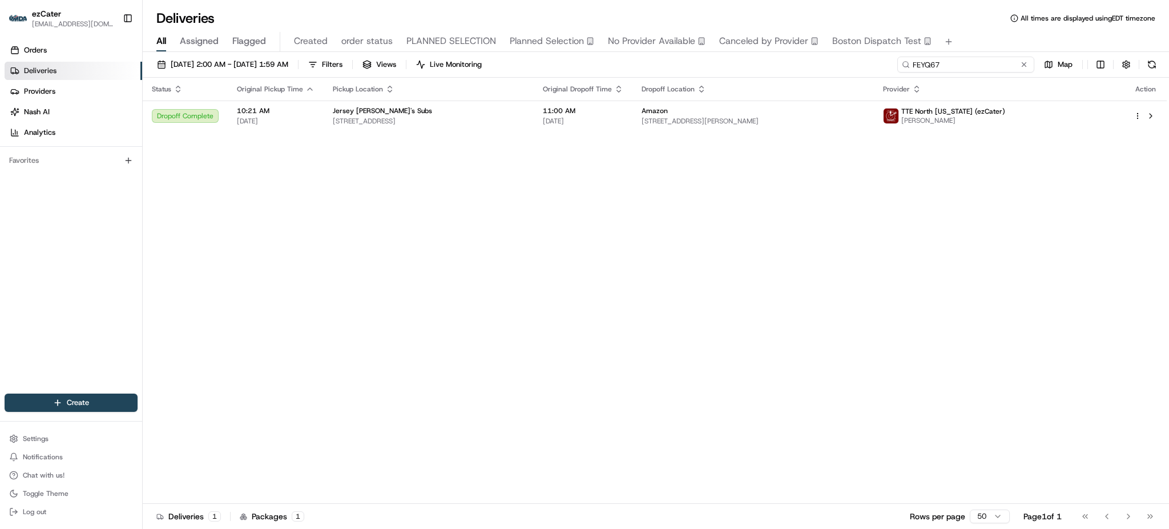
click at [1009, 65] on input "FEYQ67" at bounding box center [966, 65] width 137 height 16
paste input "REL-FYJTPU"
type input "REL-FYJTPU"
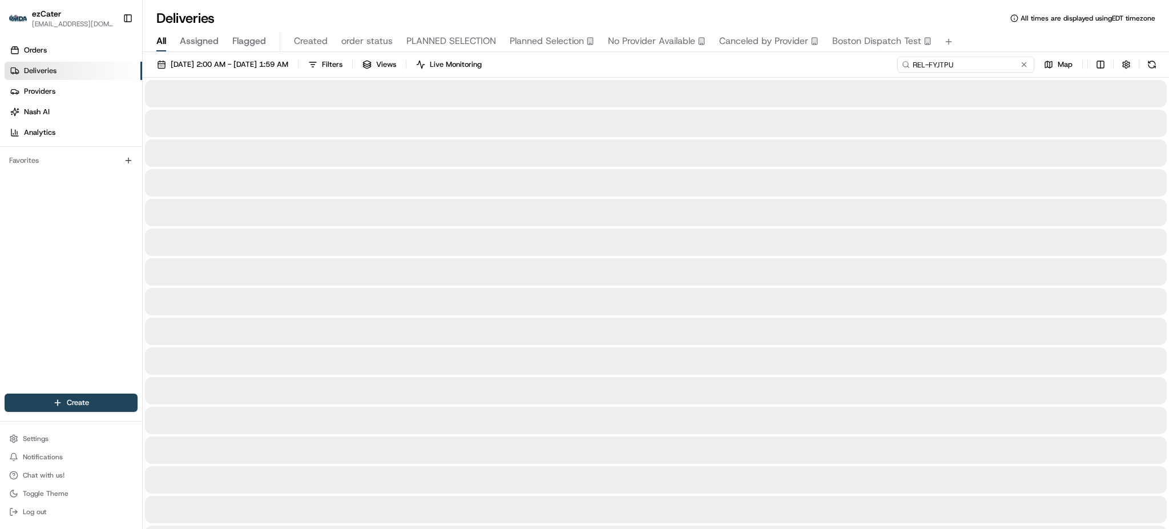
click at [1009, 65] on input "REL-FYJTPU" at bounding box center [966, 65] width 137 height 16
click at [990, 41] on div "All Assigned Flagged Created order status PLANNED SELECTION Planned Selection N…" at bounding box center [656, 42] width 1027 height 20
click at [846, 66] on div "07/28/2025 2:00 AM - 09/01/2025 1:59 AM Filters Views Live Monitoring REL-FYJTP…" at bounding box center [656, 67] width 1027 height 21
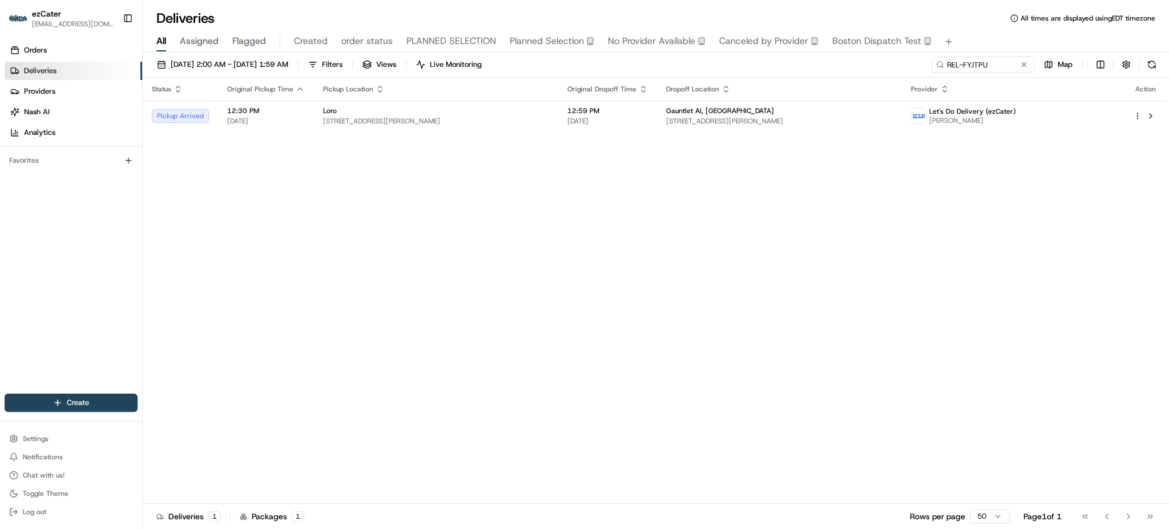
click at [846, 66] on div "07/28/2025 2:00 AM - 09/01/2025 1:59 AM Filters Views Live Monitoring REL-FYJTP…" at bounding box center [656, 67] width 1027 height 21
click at [712, 110] on span "Gauntlet AI, Austin" at bounding box center [720, 110] width 108 height 9
click at [998, 62] on input "REL-FYJTPU" at bounding box center [966, 65] width 137 height 16
paste input "FYJTPU"
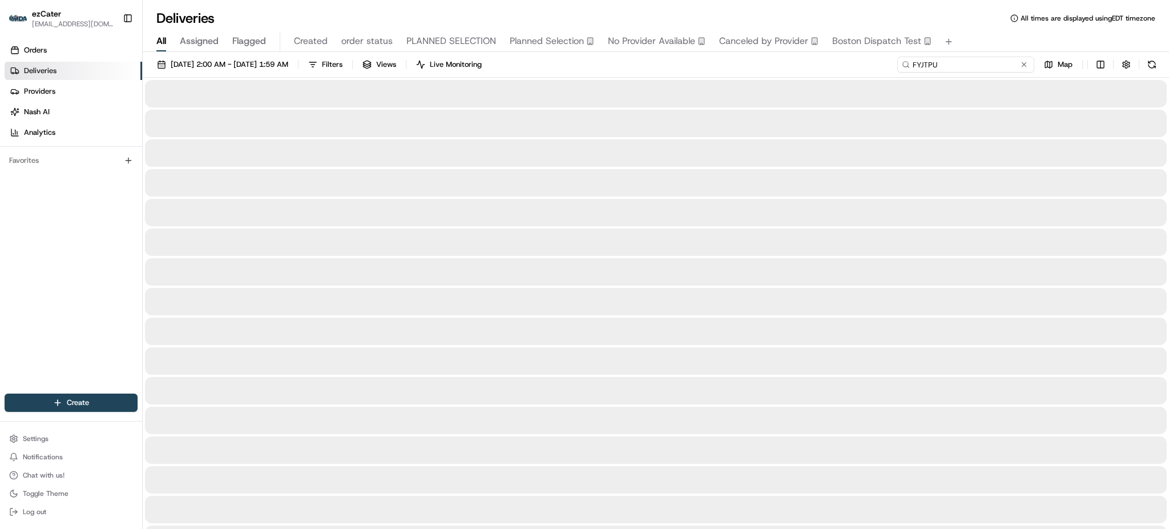
click at [998, 62] on input "FYJTPU" at bounding box center [966, 65] width 137 height 16
click at [851, 69] on div "07/28/2025 2:00 AM - 09/01/2025 1:59 AM Filters Views Live Monitoring FYJTPU Map" at bounding box center [656, 67] width 1027 height 21
click at [819, 71] on div "07/28/2025 2:00 AM - 09/01/2025 1:59 AM Filters Views Live Monitoring FYJTPU Map" at bounding box center [656, 67] width 1027 height 21
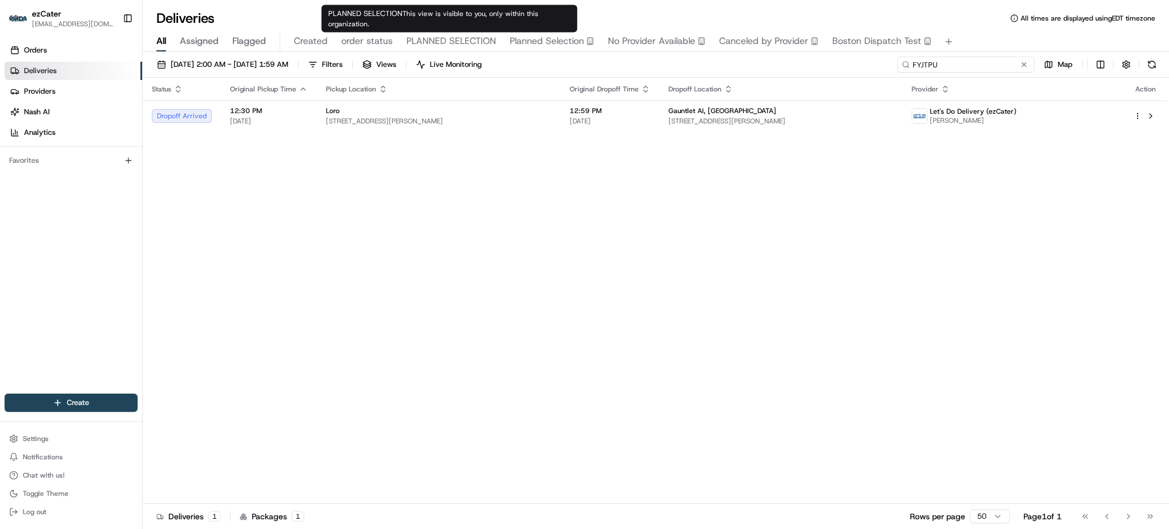
click at [992, 65] on input "FYJTPU" at bounding box center [966, 65] width 137 height 16
paste input "V6KMGP"
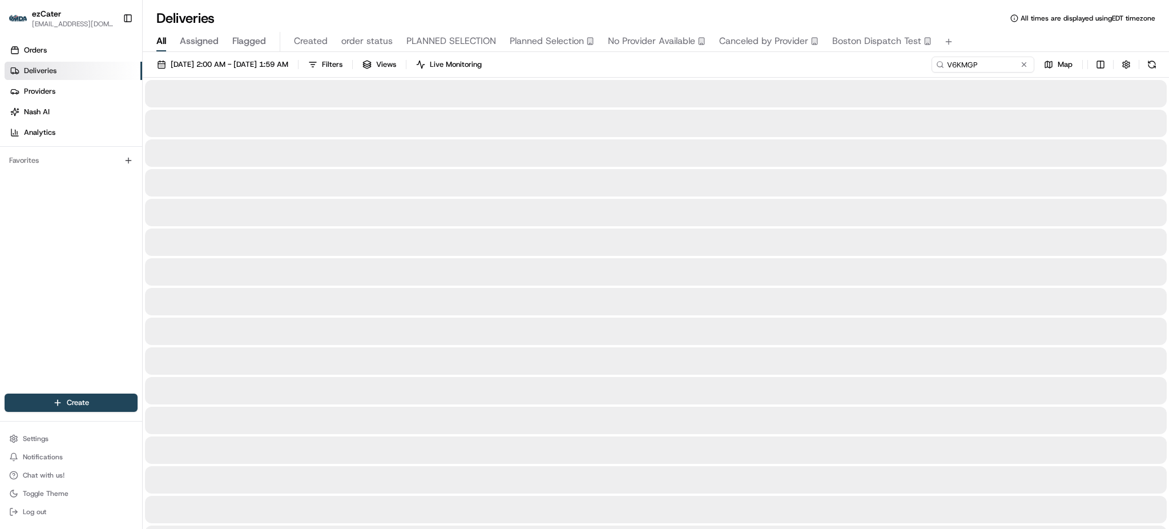
click at [810, 68] on div "07/28/2025 2:00 AM - 09/01/2025 1:59 AM Filters Views Live Monitoring V6KMGP Map" at bounding box center [656, 67] width 1027 height 21
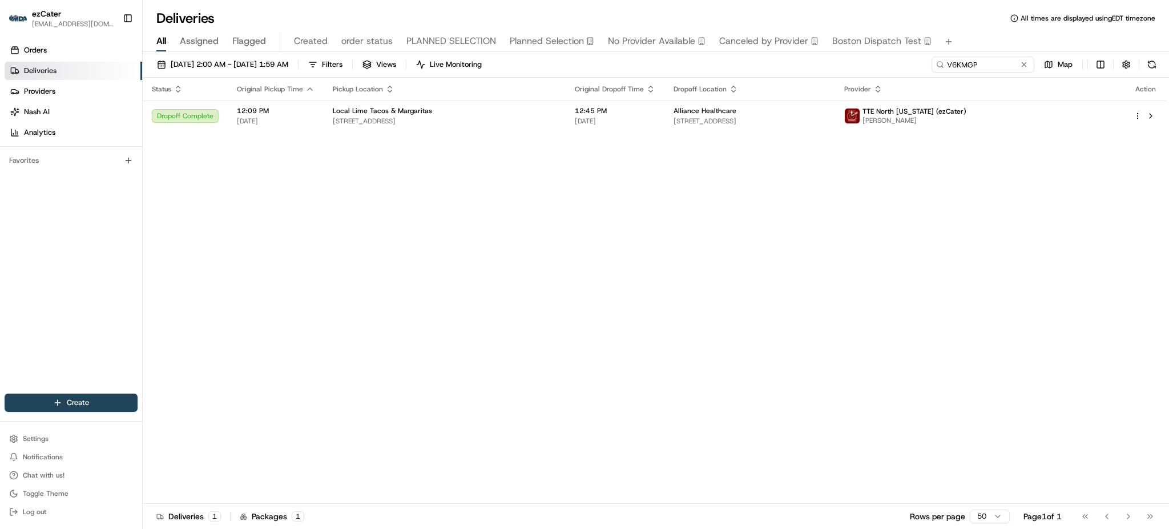
drag, startPoint x: 761, startPoint y: 200, endPoint x: 745, endPoint y: 191, distance: 18.4
click at [761, 200] on div "Status Original Pickup Time Pickup Location Original Dropoff Time Dropoff Locat…" at bounding box center [655, 291] width 1024 height 426
click at [566, 126] on td "Local Lime Tacos & Margaritas 7605 W Farmington Blvd Suite #1, Germantown, TN 3…" at bounding box center [445, 116] width 242 height 31
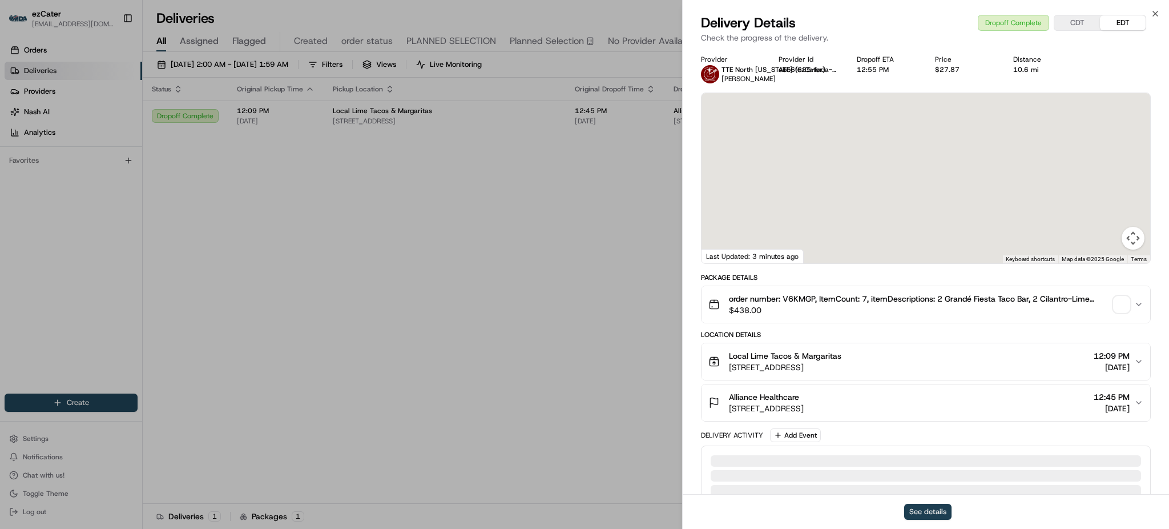
click at [922, 509] on button "See details" at bounding box center [928, 512] width 47 height 16
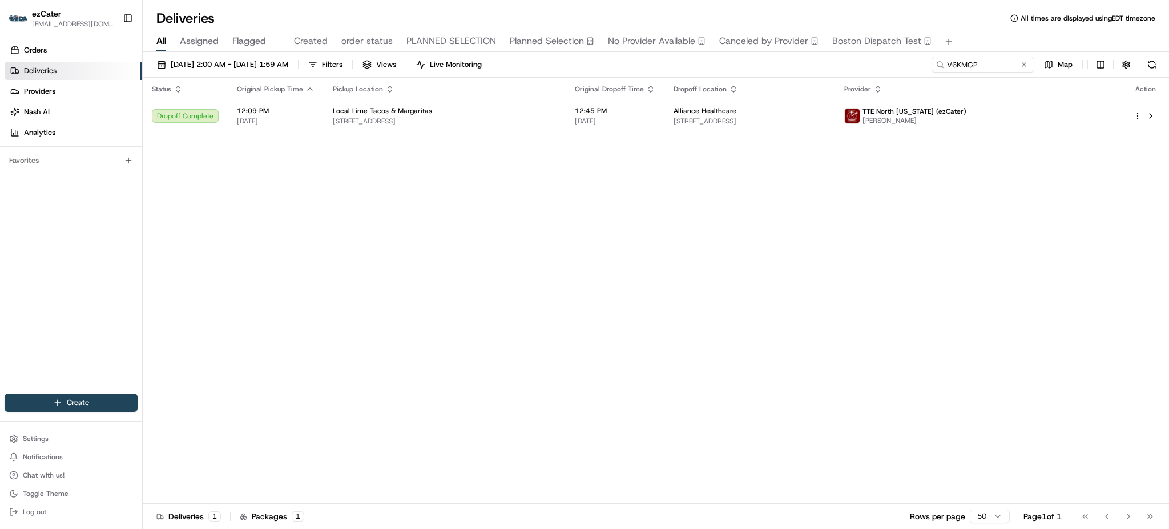
click at [943, 251] on div "Status Original Pickup Time Pickup Location Original Dropoff Time Dropoff Locat…" at bounding box center [655, 291] width 1024 height 426
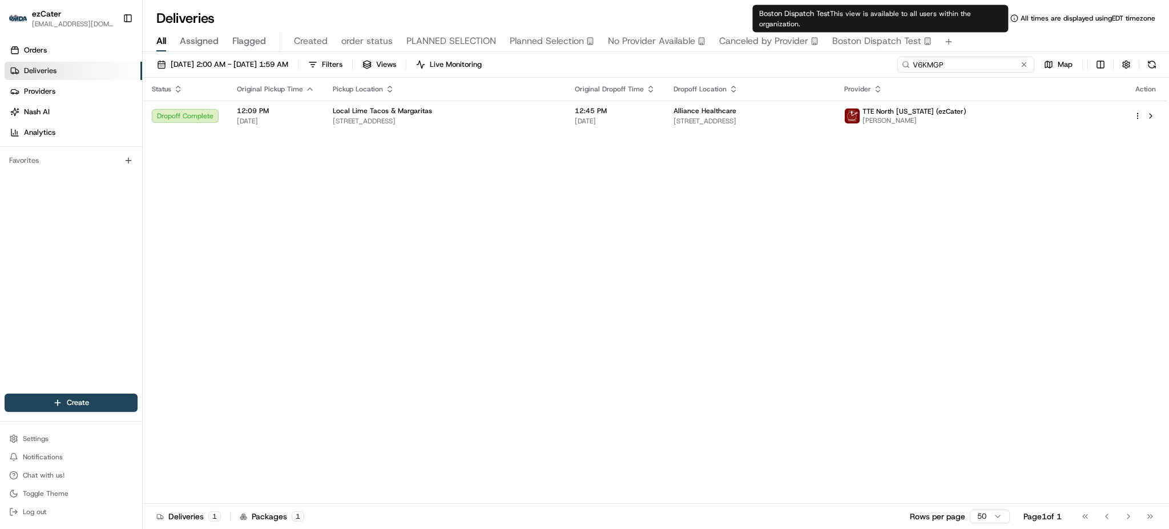
click at [984, 72] on input "V6KMGP" at bounding box center [966, 65] width 137 height 16
click at [984, 70] on input "V6KMGP" at bounding box center [966, 65] width 137 height 16
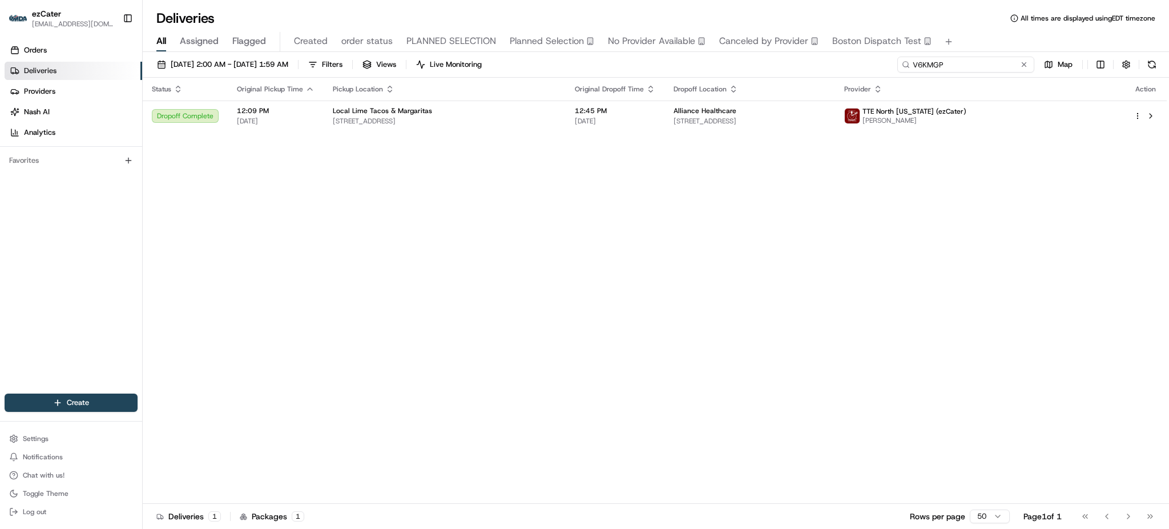
paste input "0XWZ0Y"
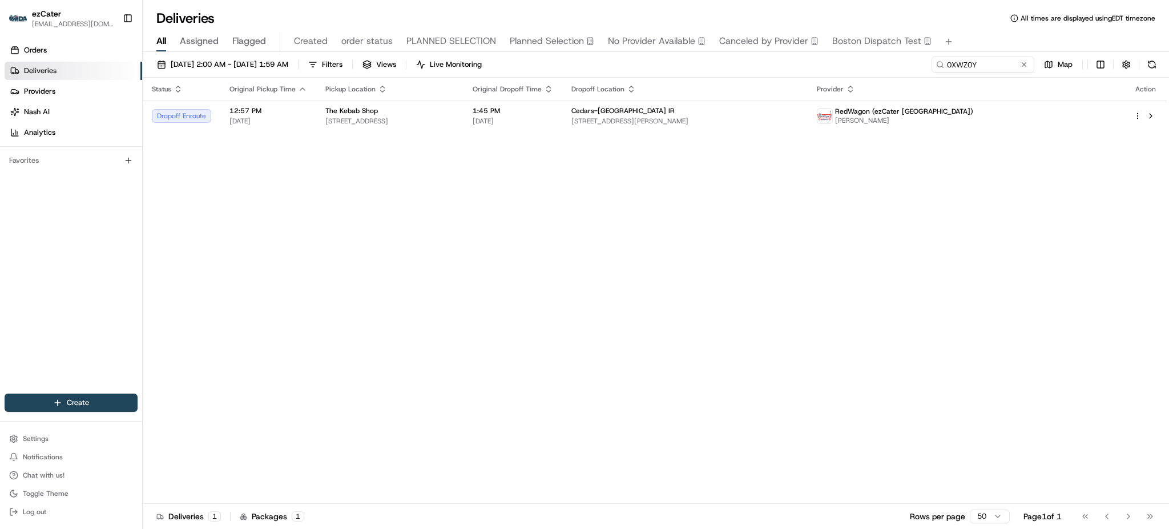
drag, startPoint x: 1156, startPoint y: 238, endPoint x: 1145, endPoint y: 239, distance: 11.5
click at [1156, 238] on div "Status Original Pickup Time Pickup Location Original Dropoff Time Dropoff Locat…" at bounding box center [655, 291] width 1024 height 426
click at [1005, 62] on input "0XWZ0Y" at bounding box center [966, 65] width 137 height 16
paste input "64PRA3"
click at [400, 372] on div "Status Original Pickup Time Pickup Location Original Dropoff Time Dropoff Locat…" at bounding box center [655, 291] width 1024 height 426
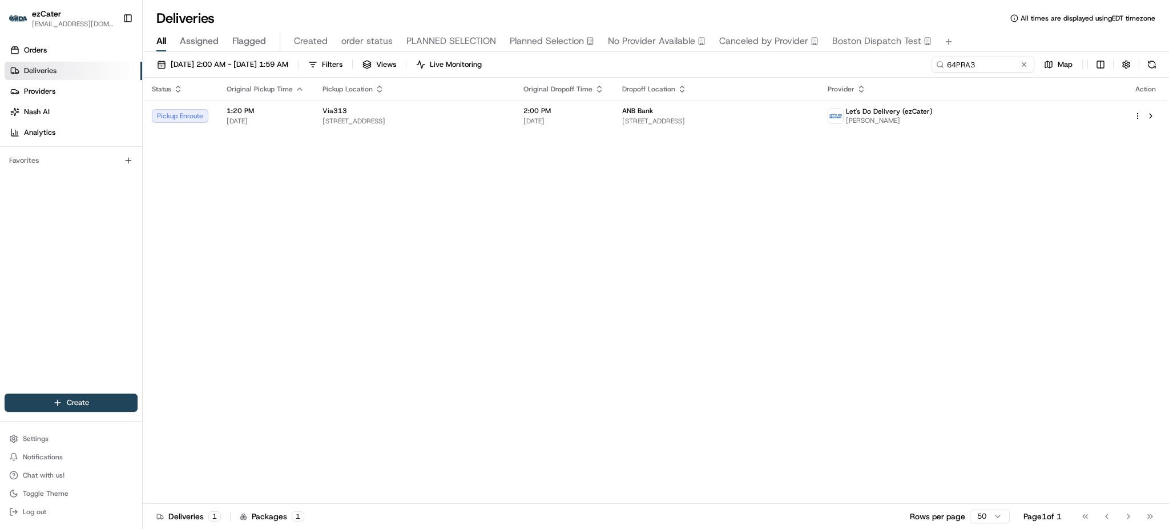
click at [1007, 327] on div "Status Original Pickup Time Pickup Location Original Dropoff Time Dropoff Locat…" at bounding box center [655, 291] width 1024 height 426
click at [1010, 59] on input "64PRA3" at bounding box center [966, 65] width 137 height 16
paste input "2Q38PG"
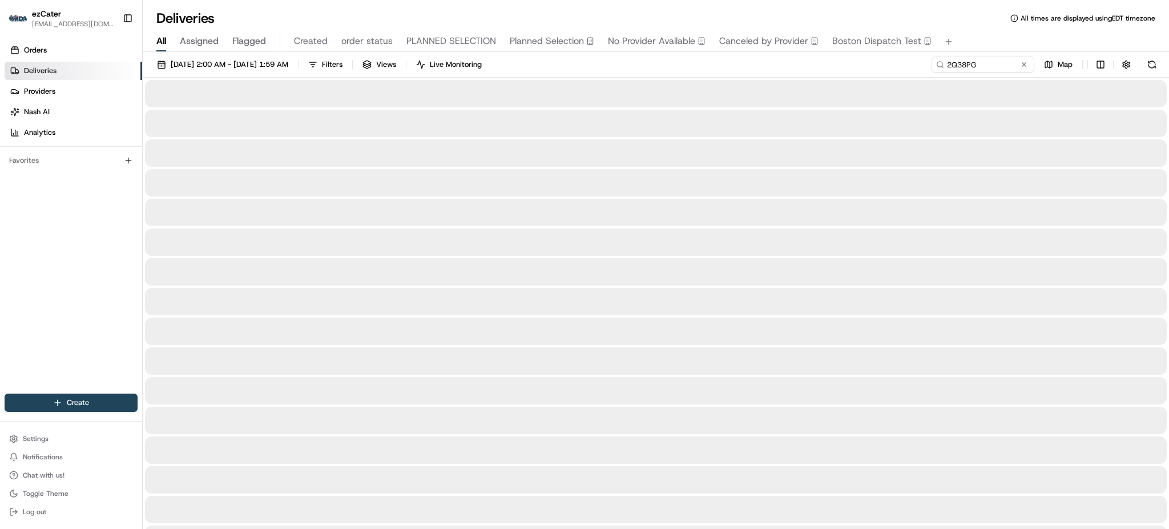
click at [772, 65] on div "07/28/2025 2:00 AM - 09/01/2025 1:59 AM Filters Views Live Monitoring 2Q38PG Map" at bounding box center [656, 67] width 1027 height 21
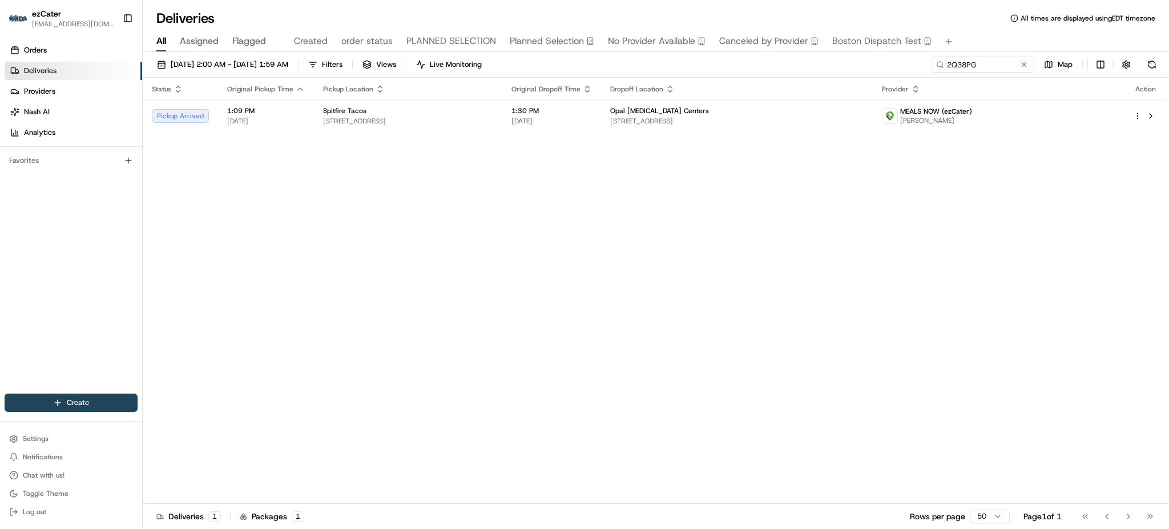
click at [601, 177] on div "Status Original Pickup Time Pickup Location Original Dropoff Time Dropoff Locat…" at bounding box center [655, 291] width 1024 height 426
click at [984, 65] on input "2Q38PG" at bounding box center [966, 65] width 137 height 16
paste input "E19MCH"
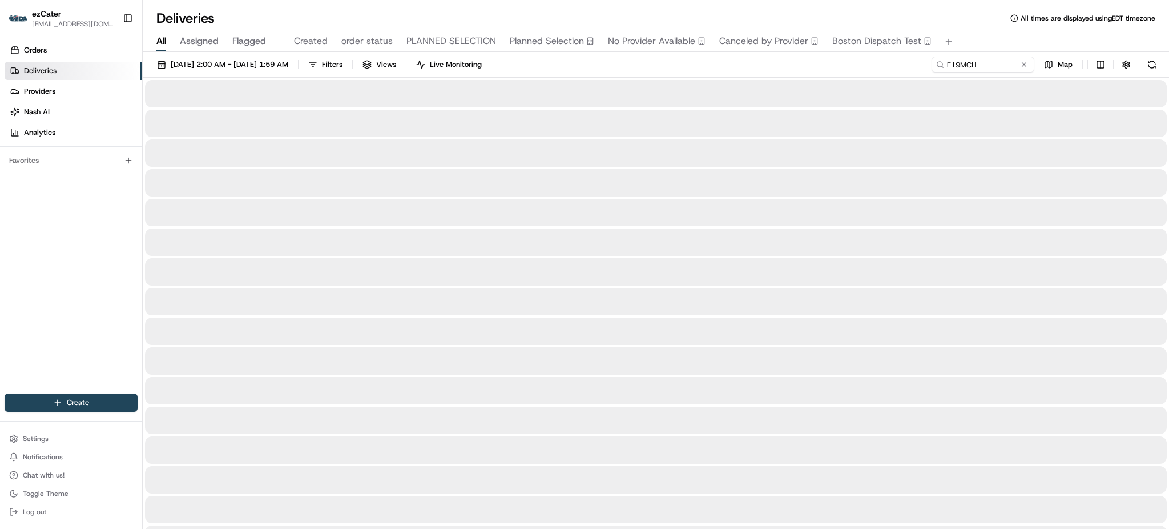
click at [900, 76] on div "07/28/2025 2:00 AM - 09/01/2025 1:59 AM Filters Views Live Monitoring E19MCH Map" at bounding box center [656, 67] width 1027 height 21
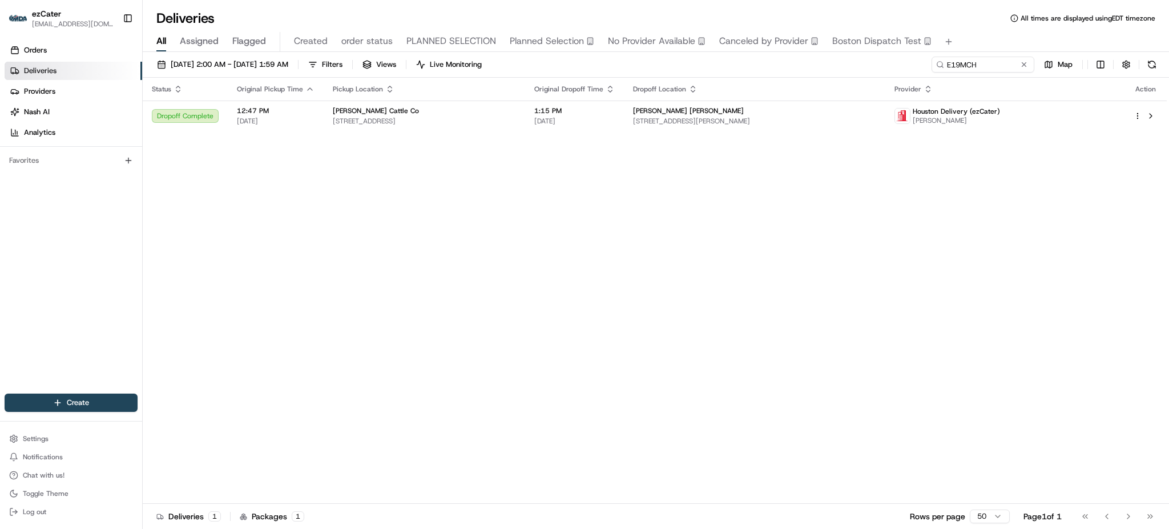
click at [982, 74] on div "07/28/2025 2:00 AM - 09/01/2025 1:59 AM Filters Views Live Monitoring E19MCH Map" at bounding box center [656, 67] width 1027 height 21
click at [983, 66] on input "E19MCH" at bounding box center [966, 65] width 137 height 16
paste input "V6A9E9"
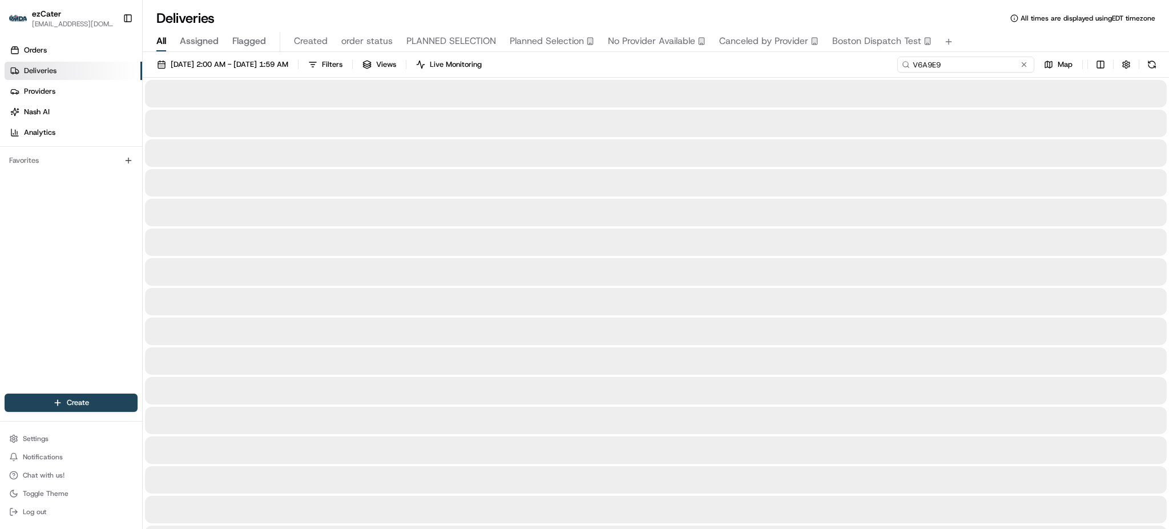
type input "V6A9E9"
click at [874, 62] on div "07/28/2025 2:00 AM - 09/01/2025 1:59 AM Filters Views Live Monitoring V6A9E9 Map" at bounding box center [656, 67] width 1027 height 21
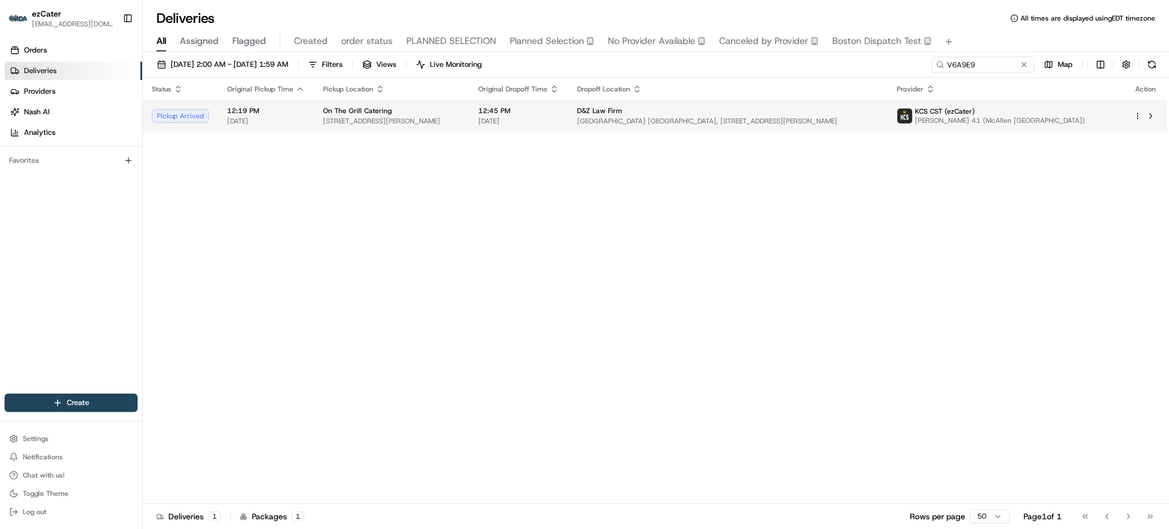
click at [559, 115] on div "12:45 PM 08/15/2025" at bounding box center [519, 115] width 81 height 19
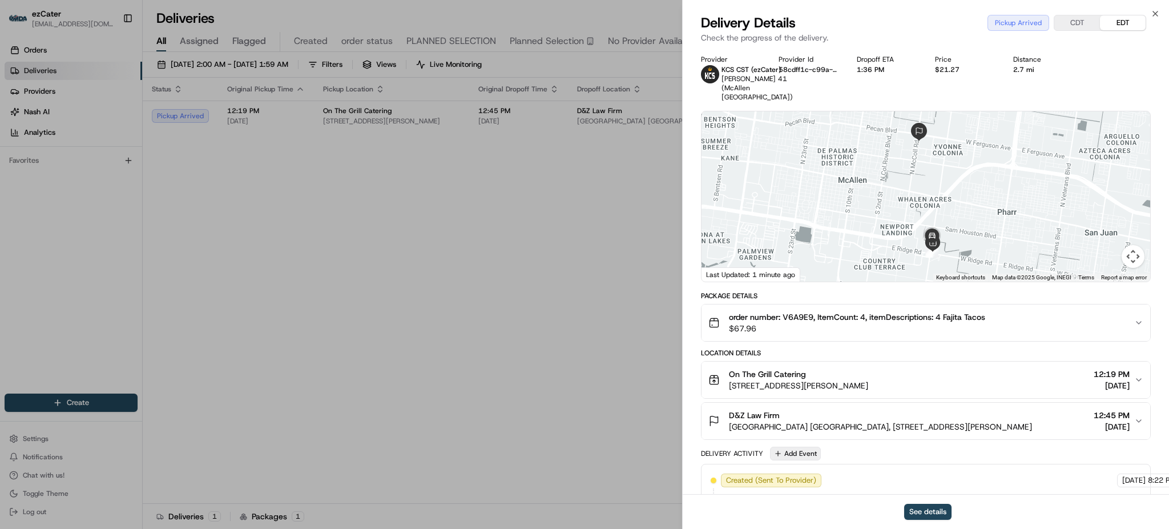
click at [787, 447] on button "Add Event" at bounding box center [795, 454] width 51 height 14
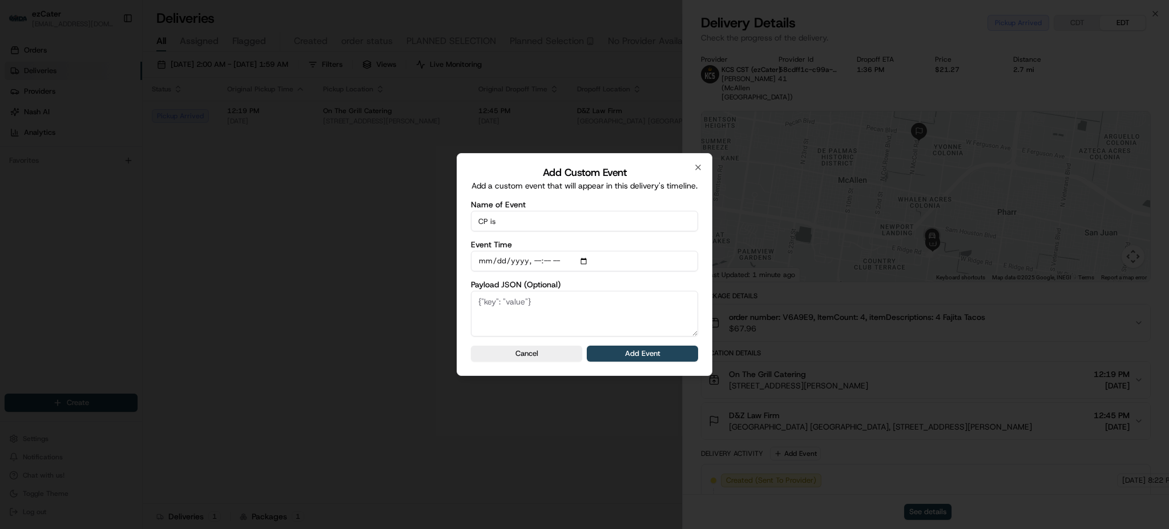
type input "CP is not ready"
click at [647, 354] on button "Add Event" at bounding box center [642, 353] width 111 height 16
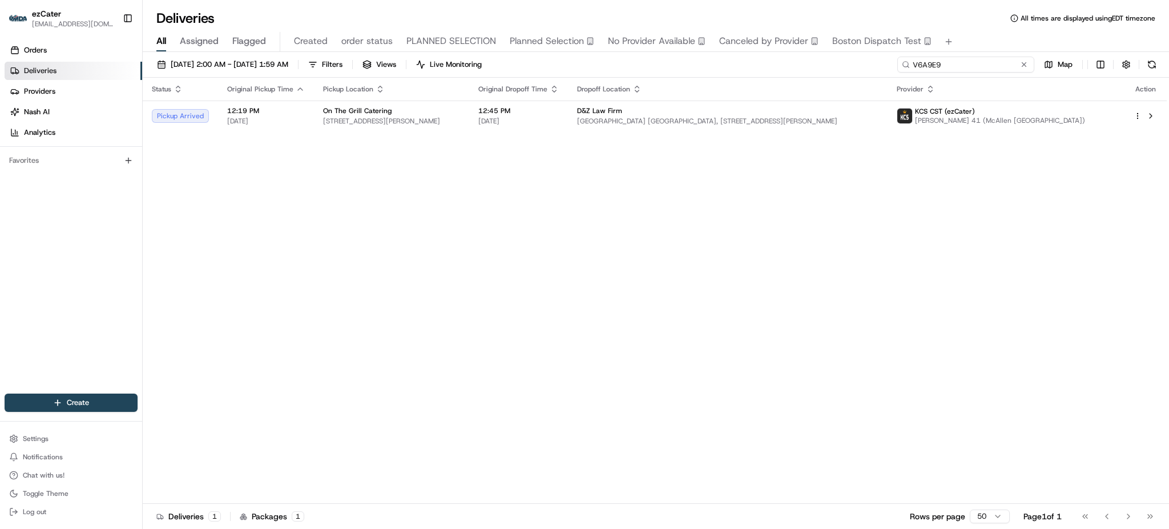
click at [979, 62] on input "V6A9E9" at bounding box center [966, 65] width 137 height 16
paste input "PQ6-WJ8"
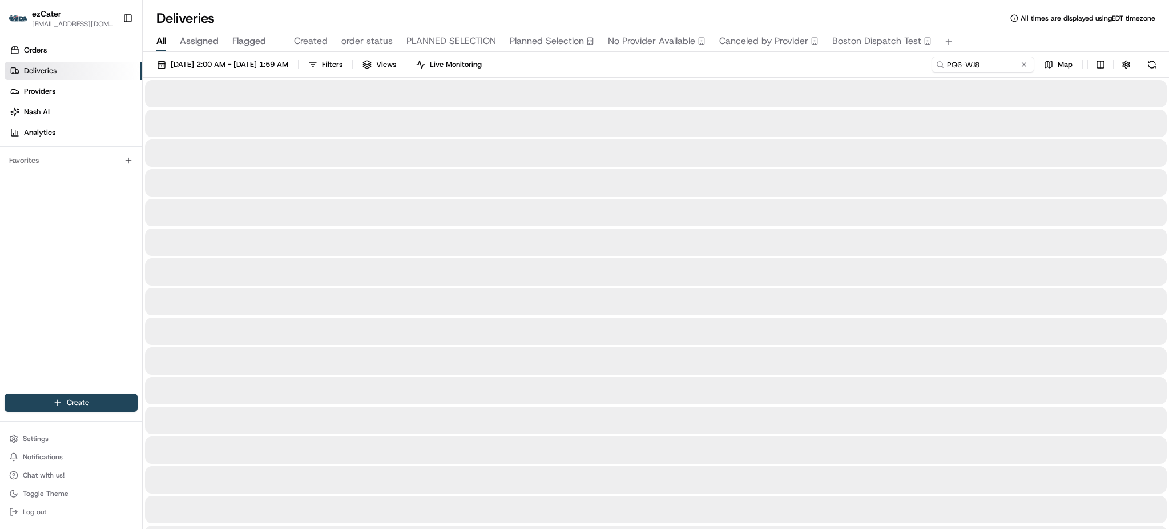
click at [873, 65] on div "07/28/2025 2:00 AM - 09/01/2025 1:59 AM Filters Views Live Monitoring PQ6-WJ8 M…" at bounding box center [656, 67] width 1027 height 21
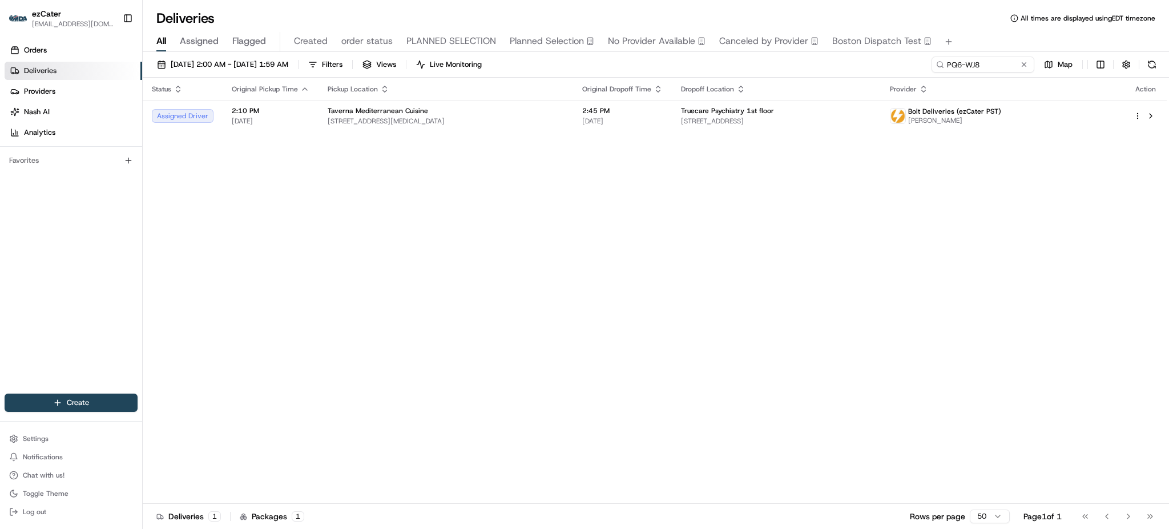
click at [855, 193] on div "Status Original Pickup Time Pickup Location Original Dropoff Time Dropoff Locat…" at bounding box center [655, 291] width 1024 height 426
click at [894, 256] on div "Status Original Pickup Time Pickup Location Original Dropoff Time Dropoff Locat…" at bounding box center [655, 291] width 1024 height 426
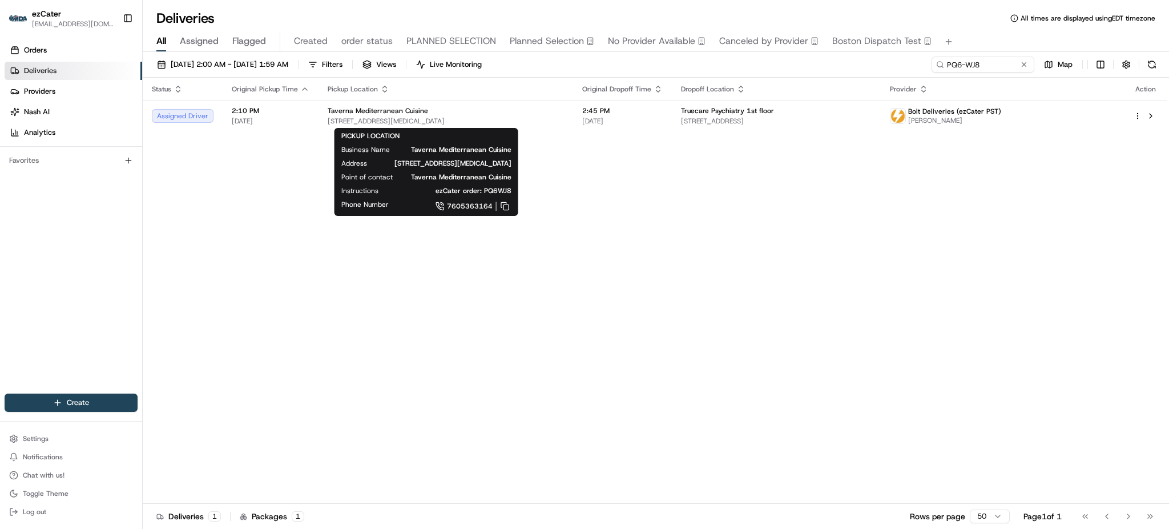
click at [522, 252] on div "Status Original Pickup Time Pickup Location Original Dropoff Time Dropoff Locat…" at bounding box center [655, 291] width 1024 height 426
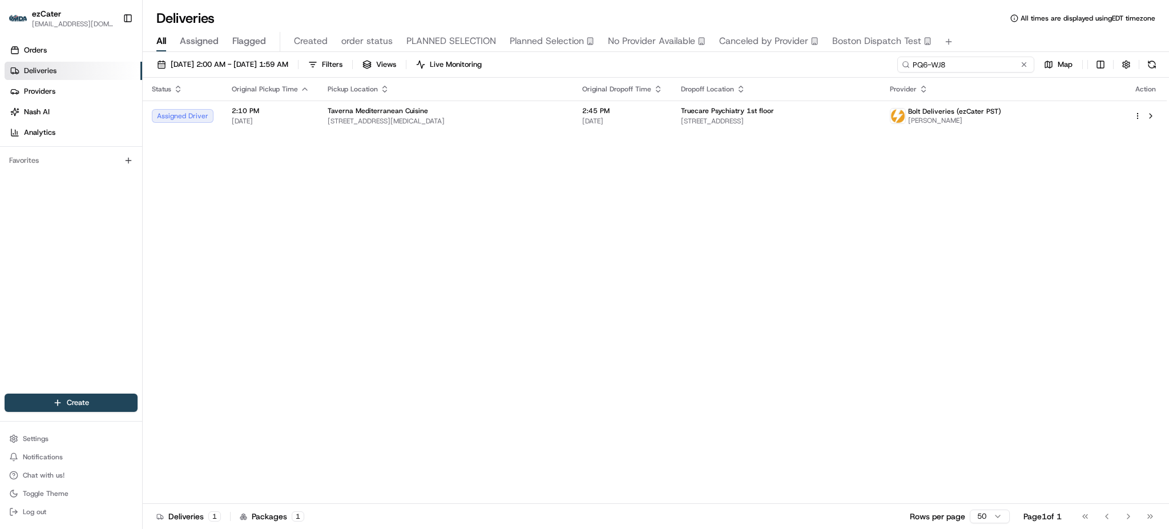
click at [990, 65] on input "PQ6-WJ8" at bounding box center [966, 65] width 137 height 16
paste input "V6A9E9"
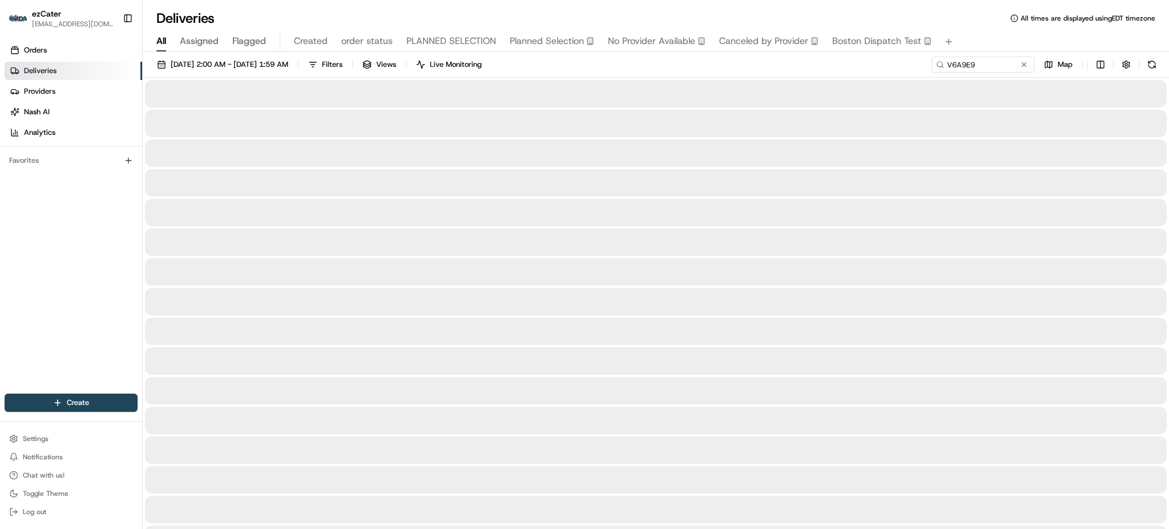
click at [757, 71] on div "07/28/2025 2:00 AM - 09/01/2025 1:59 AM Filters Views Live Monitoring V6A9E9 Map" at bounding box center [656, 67] width 1027 height 21
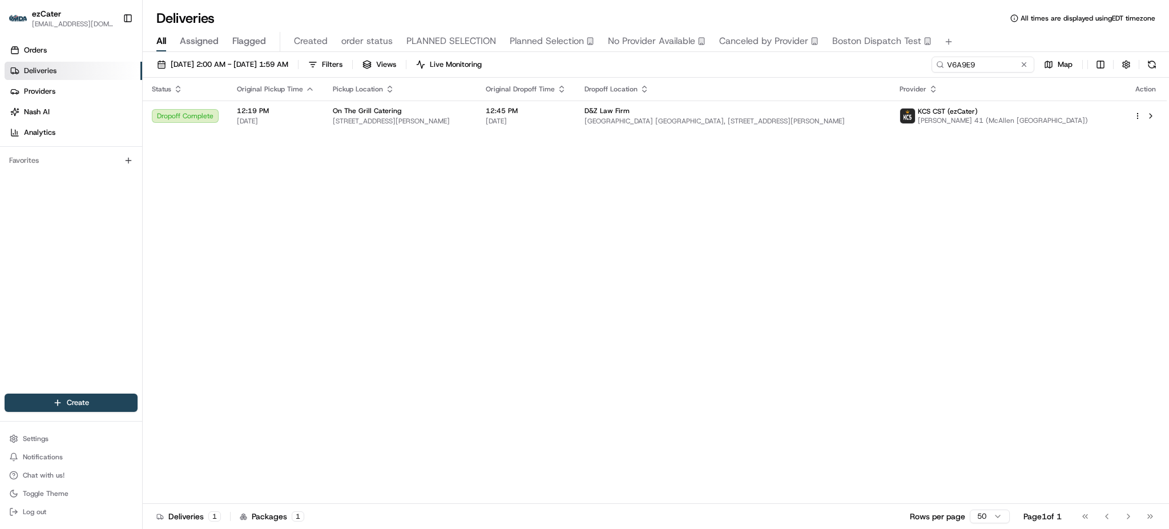
click at [946, 266] on div "Status Original Pickup Time Pickup Location Original Dropoff Time Dropoff Locat…" at bounding box center [655, 291] width 1024 height 426
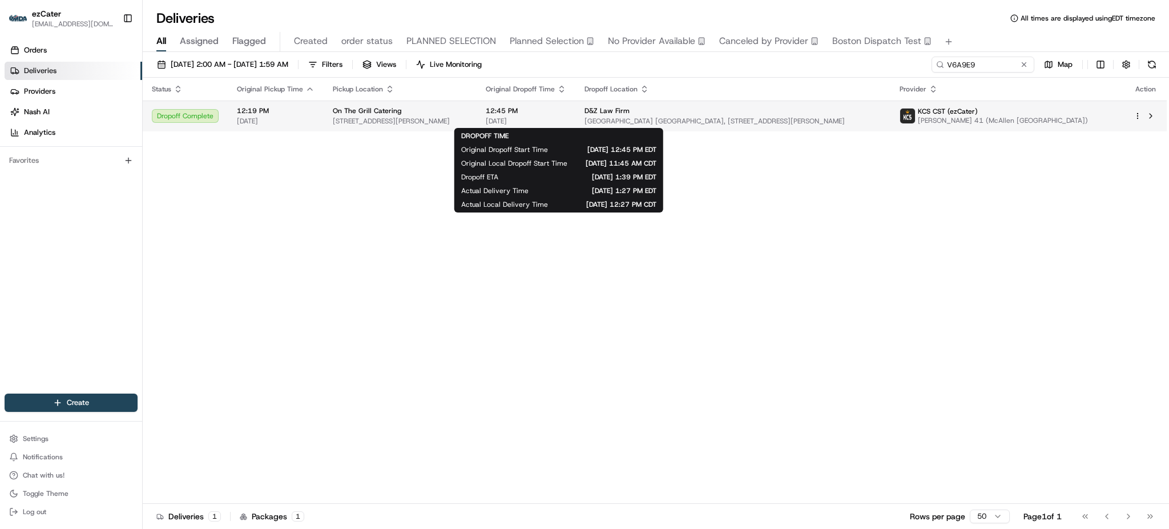
click at [561, 115] on div "12:45 PM 08/15/2025" at bounding box center [526, 115] width 81 height 19
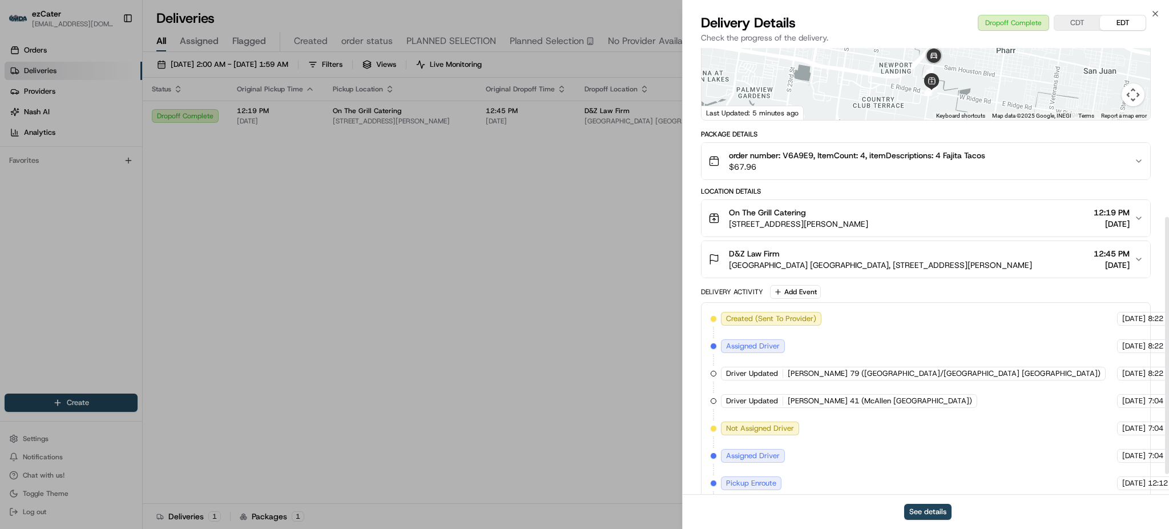
scroll to position [330, 0]
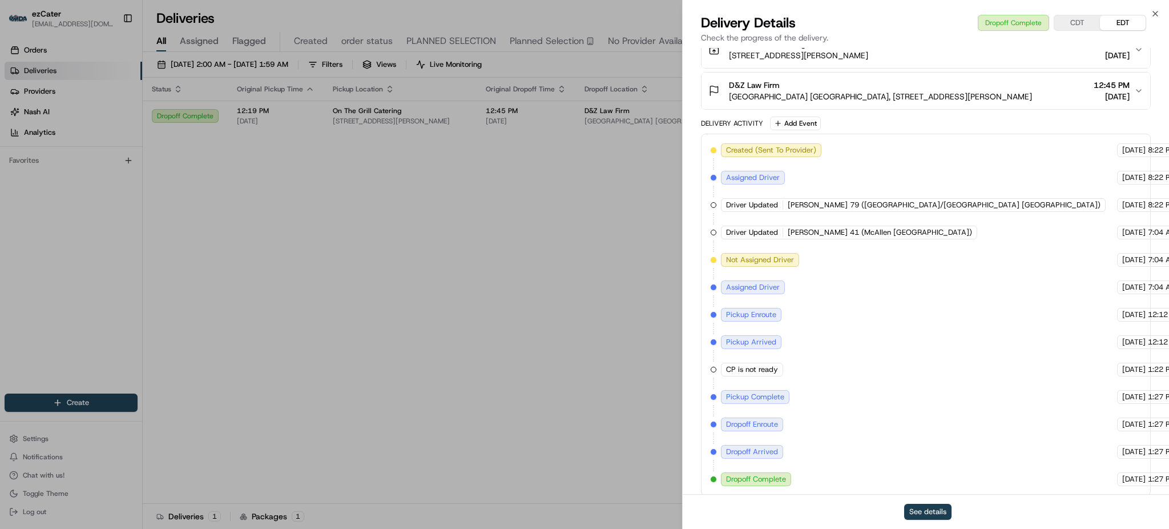
click at [927, 515] on button "See details" at bounding box center [928, 512] width 47 height 16
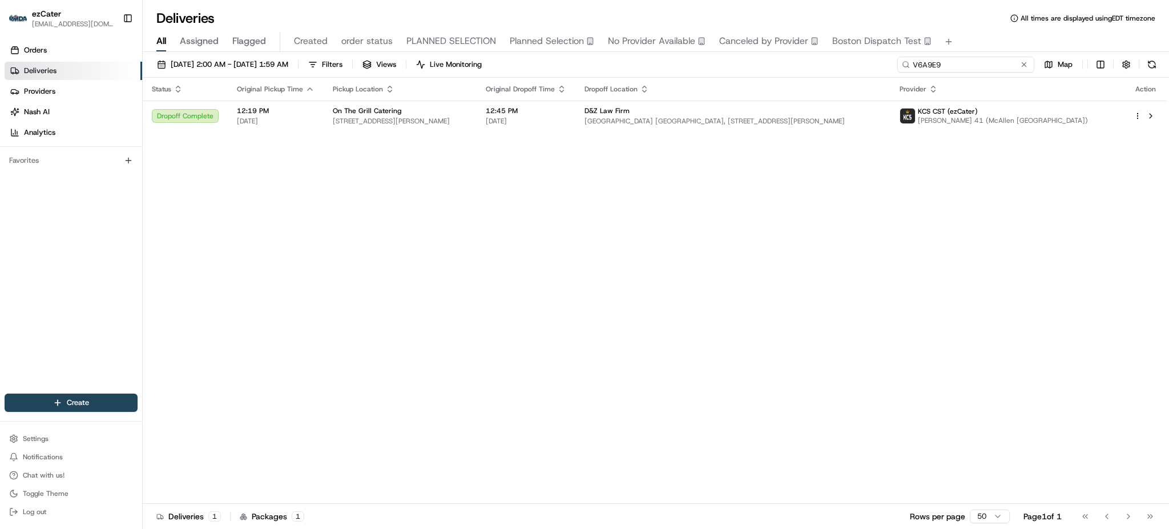
click at [974, 72] on input "V6A9E9" at bounding box center [966, 65] width 137 height 16
click at [974, 71] on input "V6A9E9" at bounding box center [966, 65] width 137 height 16
paste input "75942E"
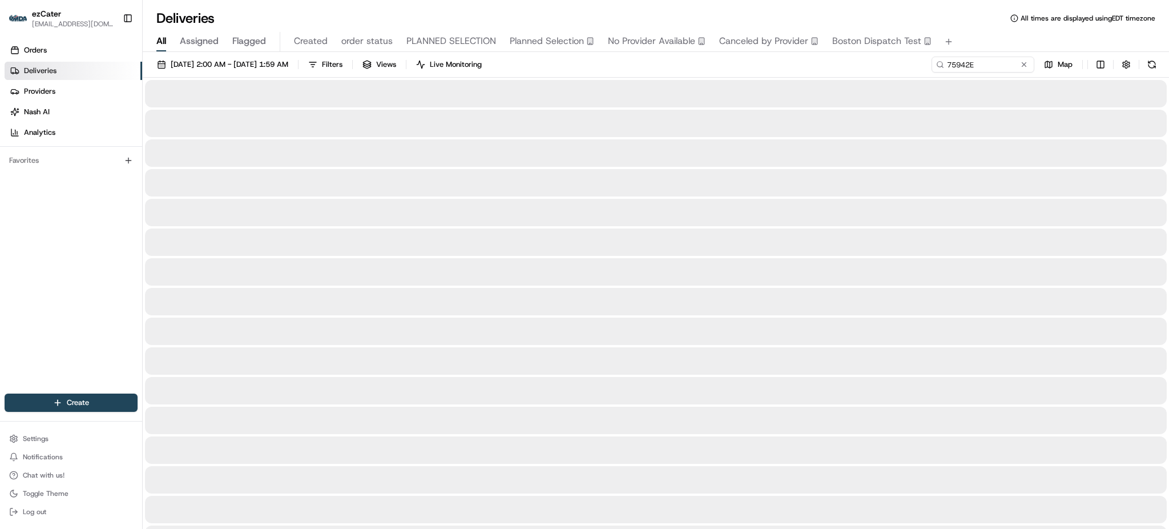
click at [898, 62] on div "[DATE] 2:00 AM - [DATE] 1:59 AM Filters Views Live Monitoring 75942E Map" at bounding box center [656, 67] width 1027 height 21
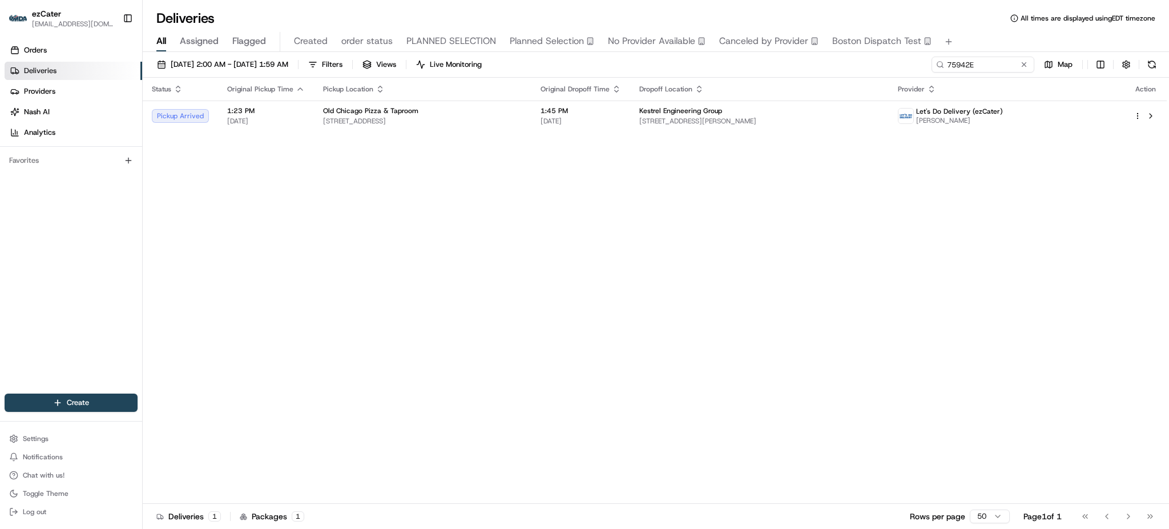
click at [852, 241] on div "Status Original Pickup Time Pickup Location Original Dropoff Time Dropoff Locat…" at bounding box center [655, 291] width 1024 height 426
click at [751, 113] on div "Kestrel Engineering Group" at bounding box center [760, 110] width 240 height 9
click at [964, 65] on input "75942E" at bounding box center [966, 65] width 137 height 16
click at [398, 263] on div "Status Original Pickup Time Pickup Location Original Dropoff Time Dropoff Locat…" at bounding box center [655, 291] width 1024 height 426
click at [992, 65] on input "75942E" at bounding box center [966, 65] width 137 height 16
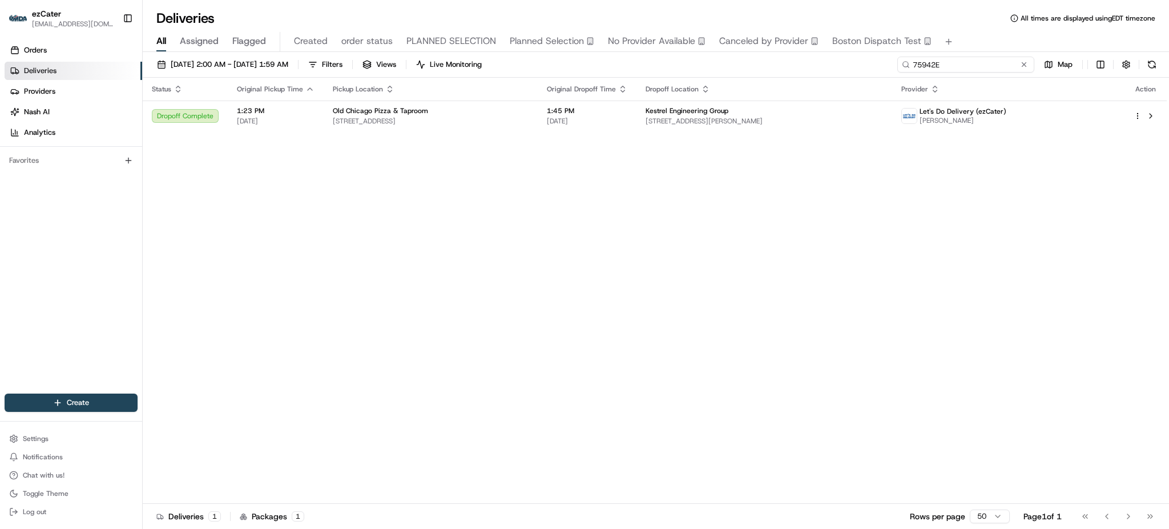
paste input "W5CJW6"
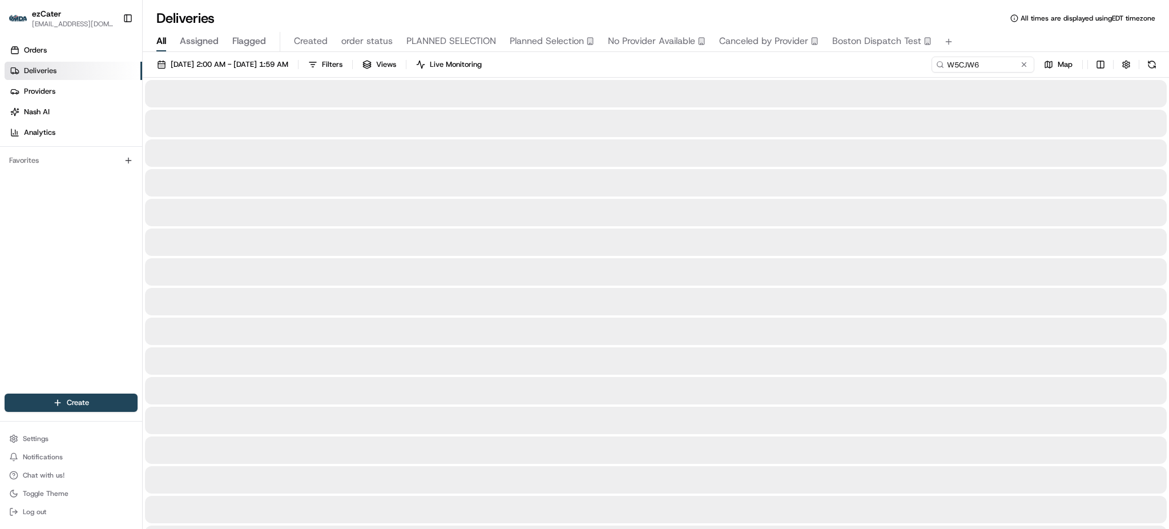
click at [856, 59] on div "07/28/2025 2:00 AM - 09/01/2025 1:59 AM Filters Views Live Monitoring W5CJW6 Map" at bounding box center [656, 67] width 1027 height 21
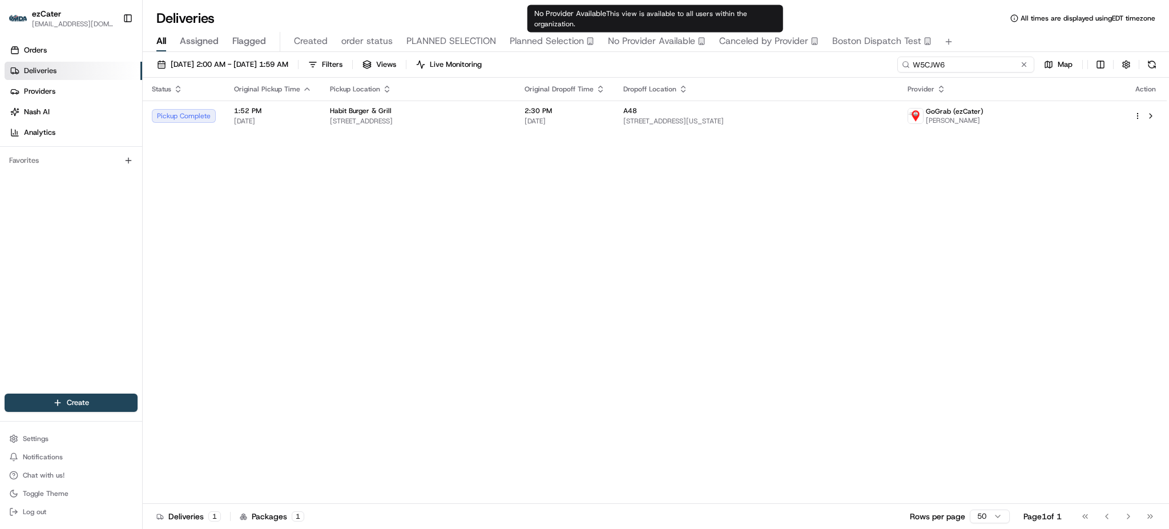
click at [1018, 69] on input "W5CJW6" at bounding box center [966, 65] width 137 height 16
paste input "Y07K14"
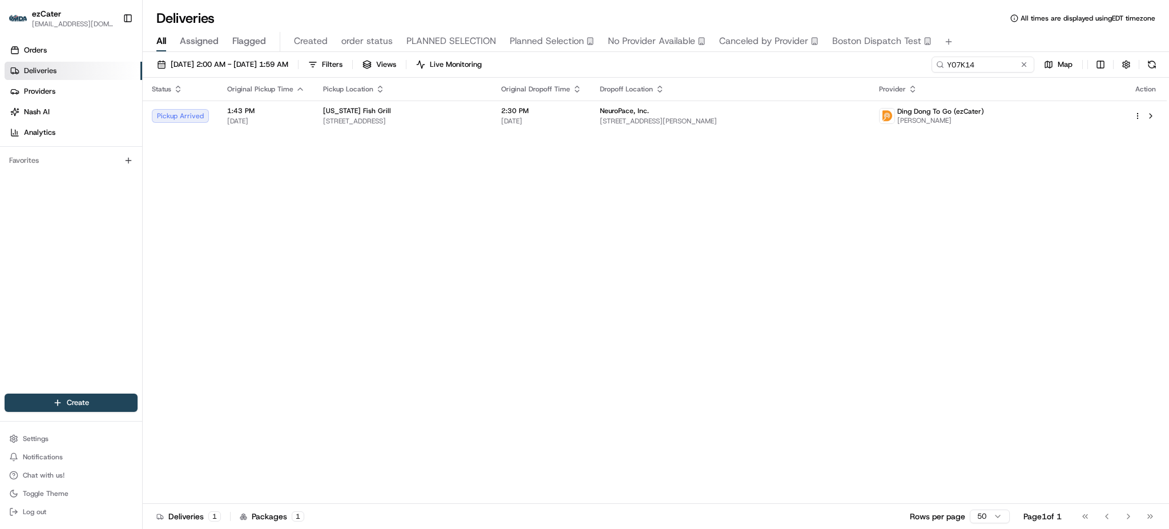
click at [546, 213] on div "Status Original Pickup Time Pickup Location Original Dropoff Time Dropoff Locat…" at bounding box center [655, 291] width 1024 height 426
click at [982, 62] on input "Y07K14" at bounding box center [966, 65] width 137 height 16
paste input "FMVR7J"
click at [380, 206] on div "Status Original Pickup Time Pickup Location Original Dropoff Time Dropoff Locat…" at bounding box center [655, 291] width 1024 height 426
click at [987, 61] on input "FMVR7J" at bounding box center [966, 65] width 137 height 16
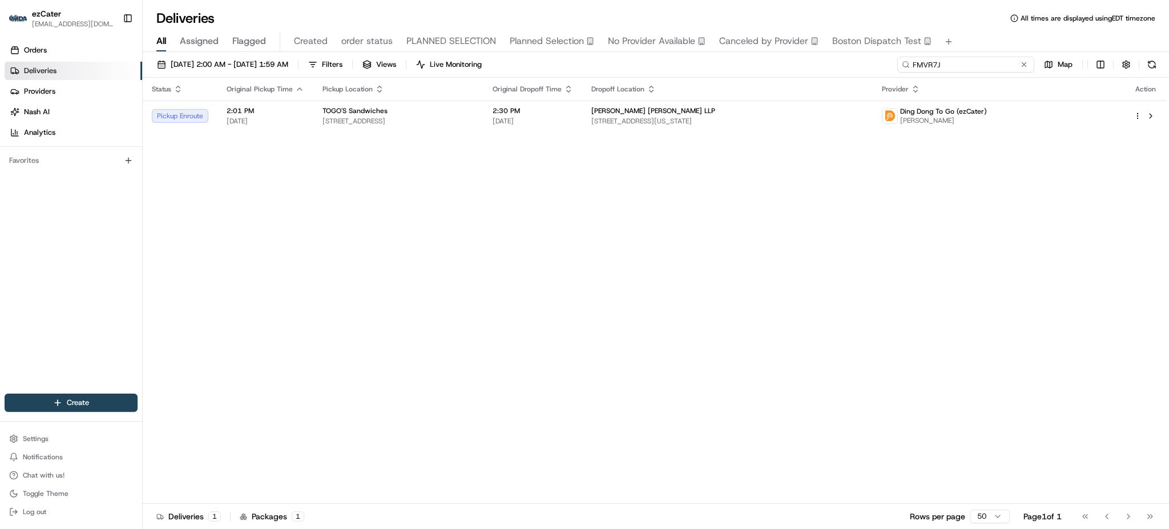
paste input "RM1YG2"
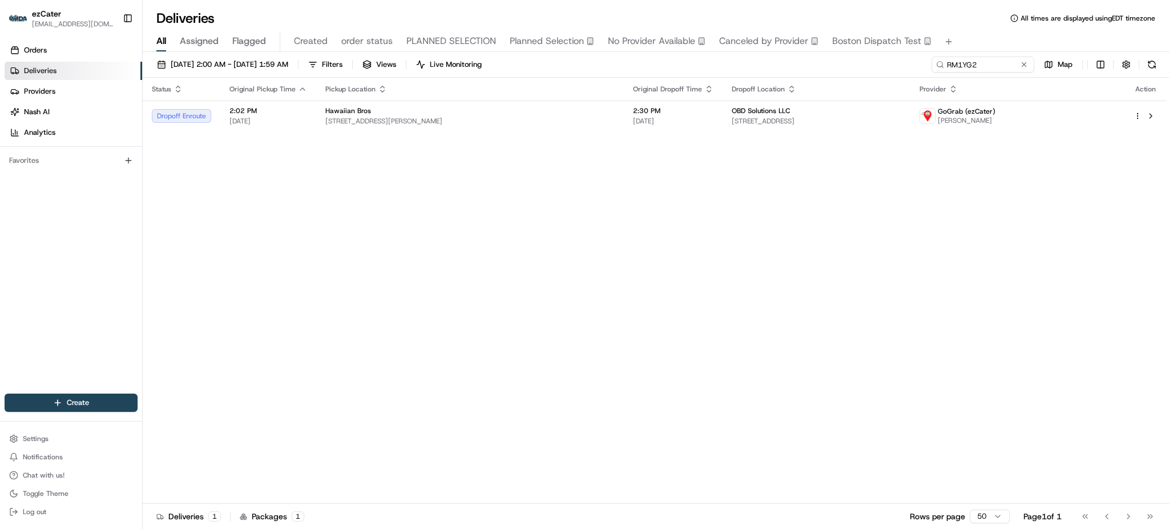
click at [986, 53] on div "07/28/2025 2:00 AM - 09/01/2025 1:59 AM Filters Views Live Monitoring RM1YG2 Ma…" at bounding box center [656, 291] width 1027 height 479
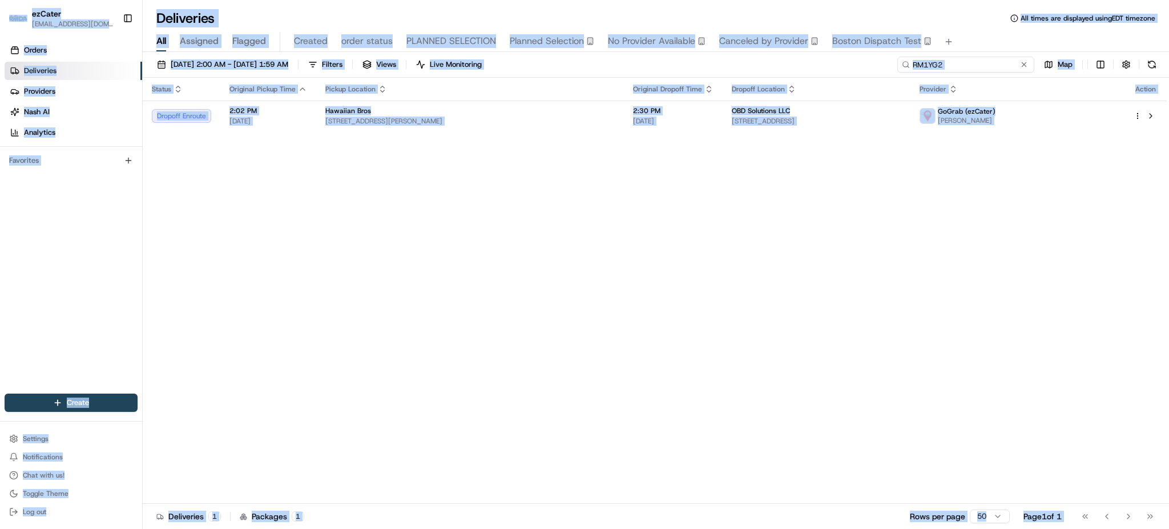
click at [988, 63] on input "RM1YG2" at bounding box center [966, 65] width 137 height 16
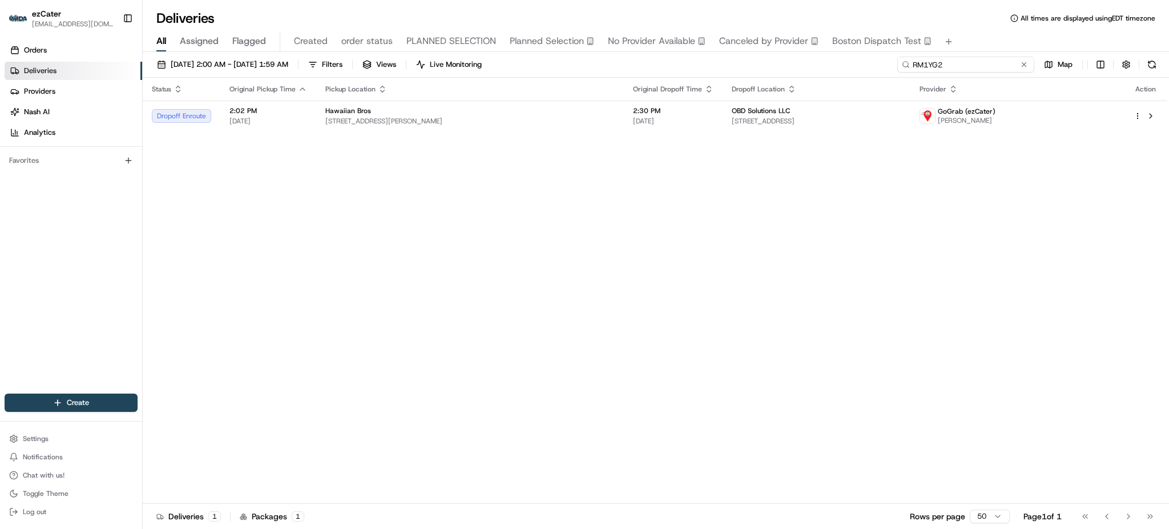
paste input "XKR4R1"
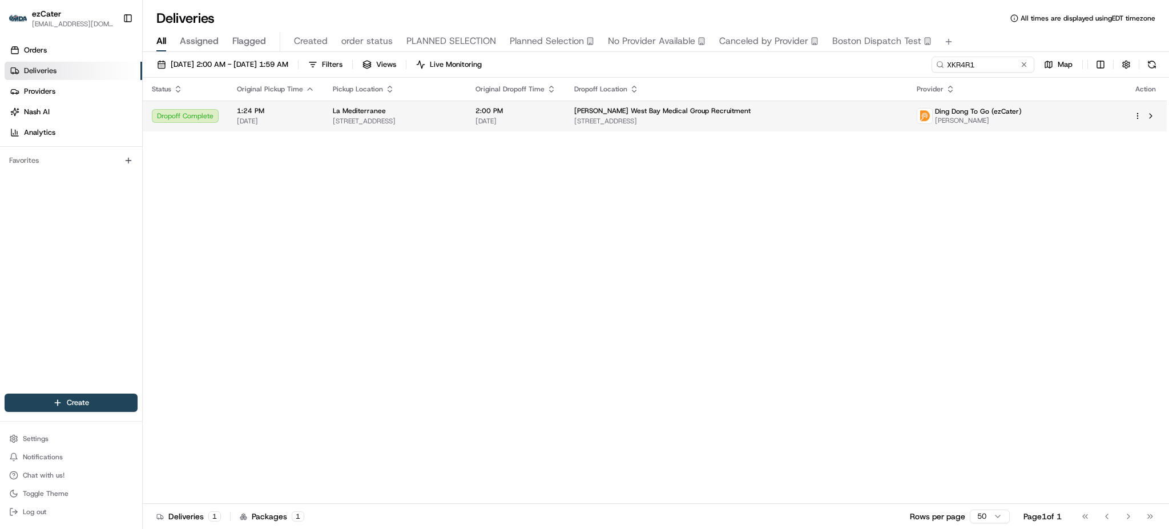
click at [775, 116] on span "1580 Valencia St 8th floor, San Francisco, CA 94110, USA" at bounding box center [736, 120] width 324 height 9
click at [1001, 68] on input "XKR4R1" at bounding box center [966, 65] width 137 height 16
paste input "REL-QUC9QH"
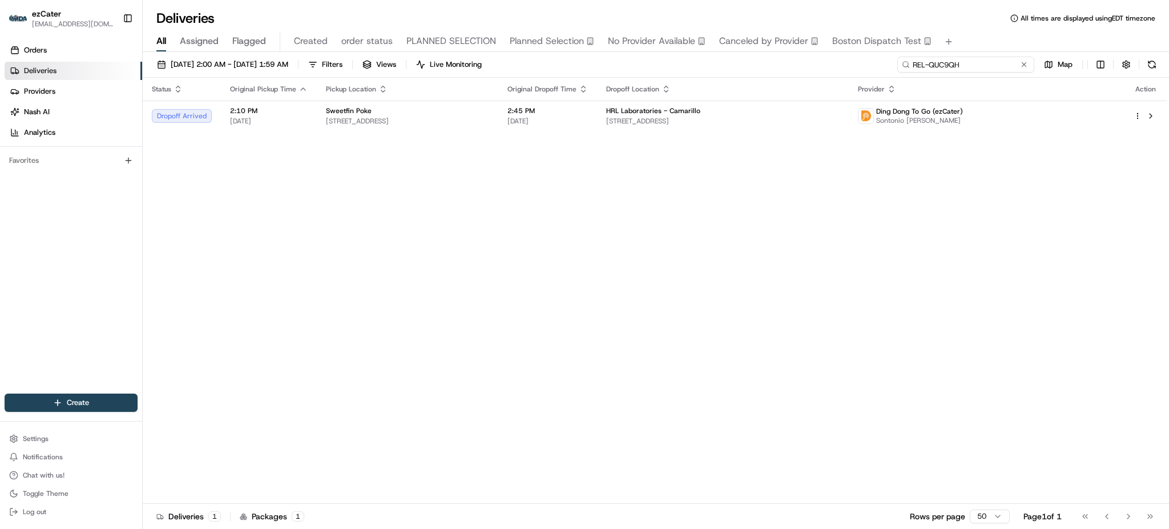
paste input "QGFMX4"
click at [993, 24] on div "Deliveries All times are displayed using EDT timezone" at bounding box center [656, 18] width 1027 height 18
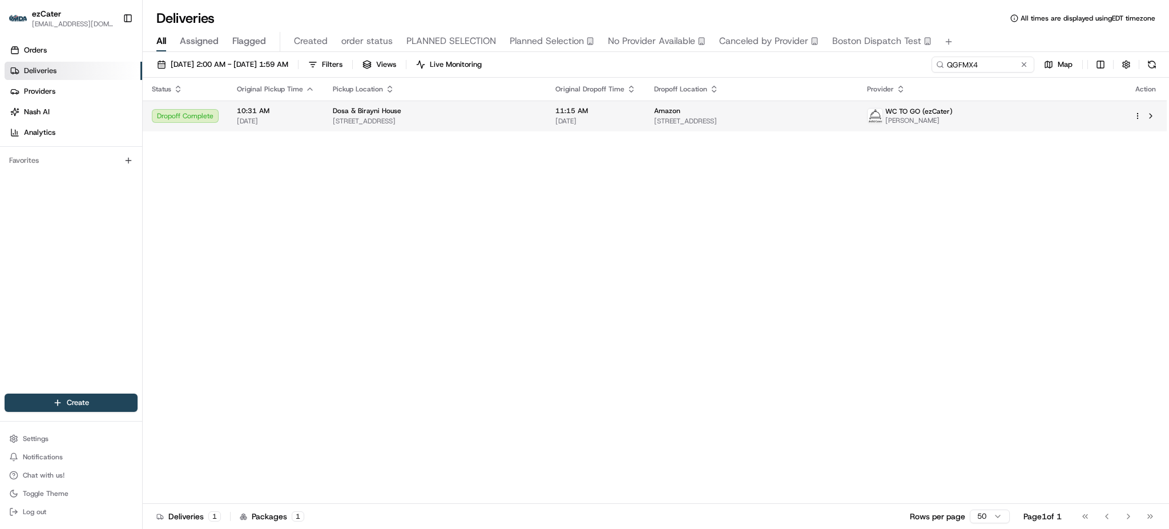
click at [597, 119] on span "[DATE]" at bounding box center [596, 120] width 81 height 9
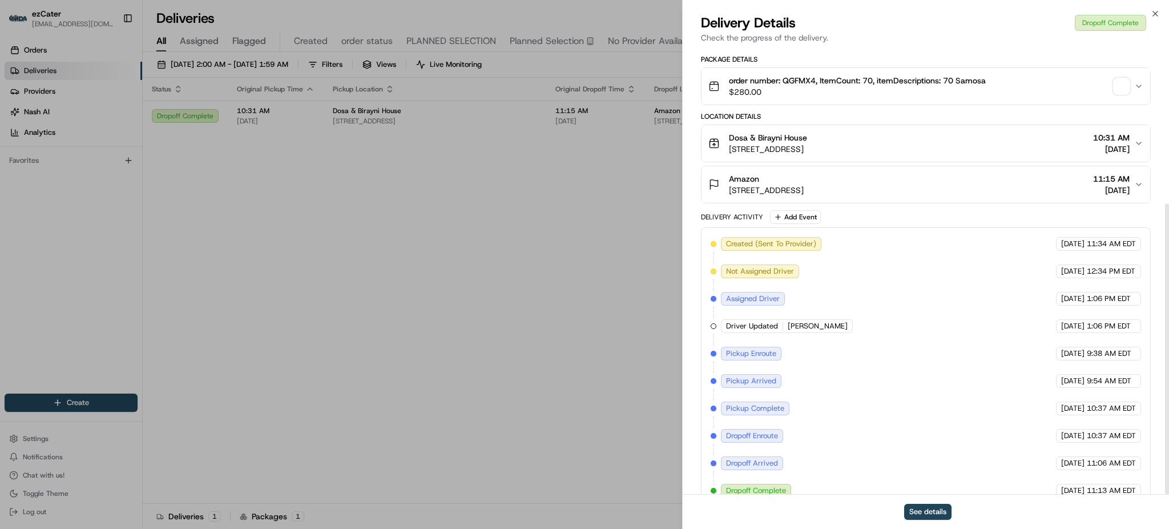
scroll to position [239, 0]
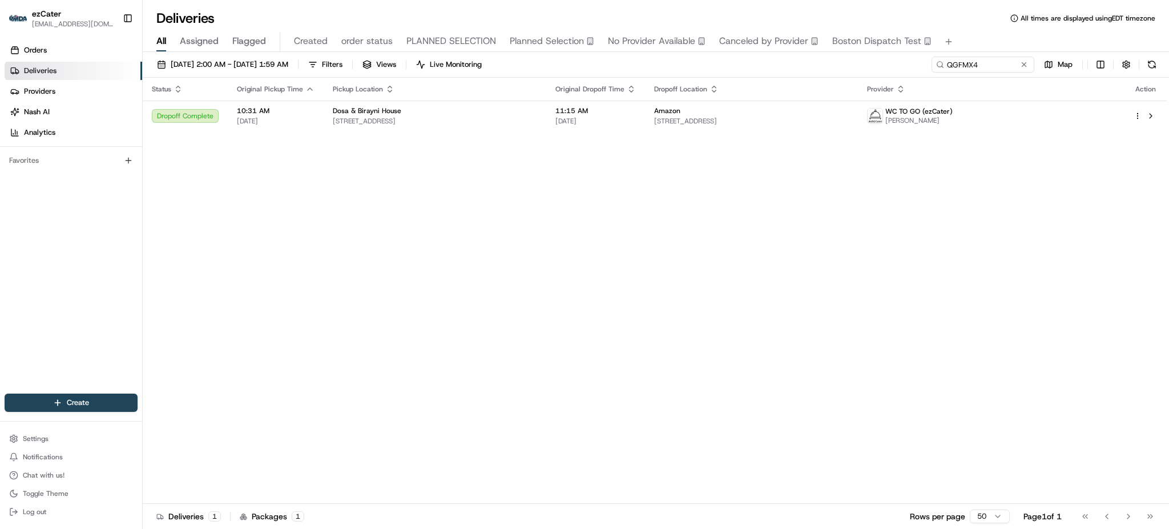
click at [993, 55] on div "07/28/2025 2:00 AM - 09/01/2025 1:59 AM Filters Views Live Monitoring QGFMX4 Ma…" at bounding box center [656, 291] width 1027 height 479
click at [993, 59] on input "QGFMX4" at bounding box center [966, 65] width 137 height 16
paste input "FEYQ67"
click at [976, 32] on div "All Assigned Flagged Created order status PLANNED SELECTION Planned Selection N…" at bounding box center [656, 42] width 1027 height 20
click at [585, 77] on div "07/28/2025 2:00 AM - 09/01/2025 1:59 AM Filters Views Live Monitoring FEYQ67 Map" at bounding box center [656, 67] width 1027 height 21
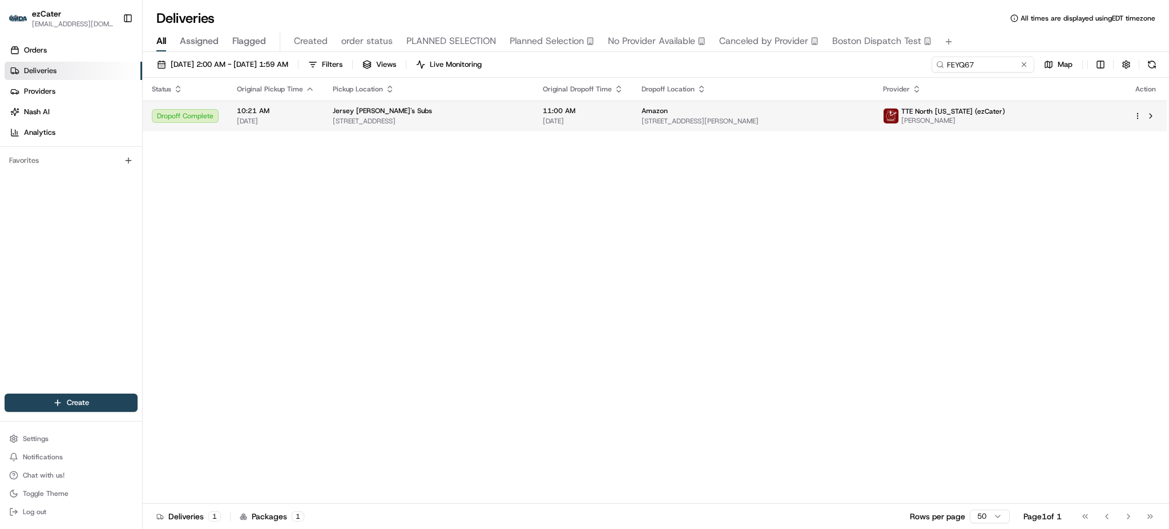
click at [584, 106] on td "11:00 AM 08/15/2025" at bounding box center [583, 116] width 99 height 31
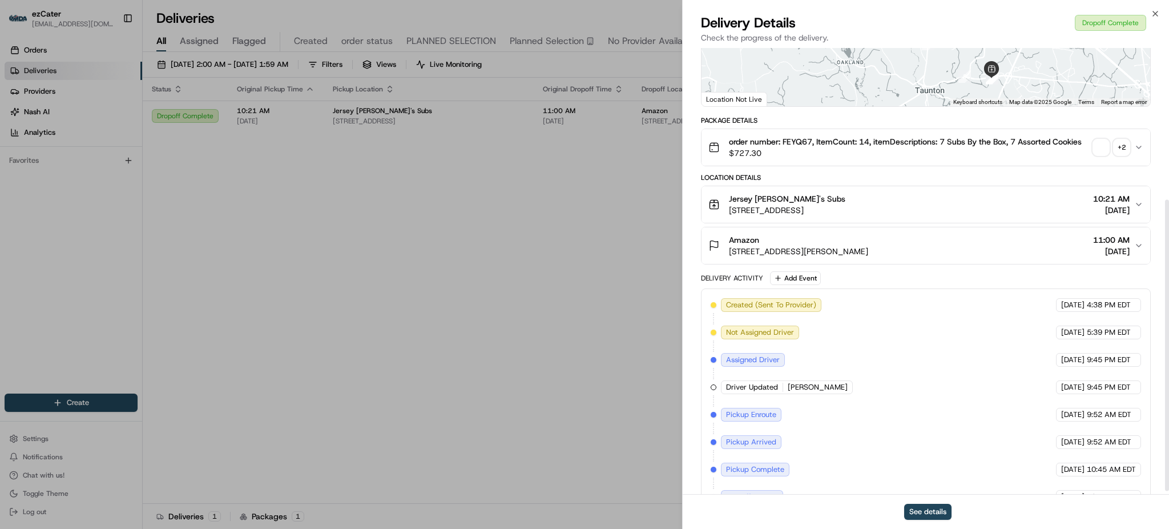
scroll to position [239, 0]
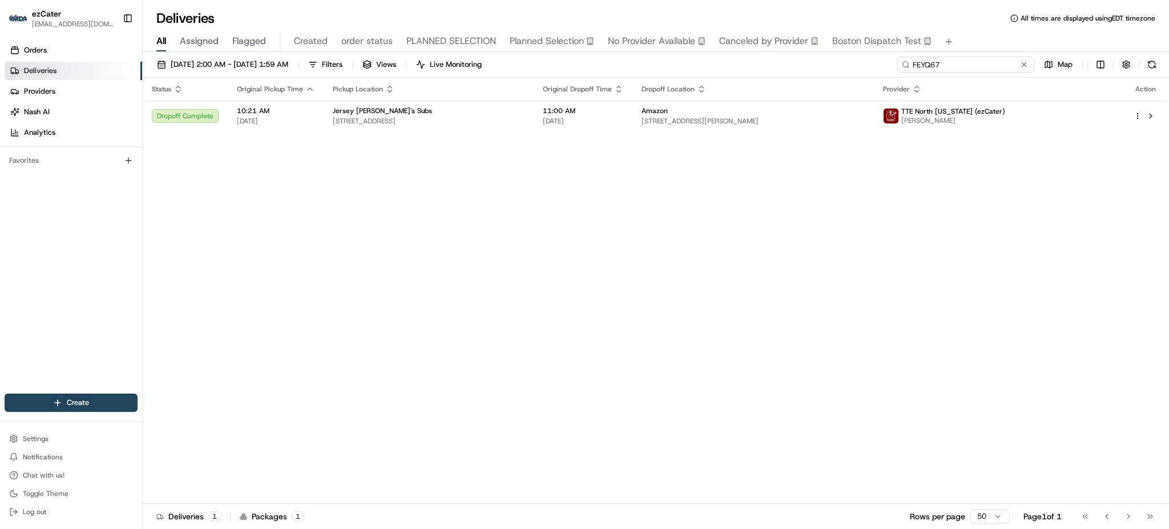
click at [983, 69] on input "FEYQ67" at bounding box center [966, 65] width 137 height 16
paste input "7TA969"
click at [963, 37] on div "All Assigned Flagged Created order status PLANNED SELECTION Planned Selection N…" at bounding box center [656, 42] width 1027 height 20
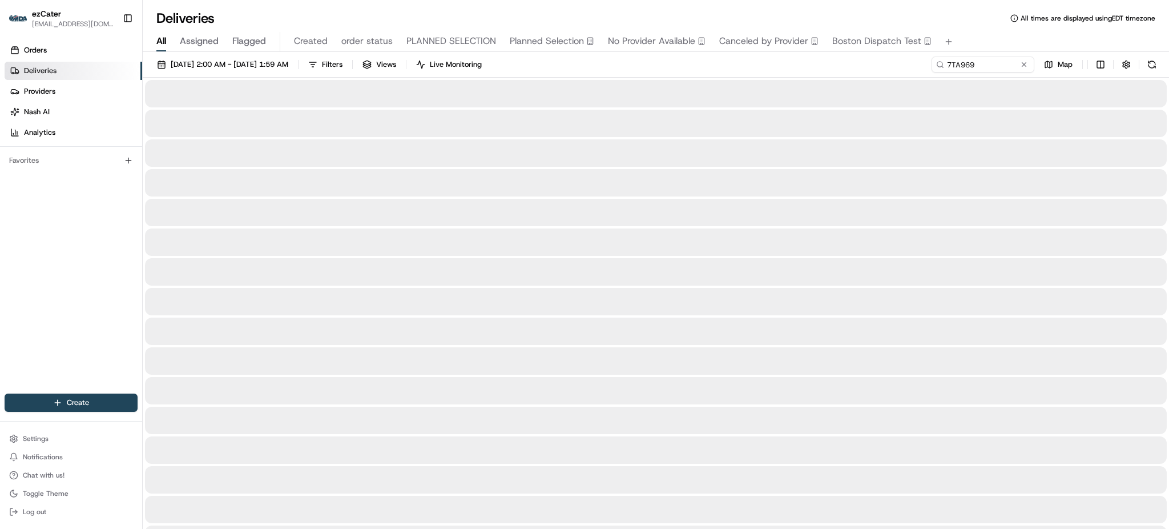
click at [774, 58] on div "07/28/2025 2:00 AM - 09/01/2025 1:59 AM Filters Views Live Monitoring 7TA969 Map" at bounding box center [656, 67] width 1027 height 21
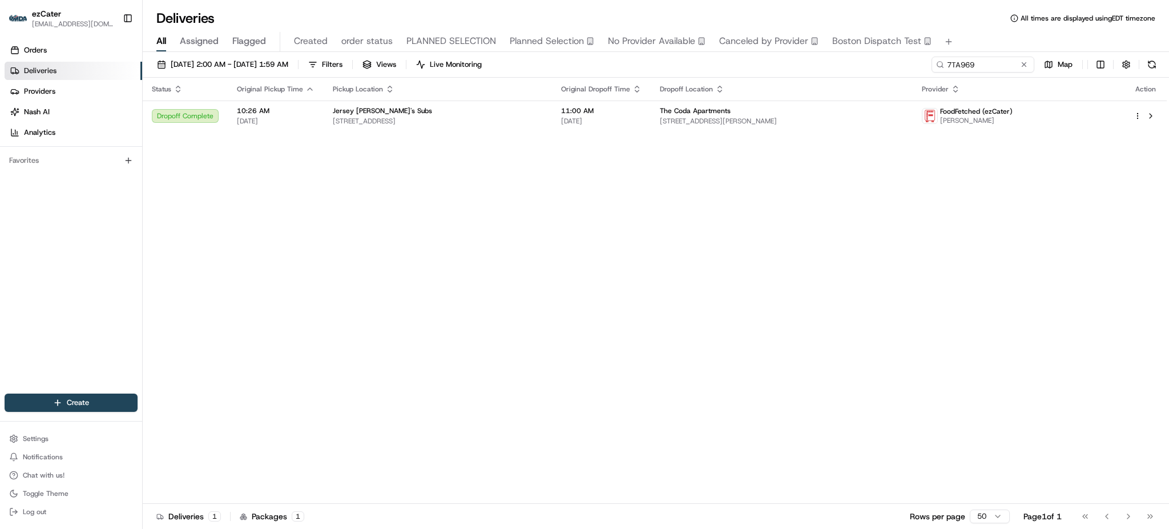
click at [480, 107] on div "Jersey Mike's Subs" at bounding box center [438, 110] width 210 height 9
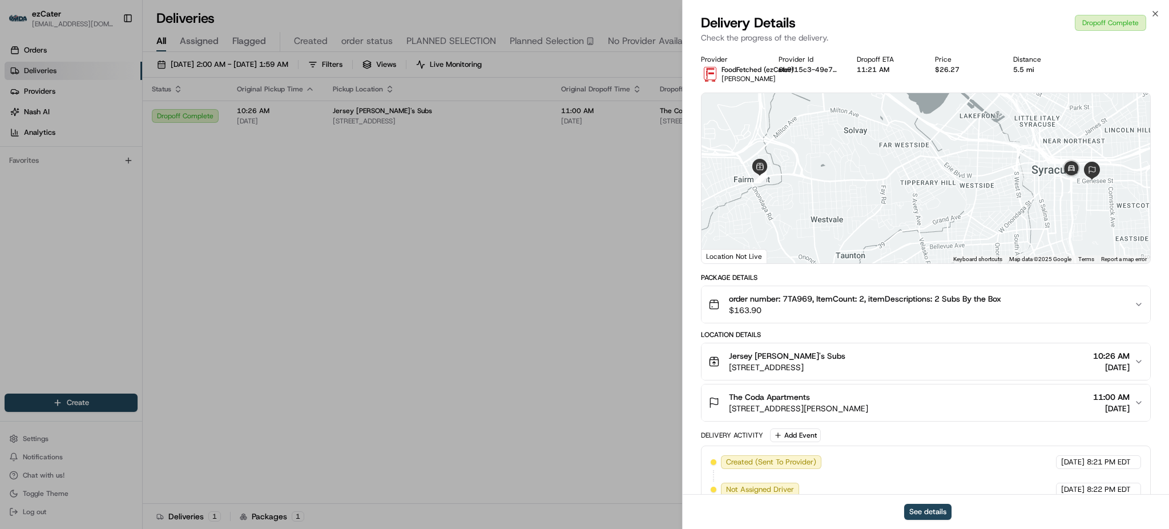
scroll to position [239, 0]
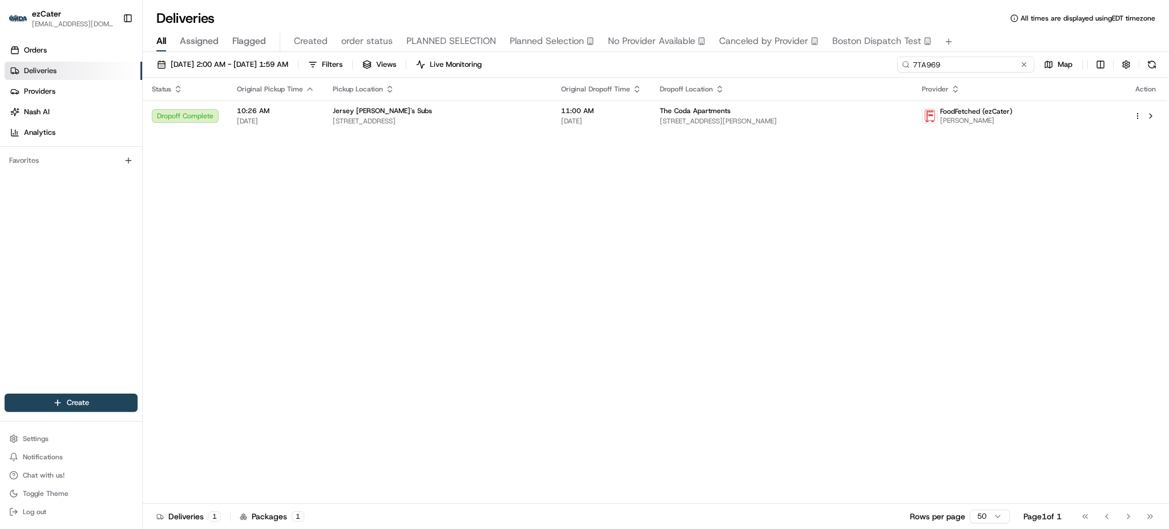
click at [983, 64] on input "7TA969" at bounding box center [966, 65] width 137 height 16
paste input "3A2UMT"
click at [978, 34] on div "All Assigned Flagged Created order status PLANNED SELECTION Planned Selection N…" at bounding box center [656, 42] width 1027 height 20
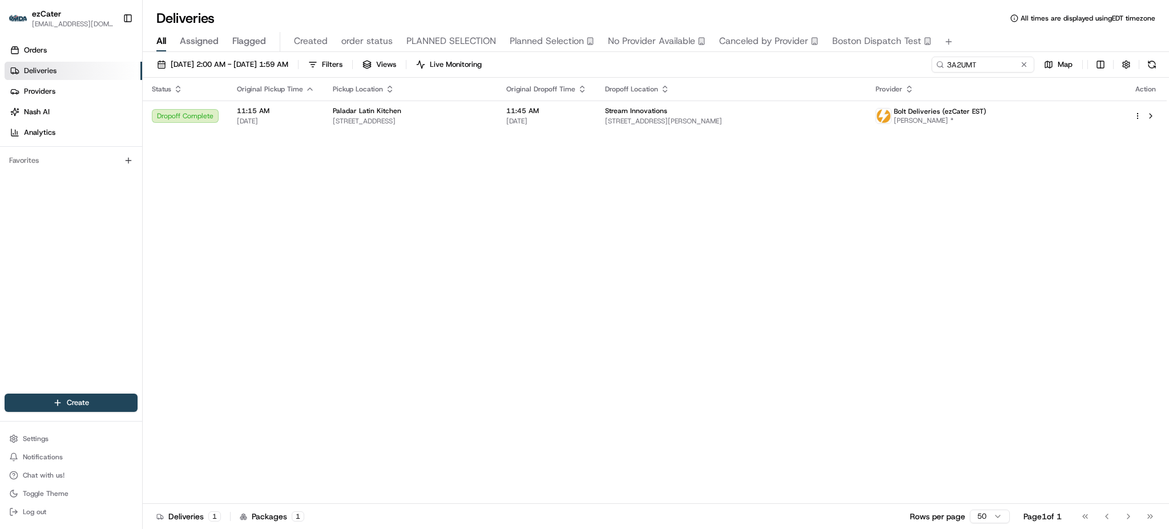
click at [596, 98] on th "Original Dropoff Time" at bounding box center [546, 89] width 99 height 23
click at [587, 111] on span "11:45 AM" at bounding box center [547, 110] width 81 height 9
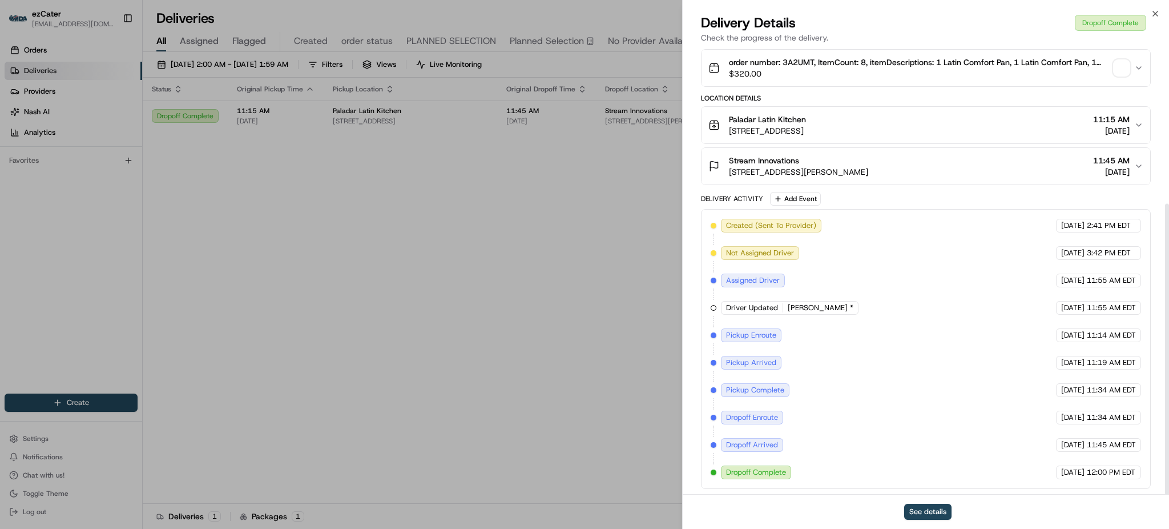
scroll to position [239, 0]
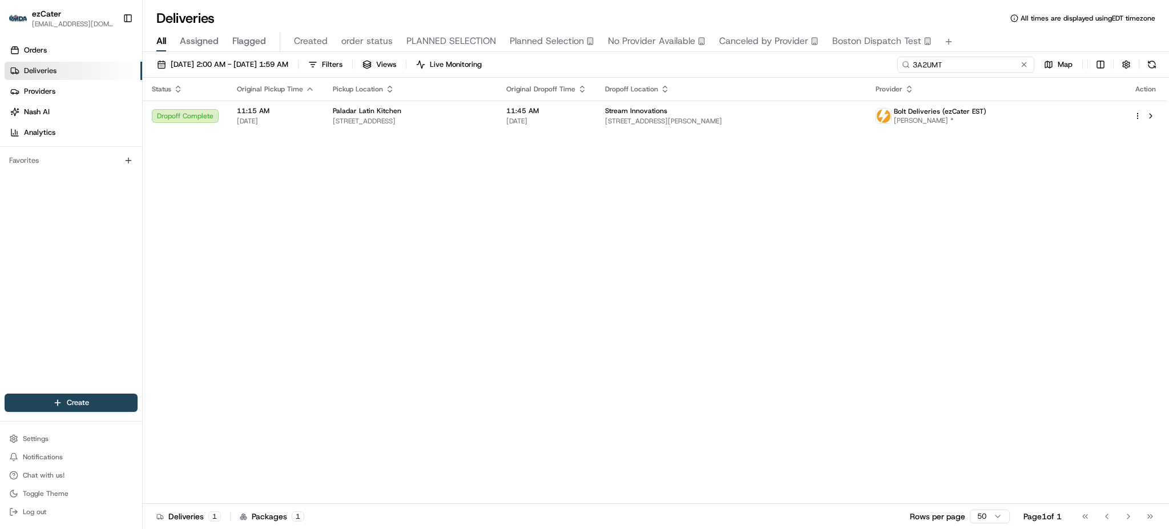
click at [983, 61] on input "3A2UMT" at bounding box center [966, 65] width 137 height 16
paste input "M6CQZ"
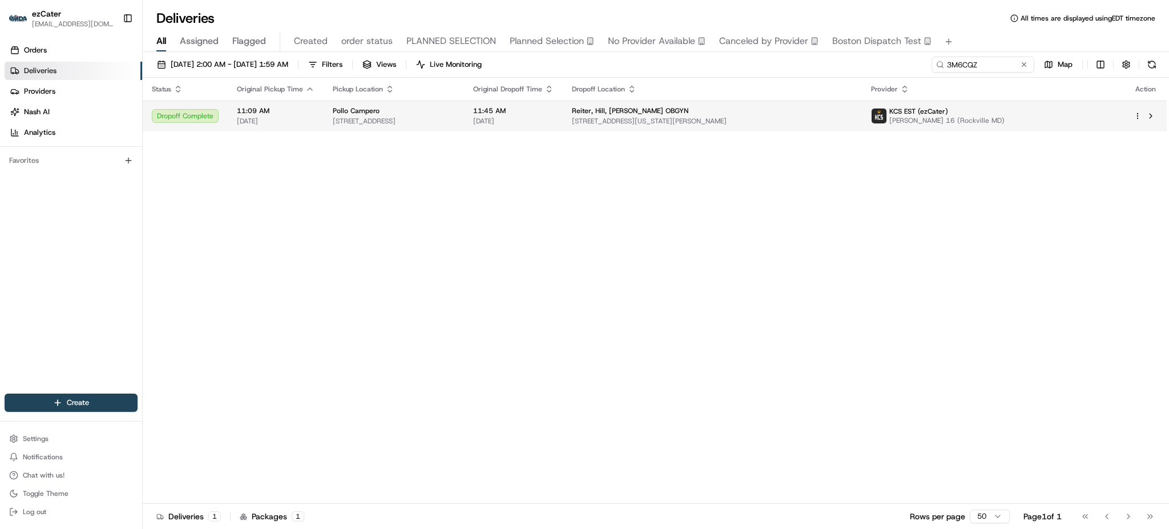
click at [752, 128] on td "Reiter, Hill, Johnson OBGYN 5530 Wisconsin Ave #604, Chevy Chase, MD 20815, USA" at bounding box center [712, 116] width 299 height 31
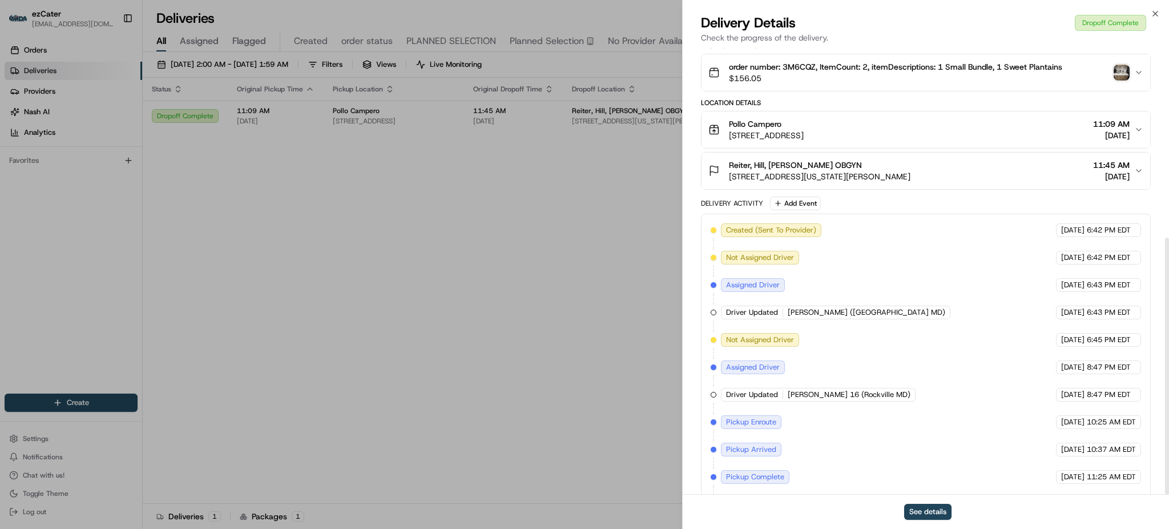
scroll to position [330, 0]
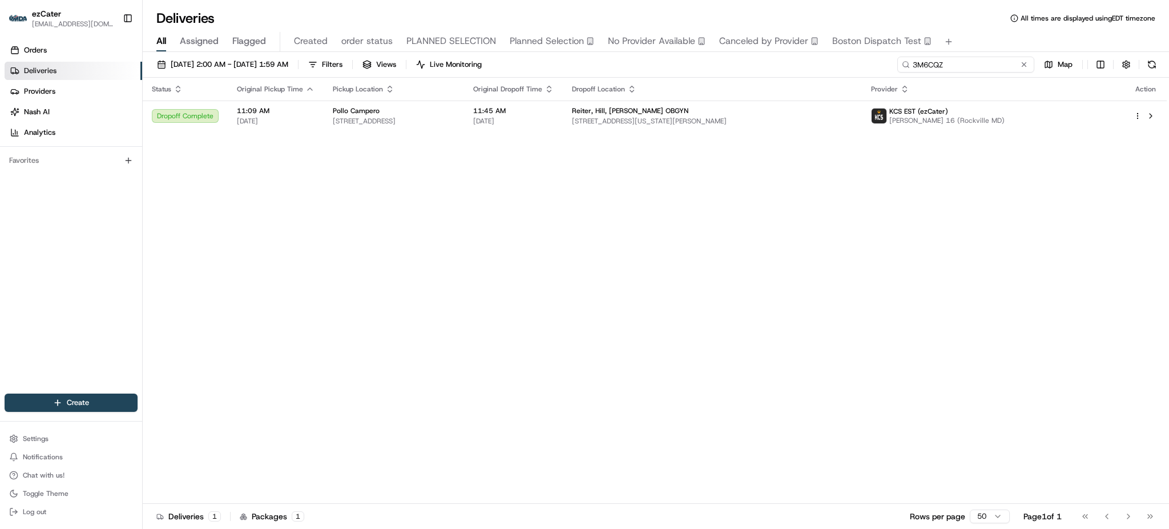
click at [988, 71] on input "3M6CQZ" at bounding box center [966, 65] width 137 height 16
paste input "9JX883"
click at [981, 48] on div "All Assigned Flagged Created order status PLANNED SELECTION Planned Selection N…" at bounding box center [656, 42] width 1027 height 20
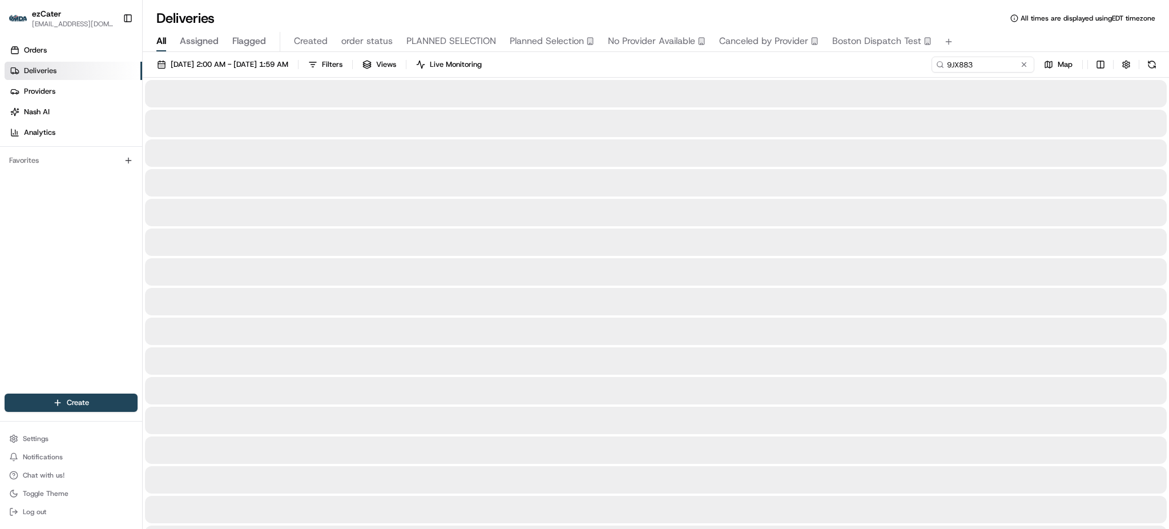
click at [856, 73] on div "07/28/2025 2:00 AM - 09/01/2025 1:59 AM Filters Views Live Monitoring 9JX883 Map" at bounding box center [656, 67] width 1027 height 21
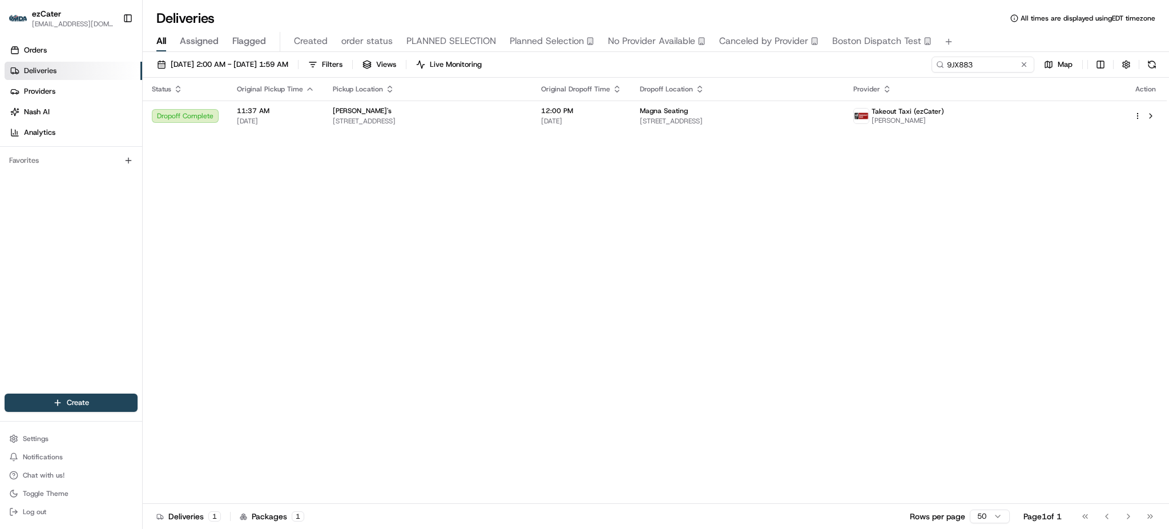
click at [532, 101] on td "Fazoli's 210 Paroquet Springs Dr, Shepherdsville, KY 40165, USA" at bounding box center [428, 116] width 208 height 31
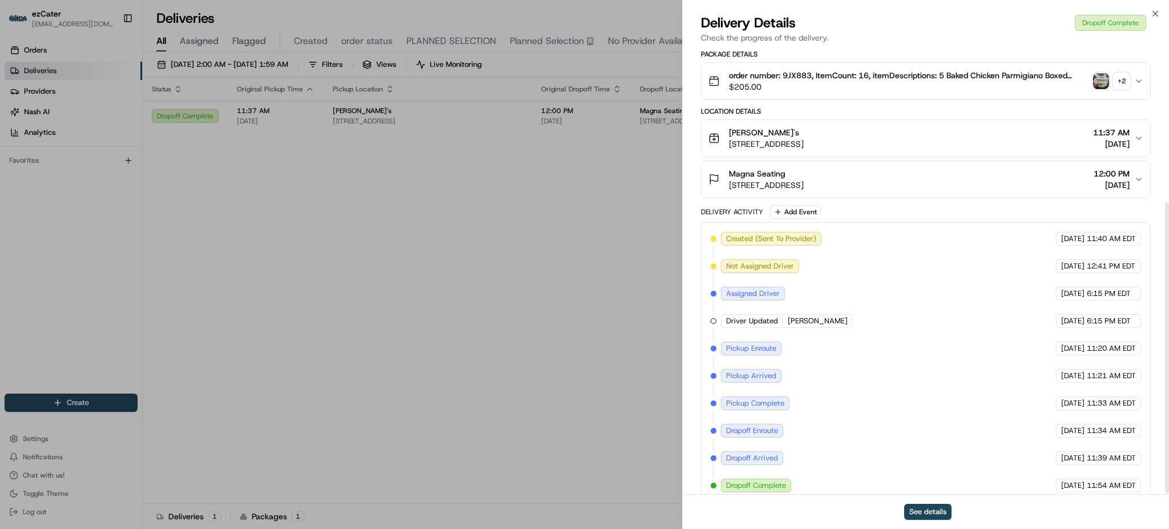
scroll to position [239, 0]
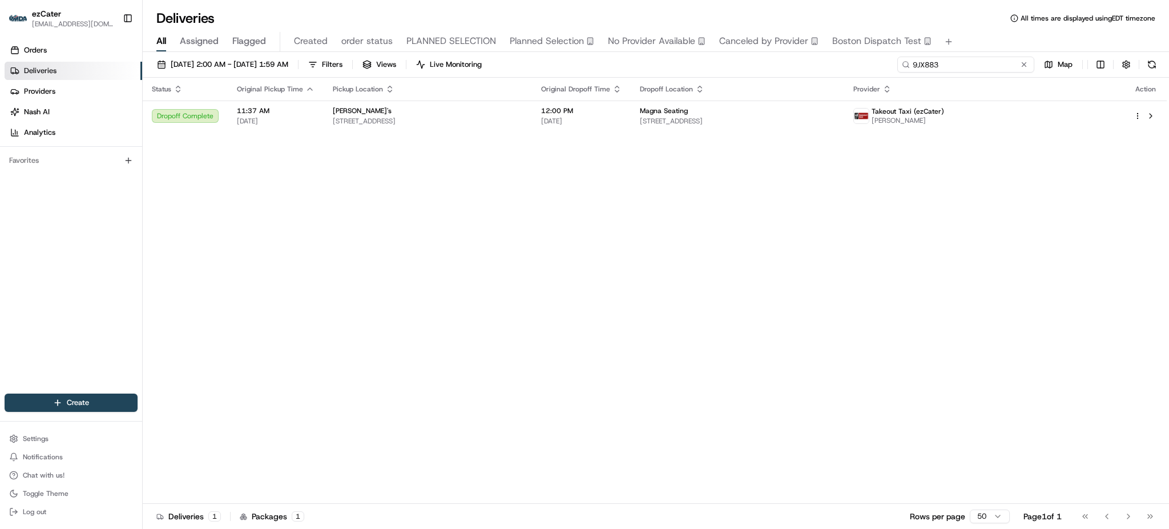
click at [979, 67] on input "9JX883" at bounding box center [966, 65] width 137 height 16
paste input "ETETHU"
click at [970, 33] on div "All Assigned Flagged Created order status PLANNED SELECTION Planned Selection N…" at bounding box center [656, 42] width 1027 height 20
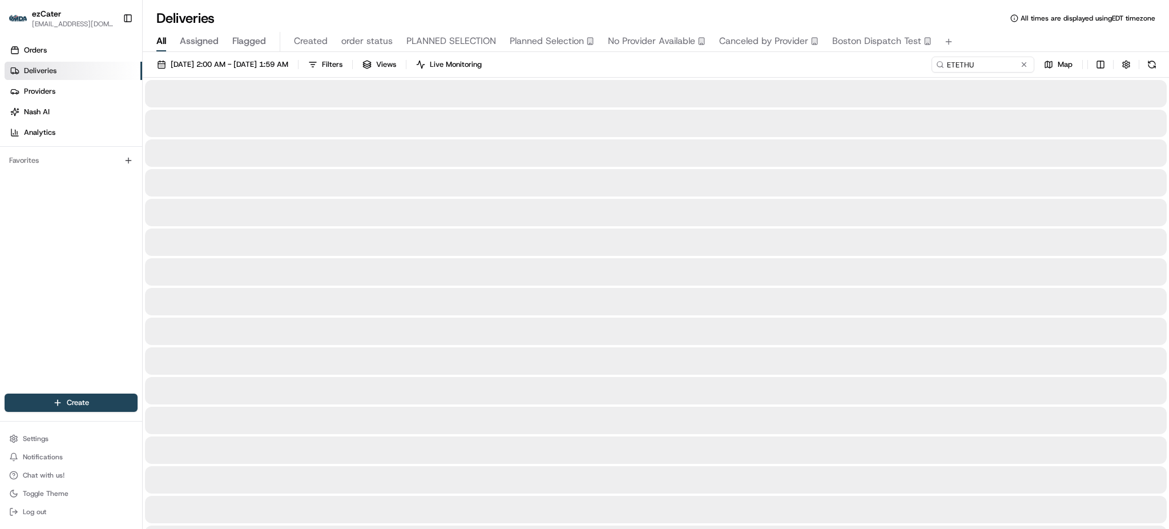
click at [873, 66] on div "07/28/2025 2:00 AM - 09/01/2025 1:59 AM Filters Views Live Monitoring ETETHU Map" at bounding box center [656, 67] width 1027 height 21
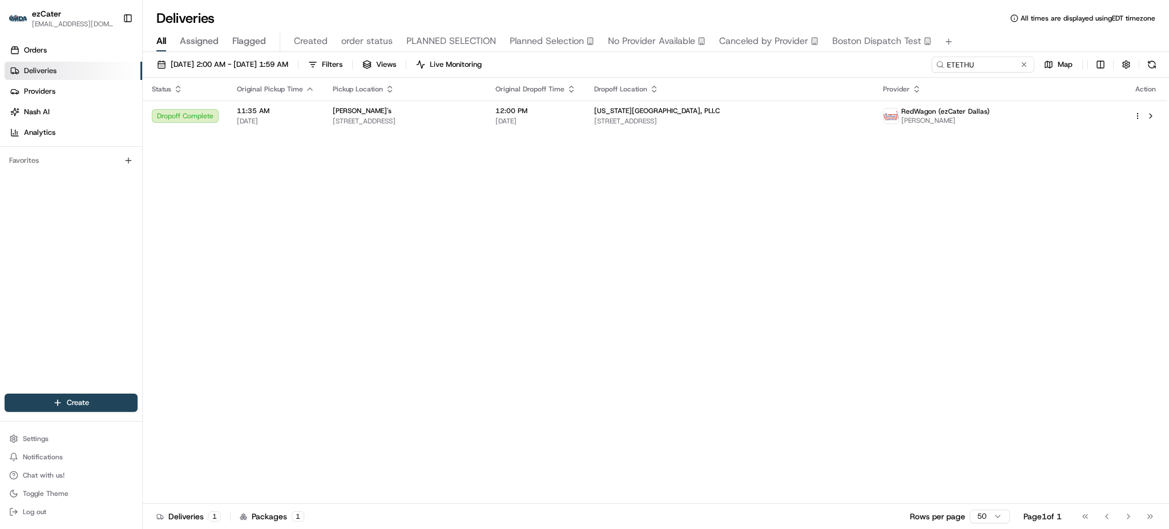
click at [477, 112] on div "Chuy's" at bounding box center [405, 110] width 144 height 9
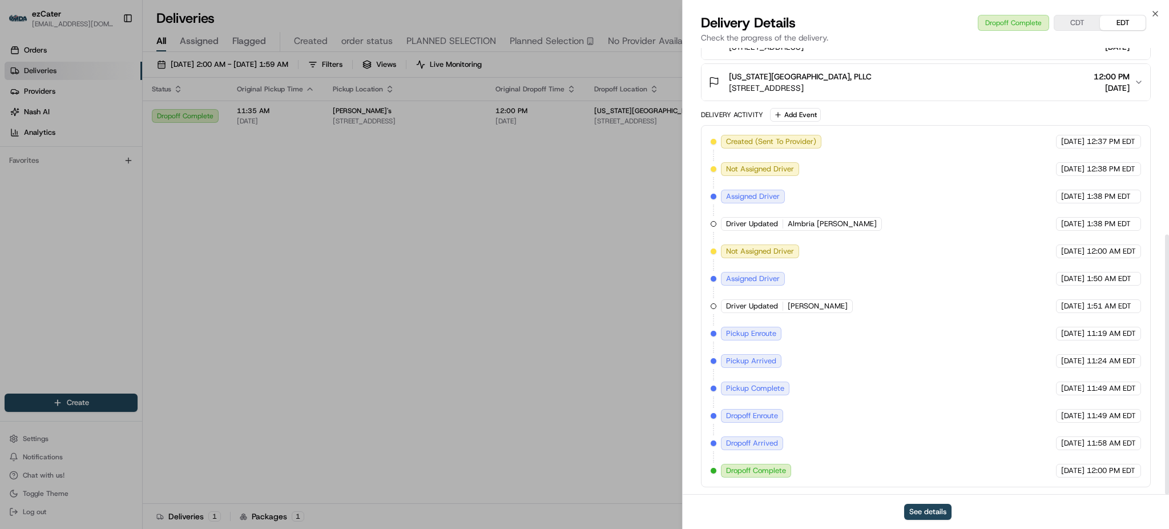
scroll to position [321, 0]
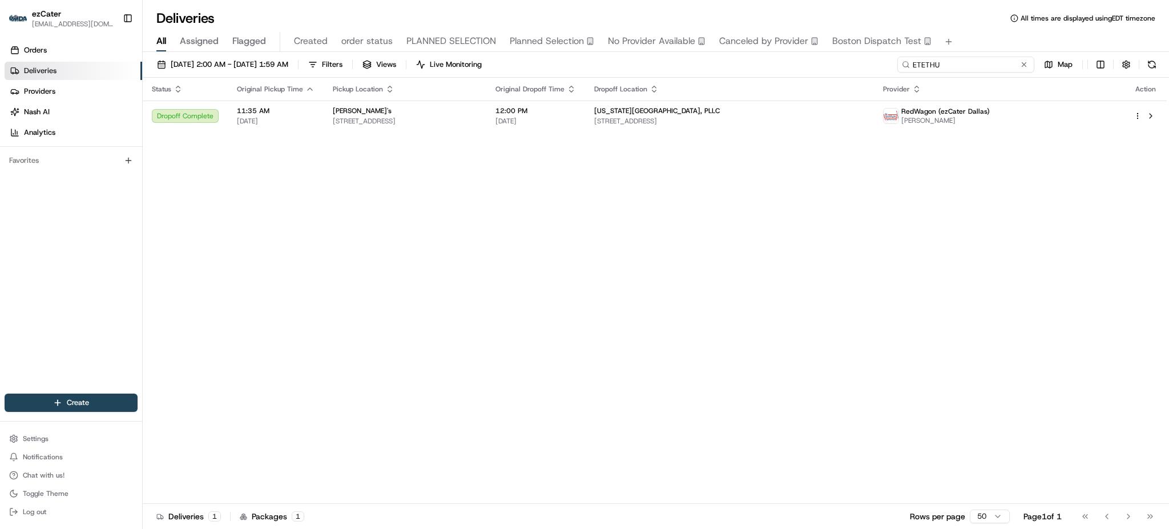
click at [982, 59] on input "ETETHU" at bounding box center [966, 65] width 137 height 16
paste input "G8G326"
click at [979, 44] on div "All Assigned Flagged Created order status PLANNED SELECTION Planned Selection N…" at bounding box center [656, 42] width 1027 height 20
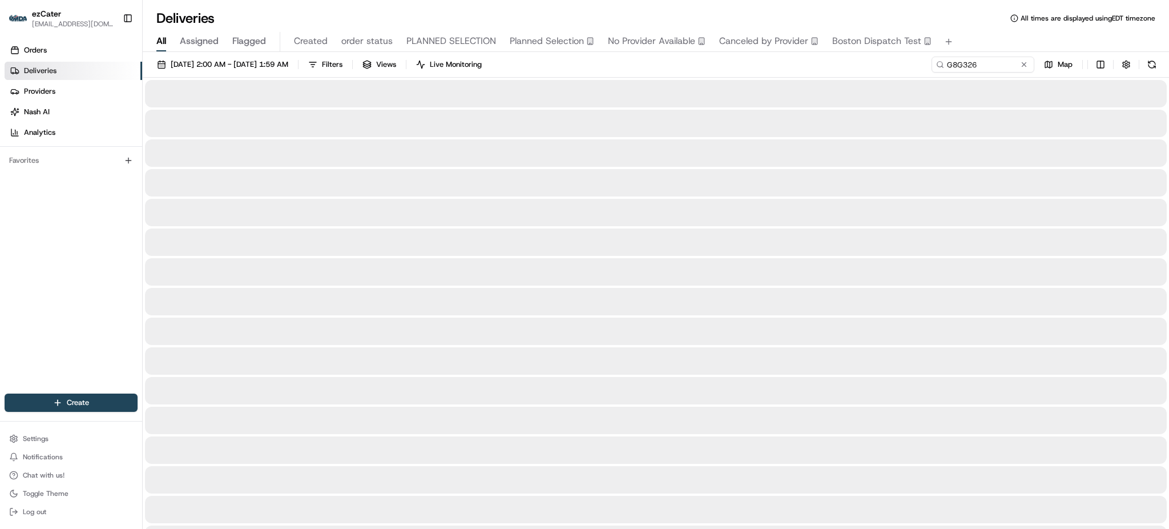
click at [752, 73] on div "07/28/2025 2:00 AM - 09/01/2025 1:59 AM Filters Views Live Monitoring G8G326 Map" at bounding box center [656, 67] width 1027 height 21
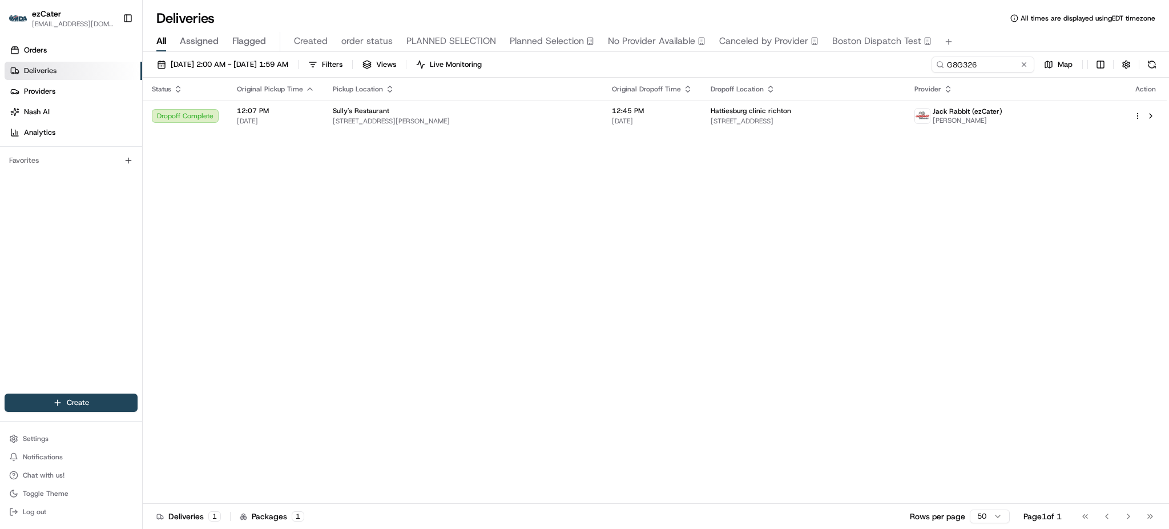
click at [472, 121] on span "1272 Evelyn Gandy Pkwy, Petal, MS 39465, USA" at bounding box center [463, 120] width 261 height 9
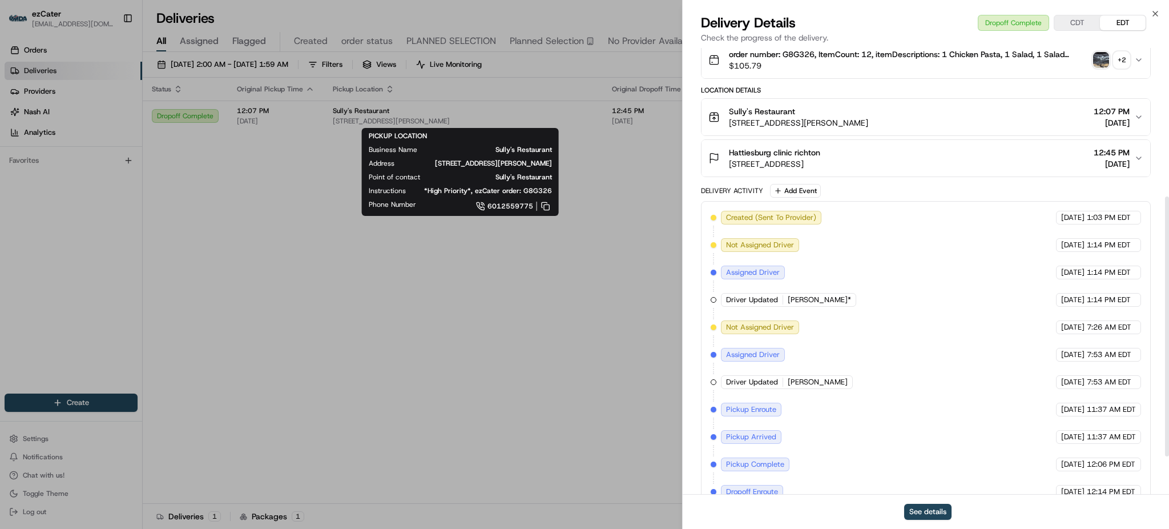
scroll to position [321, 0]
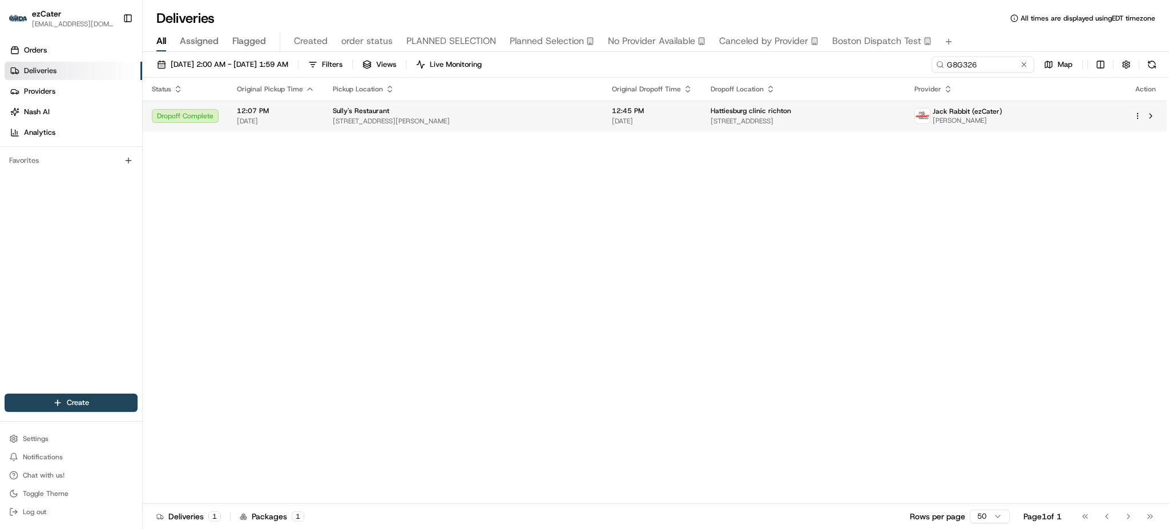
click at [726, 110] on span "Hattiesburg clinic richton" at bounding box center [751, 110] width 81 height 9
click at [990, 73] on div "07/28/2025 2:00 AM - 09/01/2025 1:59 AM Filters Views Live Monitoring G8G326 Map" at bounding box center [656, 67] width 1027 height 21
click at [988, 66] on input "G8G326" at bounding box center [966, 65] width 137 height 16
paste input "4TZ2FH"
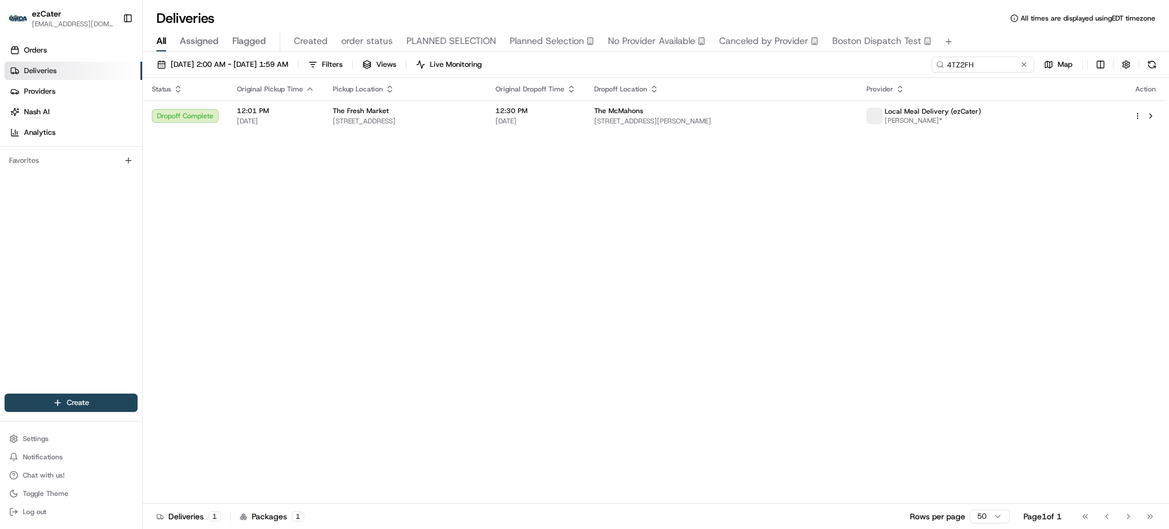
click at [689, 69] on div "07/28/2025 2:00 AM - 09/01/2025 1:59 AM Filters Views Live Monitoring 4TZ2FH Map" at bounding box center [656, 67] width 1027 height 21
click at [576, 117] on span "[DATE]" at bounding box center [536, 120] width 81 height 9
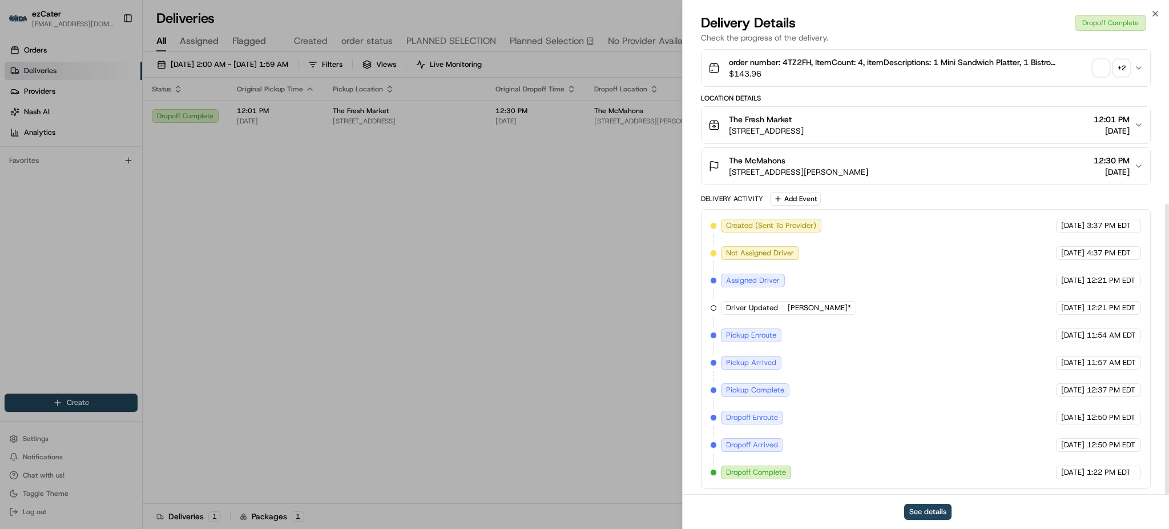
scroll to position [239, 0]
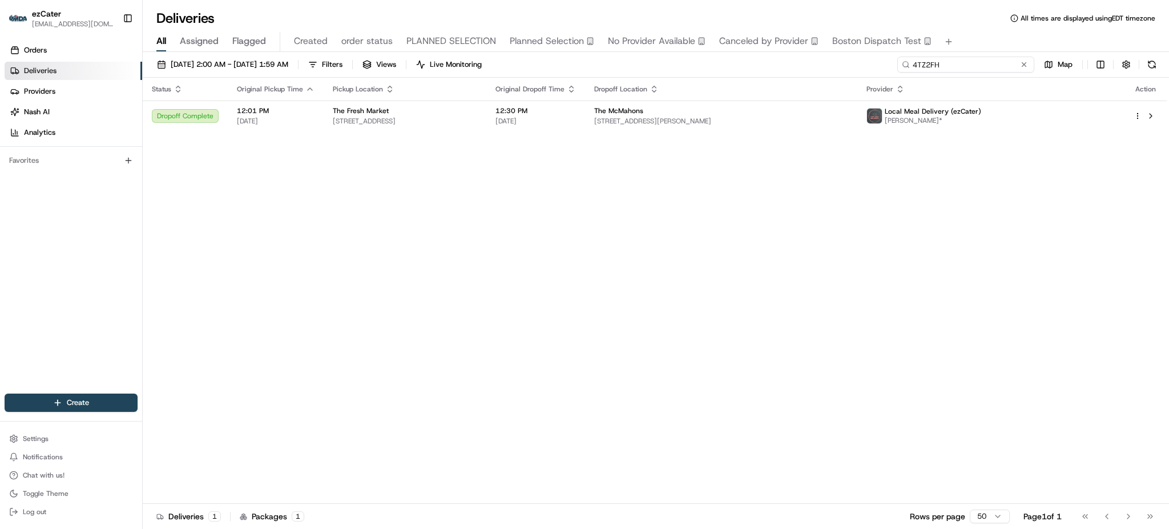
click at [979, 69] on input "4TZ2FH" at bounding box center [966, 65] width 137 height 16
paste input "REL-XKERGZ"
click at [987, 40] on div "All Assigned Flagged Created order status PLANNED SELECTION Planned Selection N…" at bounding box center [656, 42] width 1027 height 20
click at [609, 101] on td "12:15 PM 08/15/2025" at bounding box center [562, 116] width 99 height 31
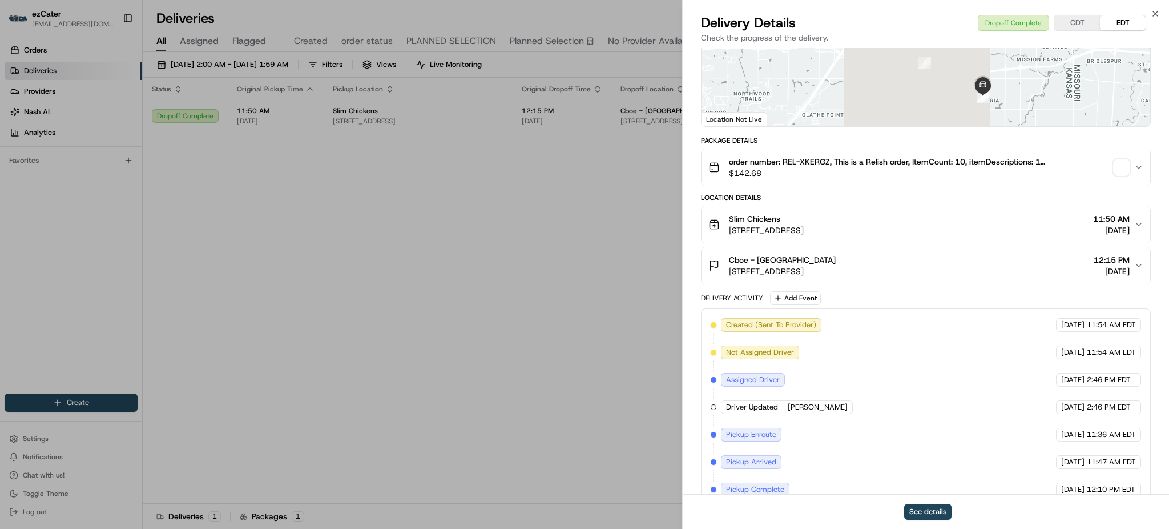
scroll to position [239, 0]
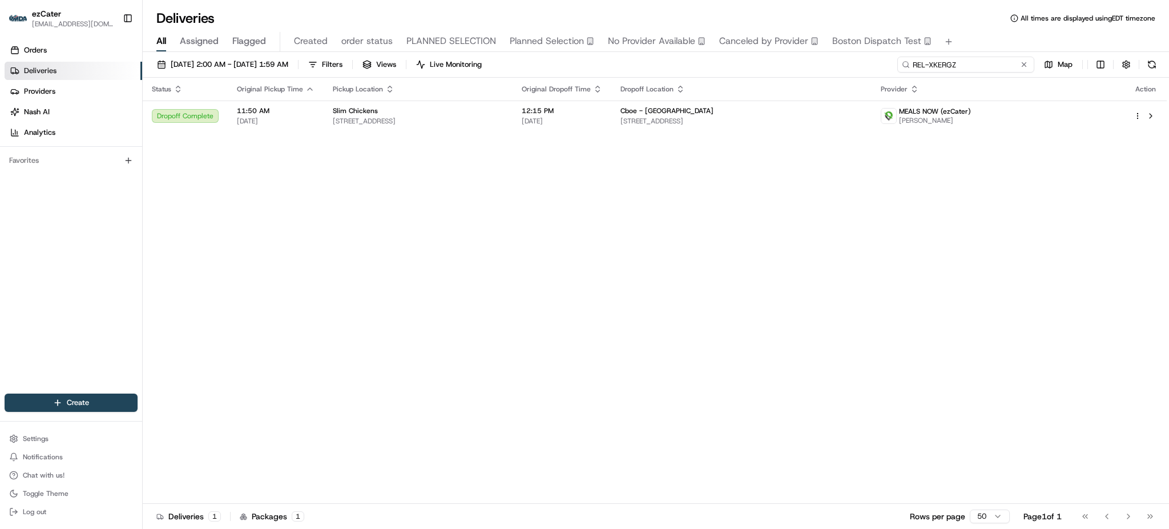
click at [1000, 62] on input "REL-XKERGZ" at bounding box center [966, 65] width 137 height 16
paste input "V6KMGP"
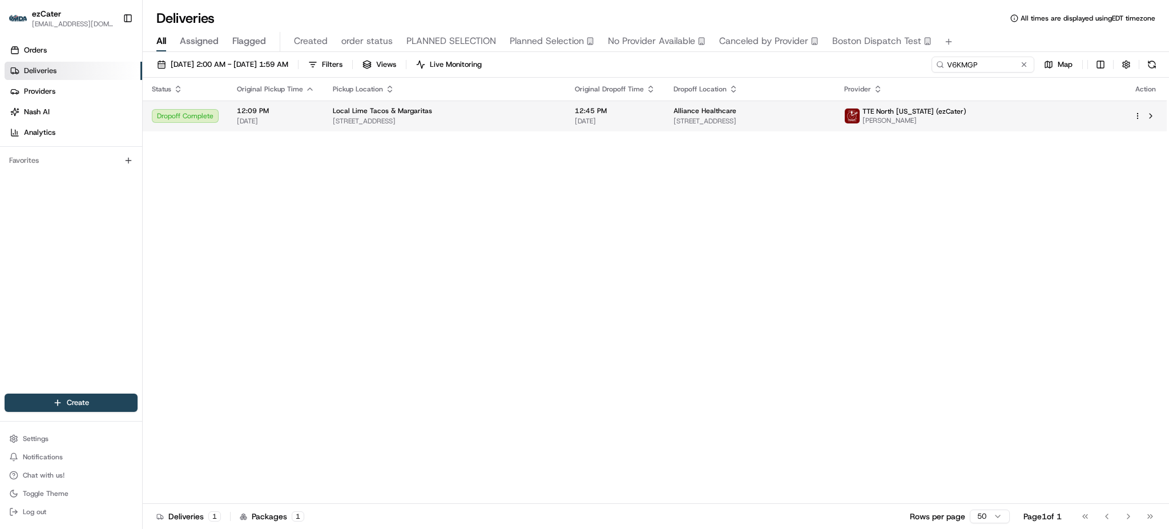
click at [636, 130] on td "12:45 PM 08/15/2025" at bounding box center [615, 116] width 99 height 31
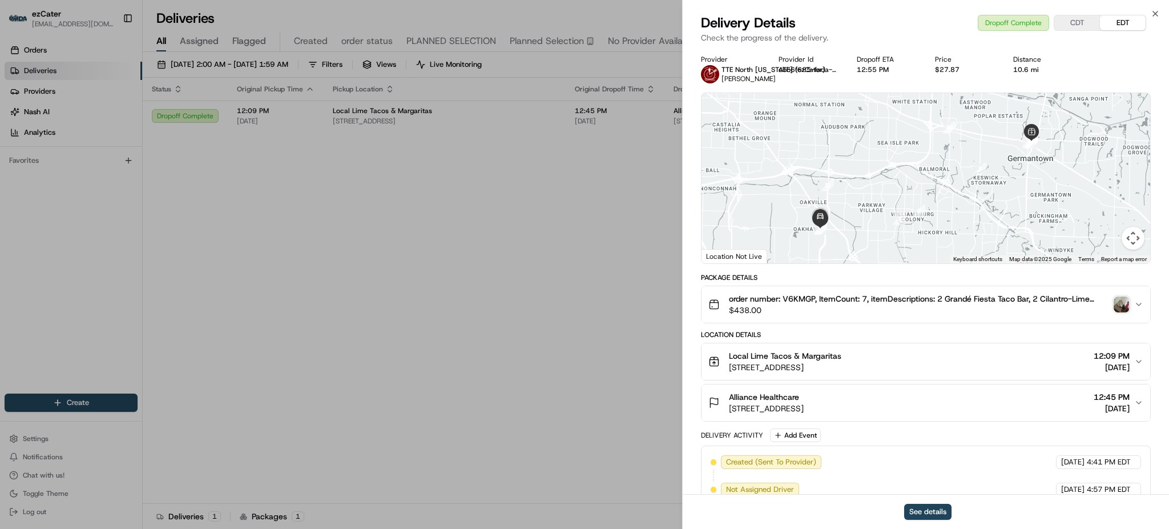
scroll to position [321, 0]
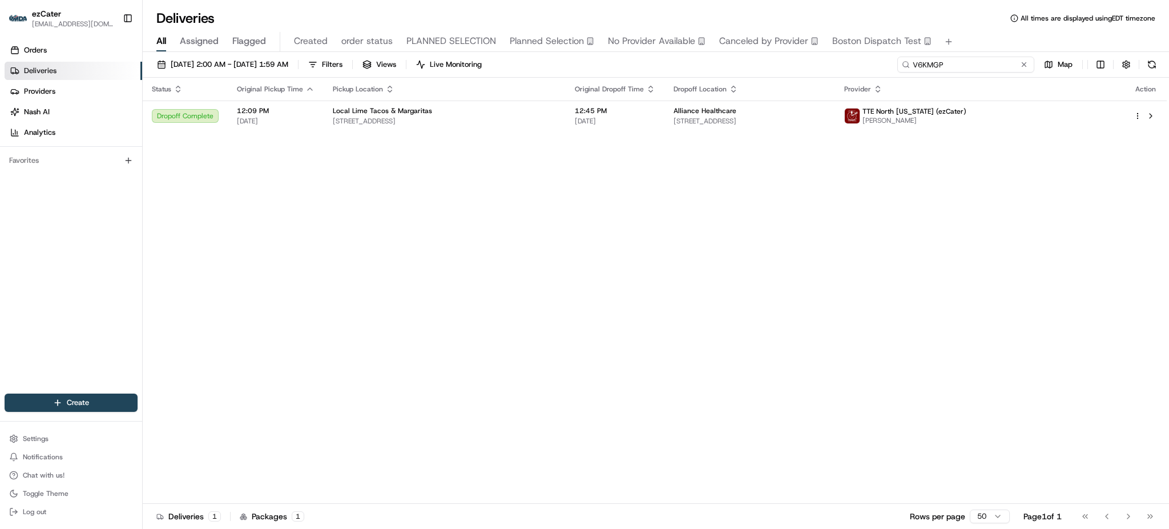
click at [963, 66] on input "V6KMGP" at bounding box center [966, 65] width 137 height 16
paste input "59WZK"
click at [978, 33] on div "All Assigned Flagged Created order status PLANNED SELECTION Planned Selection N…" at bounding box center [656, 42] width 1027 height 20
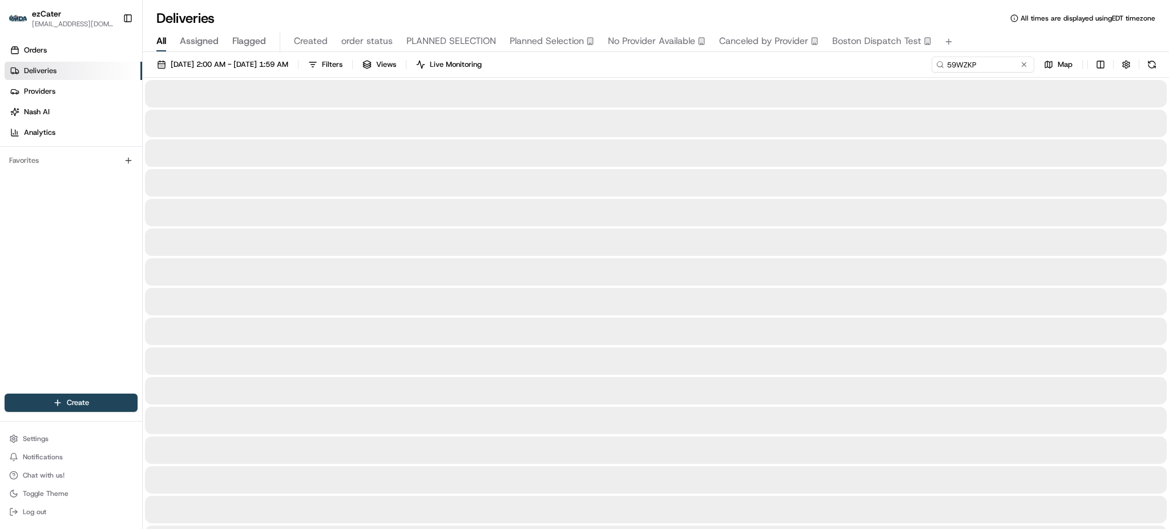
click at [876, 67] on div "07/28/2025 2:00 AM - 09/01/2025 1:59 AM Filters Views Live Monitoring 59WZKP Map" at bounding box center [656, 67] width 1027 height 21
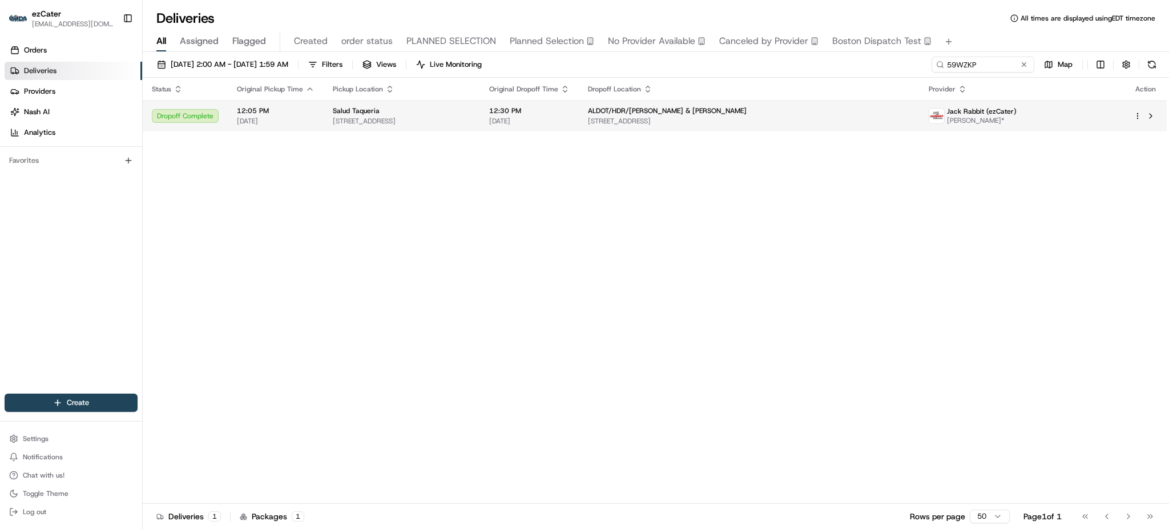
click at [471, 110] on div "Salud Taqueria" at bounding box center [402, 110] width 138 height 9
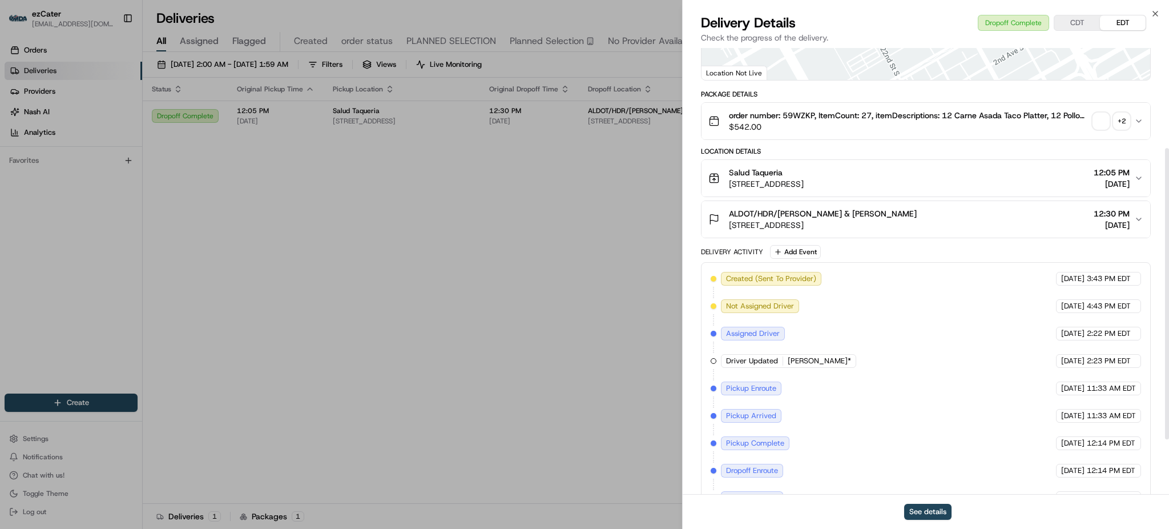
scroll to position [239, 0]
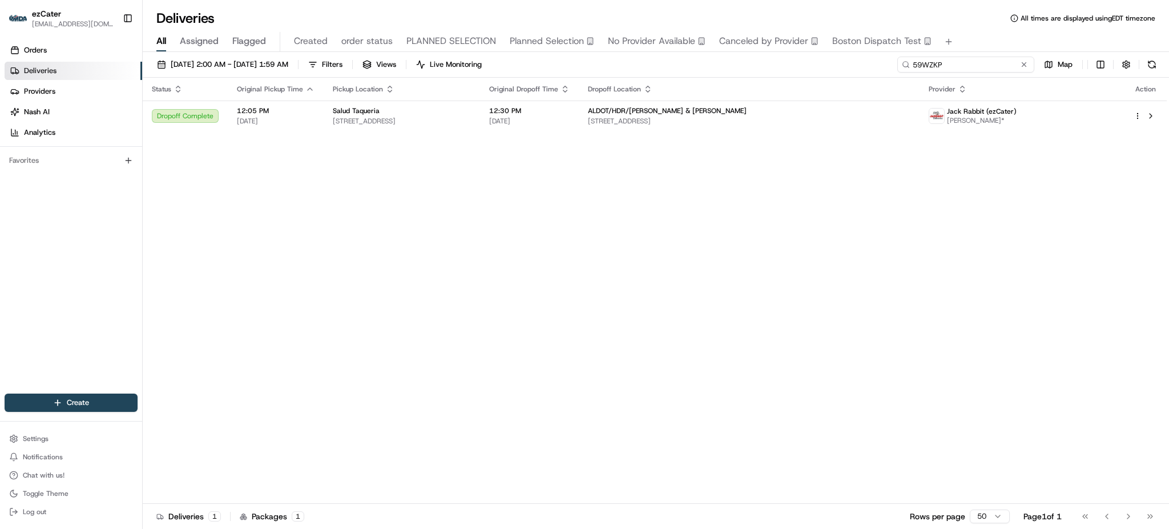
click at [998, 58] on input "59WZKP" at bounding box center [966, 65] width 137 height 16
paste input "REL-FYJTPU"
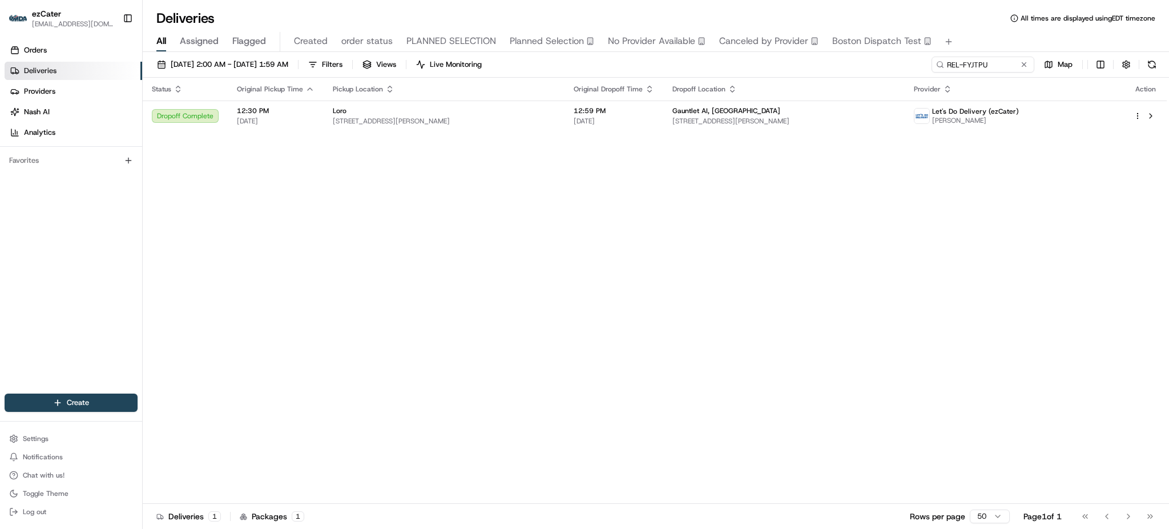
click at [845, 95] on th "Dropoff Location" at bounding box center [784, 89] width 241 height 23
click at [836, 110] on div "Gauntlet AI, Austin" at bounding box center [784, 110] width 223 height 9
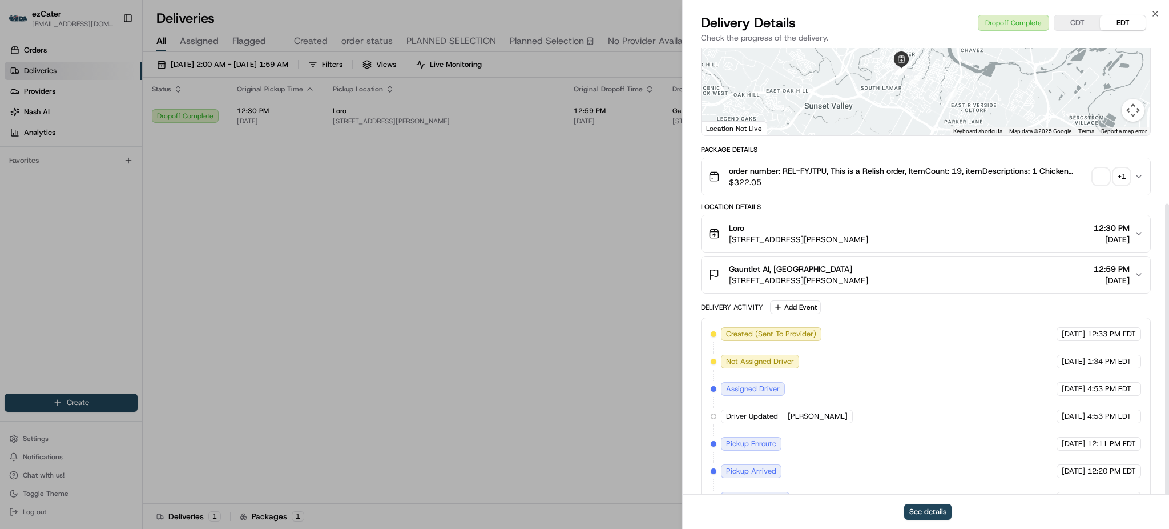
scroll to position [239, 0]
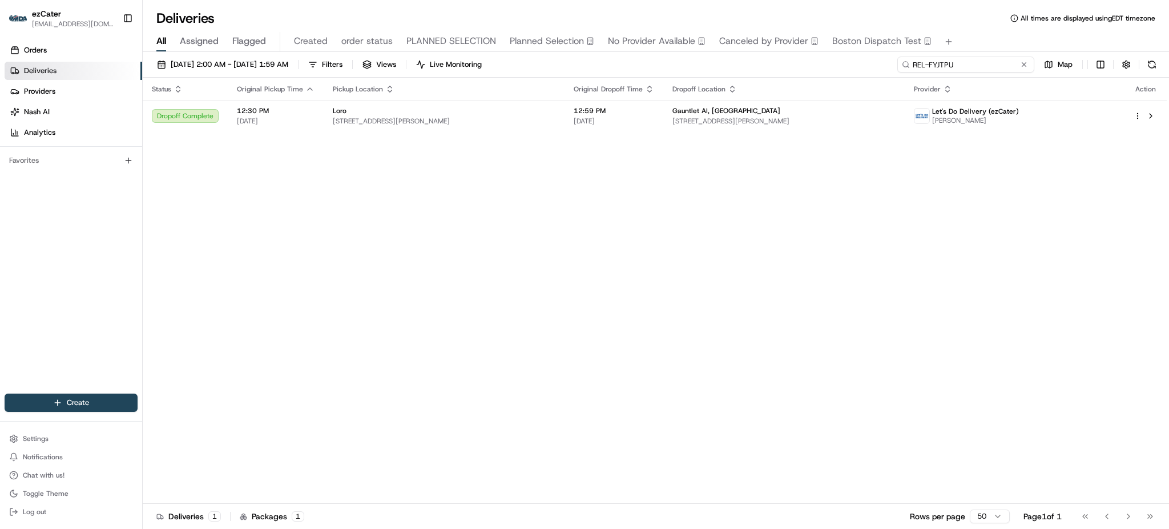
click at [954, 63] on input "REL-FYJTPU" at bounding box center [966, 65] width 137 height 16
paste input "0XWZ0Y"
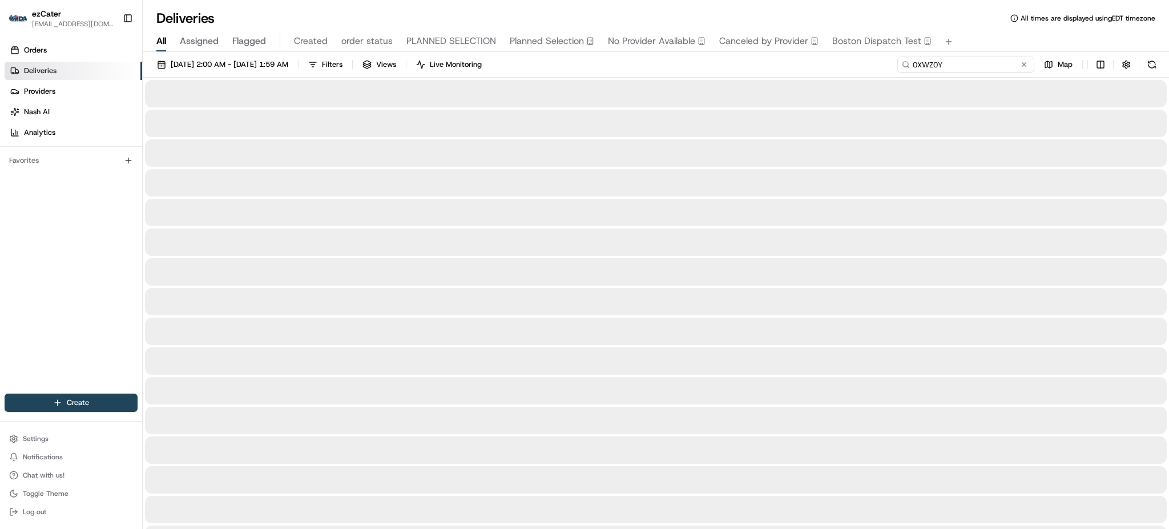
type input "0XWZ0Y"
click at [741, 71] on div "07/28/2025 2:00 AM - 09/01/2025 1:59 AM Filters Views Live Monitoring 0XWZ0Y Map" at bounding box center [656, 67] width 1027 height 21
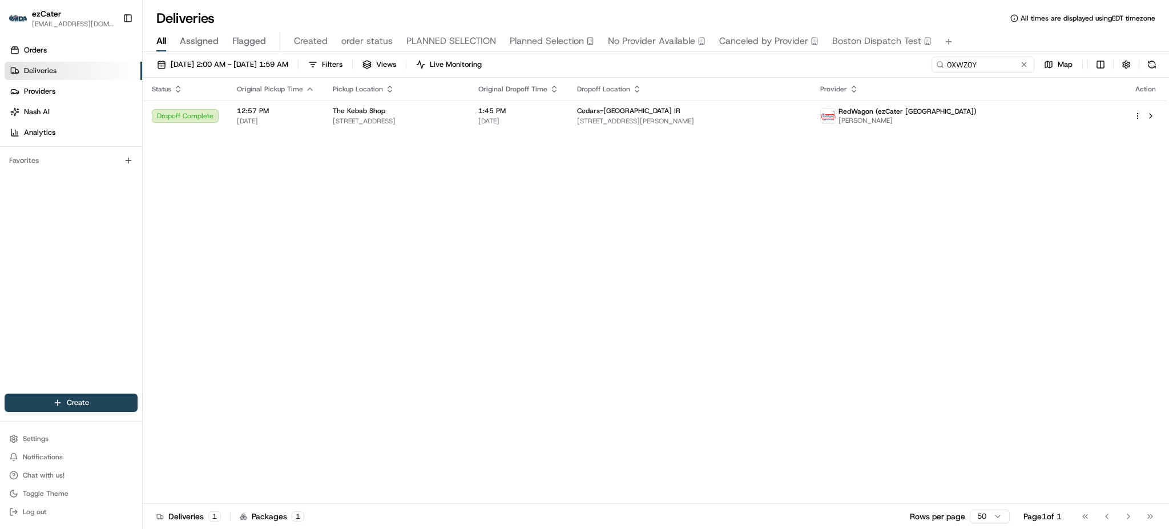
click at [681, 109] on span "Cedars-[GEOGRAPHIC_DATA] IR" at bounding box center [628, 110] width 103 height 9
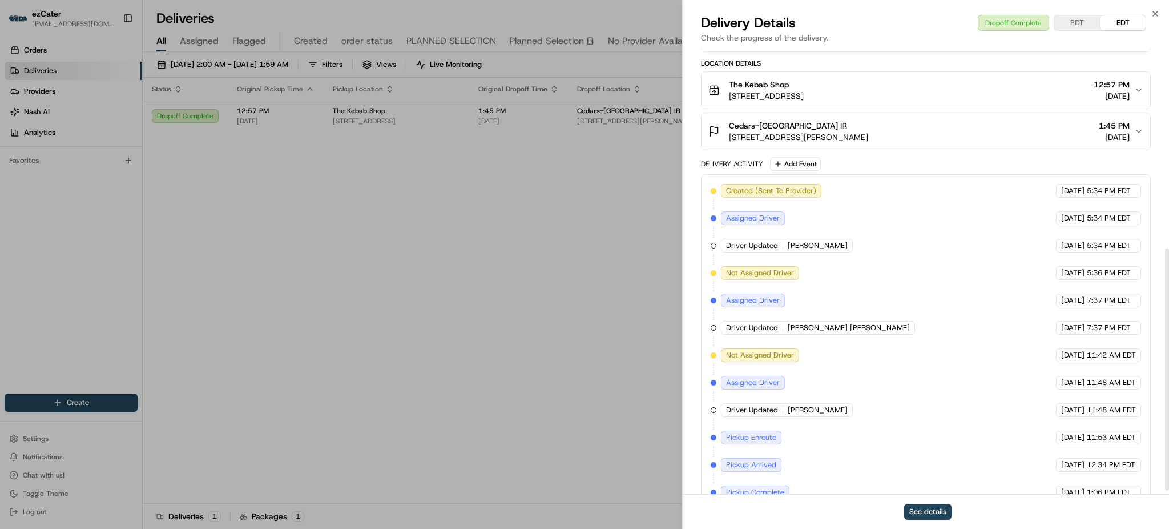
scroll to position [376, 0]
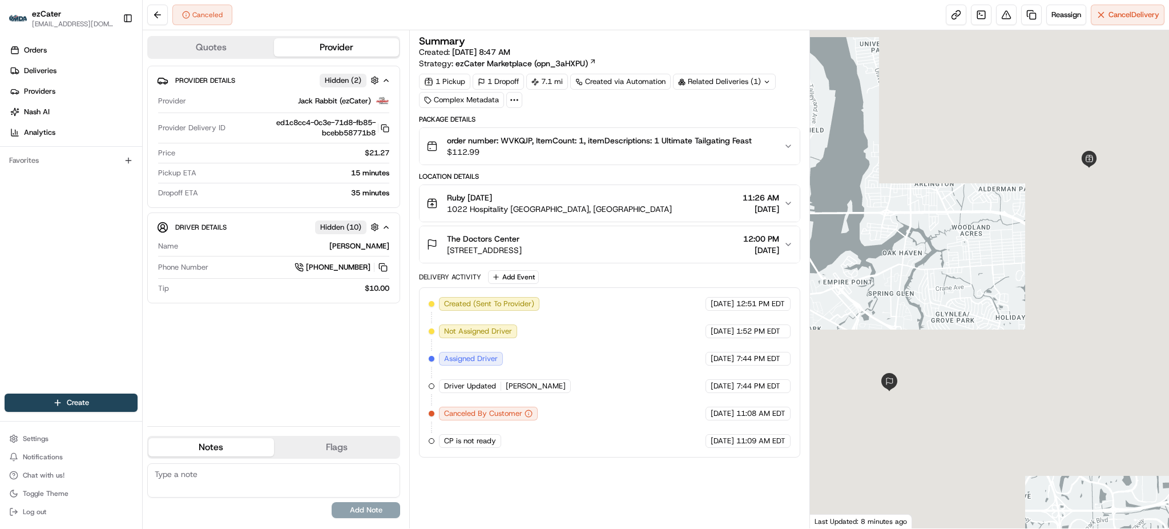
click at [377, 152] on span "$21.27" at bounding box center [377, 153] width 25 height 10
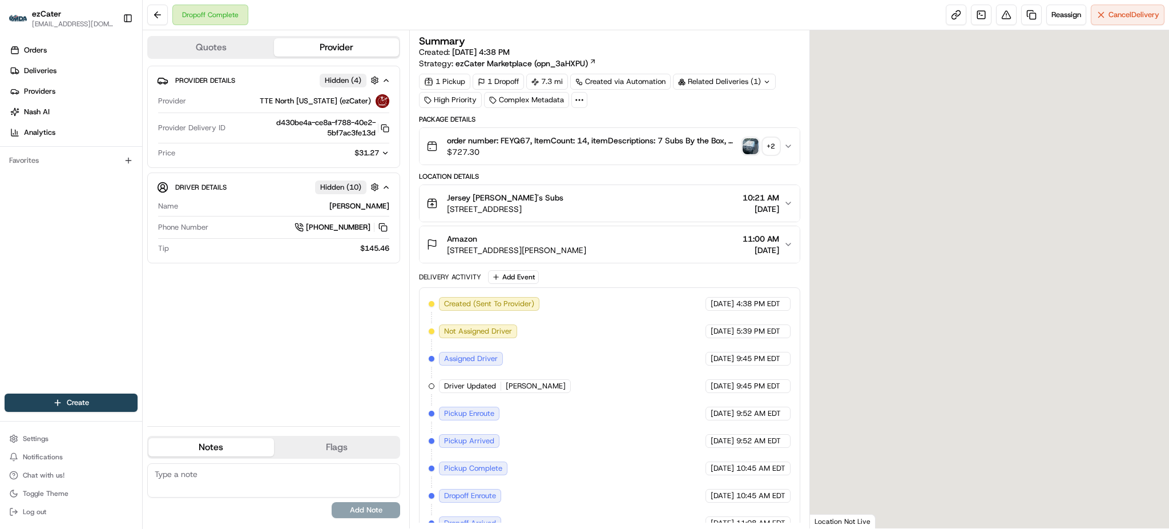
click at [380, 153] on div "$31.27" at bounding box center [364, 153] width 49 height 10
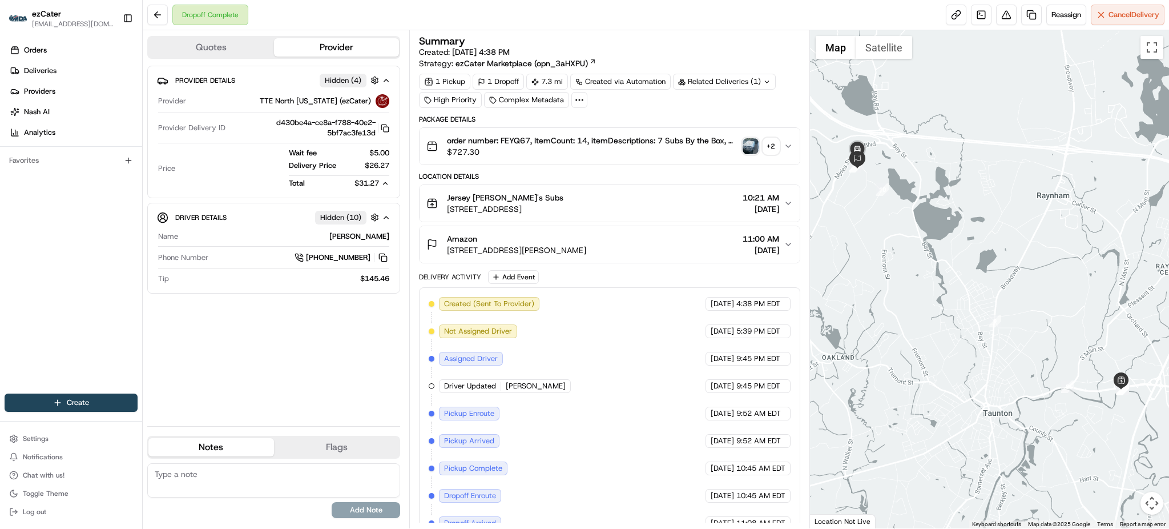
click at [712, 48] on div "Summary Created: 08/09/2025 4:38 PM Strategy: ezCater Marketplace (opn_3aHXPU)" at bounding box center [609, 52] width 381 height 33
click at [268, 392] on div "Provider Details Hidden ( 4 ) Provider TTE North Alabama (ezCater) Provider Del…" at bounding box center [273, 241] width 253 height 351
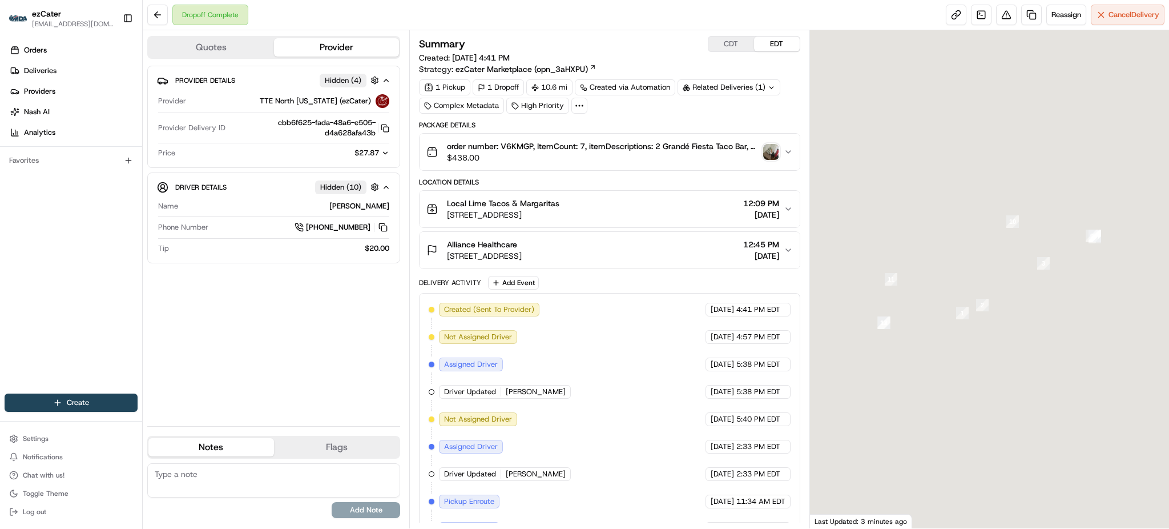
click at [375, 152] on span "$27.87" at bounding box center [367, 153] width 25 height 10
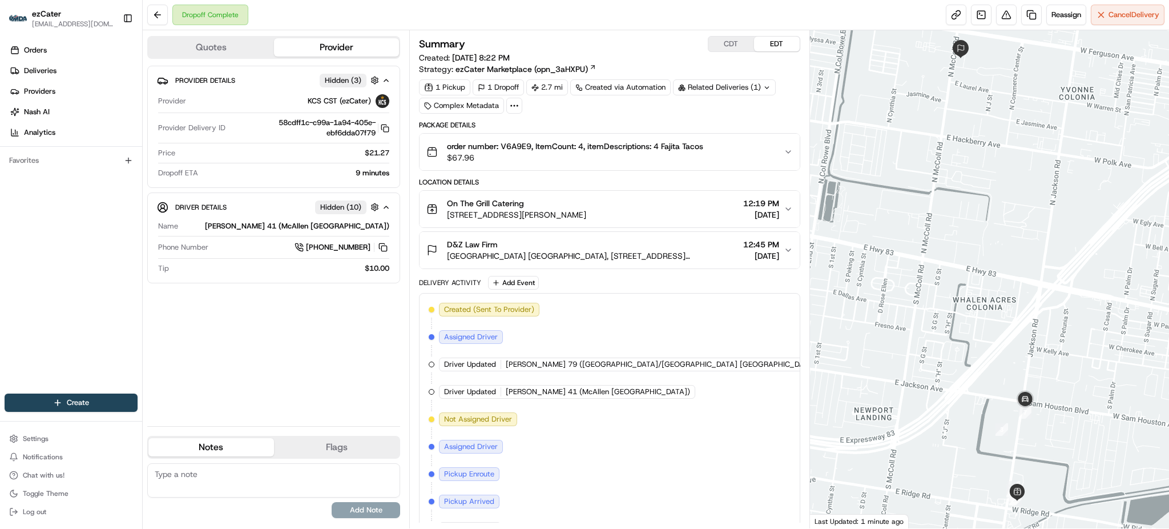
scroll to position [133, 0]
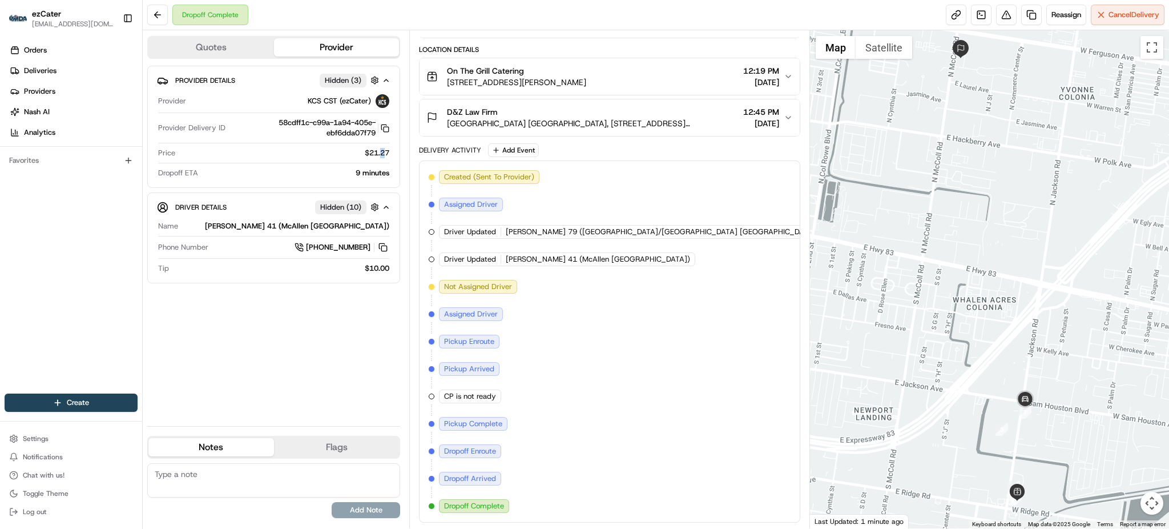
click at [381, 149] on span "$21.27" at bounding box center [377, 153] width 25 height 10
click at [695, 46] on div "Location Details" at bounding box center [609, 49] width 381 height 9
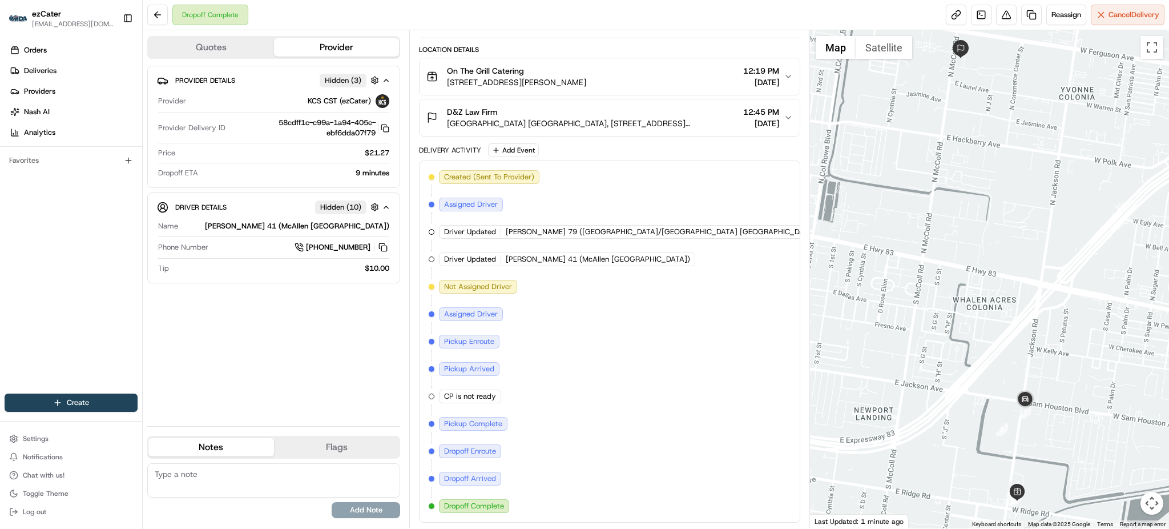
click at [366, 171] on div "9 minutes" at bounding box center [296, 173] width 187 height 10
click at [382, 267] on div "$10.00" at bounding box center [282, 268] width 216 height 10
click at [335, 345] on div "Provider Details Hidden ( 3 ) Provider KCS CST (ezCater) Provider Delivery ID 5…" at bounding box center [273, 241] width 253 height 351
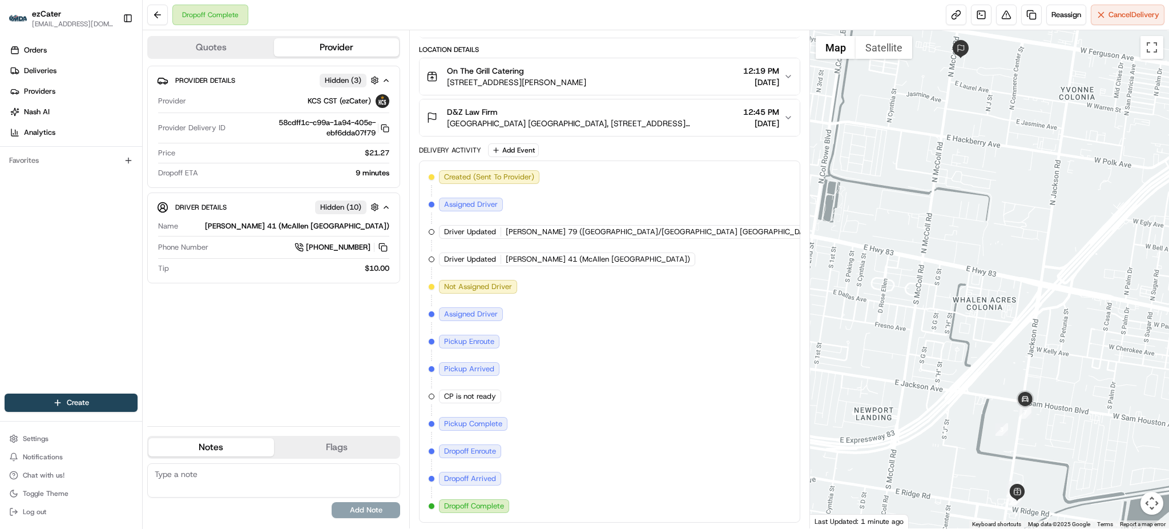
click at [841, 396] on span "[DATE]" at bounding box center [852, 396] width 23 height 10
click at [552, 337] on div "Created (Sent To Provider) KCS CST (ezCater) 08/14/2025 8:22 PM EDT Assigned Dr…" at bounding box center [609, 341] width 361 height 343
drag, startPoint x: 578, startPoint y: 364, endPoint x: 771, endPoint y: 367, distance: 193.0
click at [771, 367] on div "Created (Sent To Provider) KCS CST (ezCater) 08/14/2025 8:22 PM EDT Assigned Dr…" at bounding box center [609, 341] width 361 height 343
click at [866, 367] on span "12:12 PM EDT" at bounding box center [890, 369] width 49 height 10
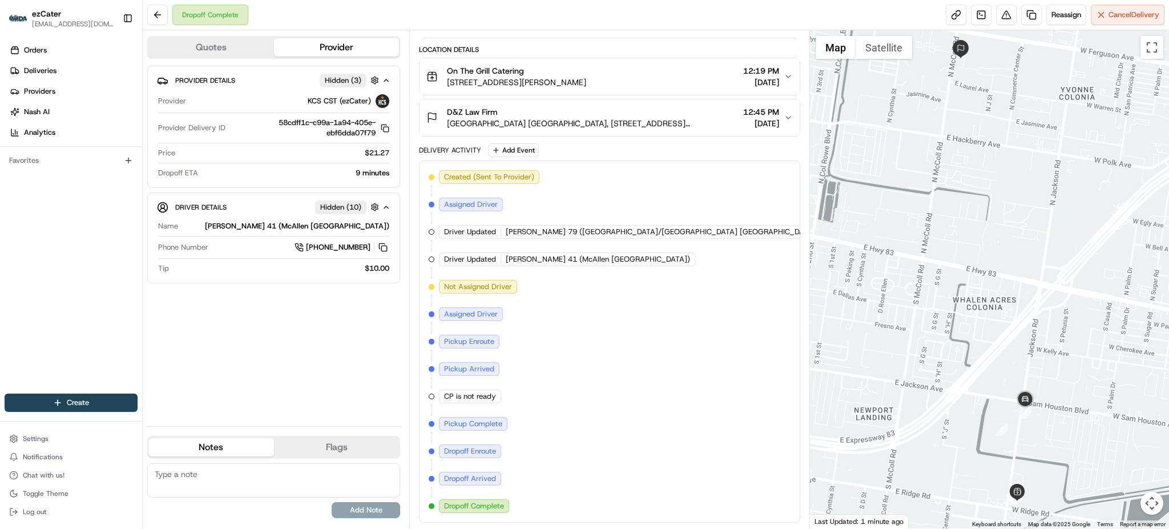
click at [866, 367] on span "12:12 PM EDT" at bounding box center [890, 369] width 49 height 10
click at [866, 423] on span "1:27 PM EDT" at bounding box center [888, 424] width 44 height 10
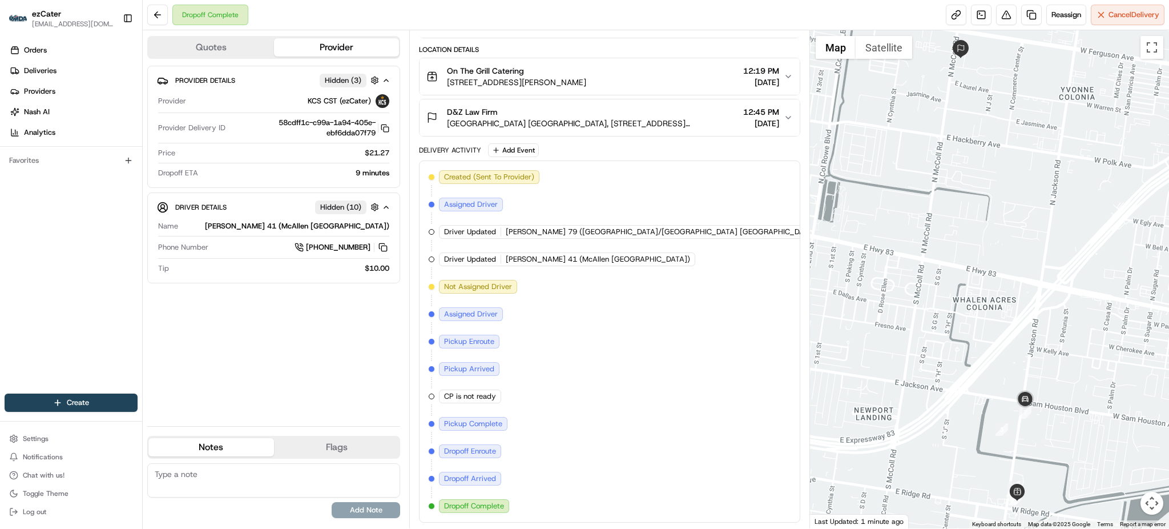
click at [866, 423] on span "1:27 PM EDT" at bounding box center [888, 424] width 44 height 10
drag, startPoint x: 571, startPoint y: 400, endPoint x: 756, endPoint y: 401, distance: 185.0
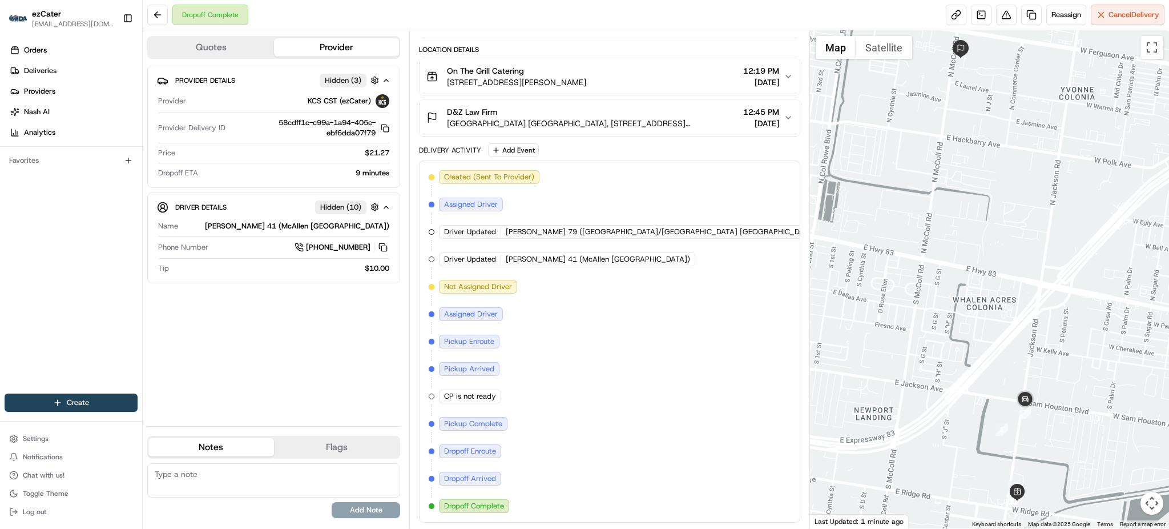
click at [756, 401] on div "Created (Sent To Provider) KCS CST (ezCater) 08/14/2025 8:22 PM EDT Assigned Dr…" at bounding box center [609, 341] width 361 height 343
click at [866, 401] on span "1:22 PM EDT" at bounding box center [888, 396] width 44 height 10
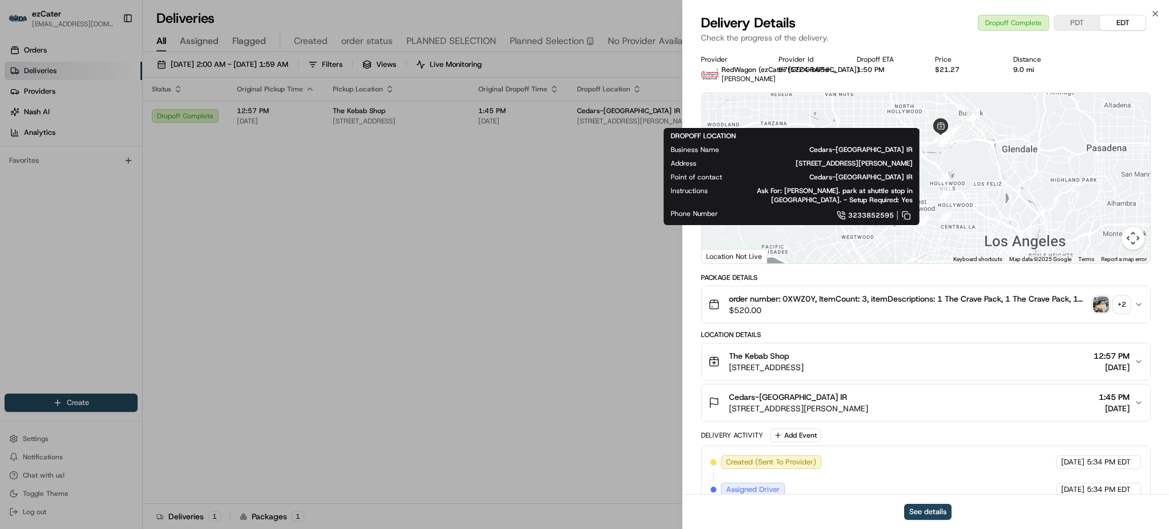
scroll to position [376, 0]
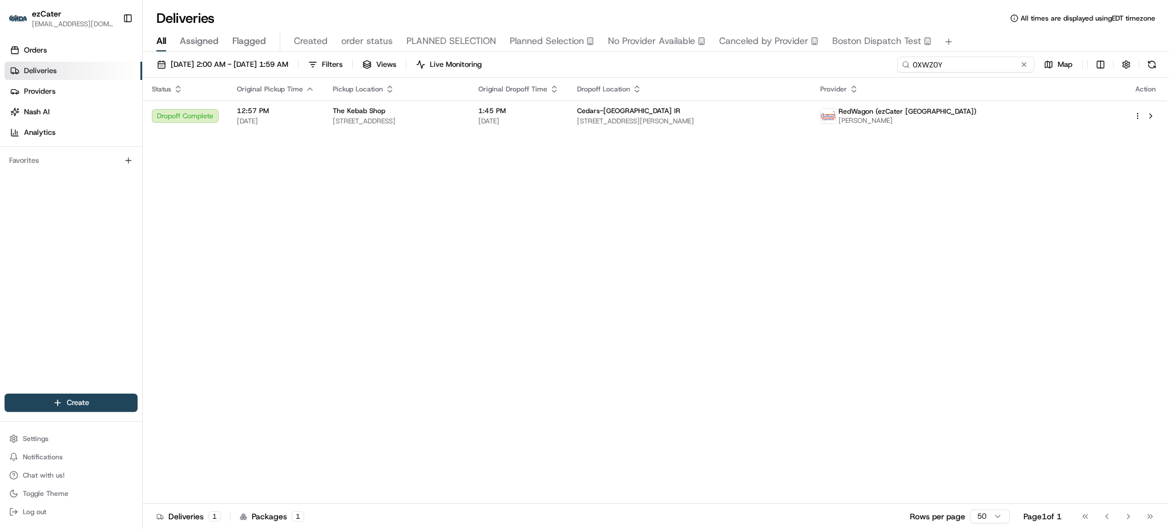
click at [1009, 62] on input "0XWZ0Y" at bounding box center [966, 65] width 137 height 16
paste input "2Q38PG"
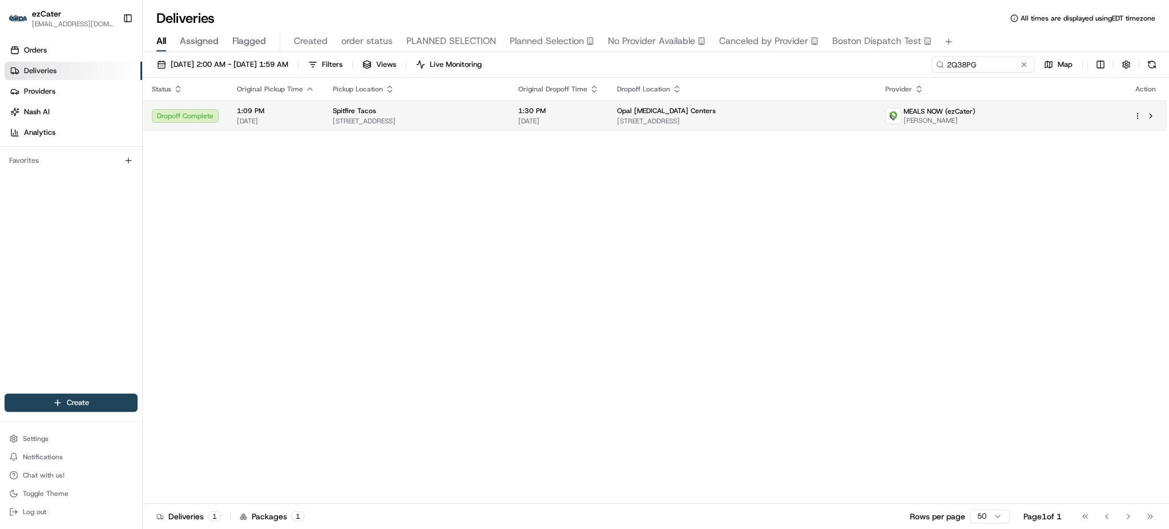
click at [561, 108] on span "1:30 PM" at bounding box center [558, 110] width 81 height 9
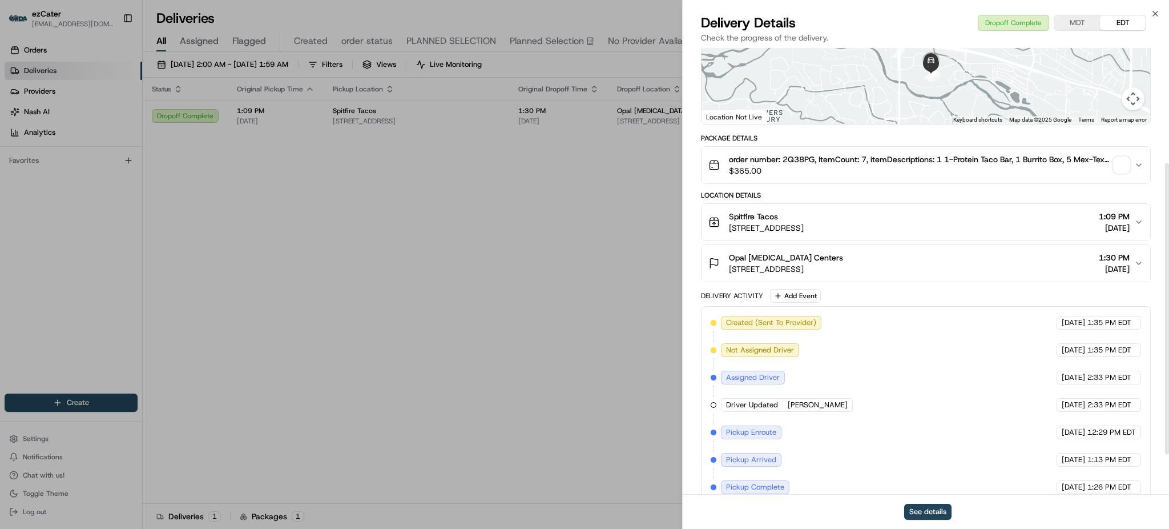
scroll to position [239, 0]
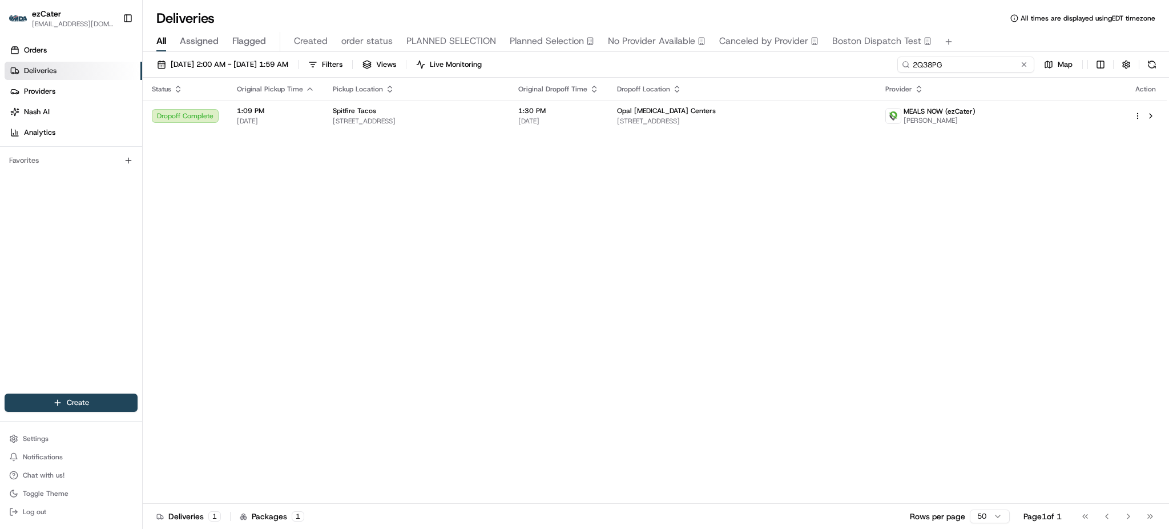
click at [997, 63] on input "2Q38PG" at bounding box center [966, 65] width 137 height 16
paste input "75942E"
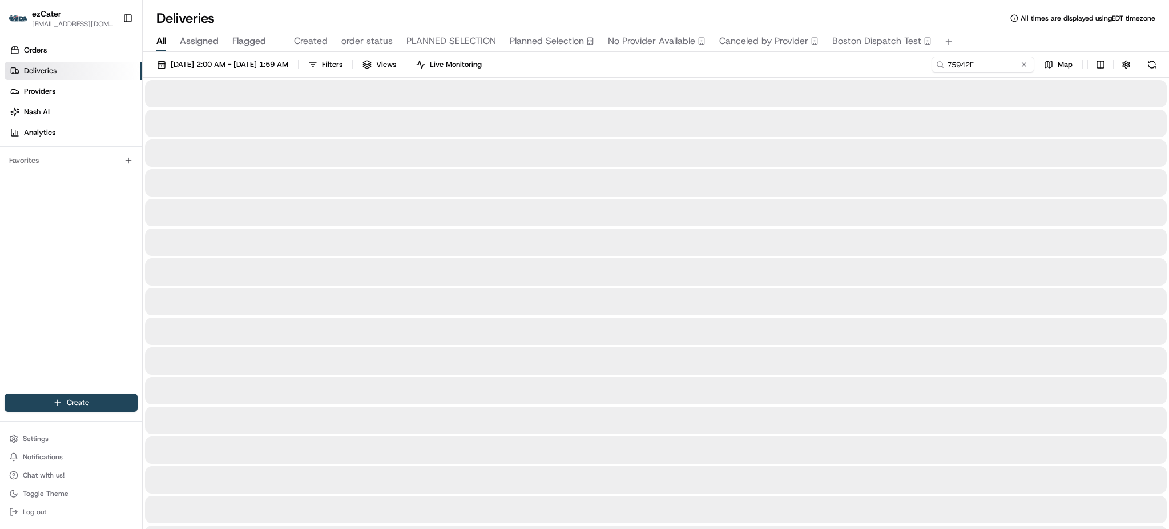
click at [630, 72] on div "[DATE] 2:00 AM - [DATE] 1:59 AM Filters Views Live Monitoring 75942E Map" at bounding box center [656, 67] width 1027 height 21
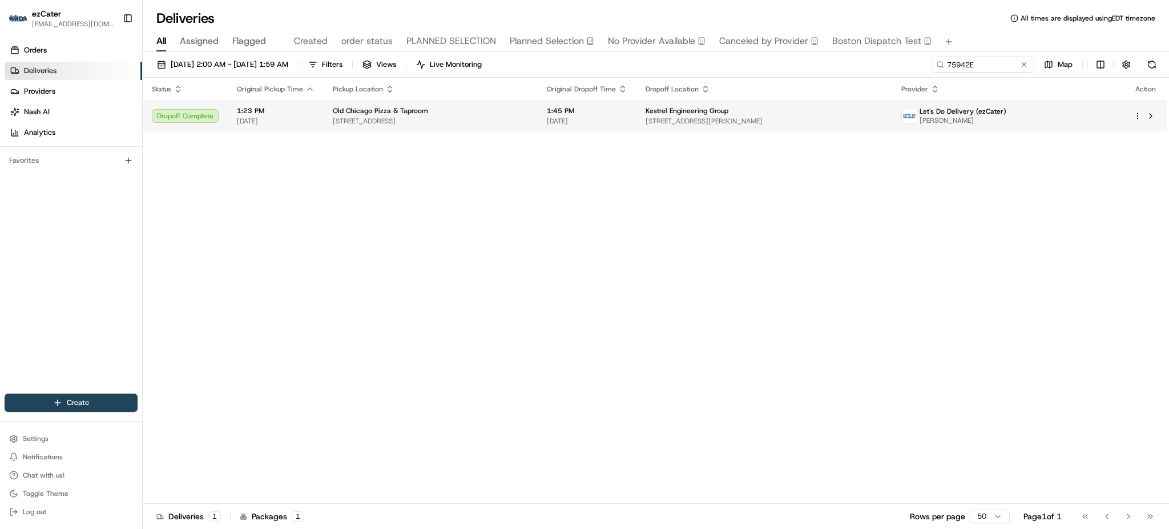
click at [591, 116] on span "[DATE]" at bounding box center [587, 120] width 81 height 9
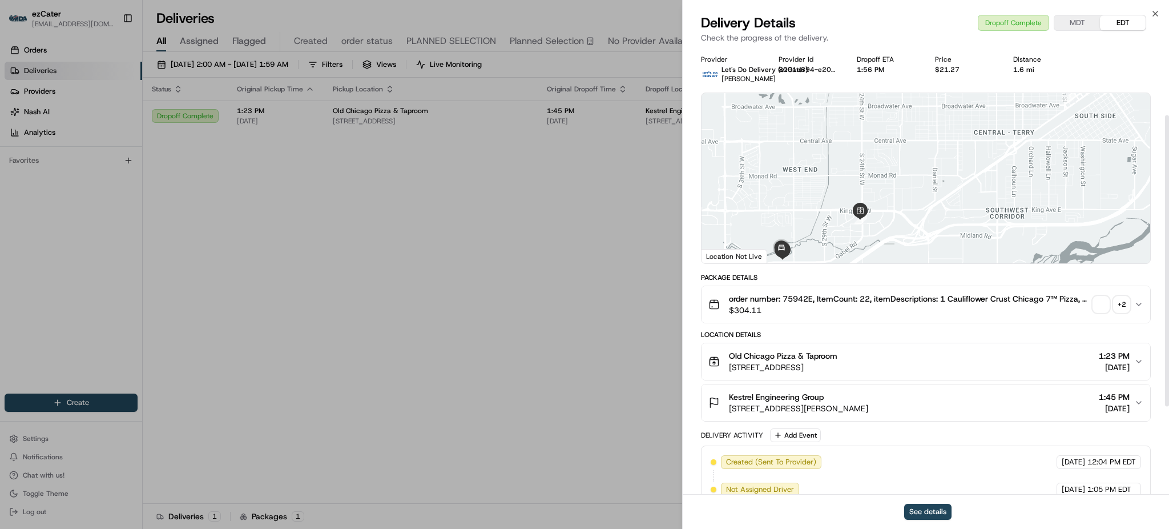
scroll to position [239, 0]
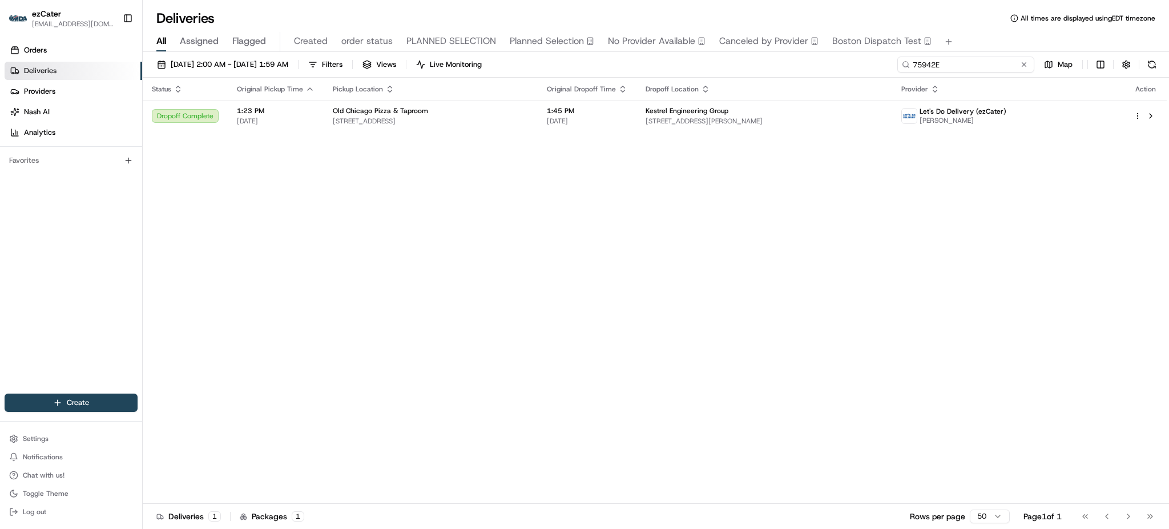
click at [990, 60] on input "75942E" at bounding box center [966, 65] width 137 height 16
paste input "893TFQ"
click at [1003, 22] on div "Deliveries All times are displayed using EDT timezone" at bounding box center [656, 18] width 1027 height 18
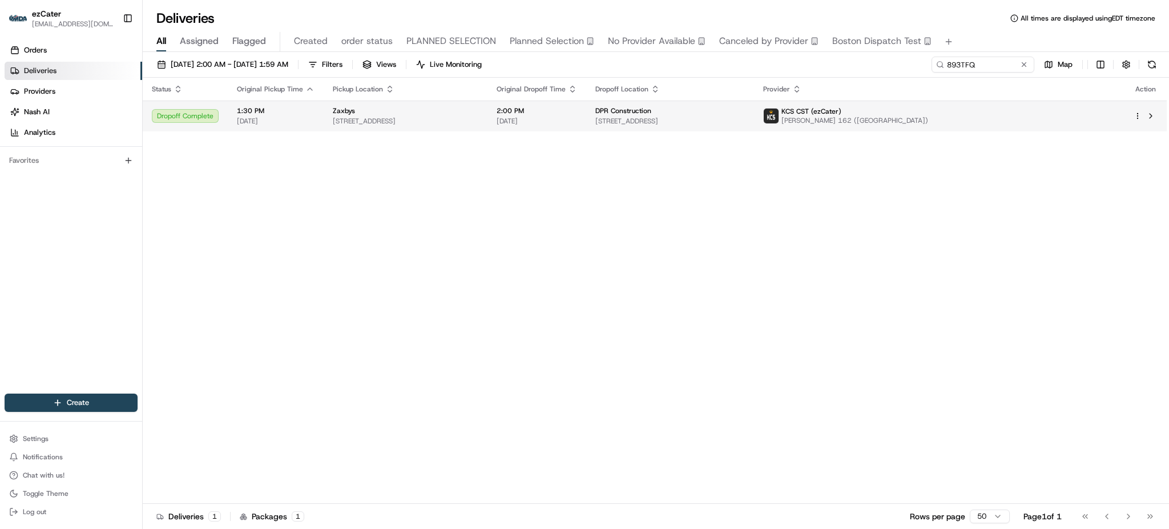
click at [691, 118] on span "[STREET_ADDRESS]" at bounding box center [670, 120] width 149 height 9
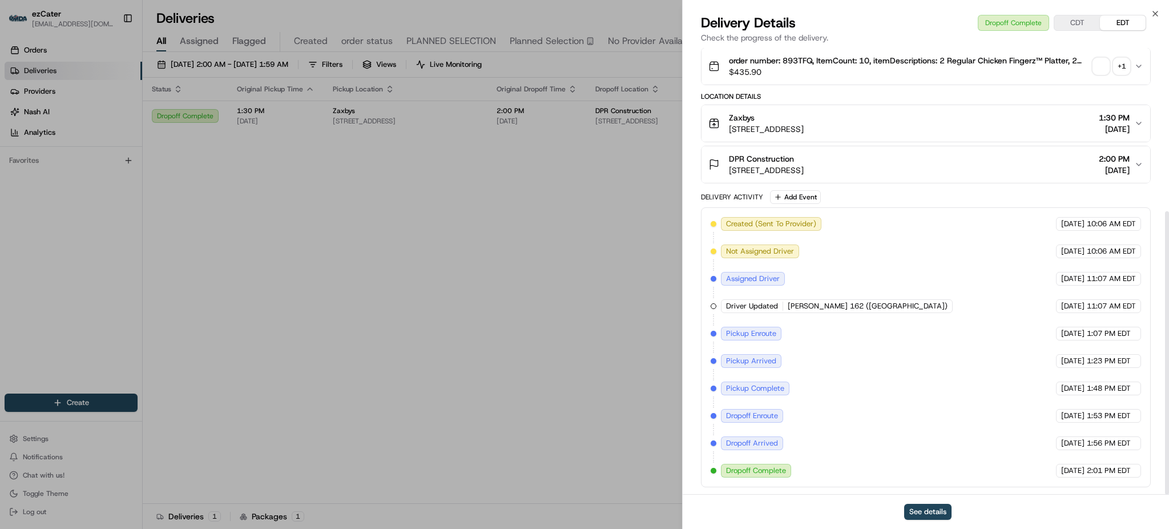
scroll to position [257, 0]
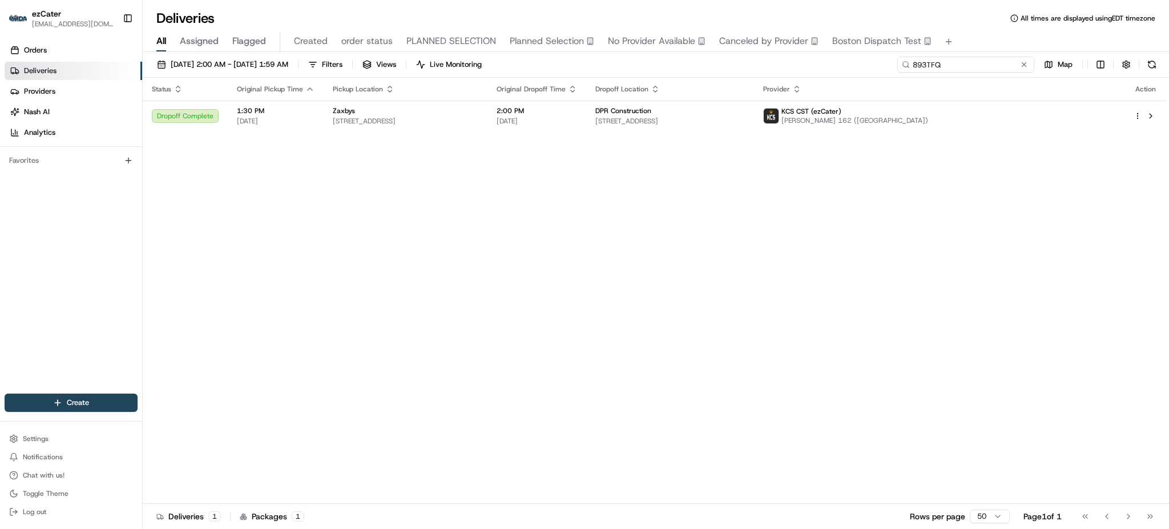
click at [966, 62] on input "893TFQ" at bounding box center [966, 65] width 137 height 16
paste input "Y07K14"
click at [966, 40] on div "All Assigned Flagged Created order status PLANNED SELECTION Planned Selection N…" at bounding box center [656, 42] width 1027 height 20
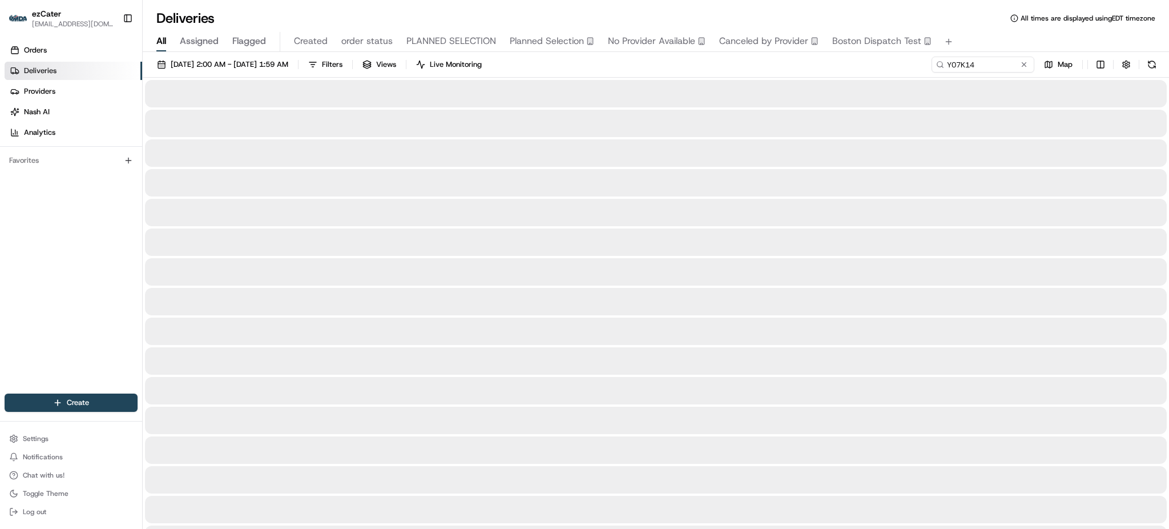
click at [966, 40] on div "All Assigned Flagged Created order status PLANNED SELECTION Planned Selection N…" at bounding box center [656, 42] width 1027 height 20
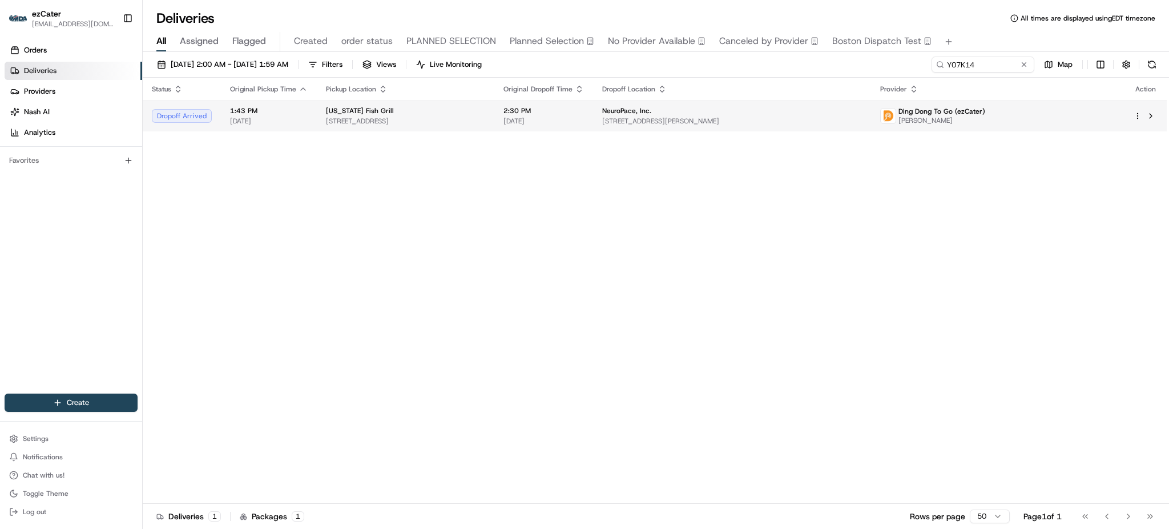
click at [685, 101] on td "NeuroPace, Inc. [STREET_ADDRESS][PERSON_NAME]" at bounding box center [732, 116] width 278 height 31
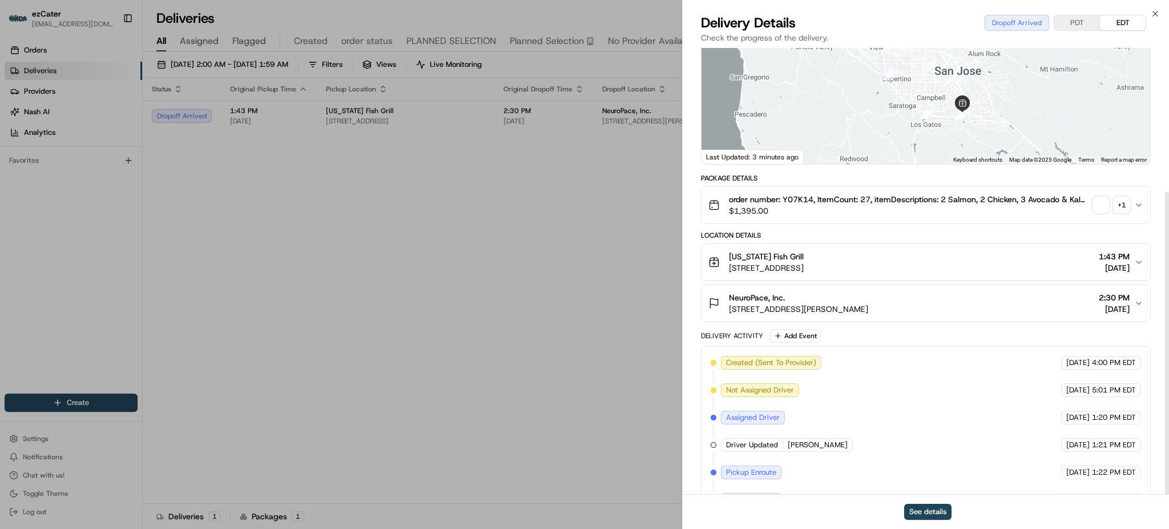
scroll to position [211, 0]
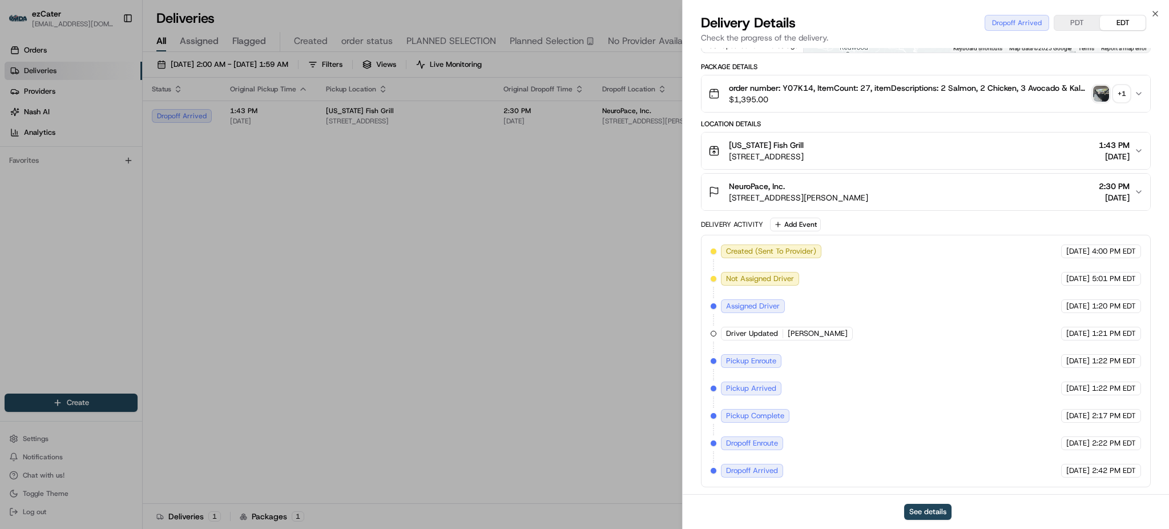
drag, startPoint x: 496, startPoint y: 287, endPoint x: 492, endPoint y: 261, distance: 26.0
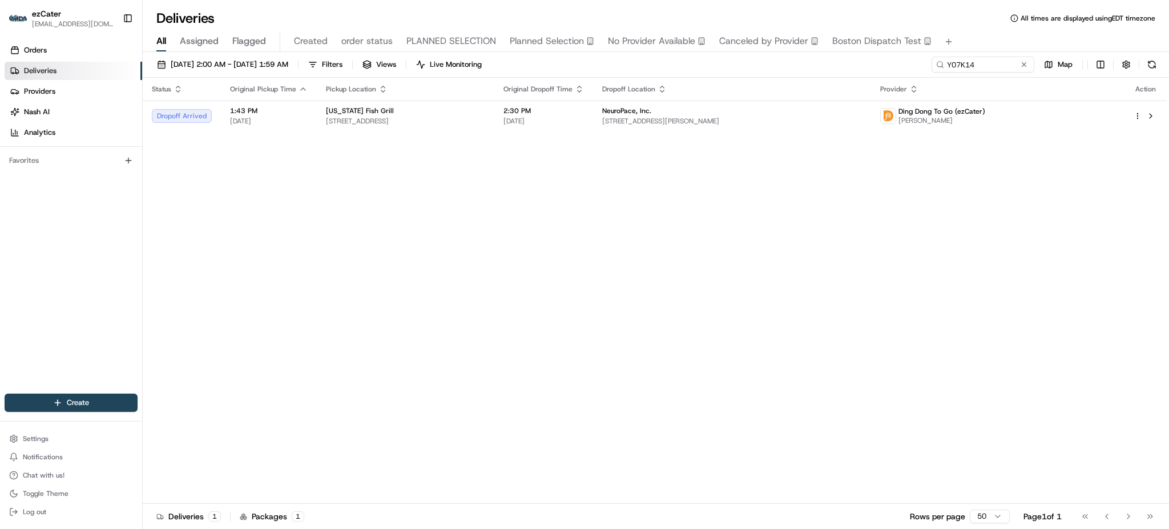
click at [975, 52] on div "[DATE] 2:00 AM - [DATE] 1:59 AM Filters Views Live Monitoring Y07K14 Map Status…" at bounding box center [656, 291] width 1027 height 479
click at [981, 57] on input "Y07K14" at bounding box center [966, 65] width 137 height 16
paste input "RM1YG2"
click at [982, 42] on div "All Assigned Flagged Created order status PLANNED SELECTION Planned Selection N…" at bounding box center [656, 42] width 1027 height 20
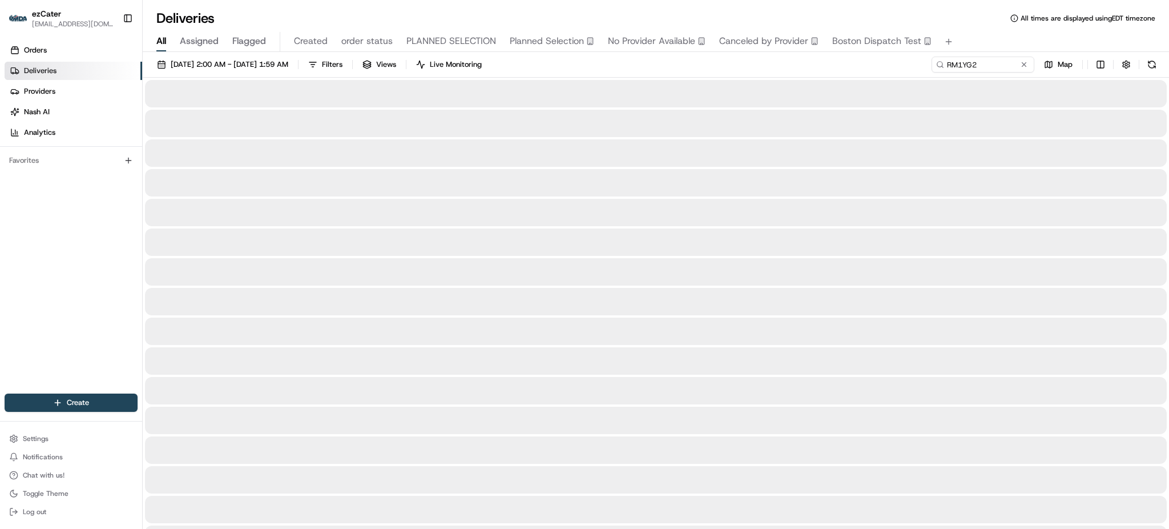
click at [745, 65] on div "[DATE] 2:00 AM - [DATE] 1:59 AM Filters Views Live Monitoring RM1YG2 Map" at bounding box center [656, 67] width 1027 height 21
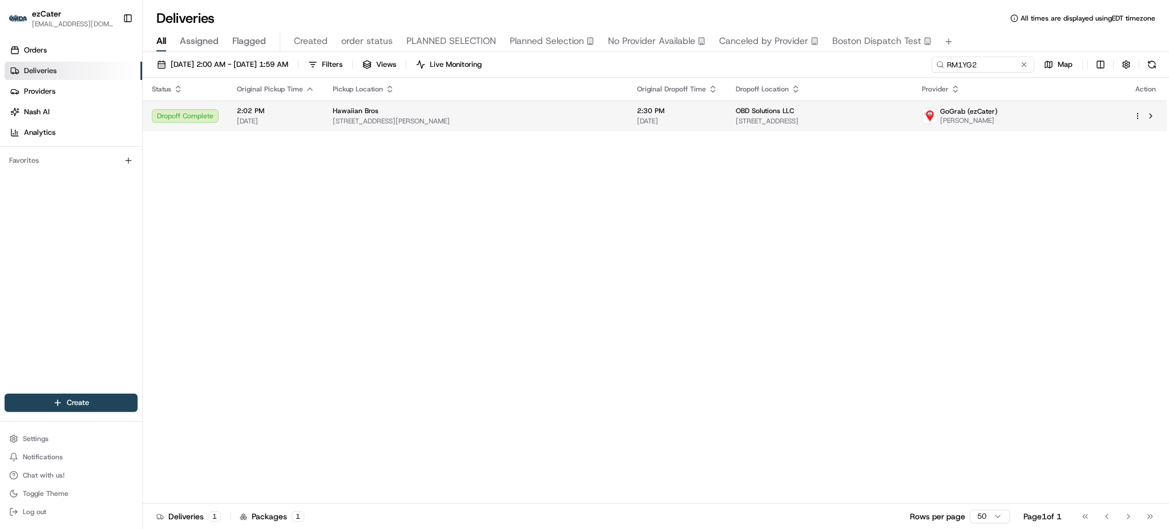
click at [736, 113] on span "OBD Solutions LLC" at bounding box center [765, 110] width 58 height 9
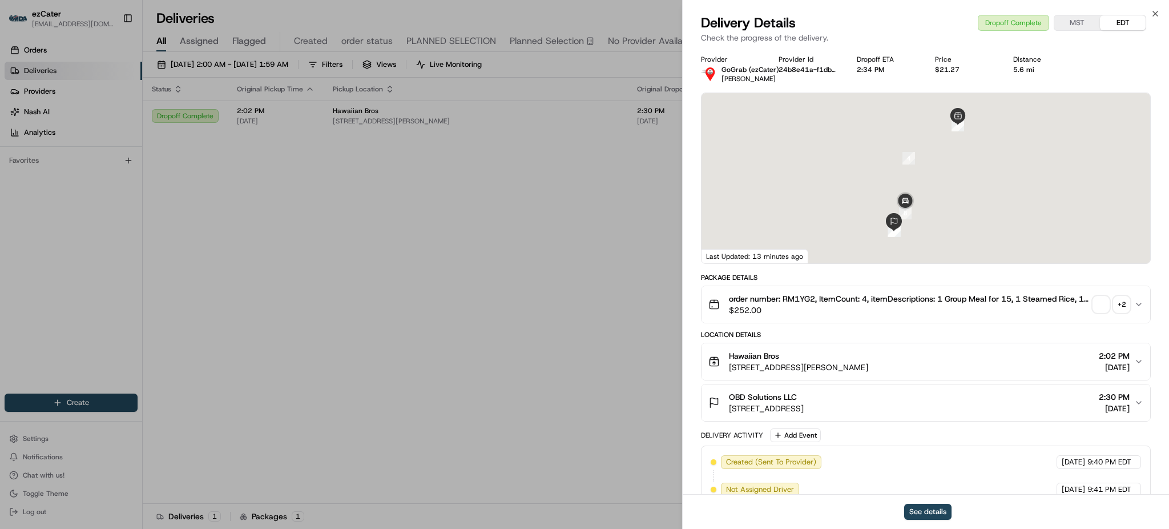
scroll to position [348, 0]
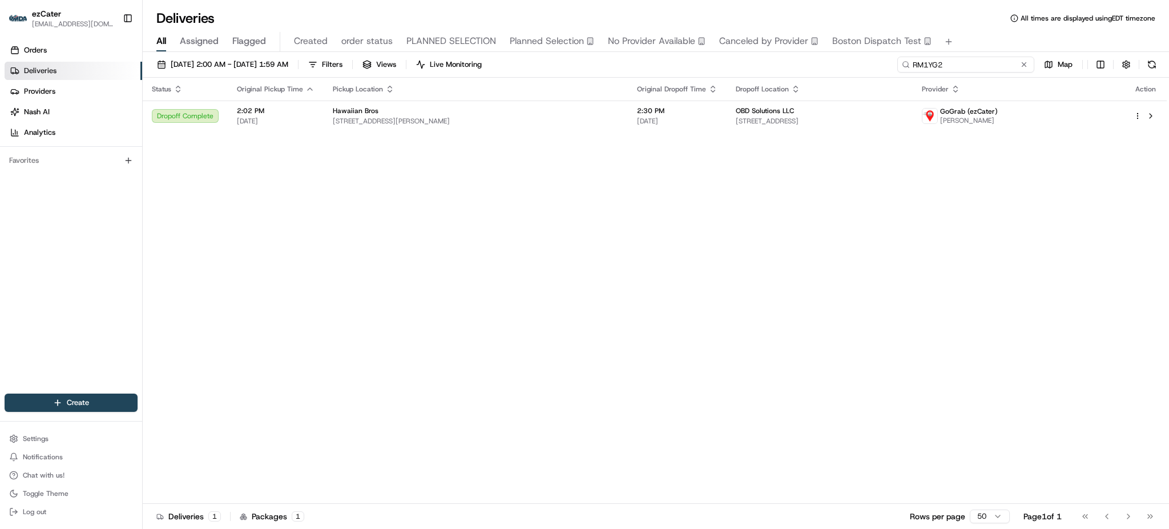
click at [993, 70] on input "RM1YG2" at bounding box center [966, 65] width 137 height 16
paste input "EL-QUC9QH"
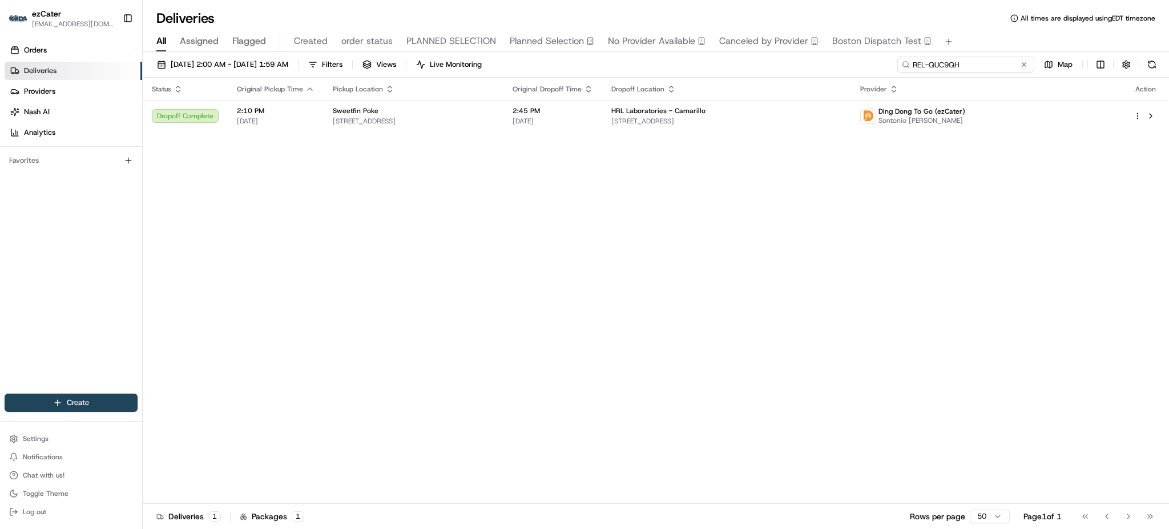
click at [996, 61] on input "REL-QUC9QH" at bounding box center [966, 65] width 137 height 16
paste input "Z944CH"
click at [973, 35] on div "All Assigned Flagged Created order status PLANNED SELECTION Planned Selection N…" at bounding box center [656, 42] width 1027 height 20
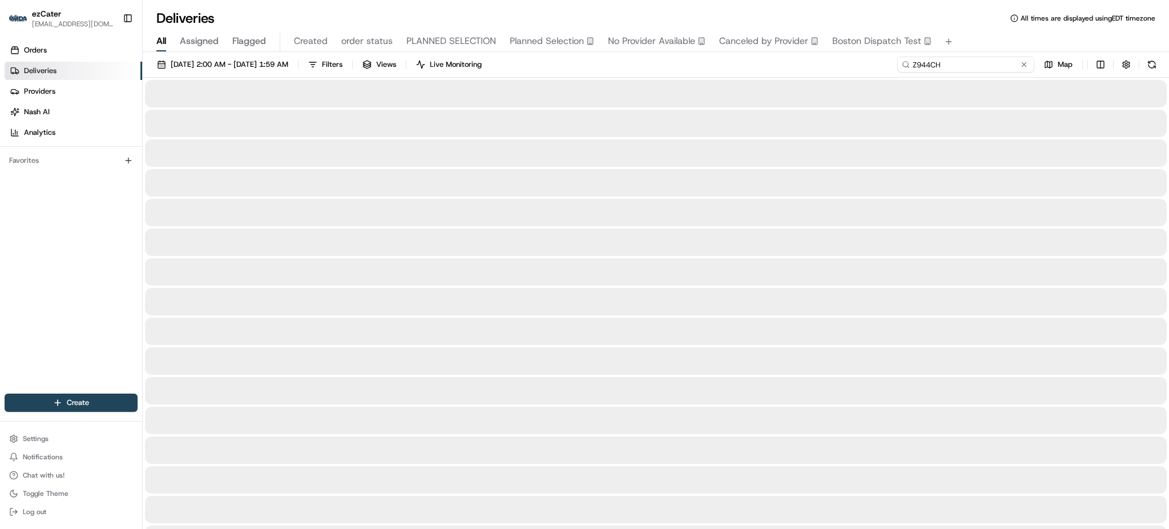
click at [1003, 57] on input "Z944CH" at bounding box center [966, 65] width 137 height 16
type input "Z944CH"
click at [976, 50] on div "All Assigned Flagged Created order status PLANNED SELECTION Planned Selection N…" at bounding box center [656, 42] width 1027 height 20
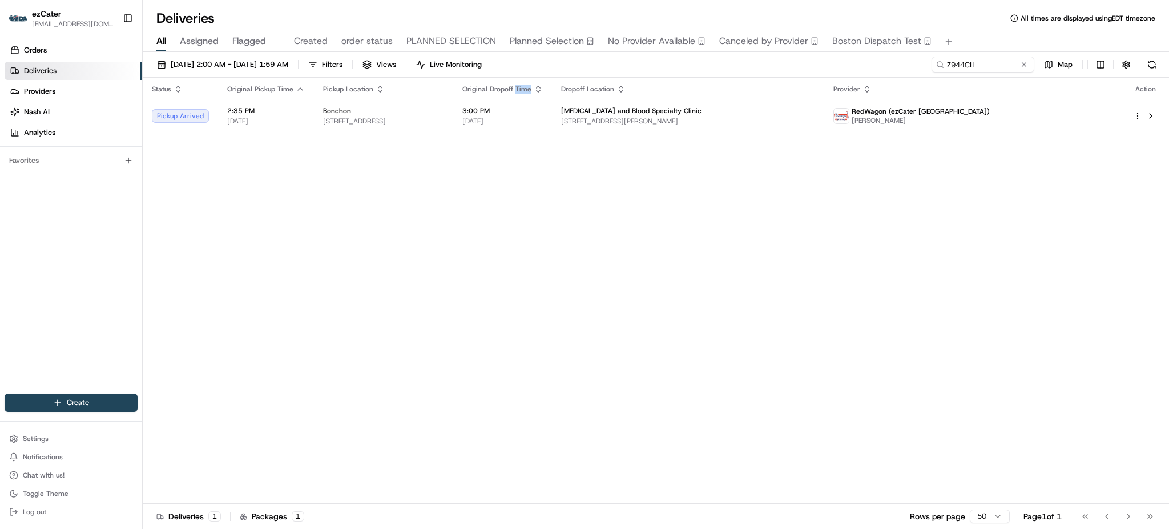
click at [552, 94] on th "Original Dropoff Time" at bounding box center [502, 89] width 99 height 23
click at [543, 114] on span "3:00 PM" at bounding box center [503, 110] width 81 height 9
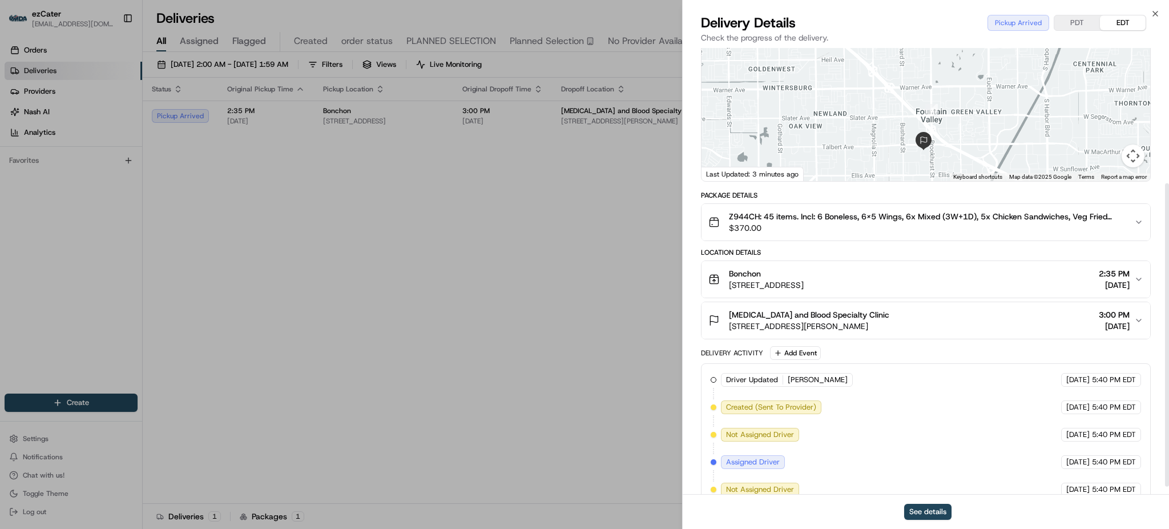
scroll to position [211, 0]
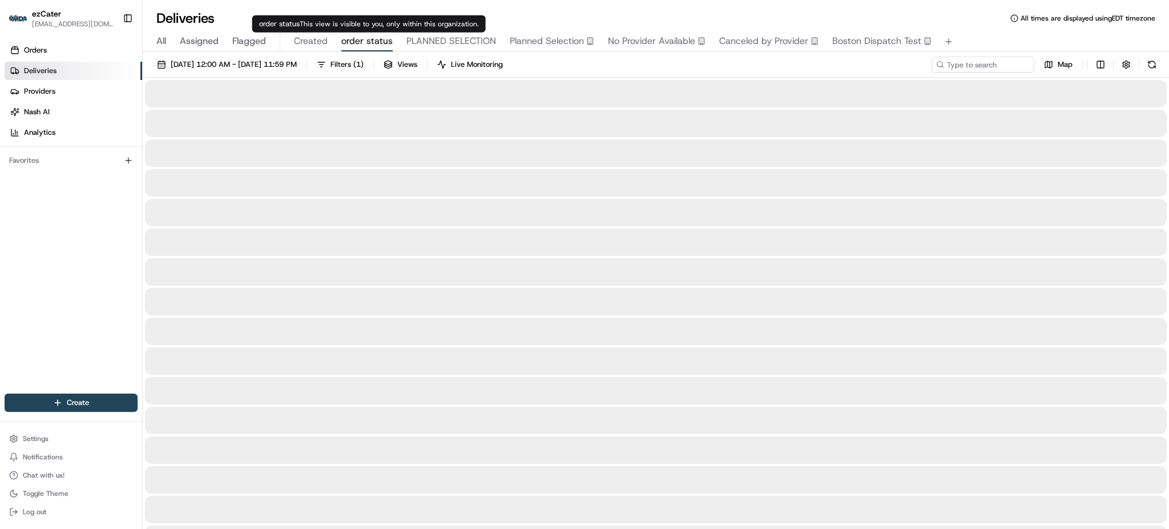
click at [358, 46] on span "order status" at bounding box center [366, 41] width 51 height 14
click at [614, 62] on div "[DATE] 12:00 AM - [DATE] 11:59 PM Filters ( 1 ) Views Live Monitoring Map" at bounding box center [656, 67] width 1027 height 21
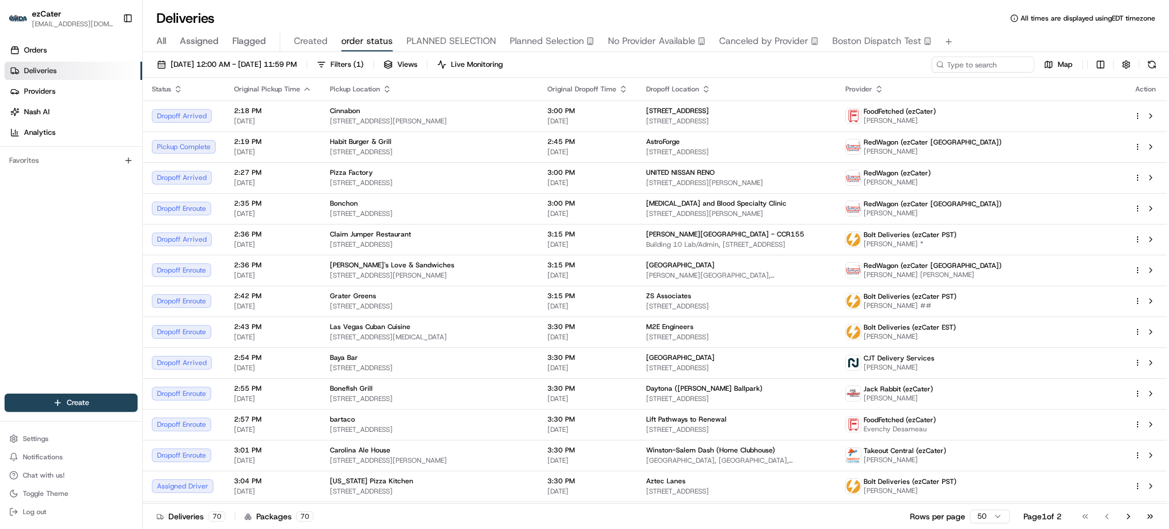
click at [160, 44] on span "All" at bounding box center [161, 41] width 10 height 14
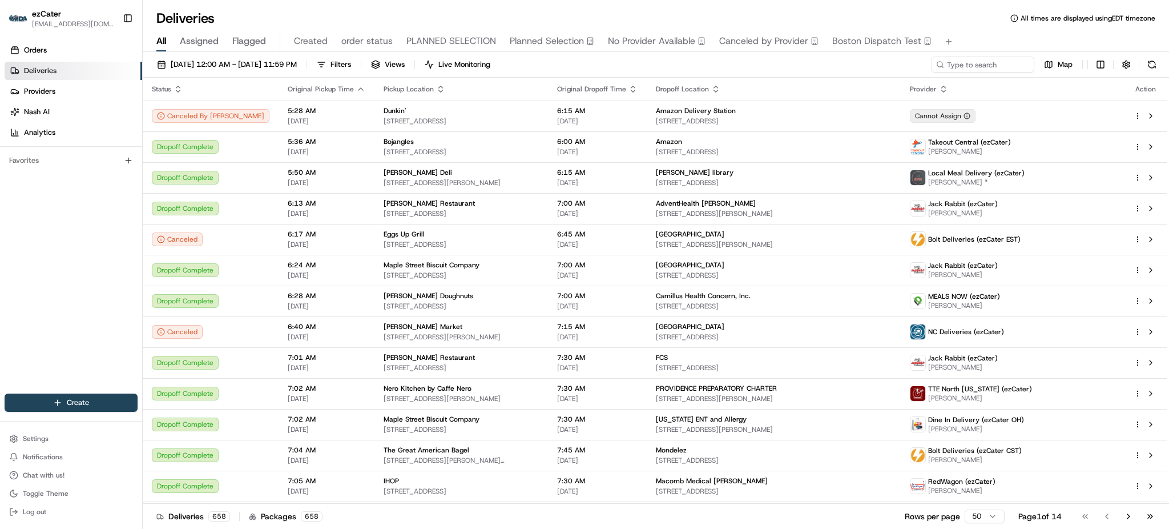
click at [1003, 48] on div "All Assigned Flagged Created order status PLANNED SELECTION Planned Selection N…" at bounding box center [656, 42] width 1027 height 20
click at [1002, 53] on div "[DATE] 12:00 AM - [DATE] 11:59 PM Filters Views Live Monitoring Map Status Orig…" at bounding box center [656, 291] width 1027 height 479
click at [998, 62] on input at bounding box center [966, 65] width 137 height 16
paste input "4TZ-2FH"
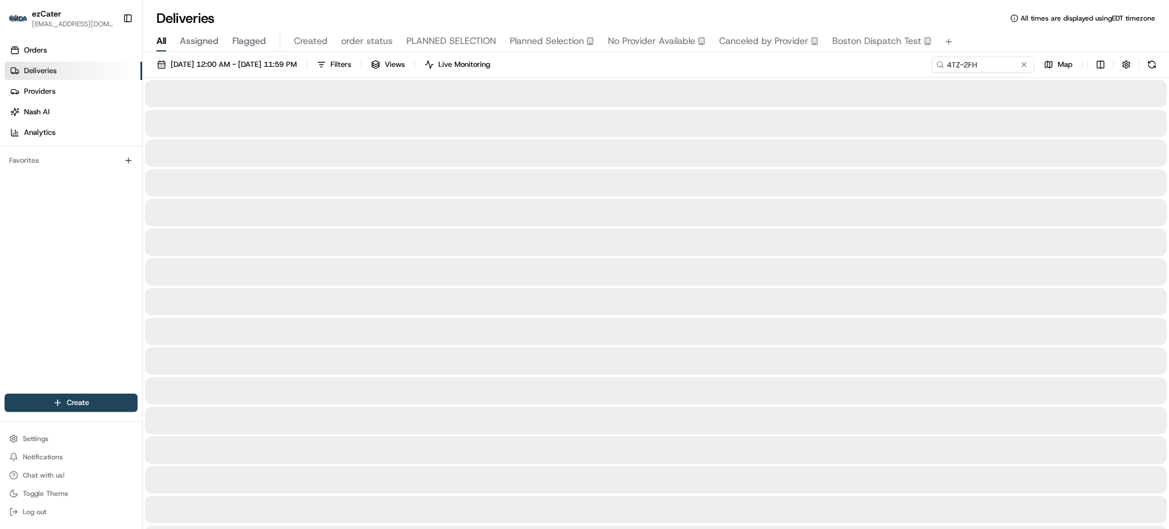
click at [978, 41] on div "All Assigned Flagged Created order status PLANNED SELECTION Planned Selection N…" at bounding box center [656, 42] width 1027 height 20
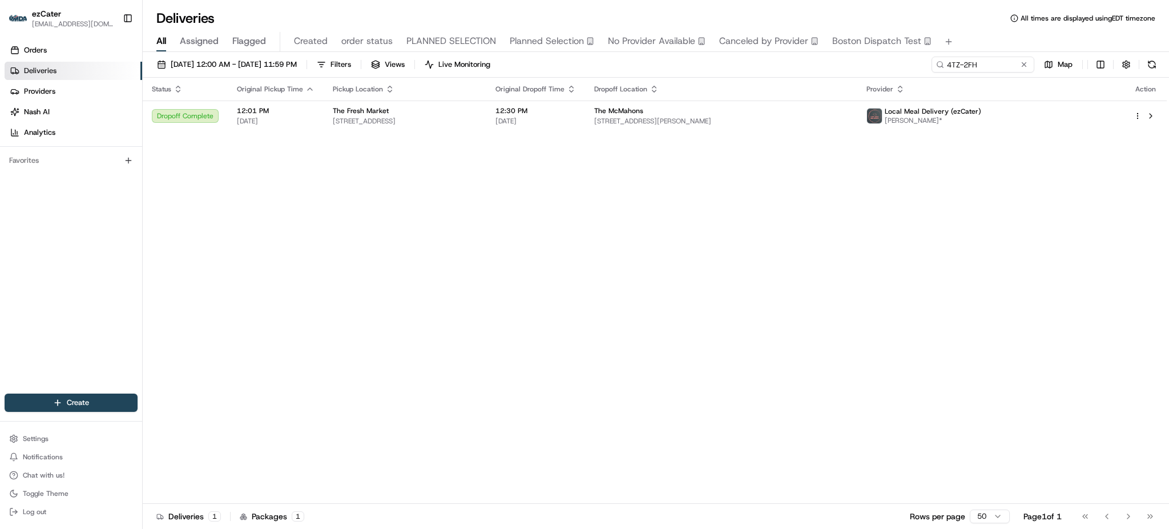
click at [857, 168] on div "Status Original Pickup Time Pickup Location Original Dropoff Time Dropoff Locat…" at bounding box center [655, 291] width 1024 height 426
click at [987, 69] on input "4TZ-2FH" at bounding box center [966, 65] width 137 height 16
paste input "H19-TUX"
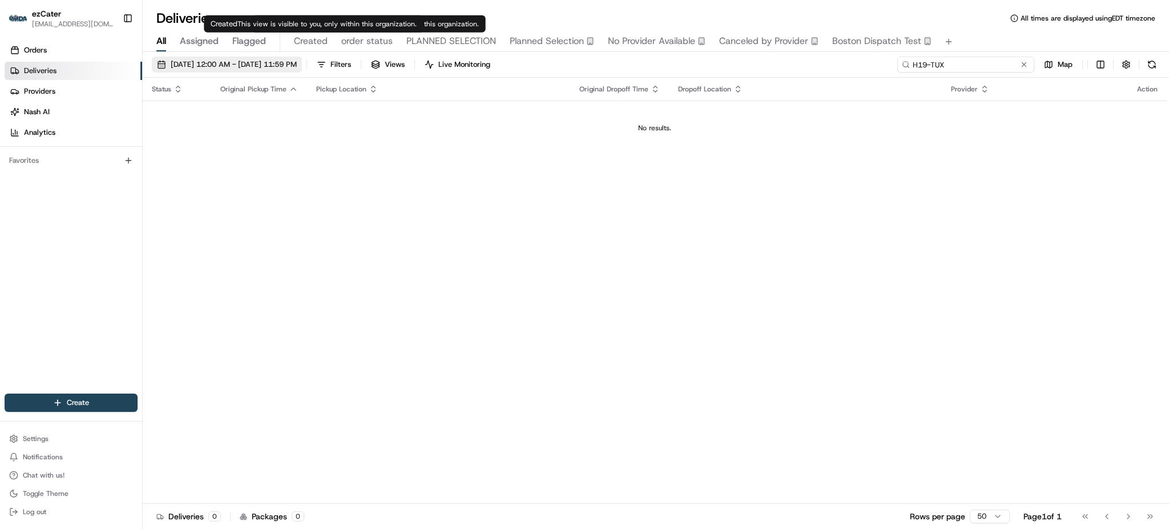
type input "H19-TUX"
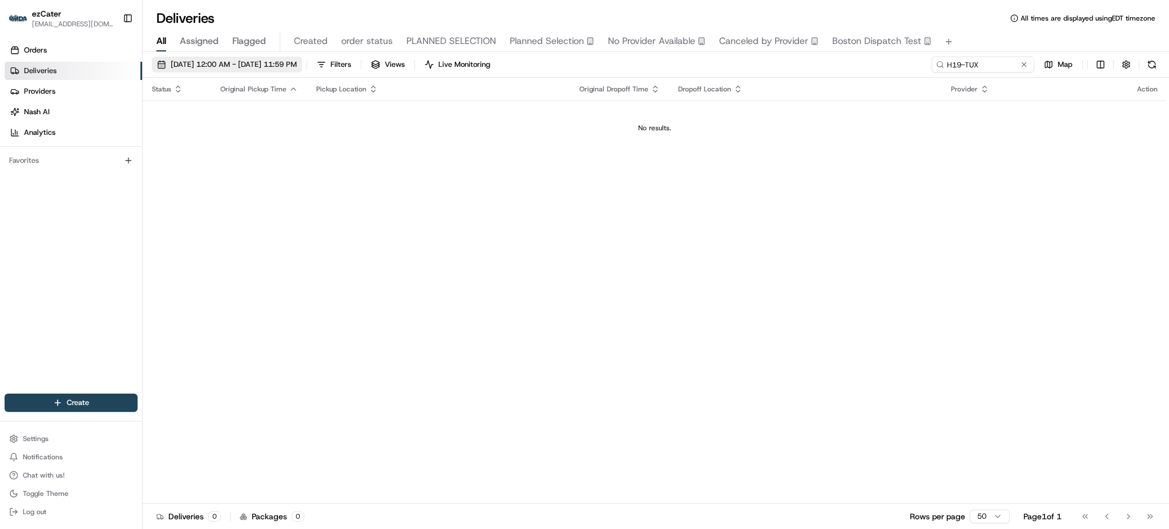
click at [248, 58] on button "[DATE] 12:00 AM - [DATE] 11:59 PM" at bounding box center [227, 65] width 150 height 16
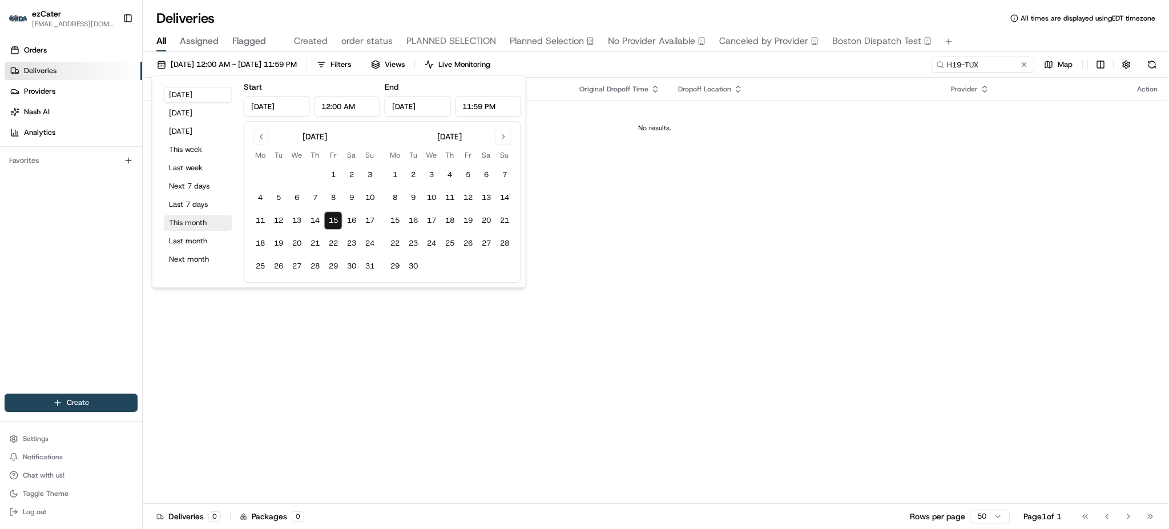
click at [198, 227] on button "This month" at bounding box center [198, 223] width 69 height 16
type input "[DATE]"
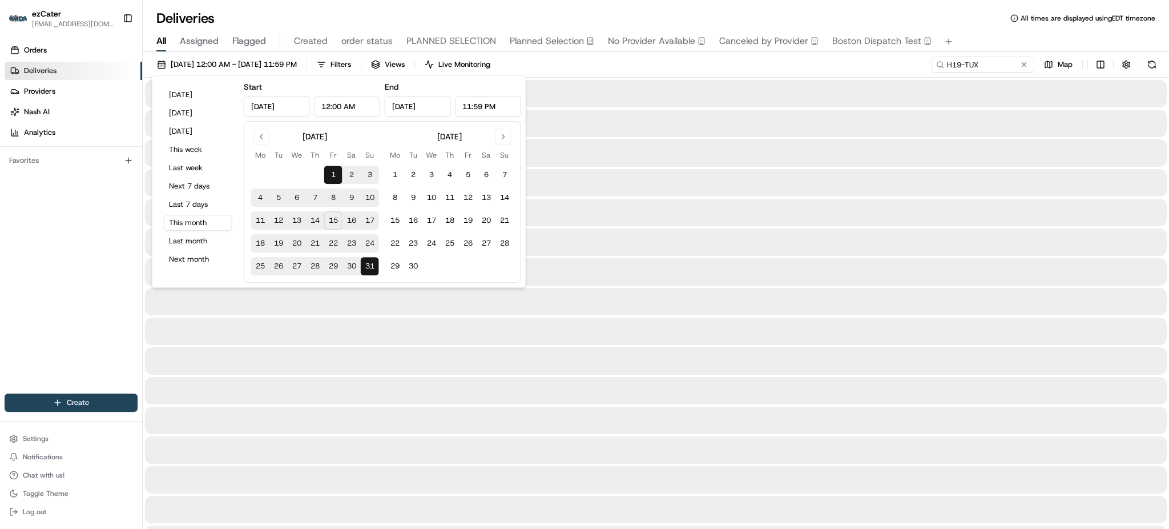
click at [49, 226] on div "Orders Deliveries Providers [PERSON_NAME] Analytics Favorites" at bounding box center [71, 219] width 142 height 364
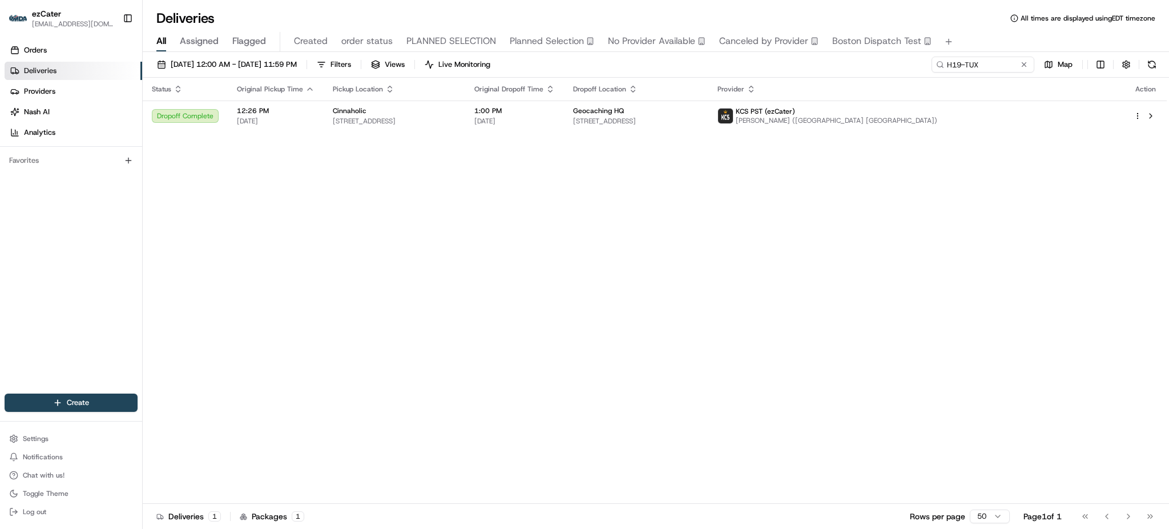
click at [994, 53] on div "[DATE] 12:00 AM - [DATE] 11:59 PM Filters Views Live Monitoring H19-TUX Map Sta…" at bounding box center [656, 291] width 1027 height 479
click at [992, 59] on input "H19-TUX" at bounding box center [966, 65] width 137 height 16
paste input "WUM-ZUT"
type input "WUM-ZUT"
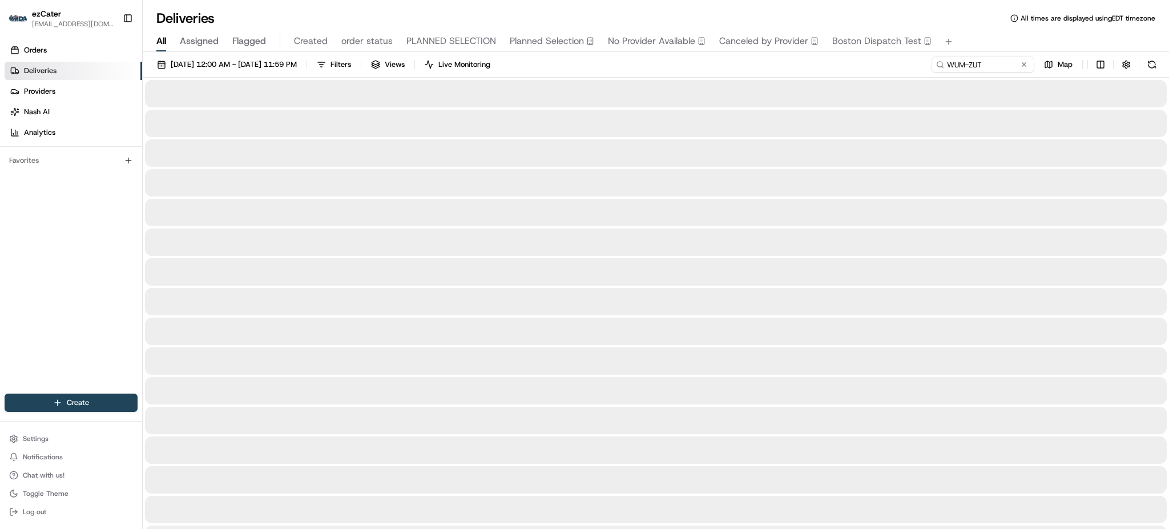
click at [824, 69] on div "[DATE] 12:00 AM - [DATE] 11:59 PM Filters Views Live Monitoring WUM-ZUT Map" at bounding box center [656, 67] width 1027 height 21
